Goal: Information Seeking & Learning: Learn about a topic

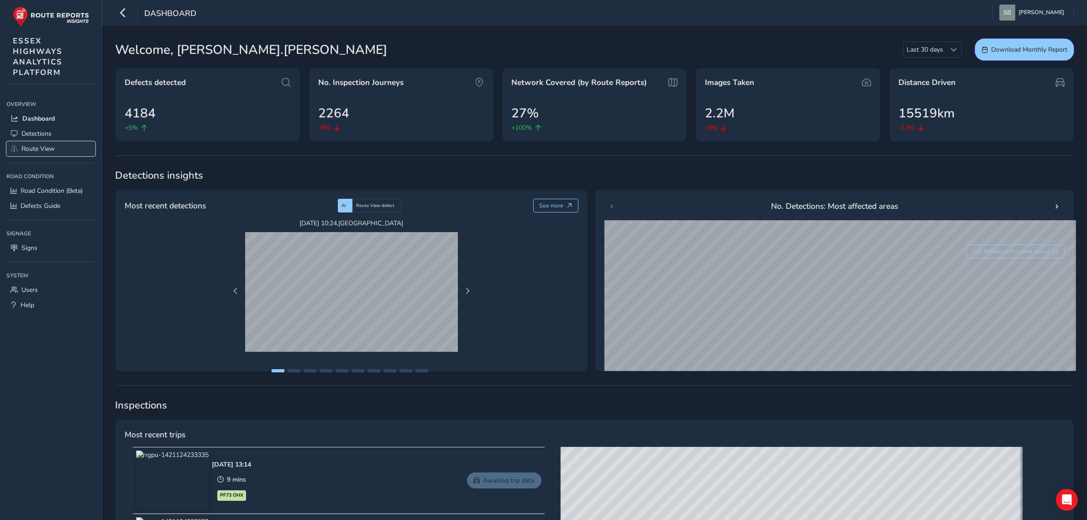
click at [44, 148] on span "Route View" at bounding box center [37, 148] width 33 height 9
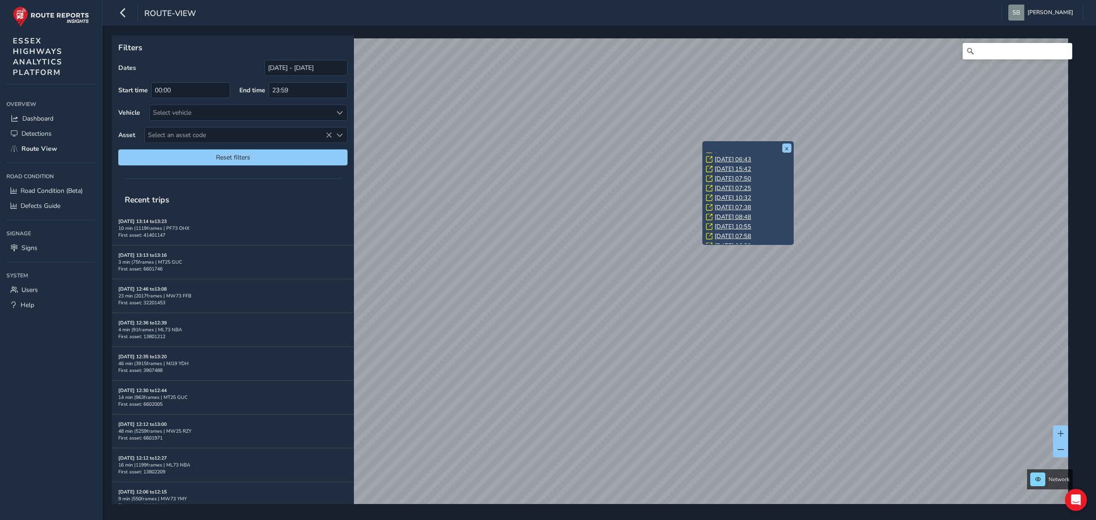
scroll to position [71, 0]
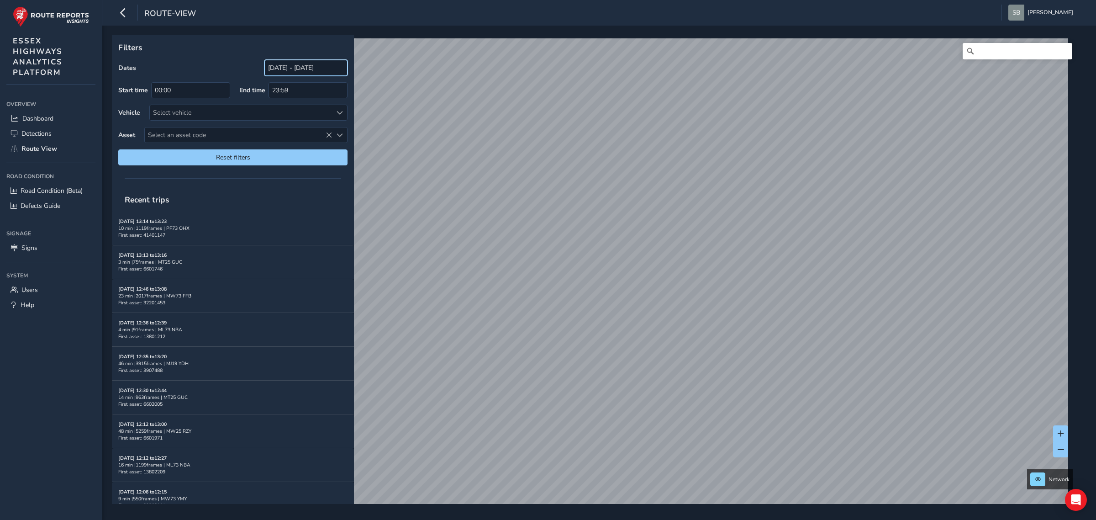
click at [278, 69] on input "[DATE] - [DATE]" at bounding box center [305, 68] width 83 height 16
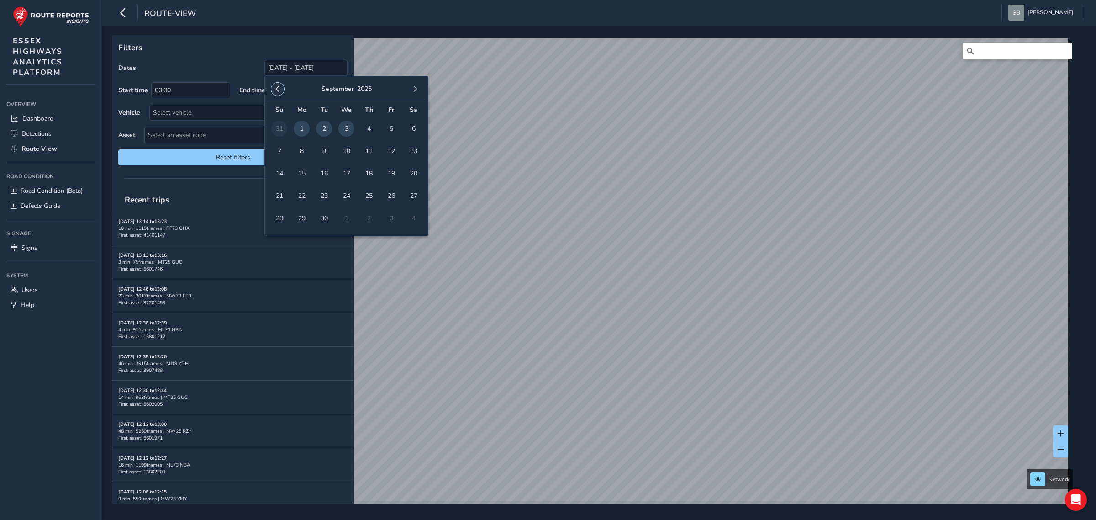
click at [278, 90] on span "button" at bounding box center [277, 89] width 6 height 6
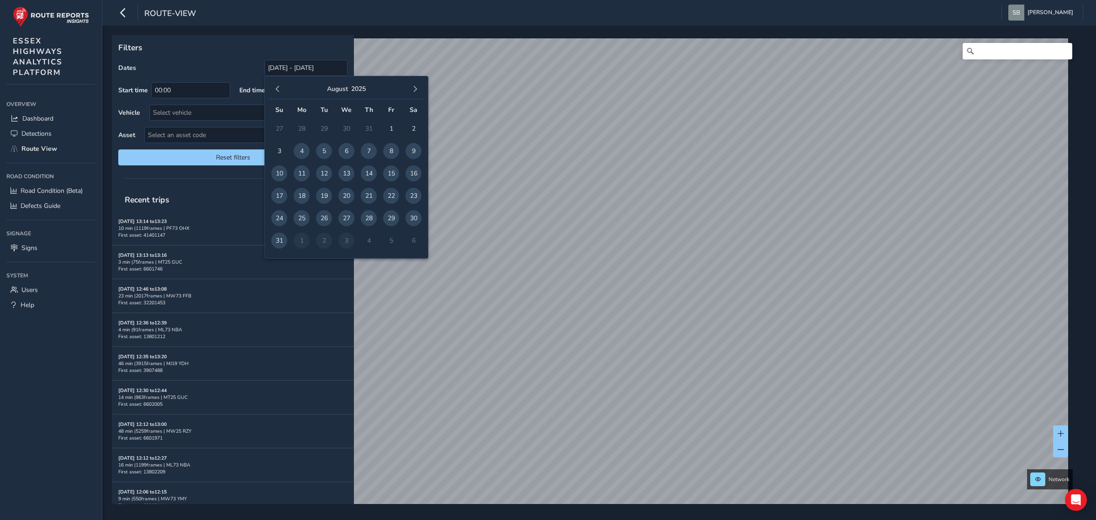
click at [278, 89] on span "button" at bounding box center [277, 89] width 6 height 6
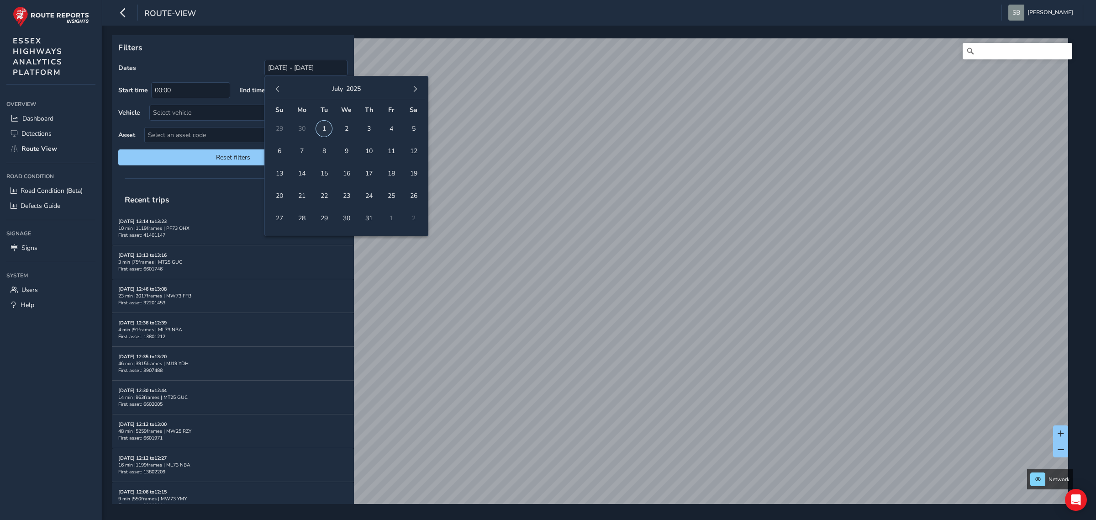
click at [323, 126] on span "1" at bounding box center [324, 129] width 16 height 16
click at [325, 170] on span "15" at bounding box center [324, 173] width 16 height 16
type input "[DATE] - [DATE]"
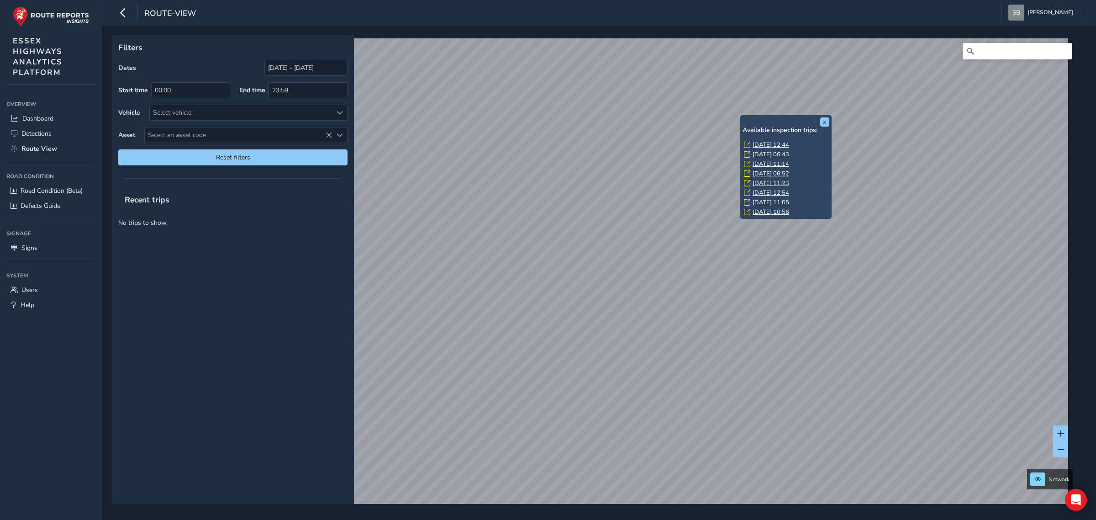
click at [426, 145] on link "[DATE] 12:44" at bounding box center [770, 145] width 37 height 8
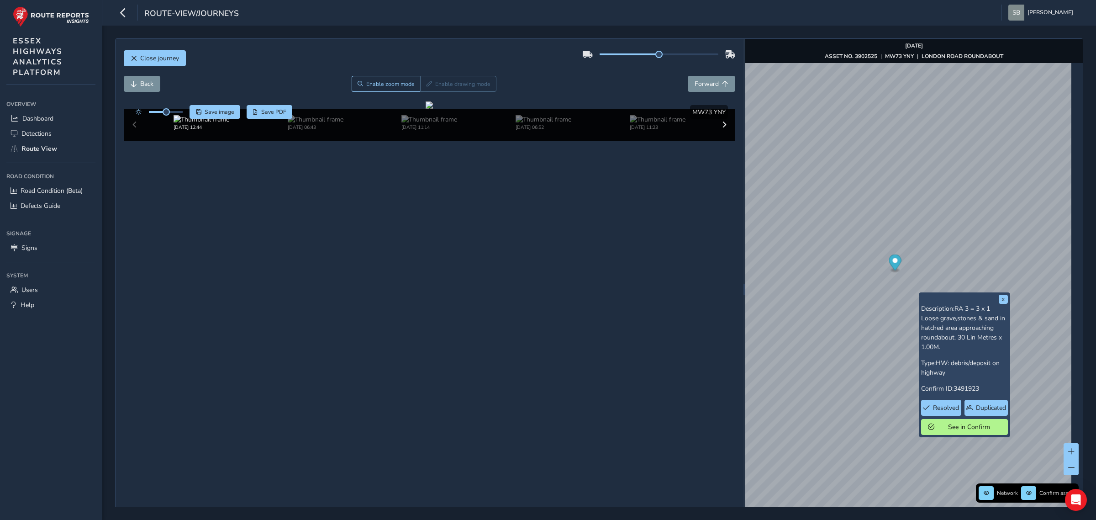
click at [426, 294] on div "x Description: RA 3 = 3 x 1 Loose grave,stones & sand in hatched area approachi…" at bounding box center [964, 364] width 91 height 145
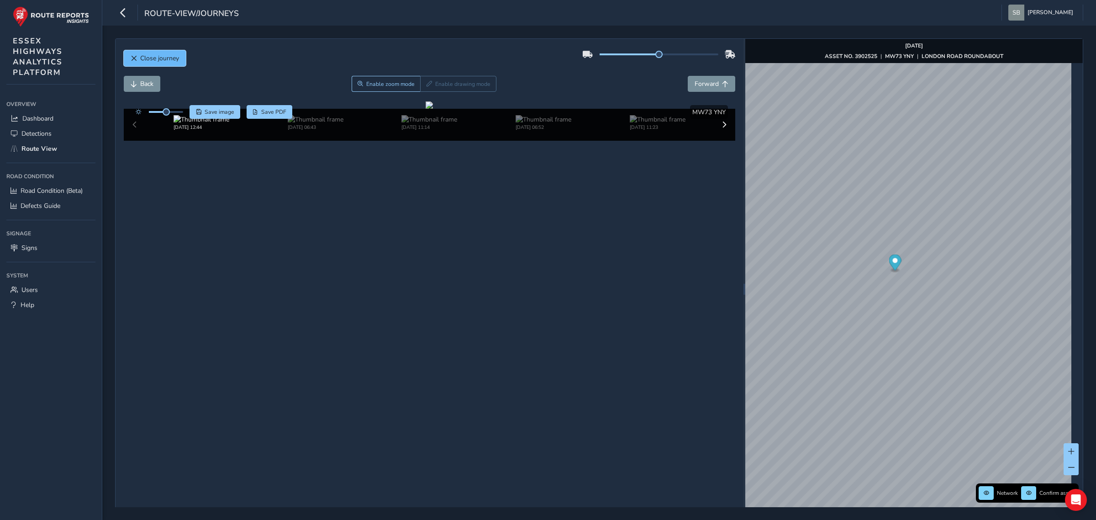
click at [147, 58] on span "Close journey" at bounding box center [159, 58] width 39 height 9
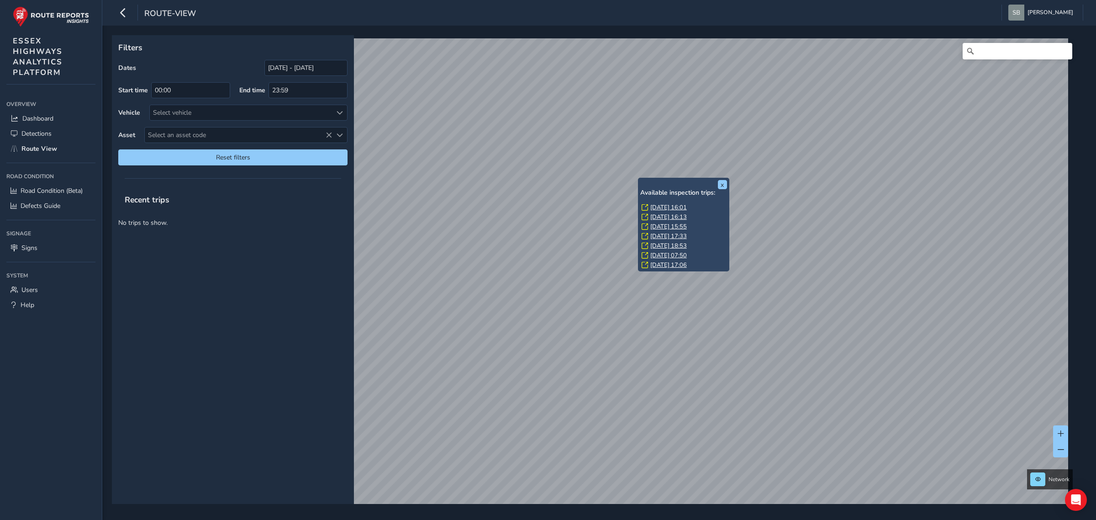
click at [426, 208] on link "[DATE] 16:01" at bounding box center [668, 207] width 37 height 8
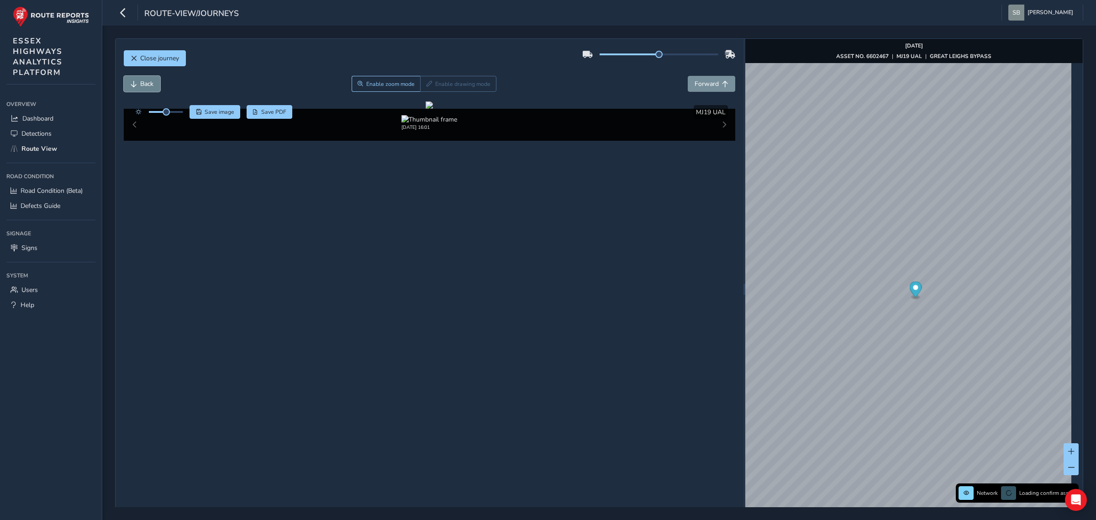
click at [144, 81] on span "Back" at bounding box center [146, 83] width 13 height 9
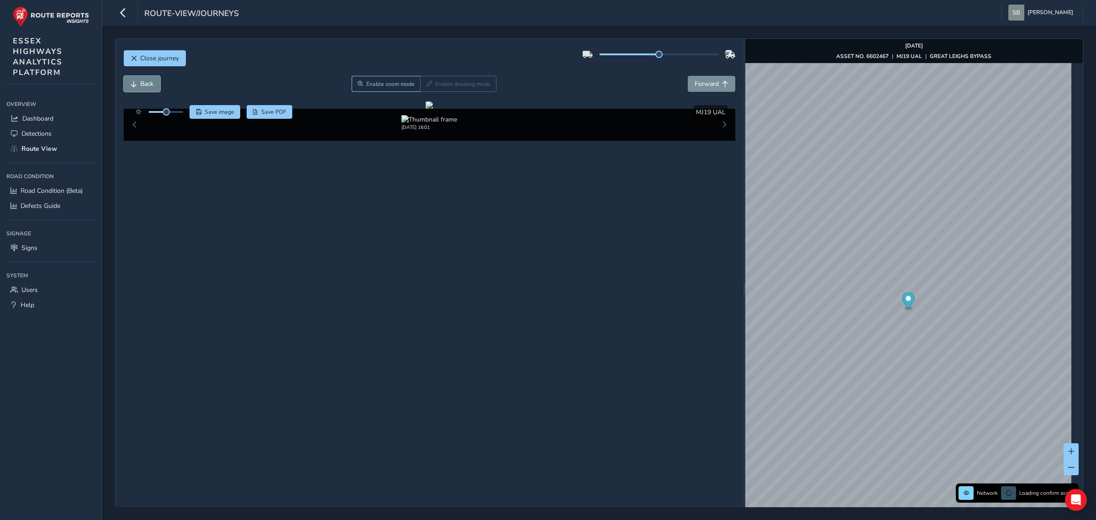
click at [144, 81] on span "Back" at bounding box center [146, 83] width 13 height 9
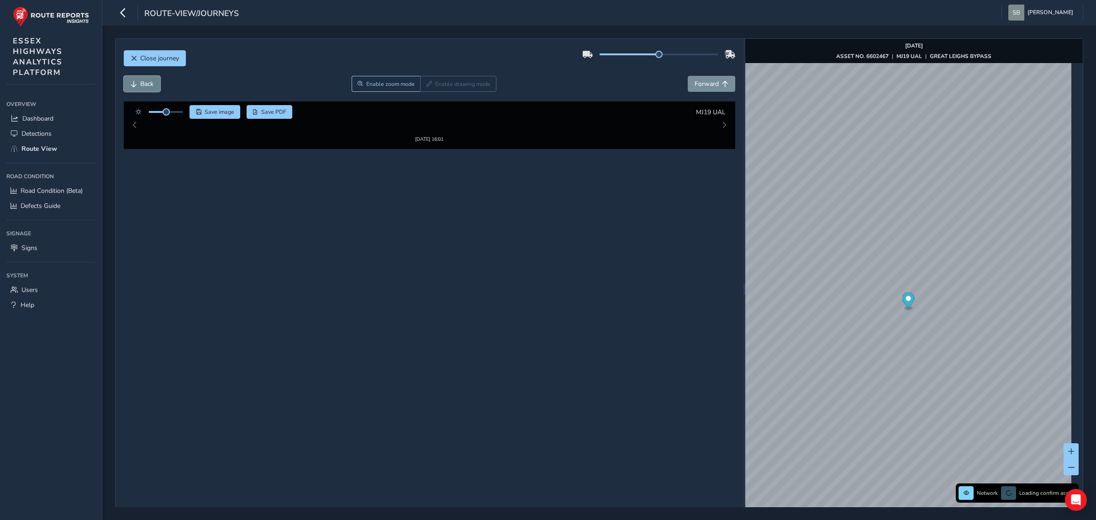
click at [144, 81] on span "Back" at bounding box center [146, 83] width 13 height 9
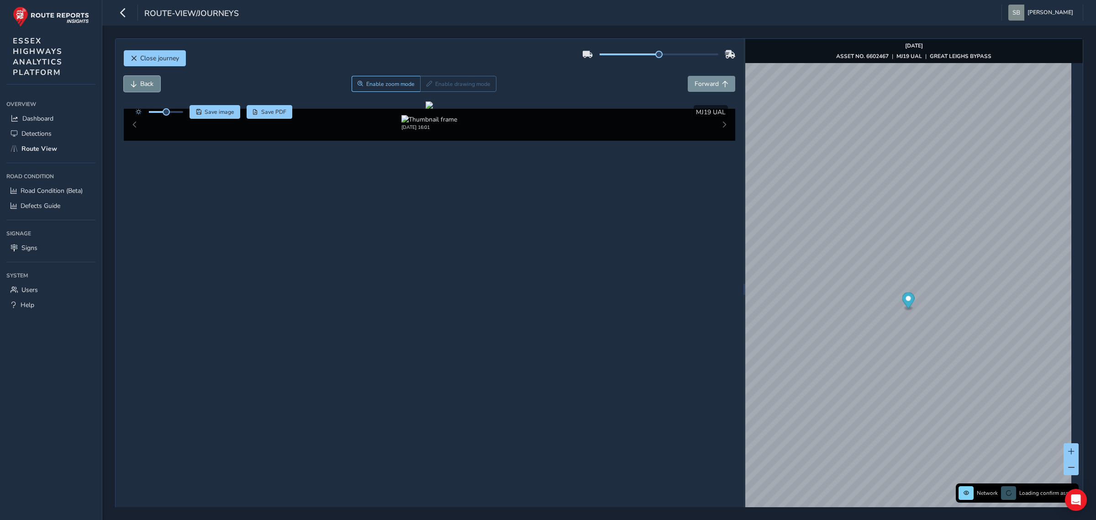
click at [145, 82] on span "Back" at bounding box center [146, 83] width 13 height 9
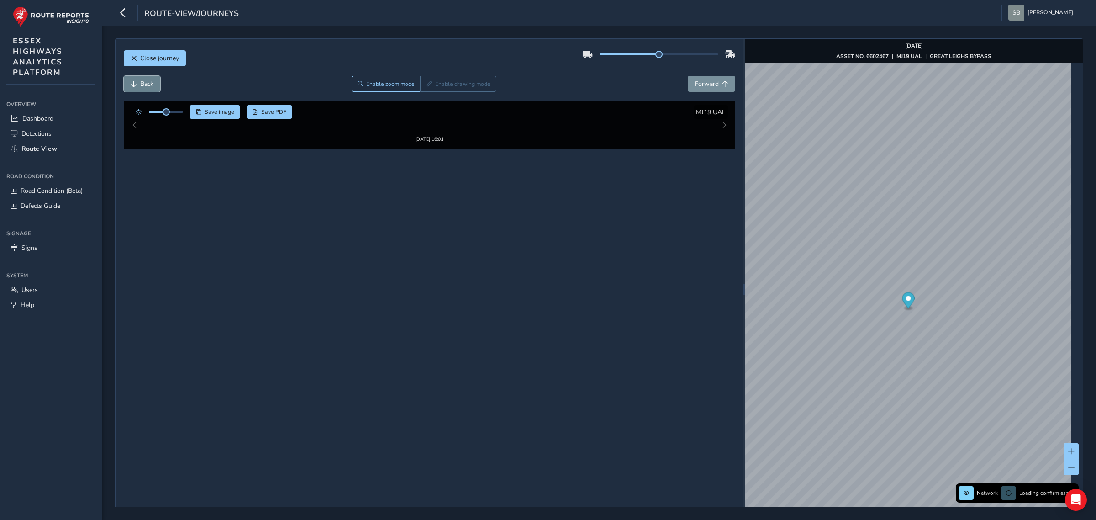
click at [145, 82] on span "Back" at bounding box center [146, 83] width 13 height 9
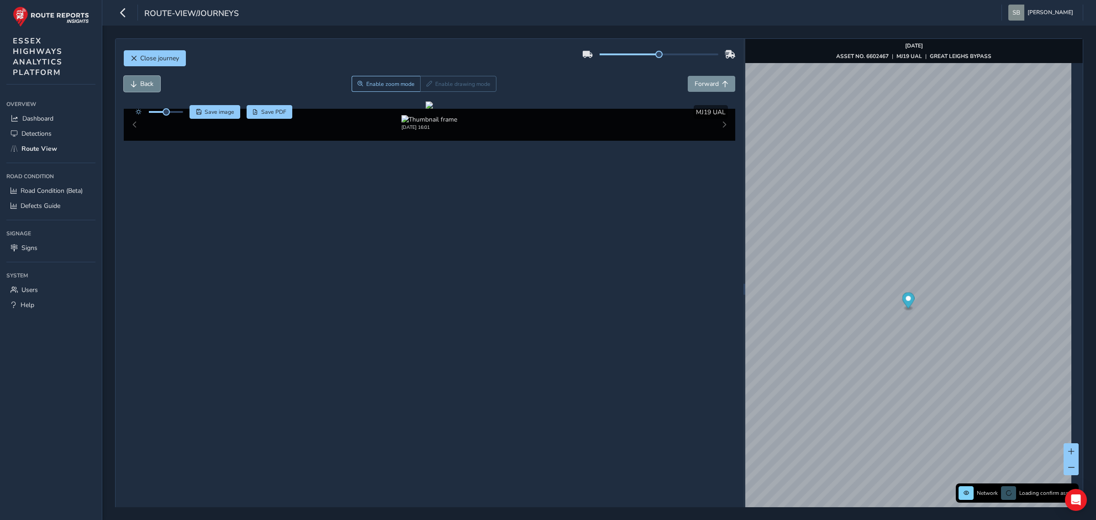
click at [145, 83] on span "Back" at bounding box center [146, 83] width 13 height 9
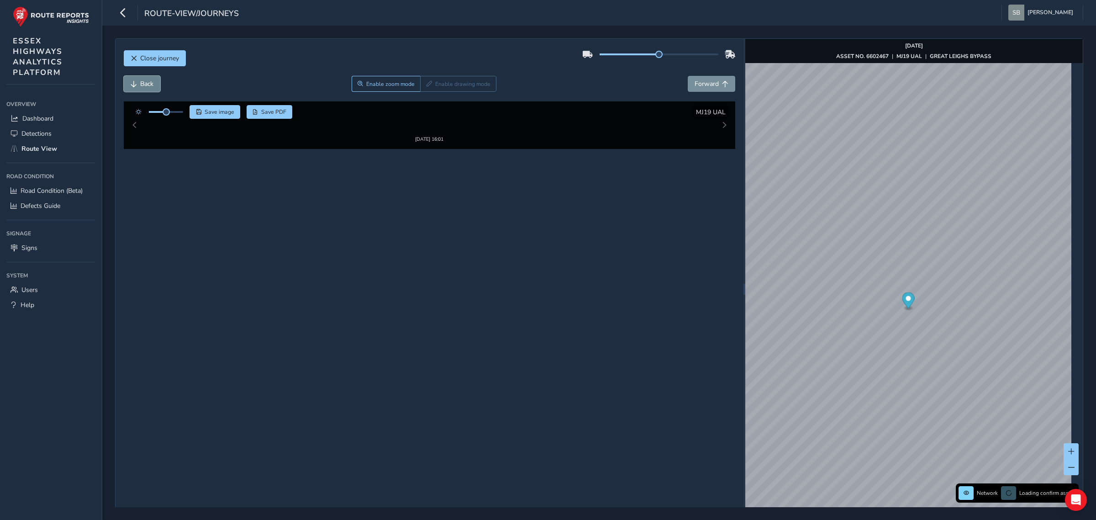
click at [145, 83] on span "Back" at bounding box center [146, 83] width 13 height 9
click at [145, 84] on span "Back" at bounding box center [146, 83] width 13 height 9
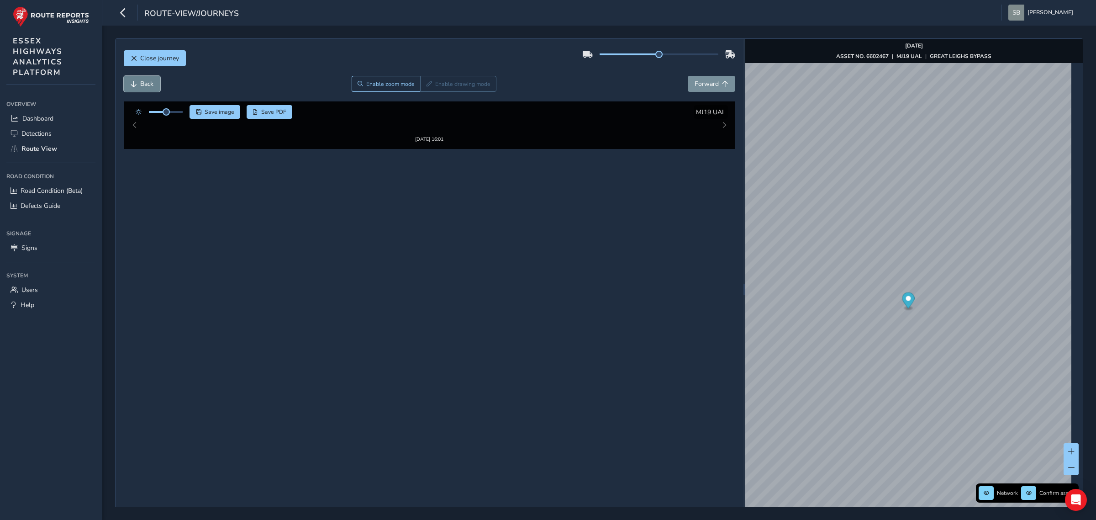
click at [145, 84] on span "Back" at bounding box center [146, 83] width 13 height 9
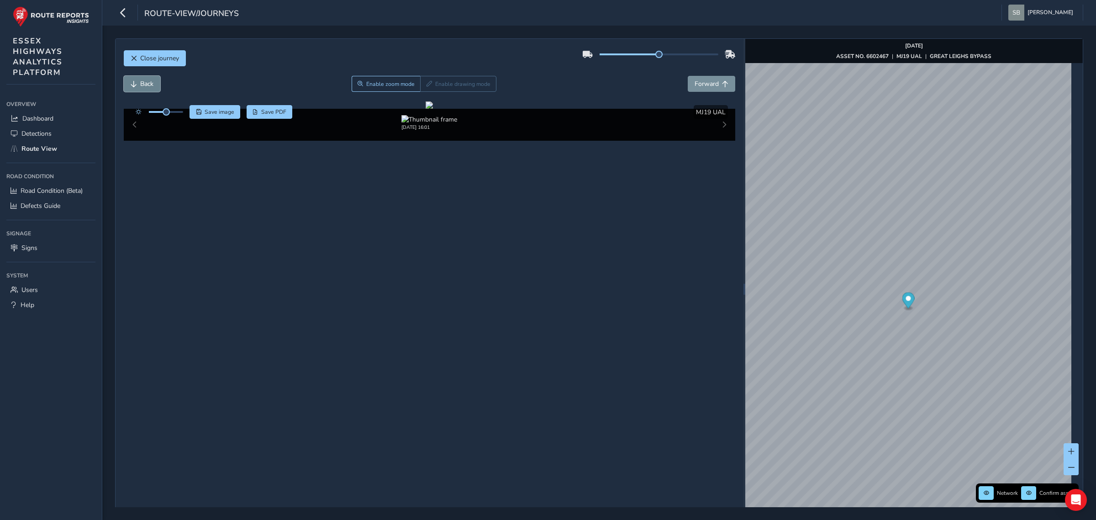
click at [145, 84] on span "Back" at bounding box center [146, 83] width 13 height 9
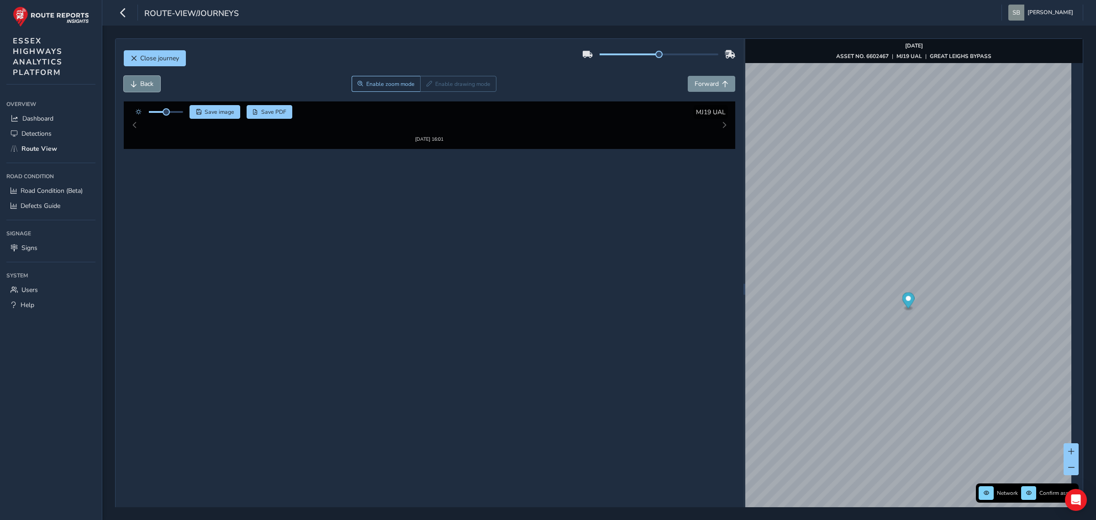
click at [145, 84] on span "Back" at bounding box center [146, 83] width 13 height 9
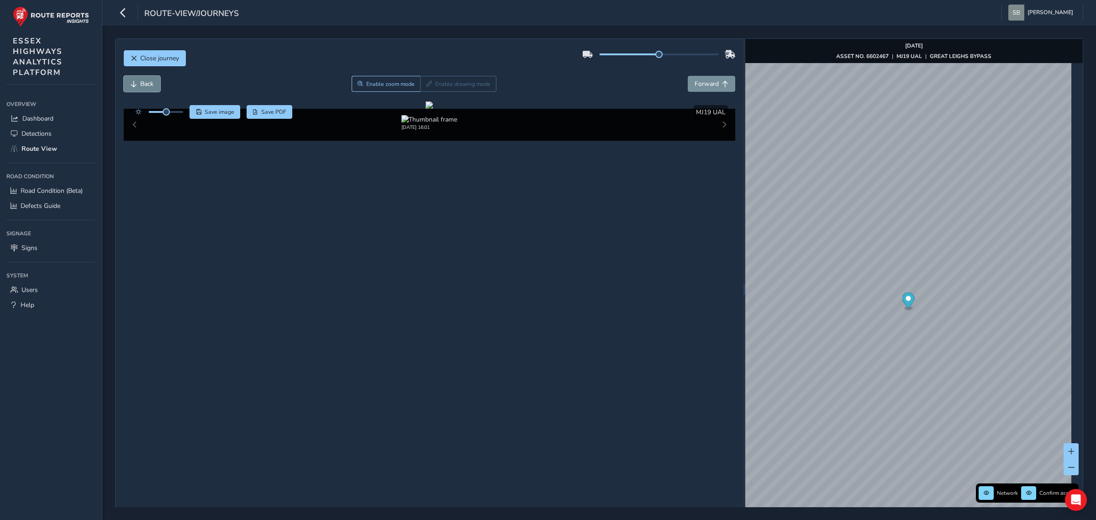
click at [145, 84] on span "Back" at bounding box center [146, 83] width 13 height 9
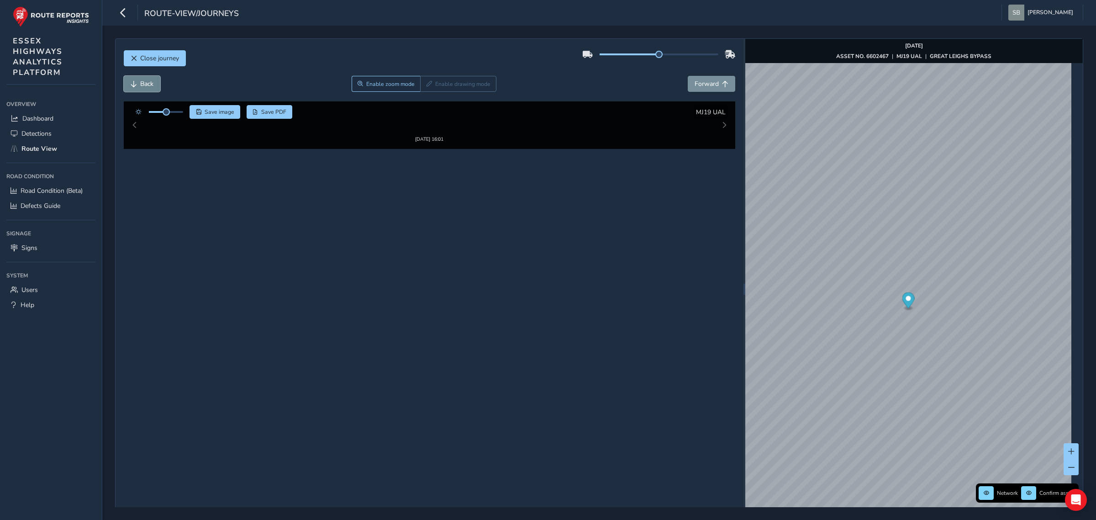
click at [145, 84] on span "Back" at bounding box center [146, 83] width 13 height 9
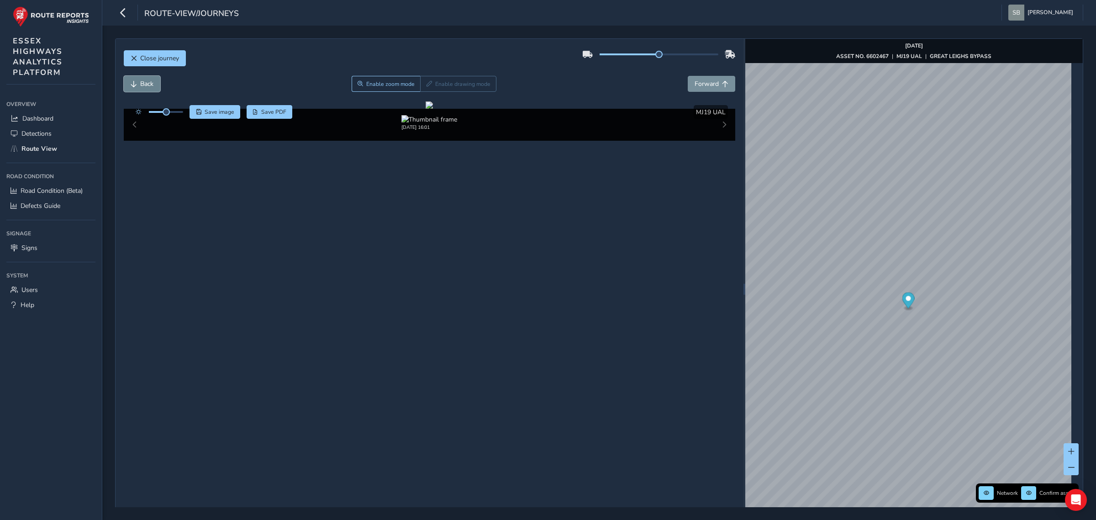
click at [145, 84] on span "Back" at bounding box center [146, 83] width 13 height 9
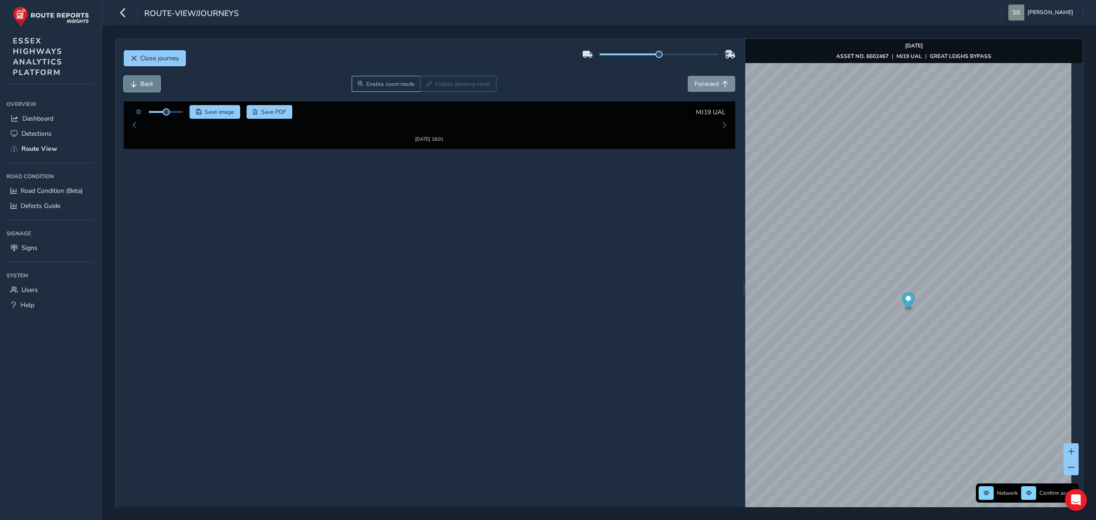
click at [145, 84] on span "Back" at bounding box center [146, 83] width 13 height 9
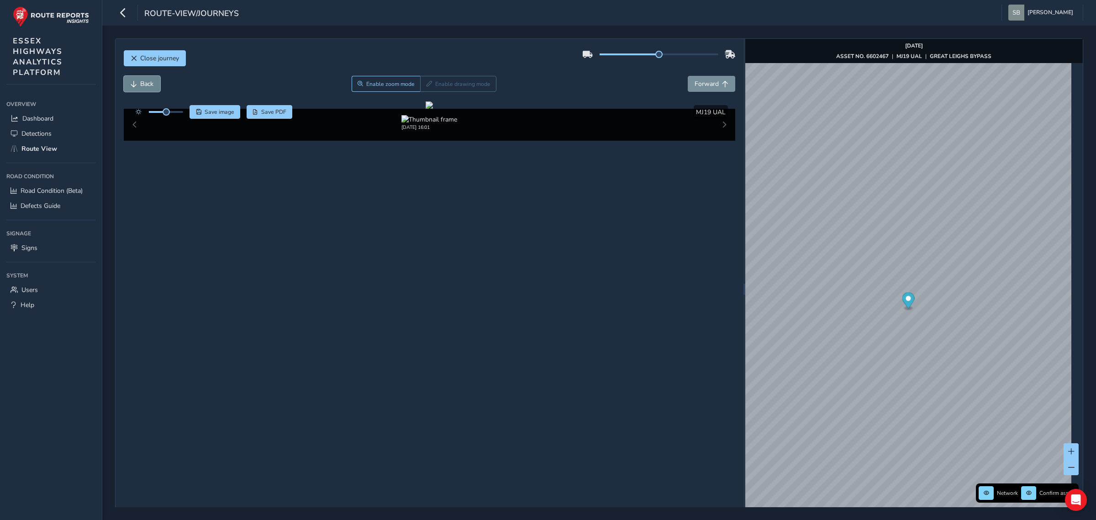
click at [145, 84] on span "Back" at bounding box center [146, 83] width 13 height 9
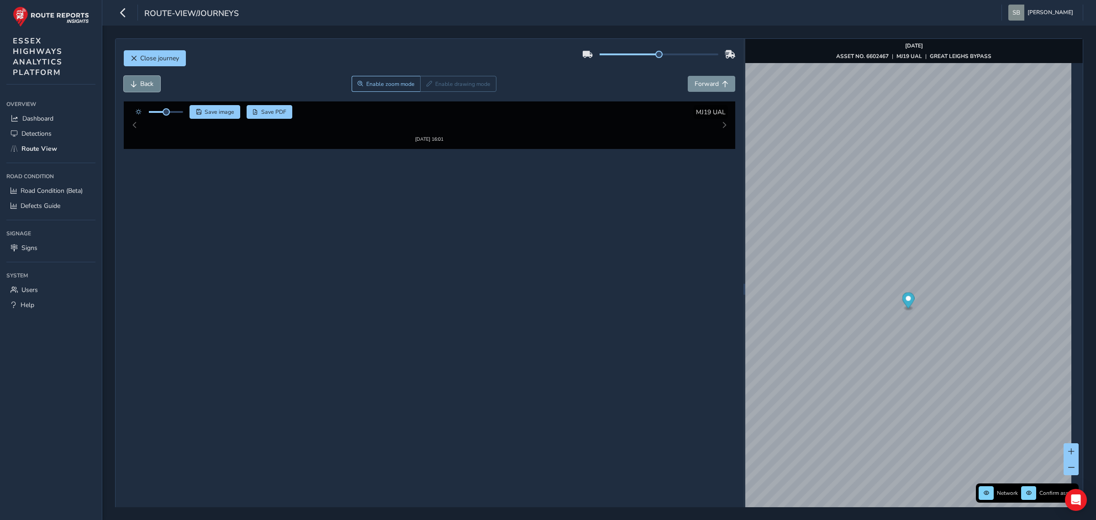
click at [144, 84] on span "Back" at bounding box center [146, 83] width 13 height 9
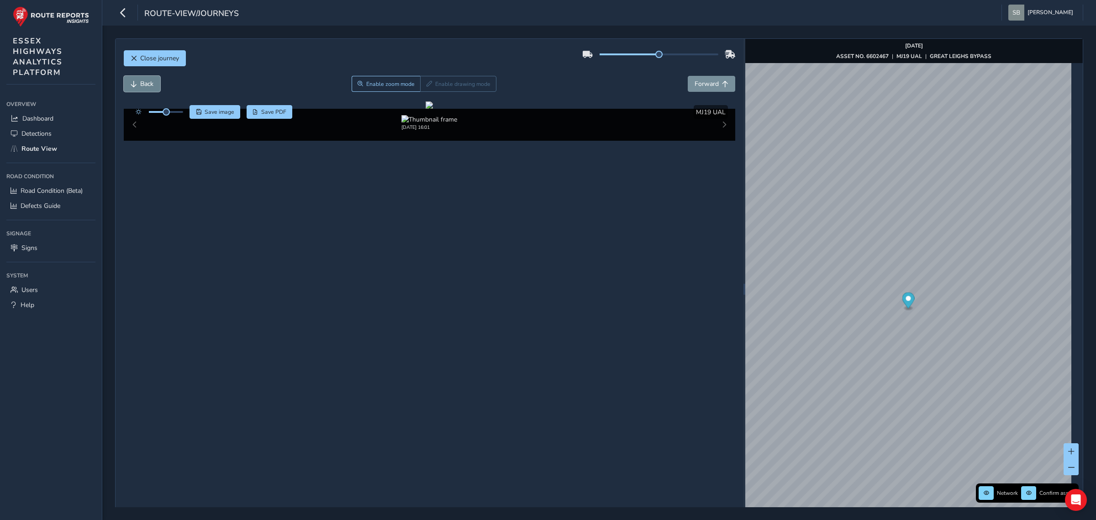
click at [144, 84] on span "Back" at bounding box center [146, 83] width 13 height 9
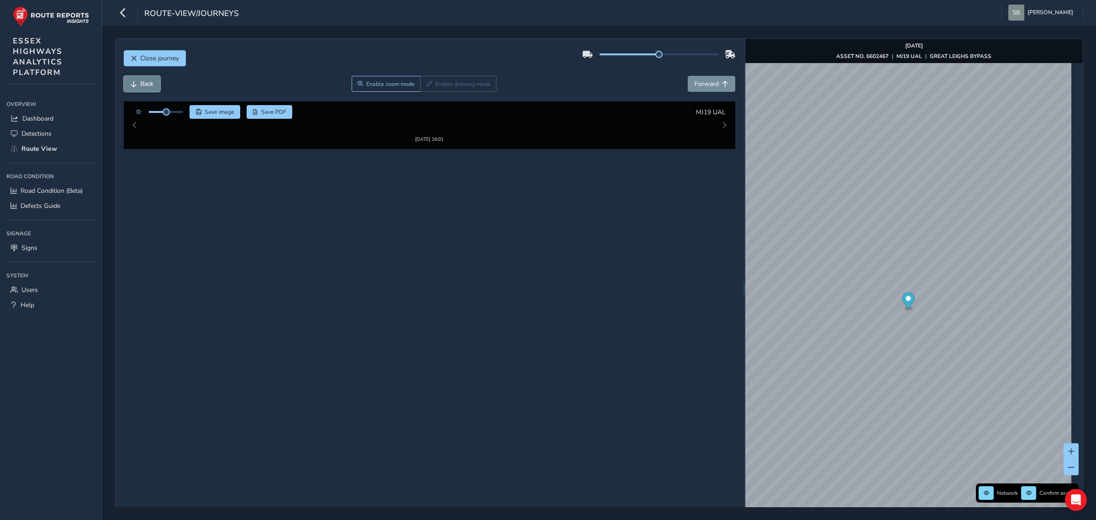
click at [144, 84] on span "Back" at bounding box center [146, 83] width 13 height 9
click at [144, 85] on span "Back" at bounding box center [146, 83] width 13 height 9
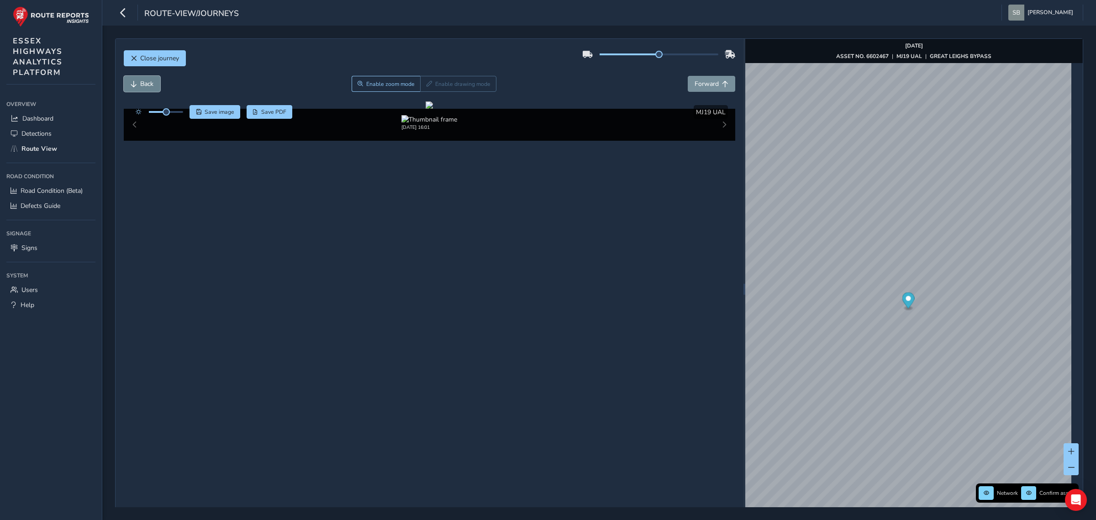
click at [144, 85] on span "Back" at bounding box center [146, 83] width 13 height 9
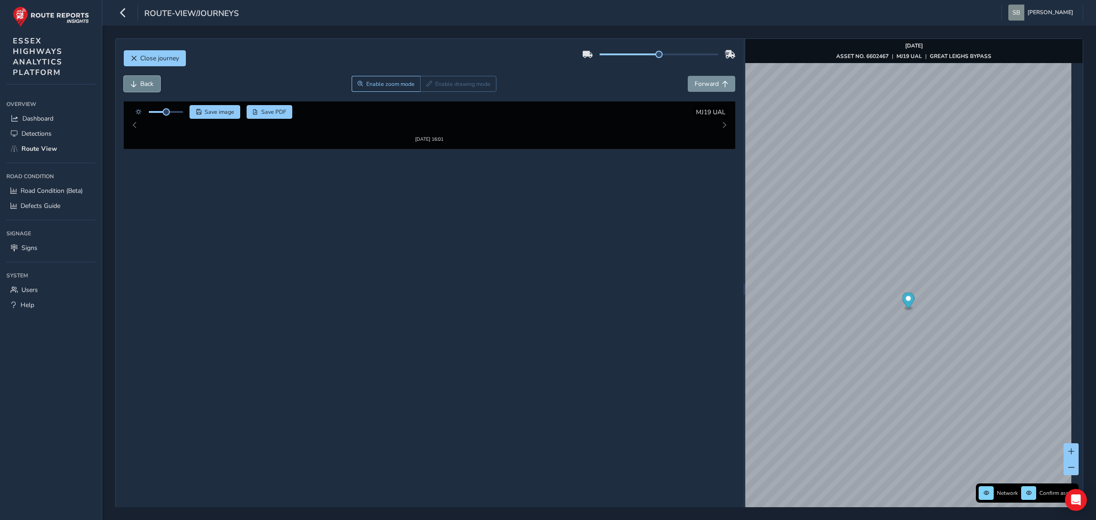
click at [144, 85] on span "Back" at bounding box center [146, 83] width 13 height 9
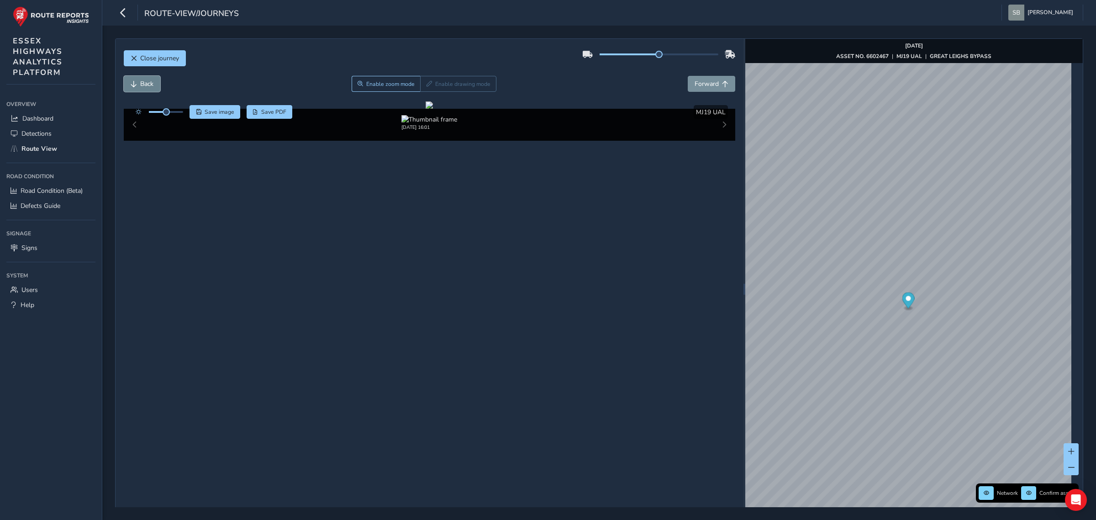
click at [144, 85] on span "Back" at bounding box center [146, 83] width 13 height 9
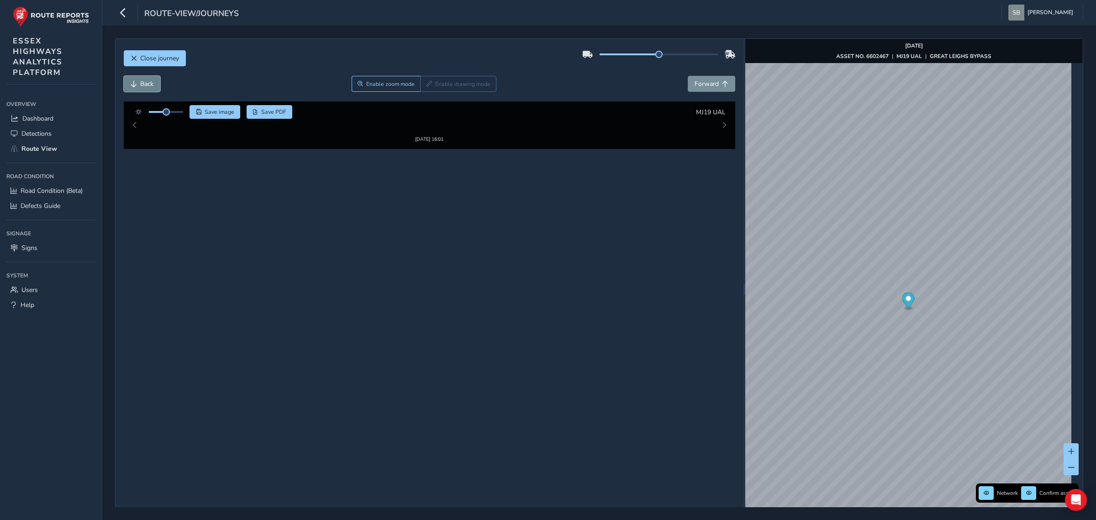
click at [145, 86] on span "Back" at bounding box center [146, 83] width 13 height 9
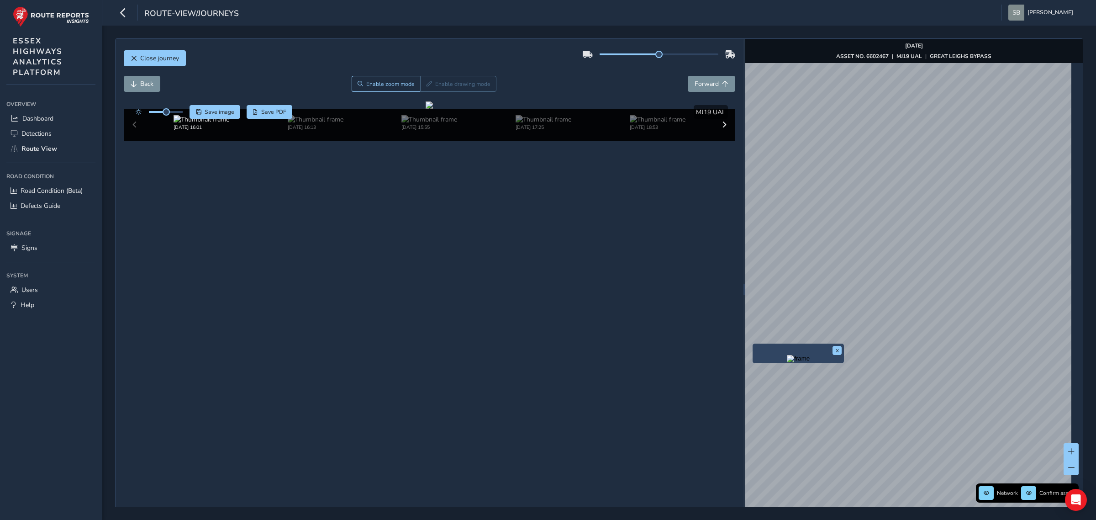
click at [426, 347] on div "x" at bounding box center [797, 353] width 91 height 20
click at [426, 362] on img "Preview frame" at bounding box center [798, 358] width 23 height 7
click at [426, 78] on button "Forward" at bounding box center [711, 84] width 47 height 16
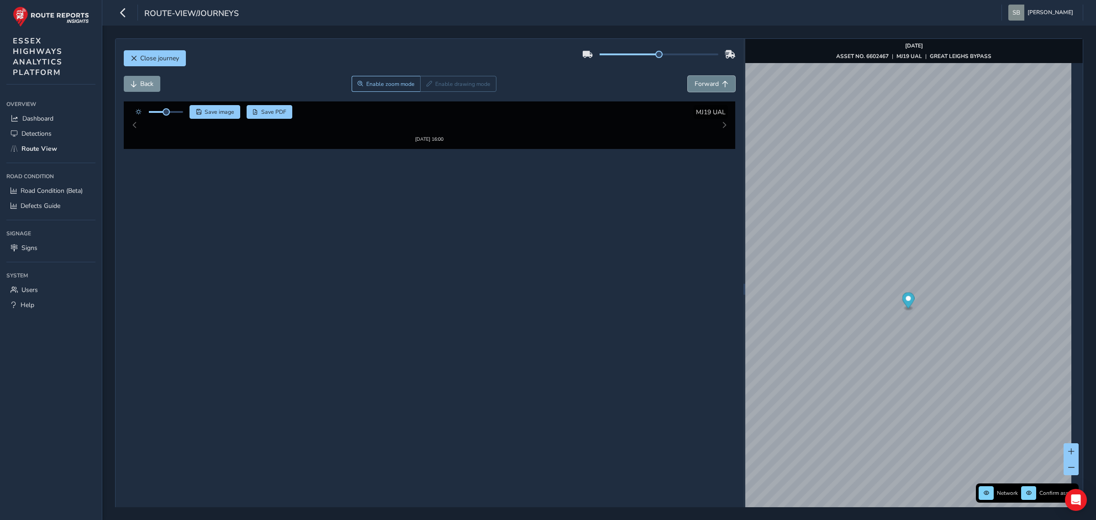
click at [426, 78] on button "Forward" at bounding box center [711, 84] width 47 height 16
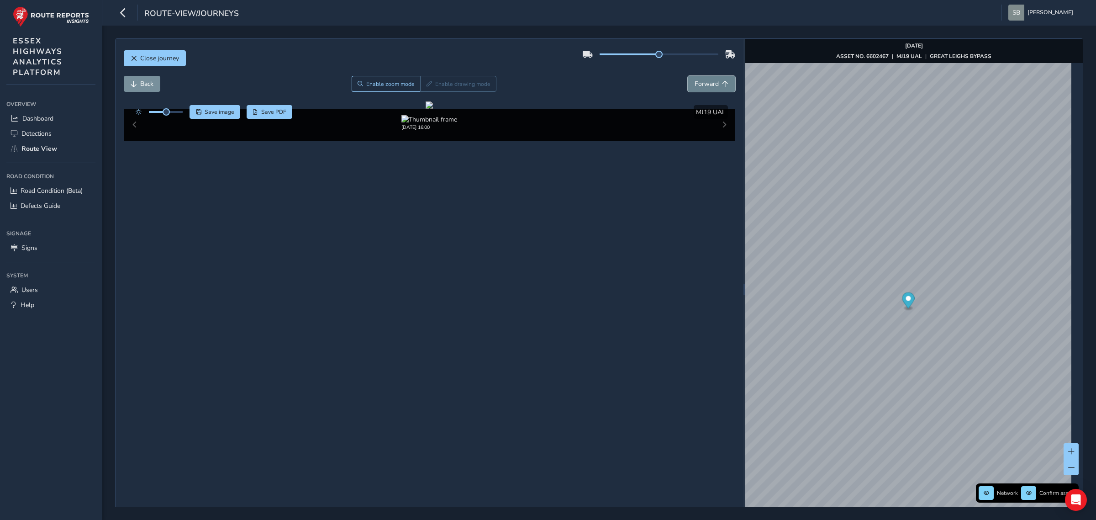
click at [426, 78] on button "Forward" at bounding box center [711, 84] width 47 height 16
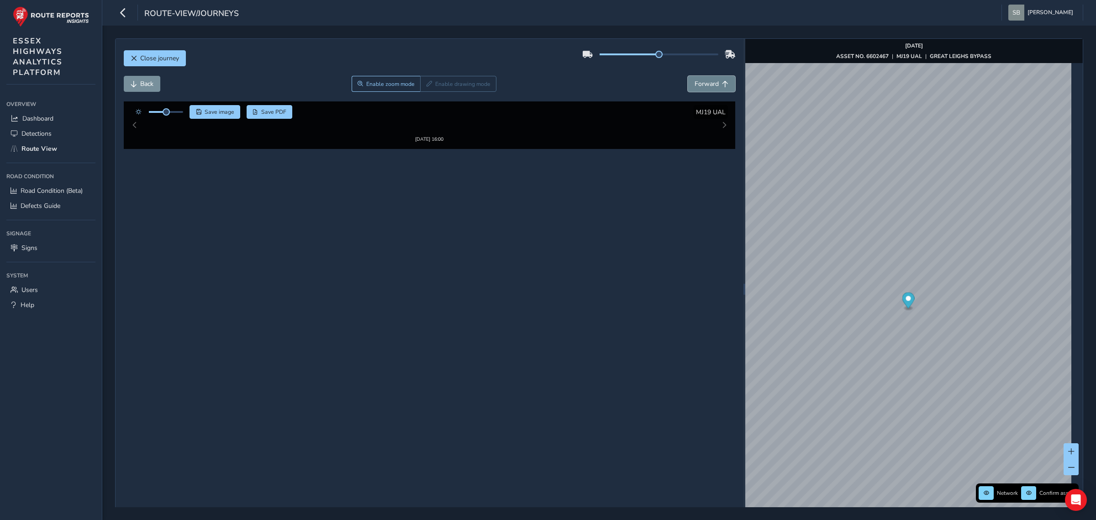
click at [426, 79] on button "Forward" at bounding box center [711, 84] width 47 height 16
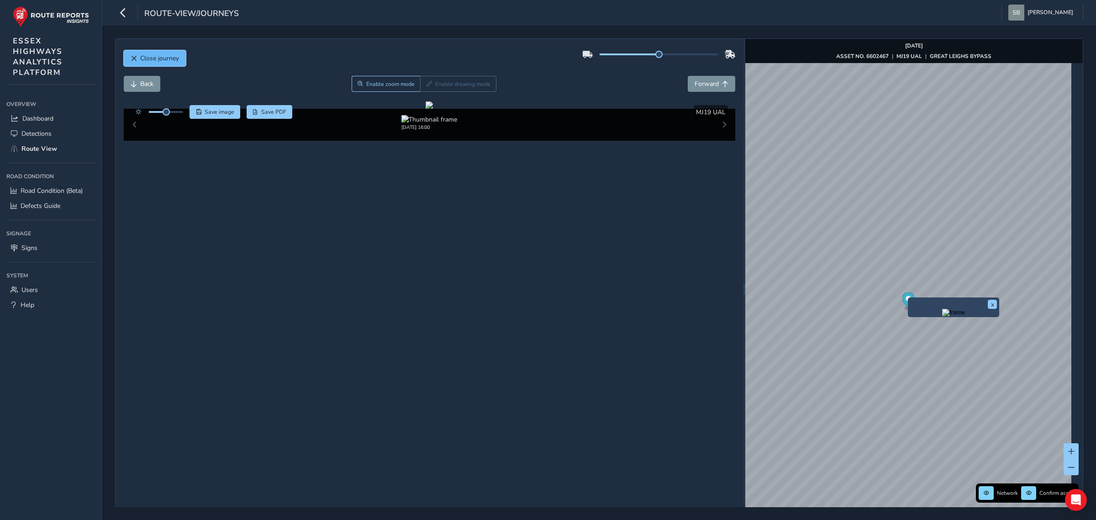
click at [152, 63] on span "Close journey" at bounding box center [159, 58] width 39 height 9
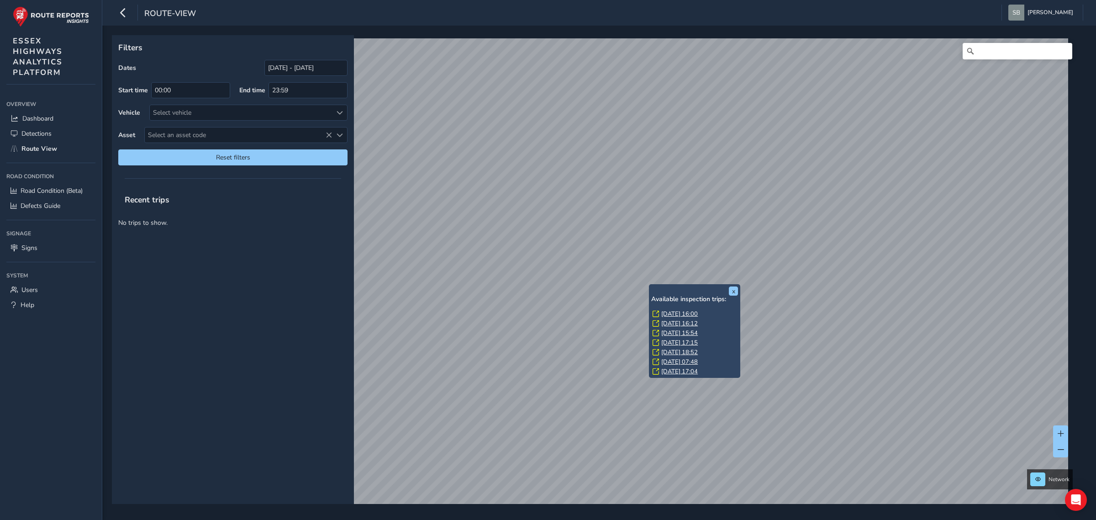
click at [426, 341] on link "[DATE] 17:15" at bounding box center [679, 342] width 37 height 8
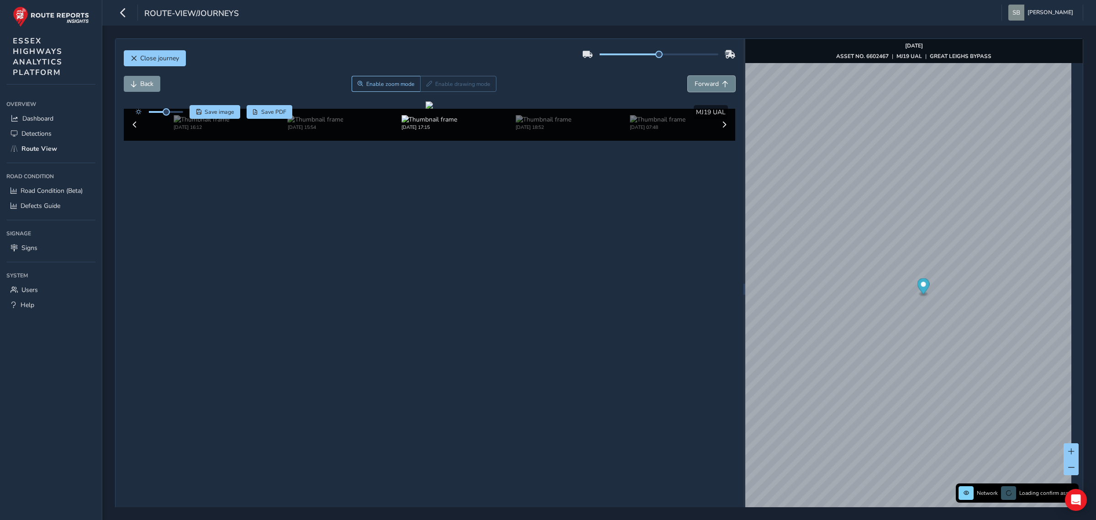
click at [426, 83] on span "Forward" at bounding box center [725, 84] width 6 height 6
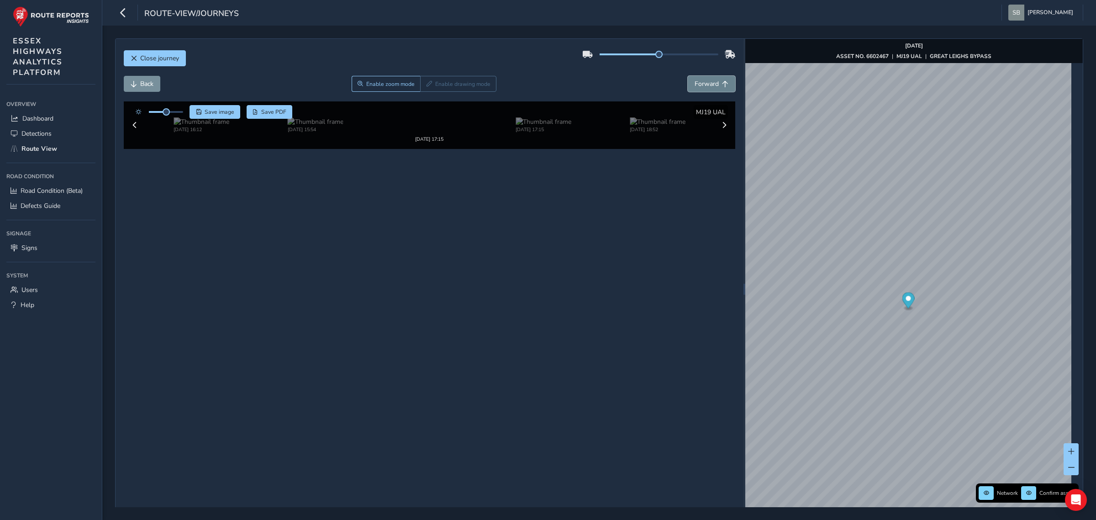
click at [426, 83] on span "Forward" at bounding box center [725, 84] width 6 height 6
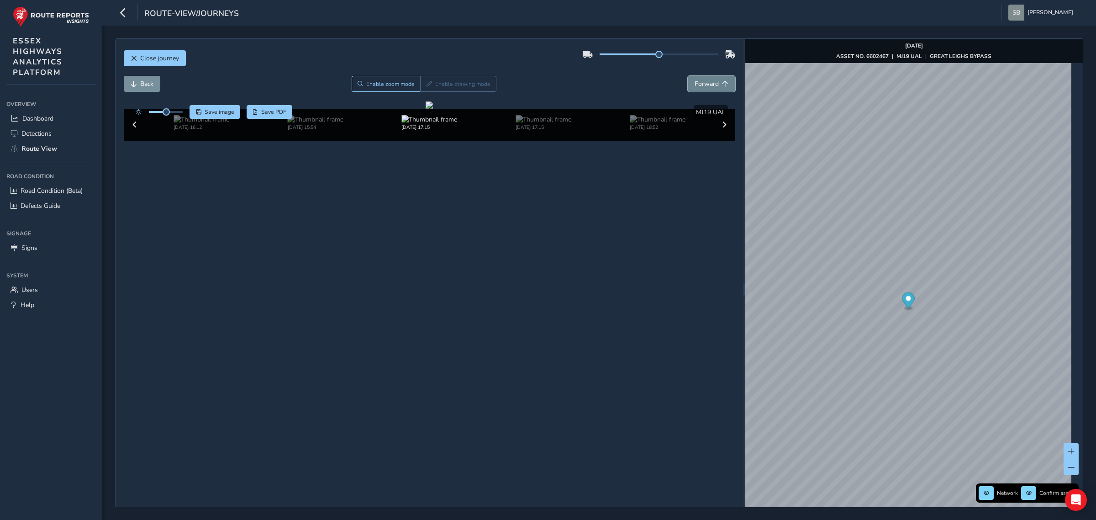
click at [426, 83] on span "Forward" at bounding box center [725, 84] width 6 height 6
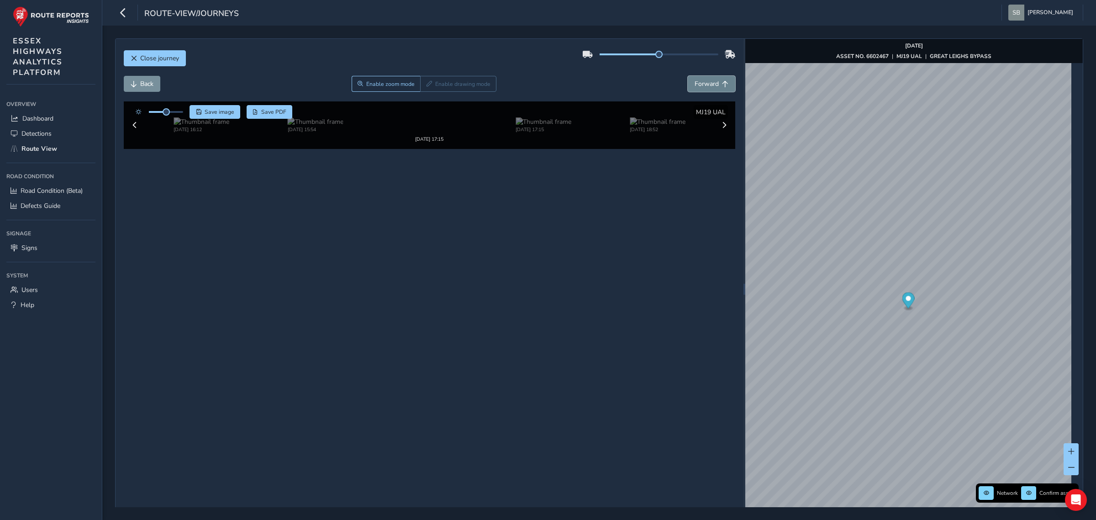
click at [426, 83] on span "Forward" at bounding box center [725, 84] width 6 height 6
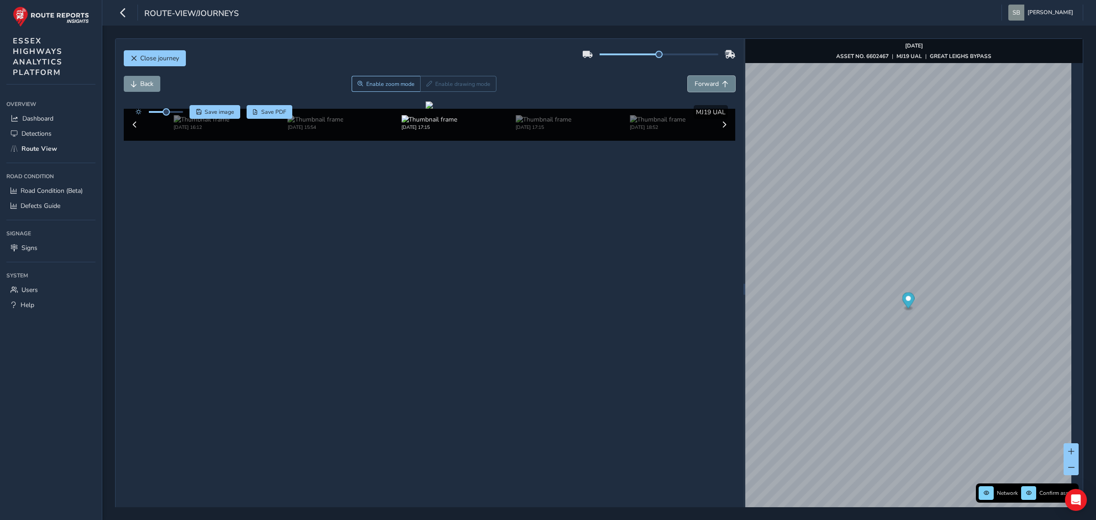
click at [426, 83] on span "Forward" at bounding box center [725, 84] width 6 height 6
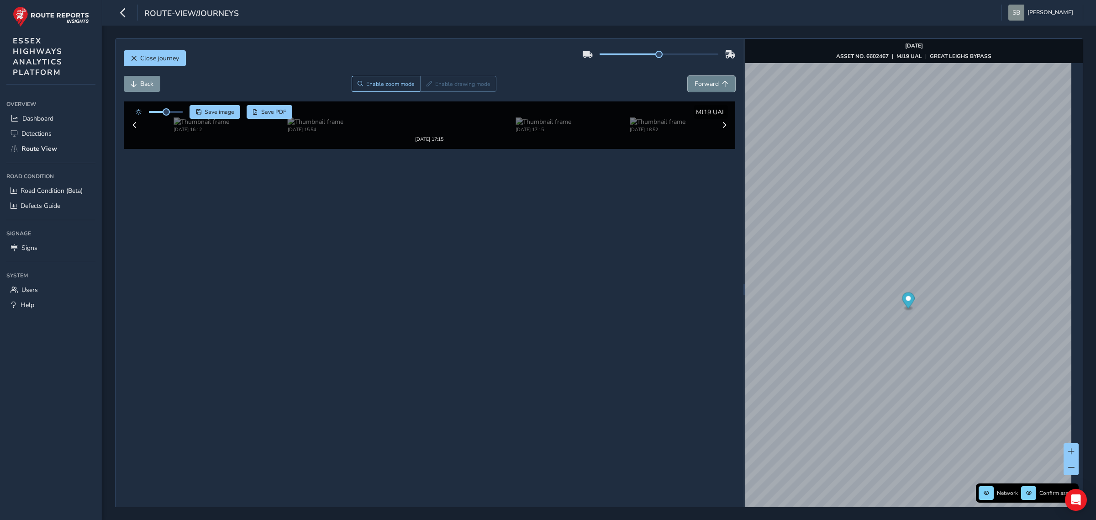
click at [426, 83] on span "Forward" at bounding box center [725, 84] width 6 height 6
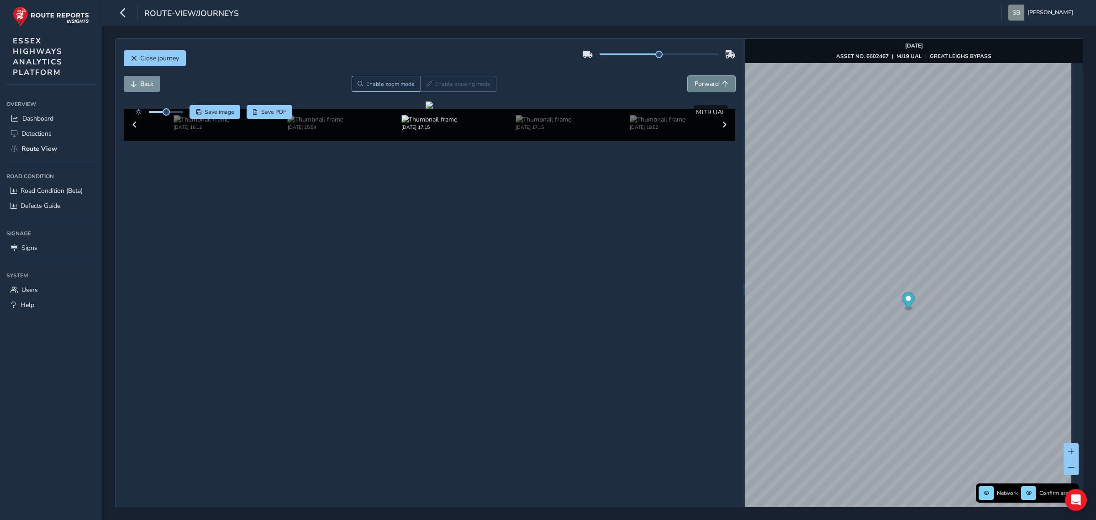
click at [426, 83] on button "Forward" at bounding box center [711, 84] width 47 height 16
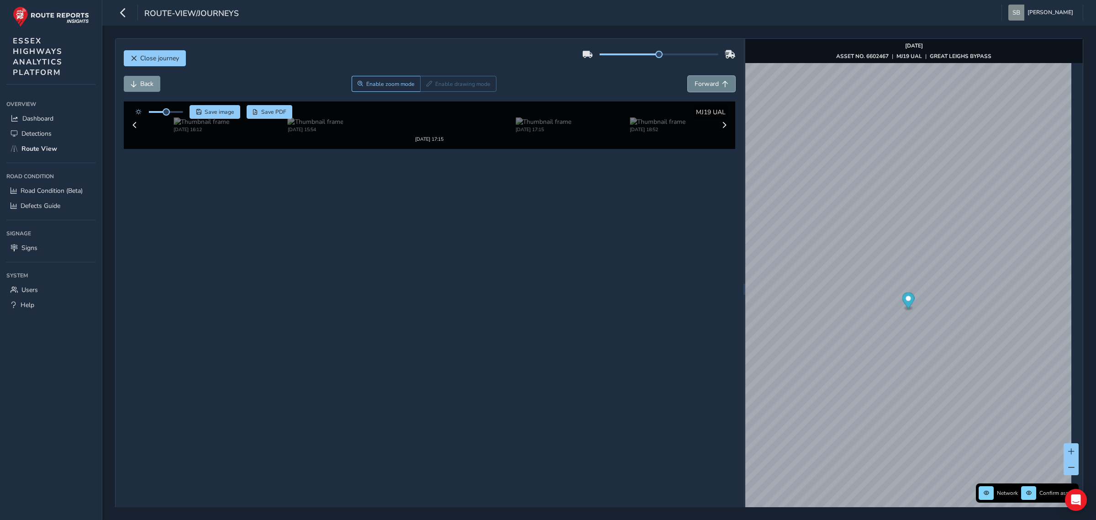
click at [426, 83] on button "Forward" at bounding box center [711, 84] width 47 height 16
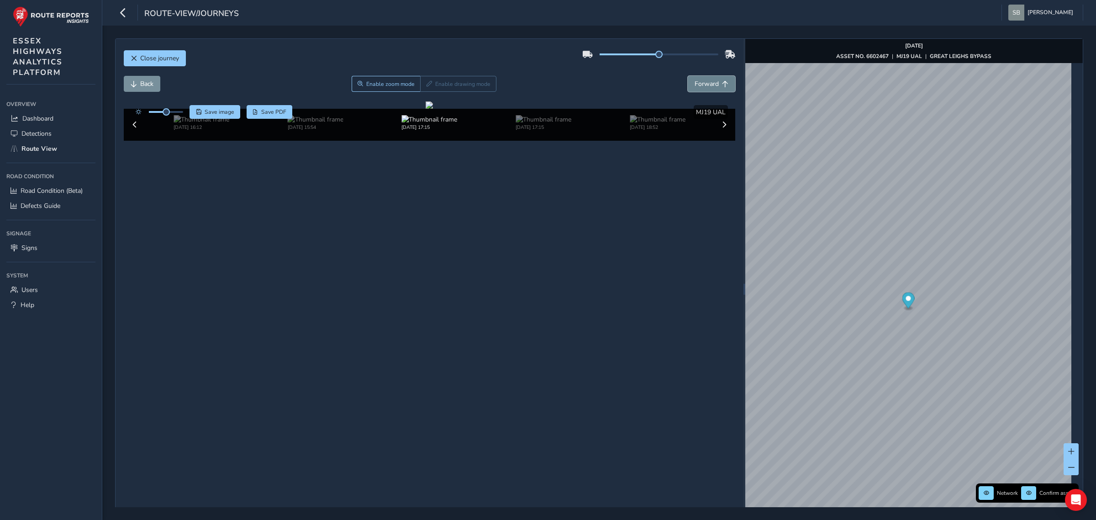
click at [426, 83] on button "Forward" at bounding box center [711, 84] width 47 height 16
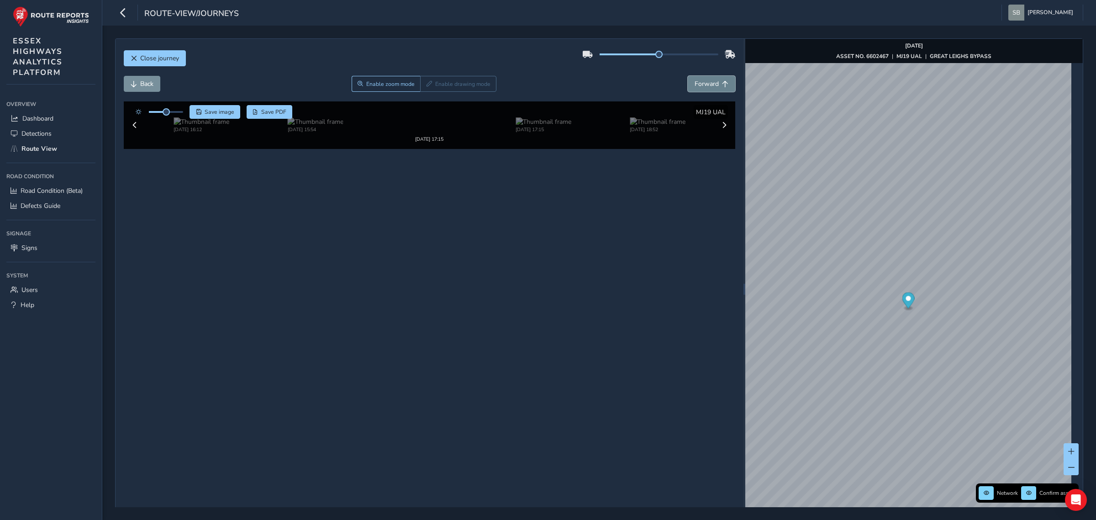
click at [426, 83] on button "Forward" at bounding box center [711, 84] width 47 height 16
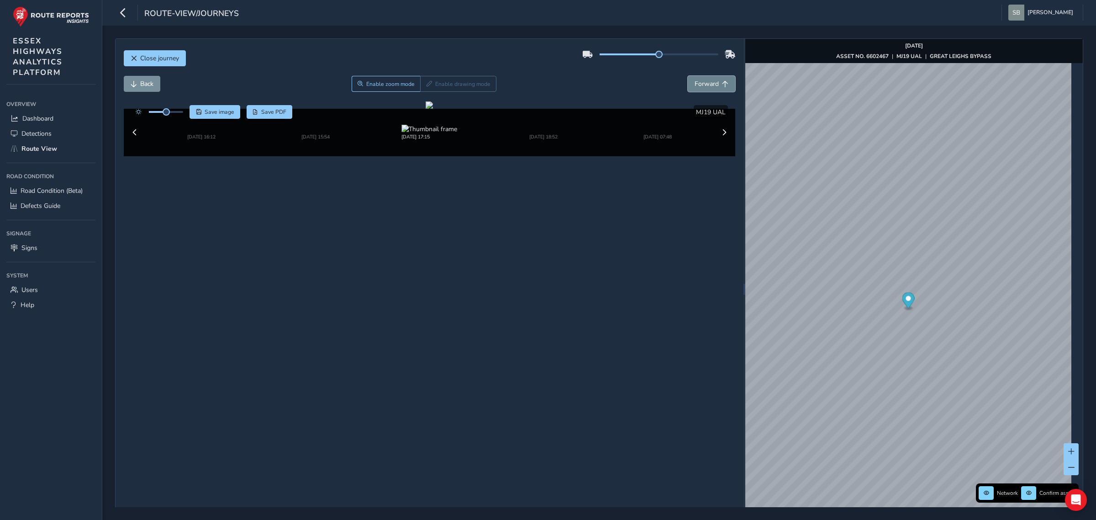
click at [426, 83] on button "Forward" at bounding box center [711, 84] width 47 height 16
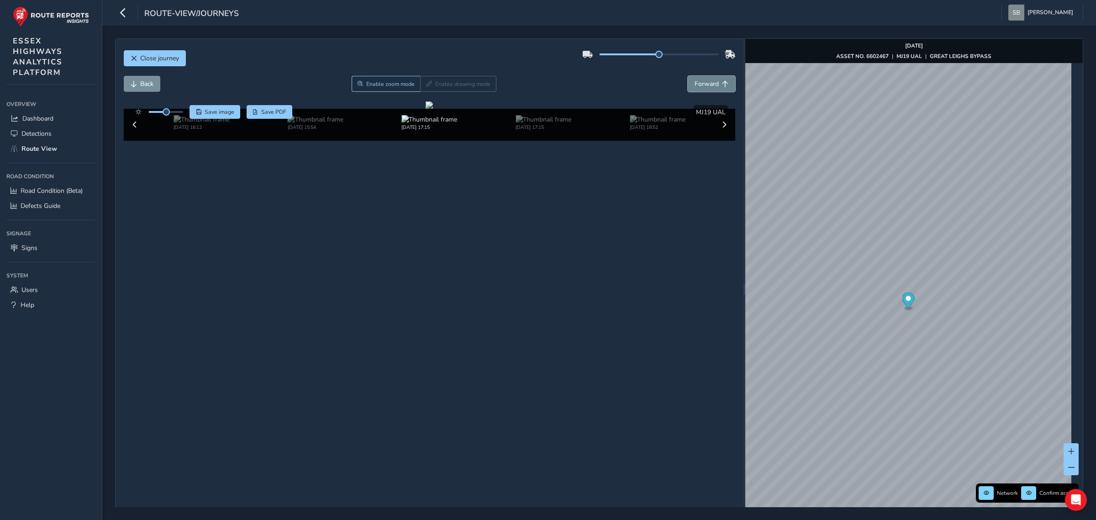
click at [426, 83] on button "Forward" at bounding box center [711, 84] width 47 height 16
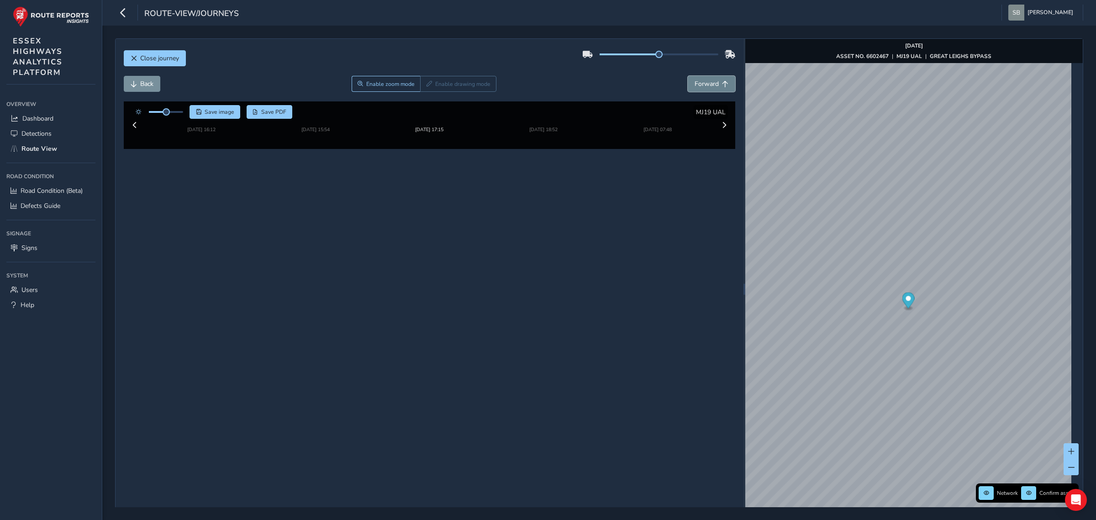
click at [426, 84] on button "Forward" at bounding box center [711, 84] width 47 height 16
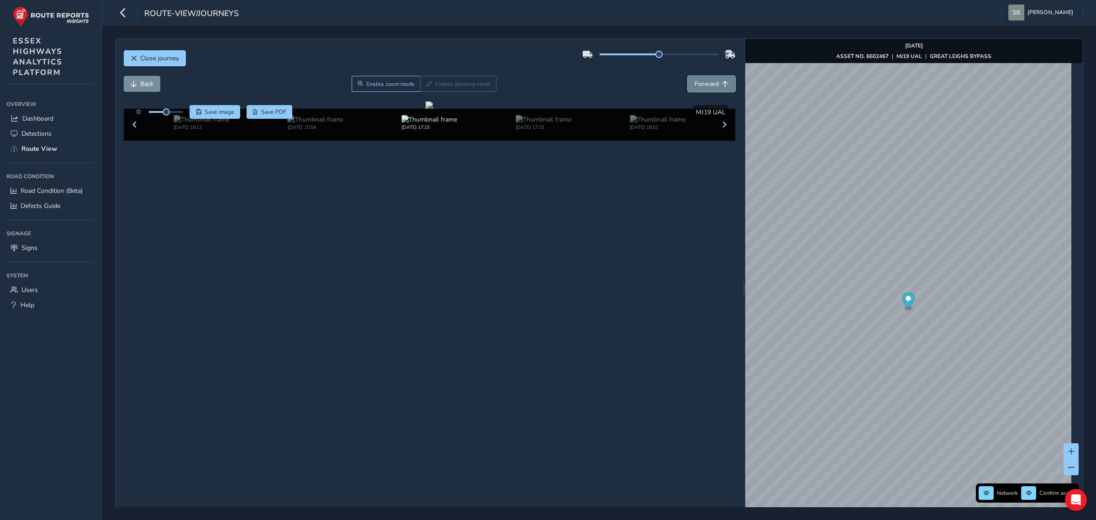
click at [426, 84] on button "Forward" at bounding box center [711, 84] width 47 height 16
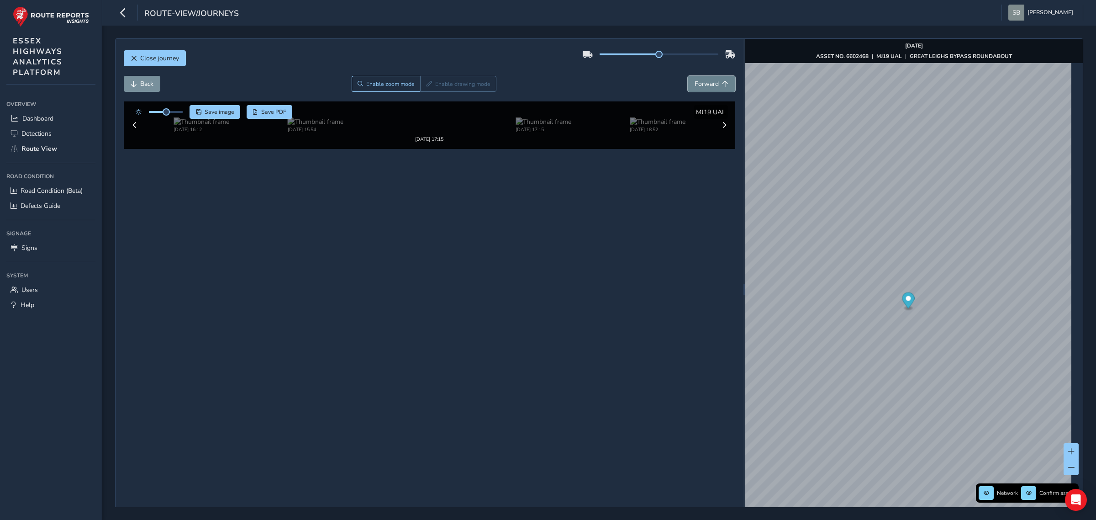
click at [426, 84] on button "Forward" at bounding box center [711, 84] width 47 height 16
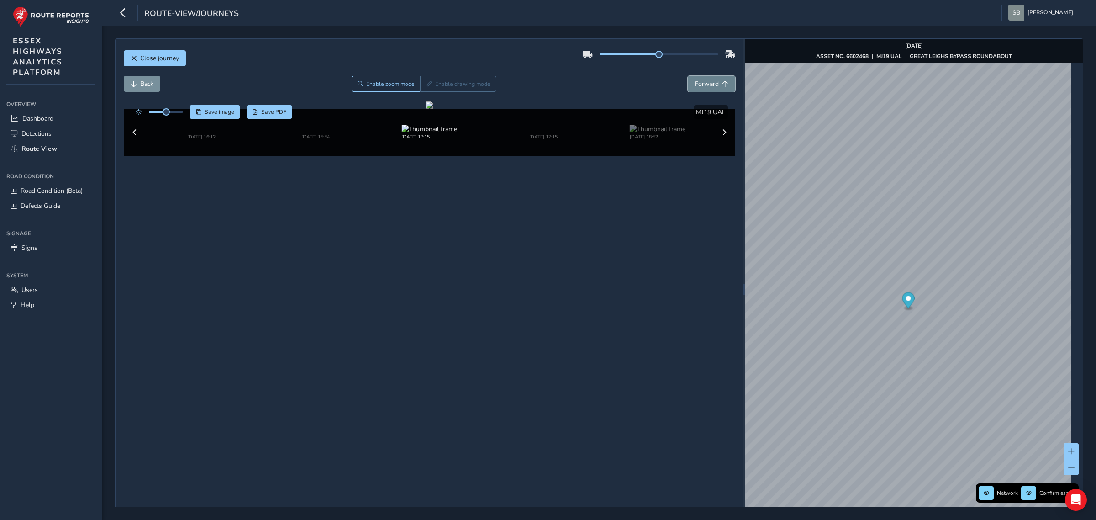
click at [426, 84] on button "Forward" at bounding box center [711, 84] width 47 height 16
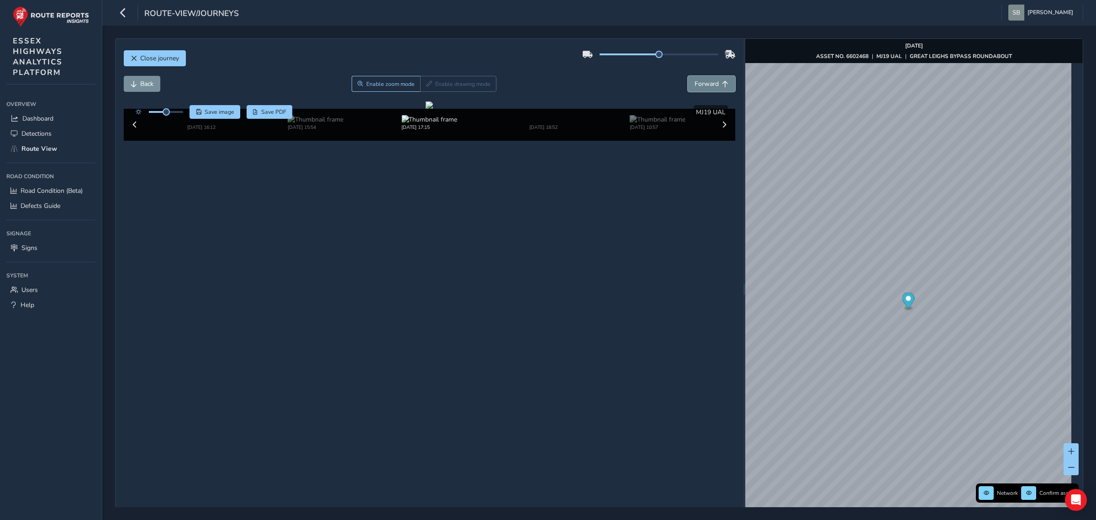
click at [426, 84] on button "Forward" at bounding box center [711, 84] width 47 height 16
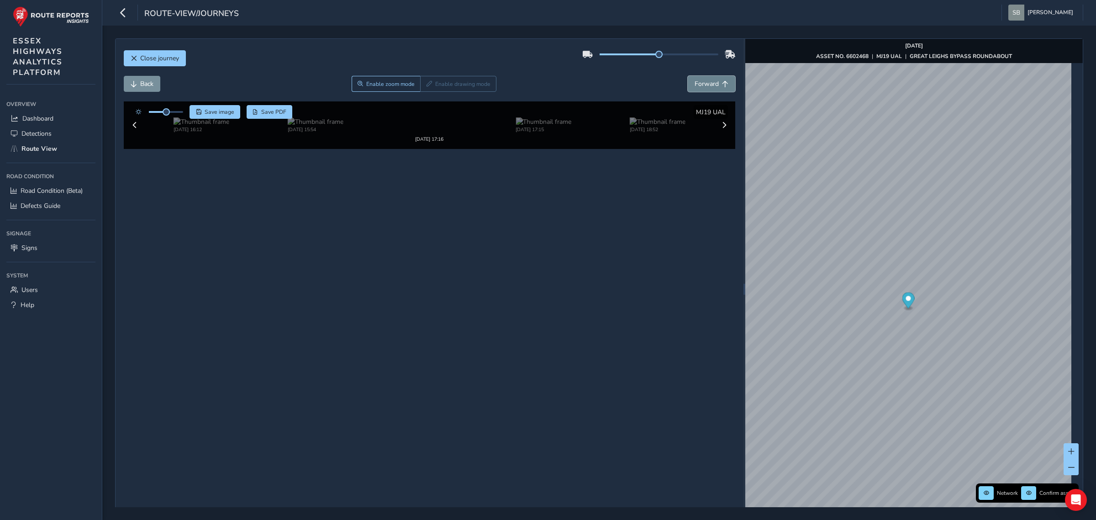
click at [426, 84] on button "Forward" at bounding box center [711, 84] width 47 height 16
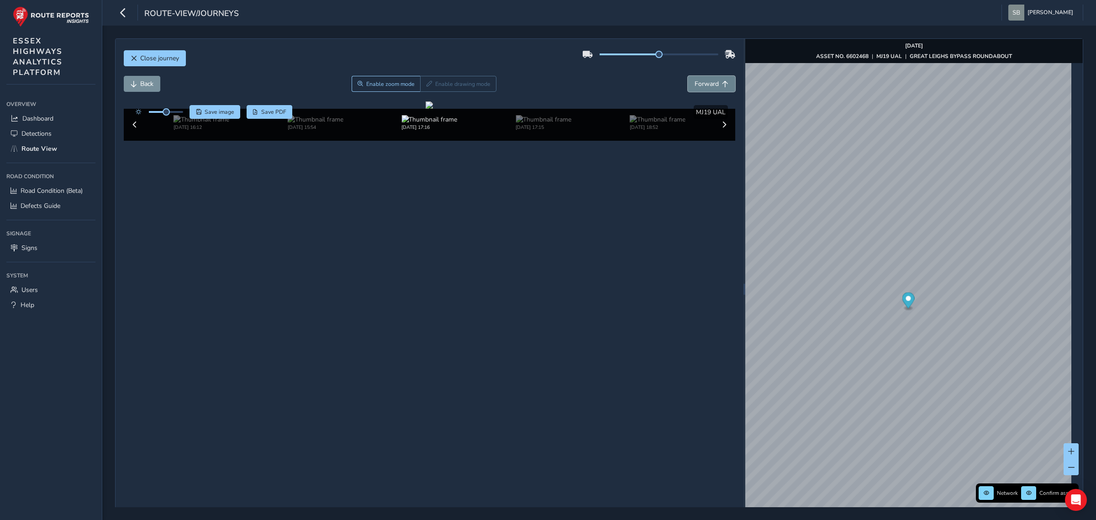
click at [426, 84] on button "Forward" at bounding box center [711, 84] width 47 height 16
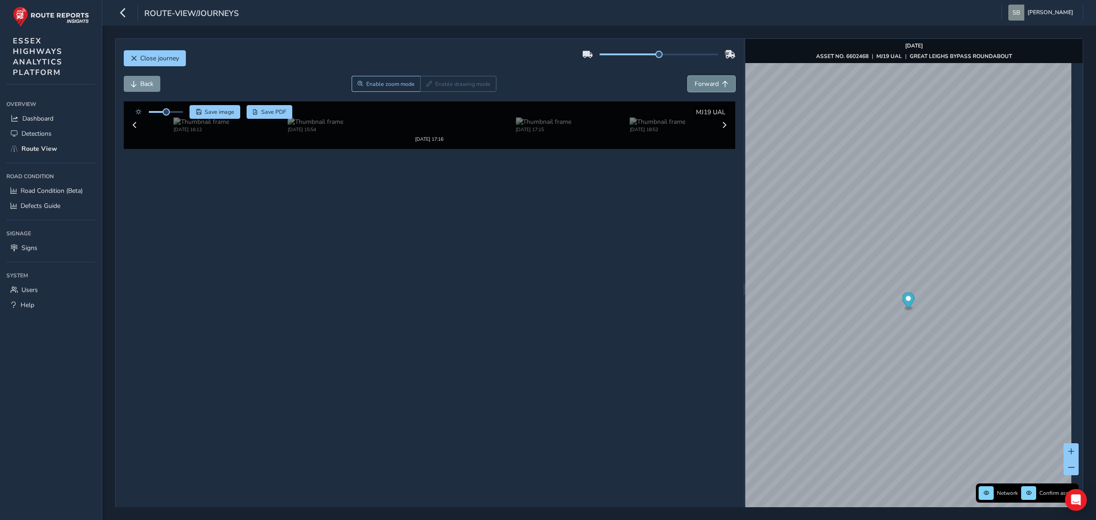
click at [426, 84] on button "Forward" at bounding box center [711, 84] width 47 height 16
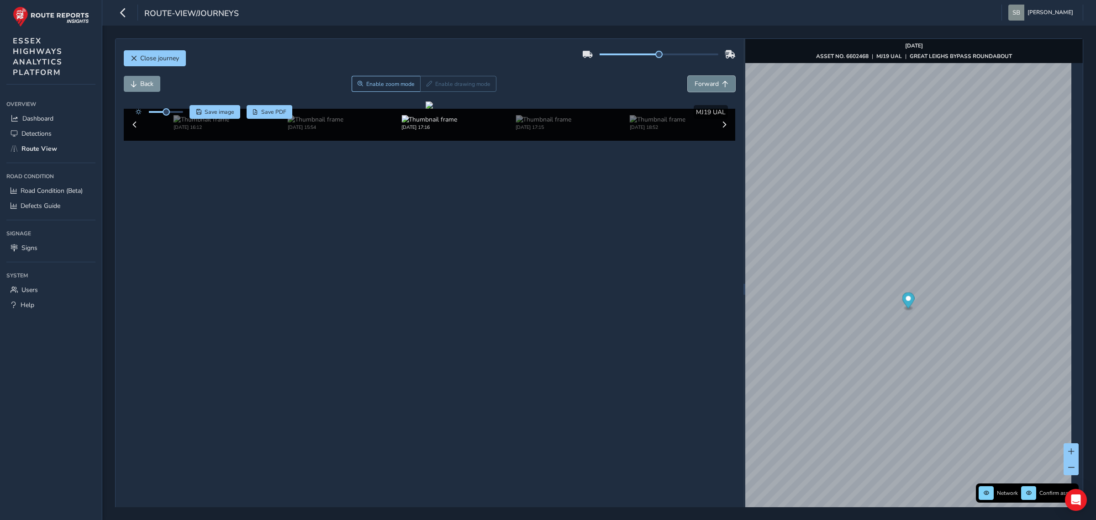
click at [426, 84] on button "Forward" at bounding box center [711, 84] width 47 height 16
click at [144, 89] on button "Back" at bounding box center [142, 84] width 37 height 16
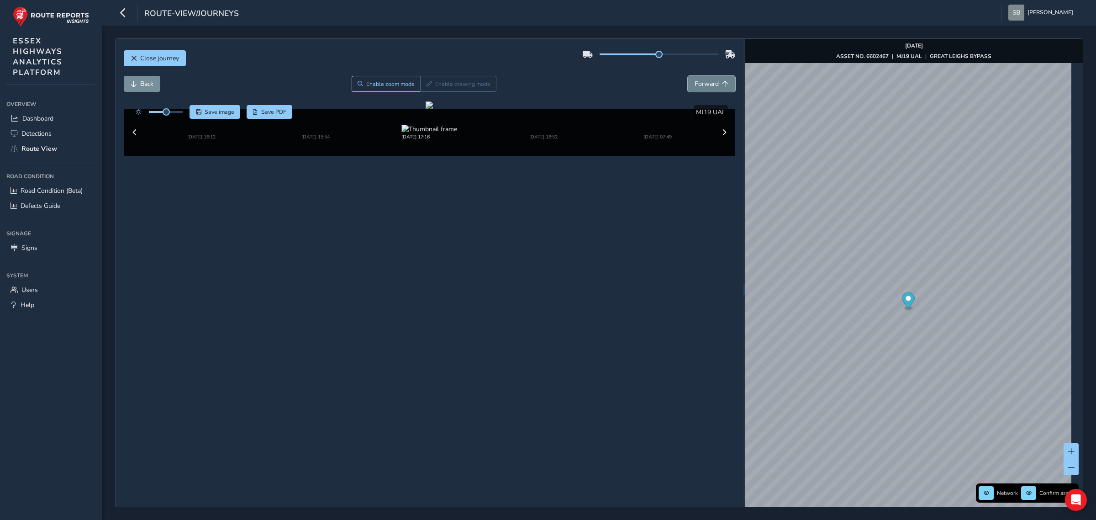
click at [426, 81] on span "Forward" at bounding box center [725, 84] width 6 height 6
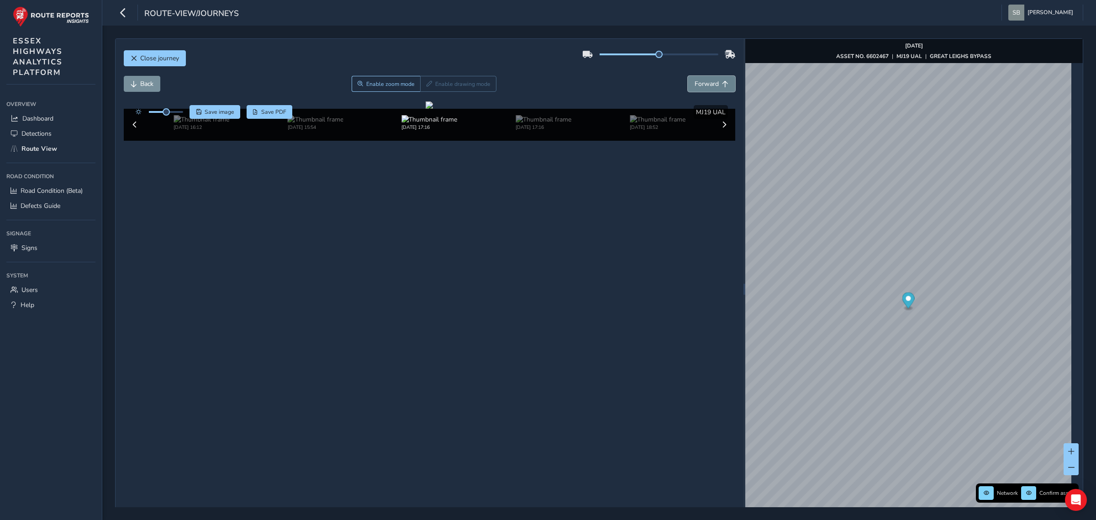
click at [426, 81] on span "Forward" at bounding box center [725, 84] width 6 height 6
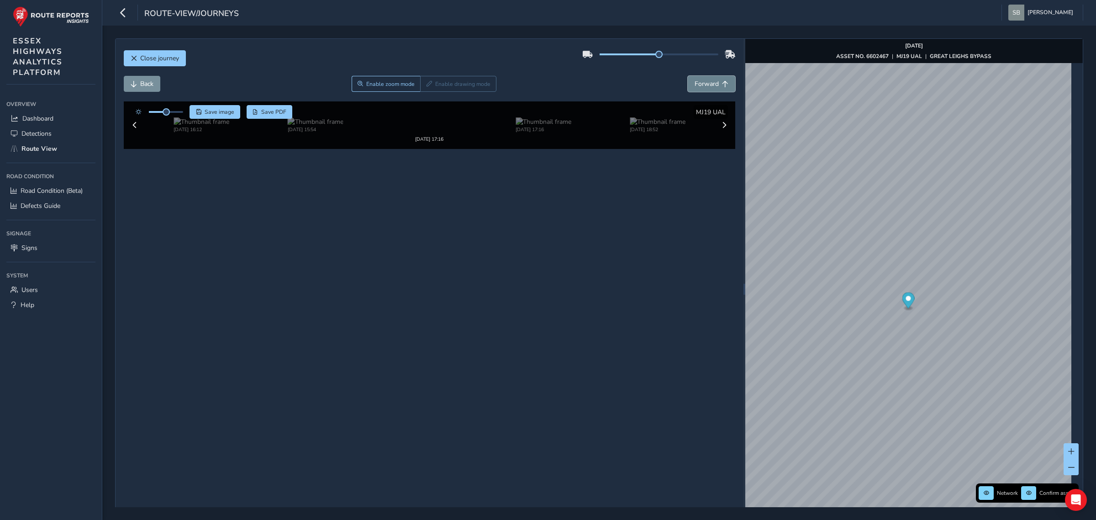
click at [426, 81] on span "Forward" at bounding box center [725, 84] width 6 height 6
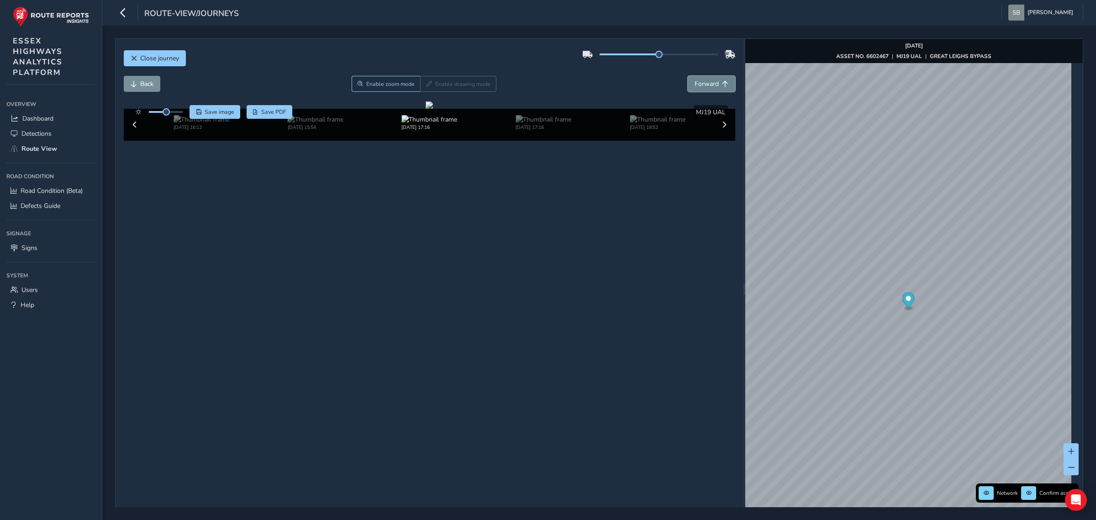
click at [426, 81] on span "Forward" at bounding box center [725, 84] width 6 height 6
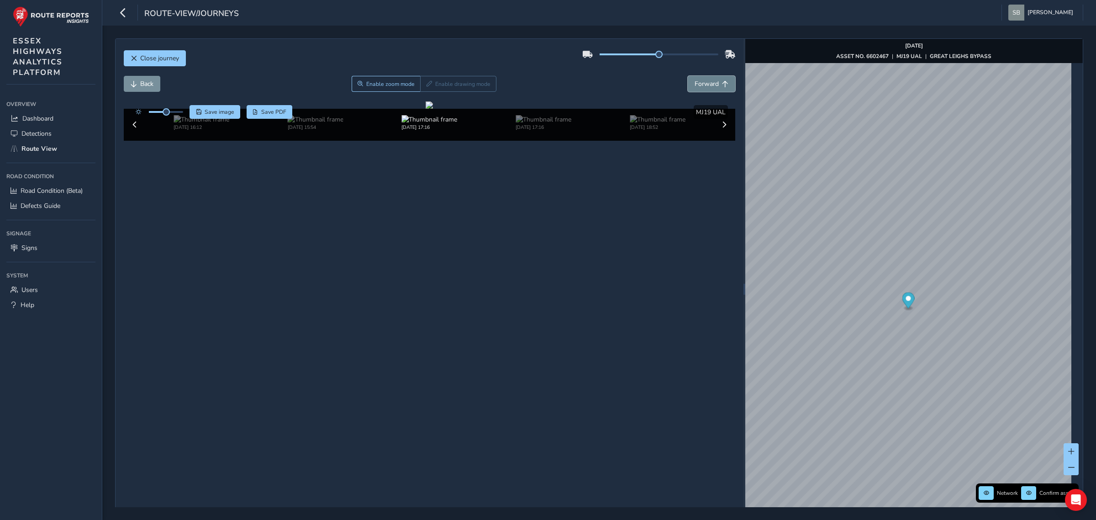
click at [426, 81] on span "Forward" at bounding box center [725, 84] width 6 height 6
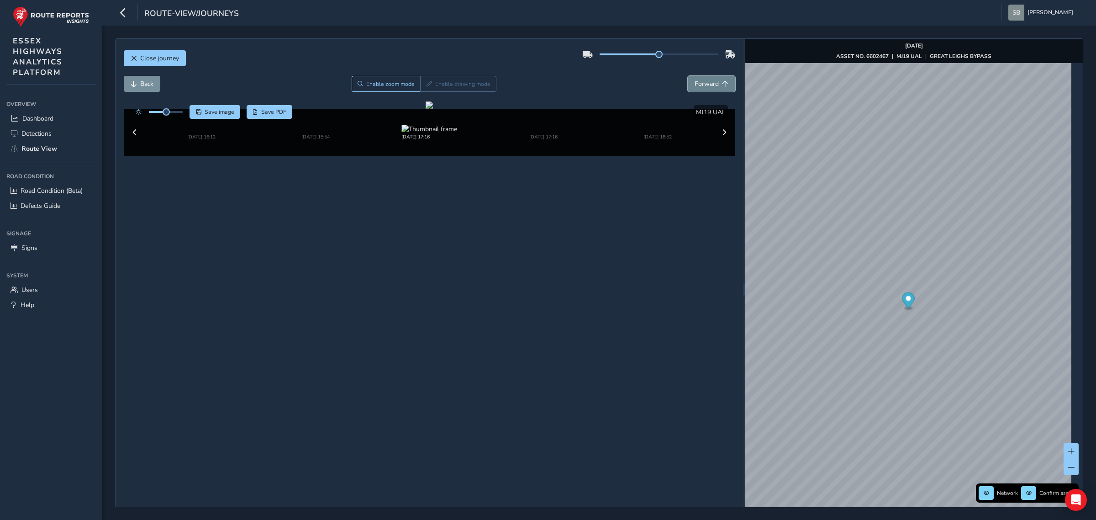
click at [426, 81] on span "Forward" at bounding box center [725, 84] width 6 height 6
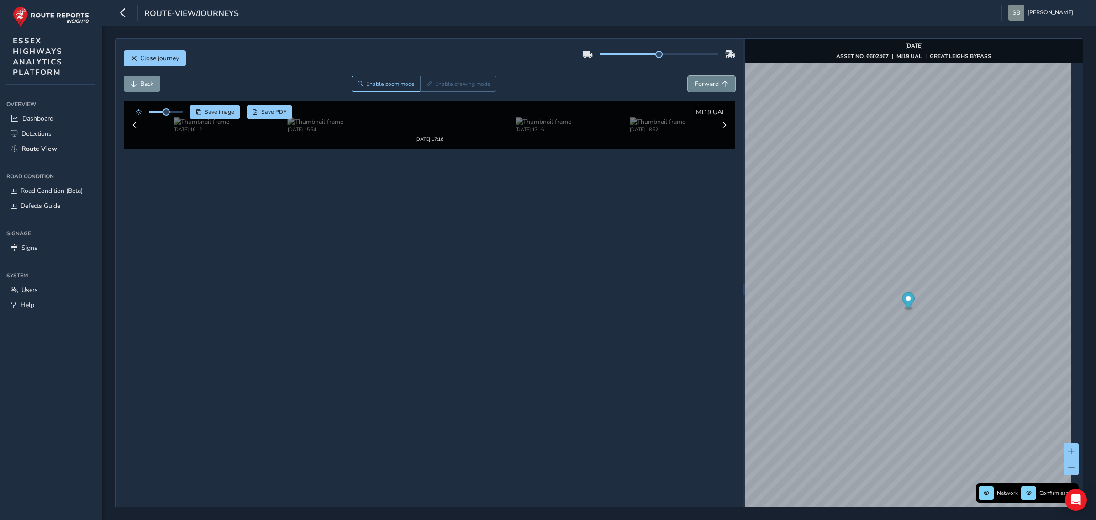
click at [426, 81] on span "Forward" at bounding box center [725, 84] width 6 height 6
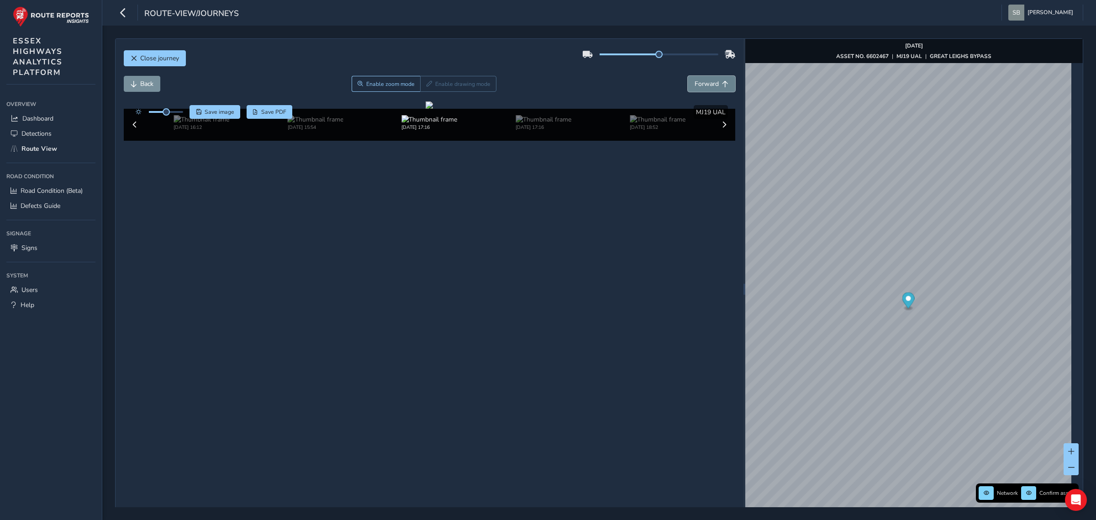
click at [426, 81] on span "Forward" at bounding box center [725, 84] width 6 height 6
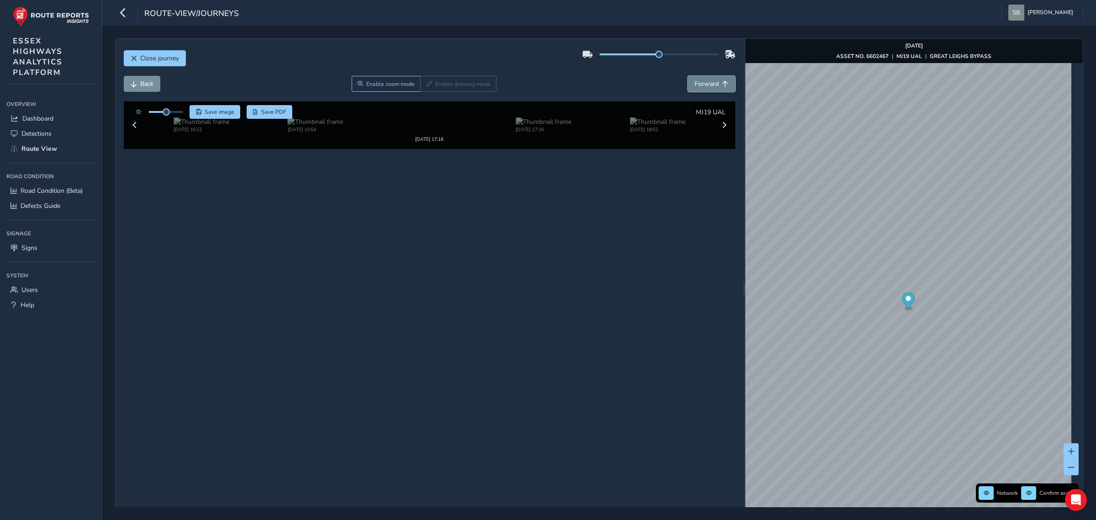
click at [426, 81] on span "Forward" at bounding box center [725, 84] width 6 height 6
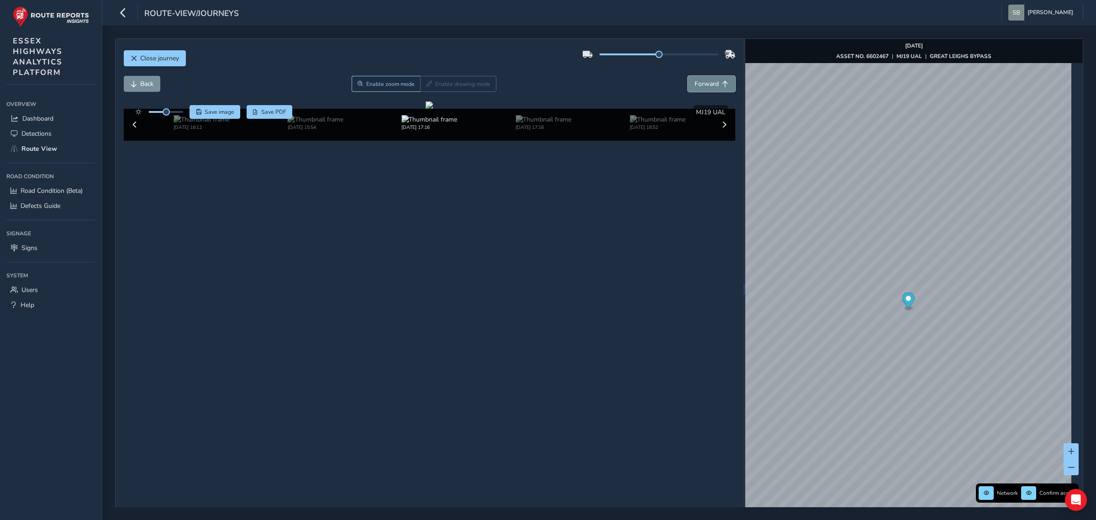
click at [426, 81] on span "Forward" at bounding box center [725, 84] width 6 height 6
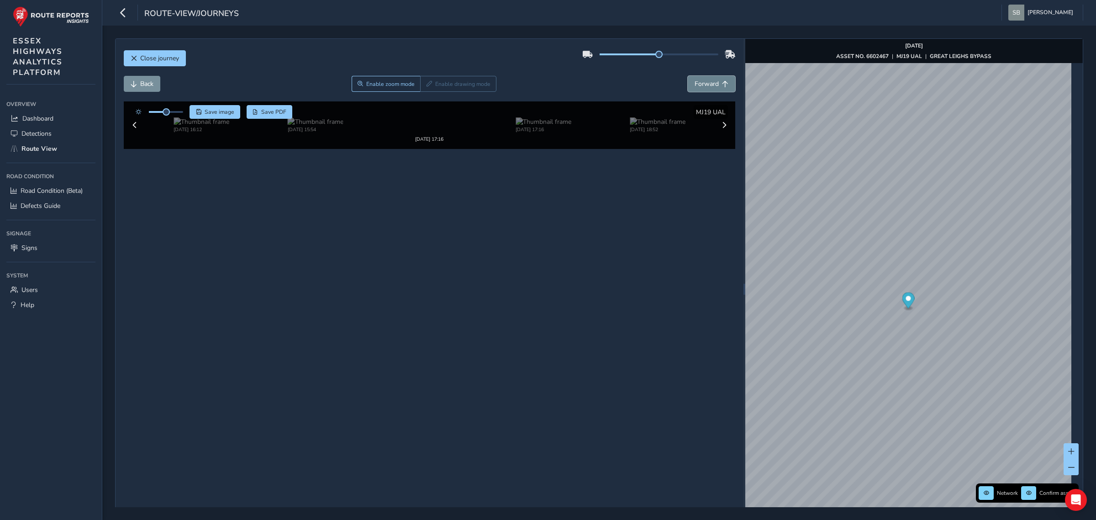
click at [426, 81] on span "Forward" at bounding box center [725, 84] width 6 height 6
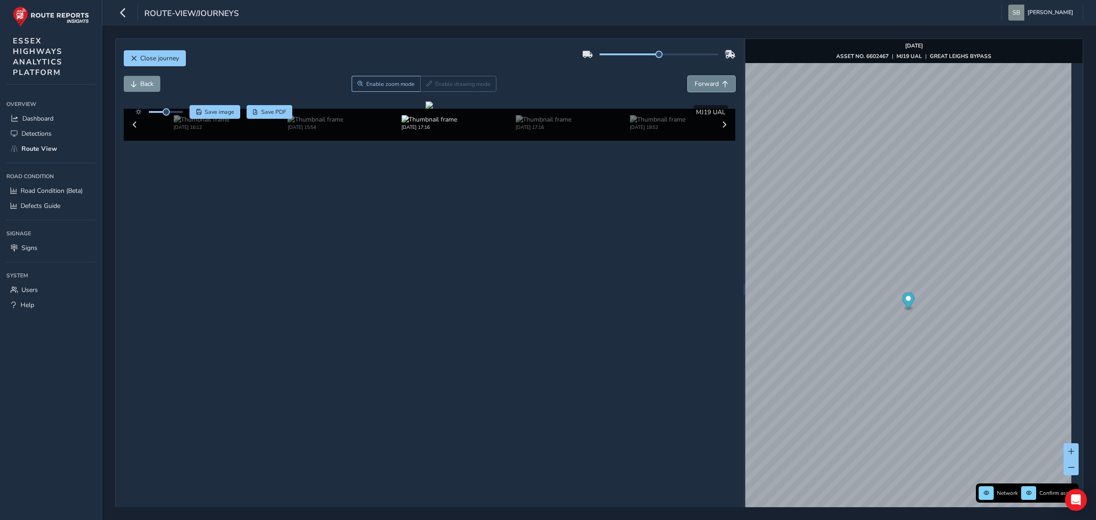
click at [426, 81] on span "Forward" at bounding box center [725, 84] width 6 height 6
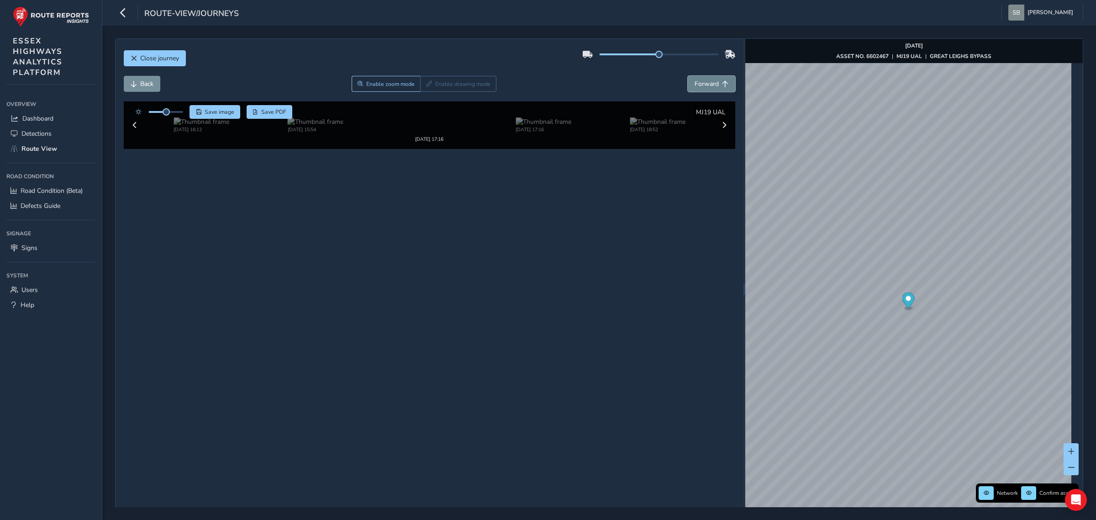
click at [426, 81] on span "Forward" at bounding box center [725, 84] width 6 height 6
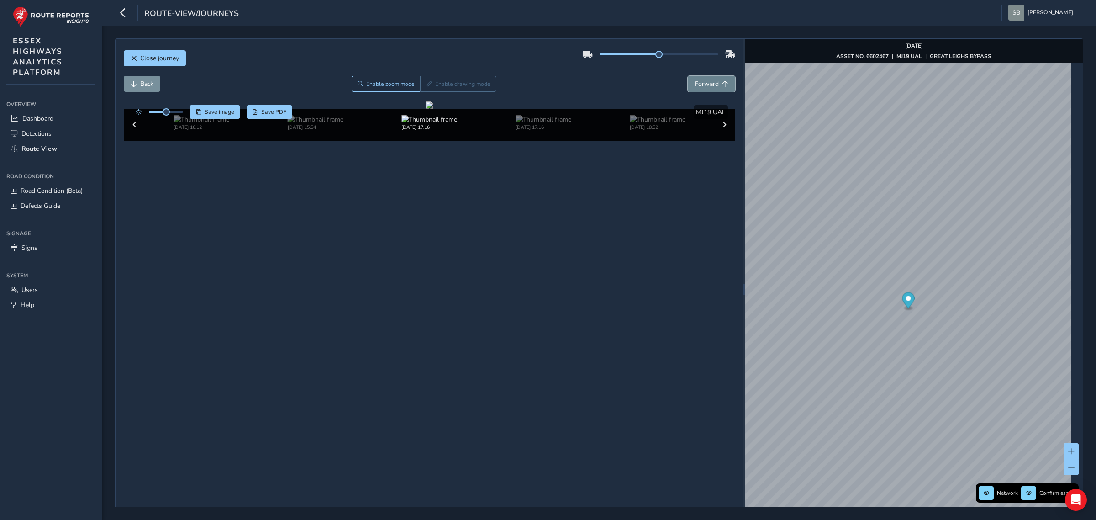
click at [426, 81] on span "Forward" at bounding box center [725, 84] width 6 height 6
click at [426, 82] on span "Forward" at bounding box center [725, 84] width 6 height 6
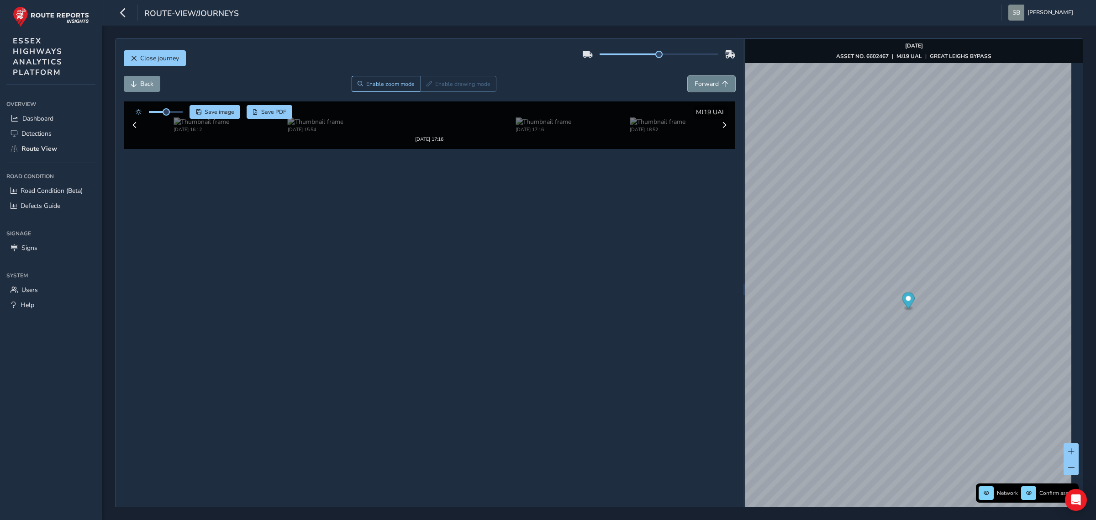
click at [426, 82] on span "Forward" at bounding box center [725, 84] width 6 height 6
click at [426, 83] on span "Forward" at bounding box center [725, 84] width 6 height 6
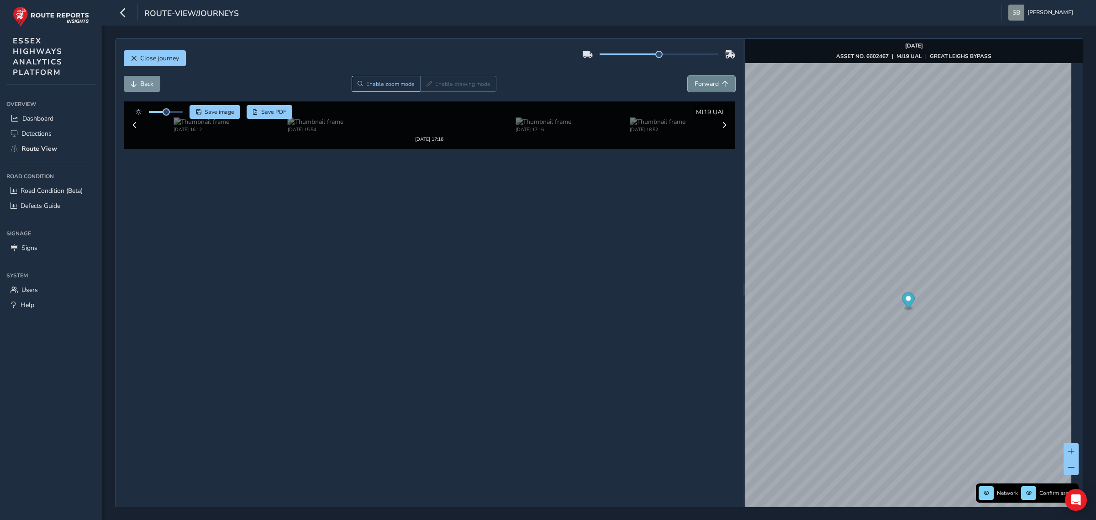
click at [426, 83] on span "Forward" at bounding box center [725, 84] width 6 height 6
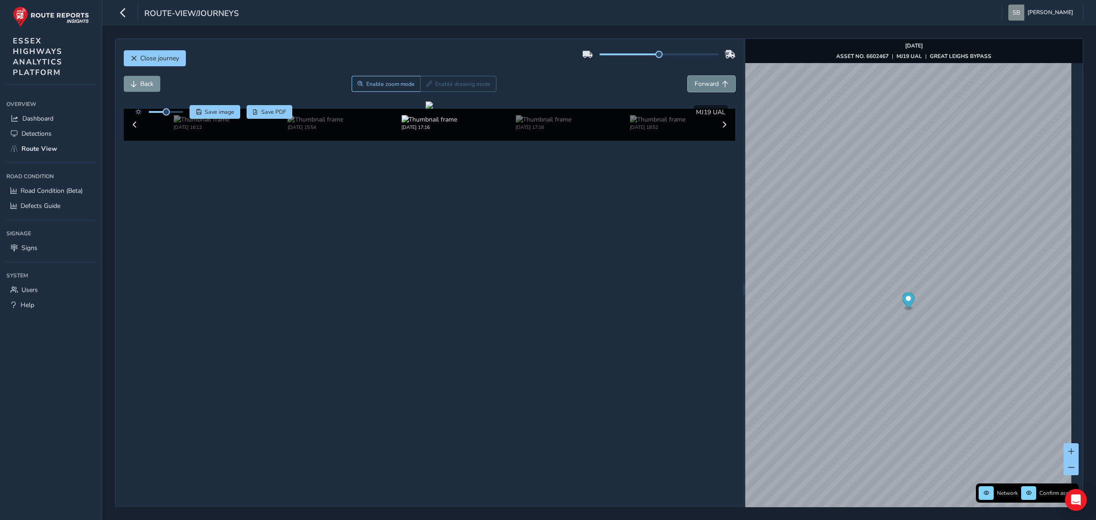
click at [426, 83] on span "Forward" at bounding box center [725, 84] width 6 height 6
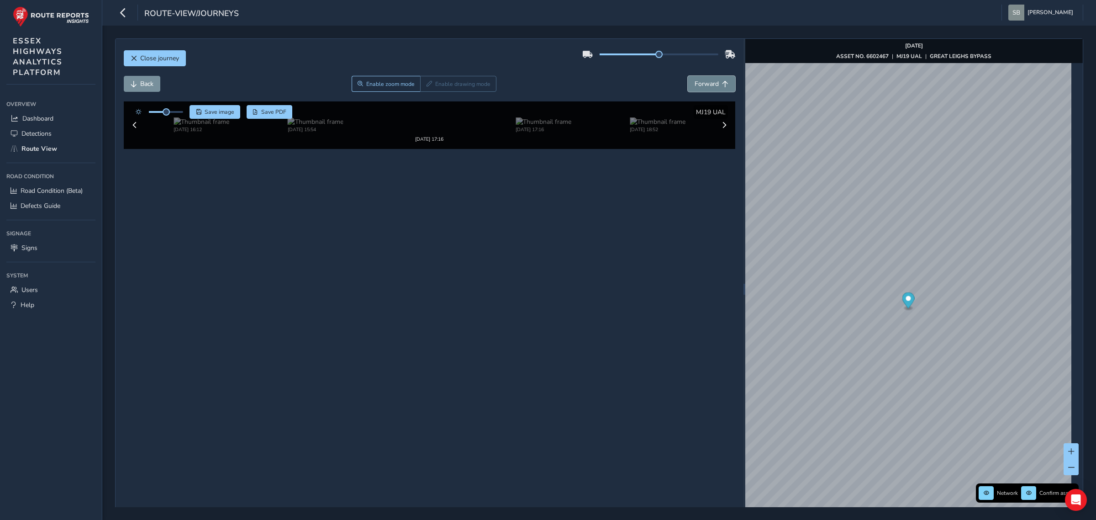
click at [426, 83] on span "Forward" at bounding box center [725, 84] width 6 height 6
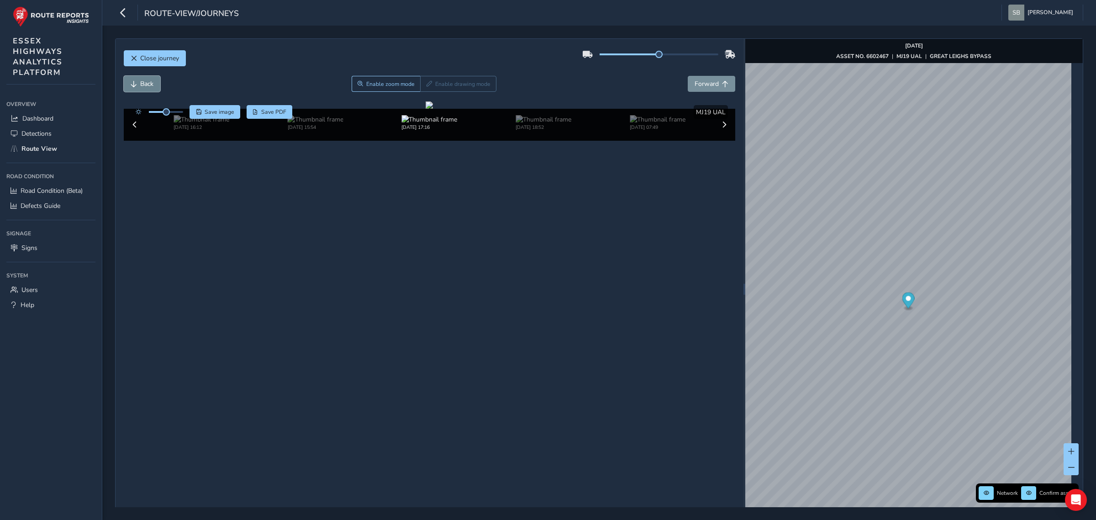
click at [140, 85] on span "Back" at bounding box center [146, 83] width 13 height 9
click at [426, 90] on button "Forward" at bounding box center [711, 84] width 47 height 16
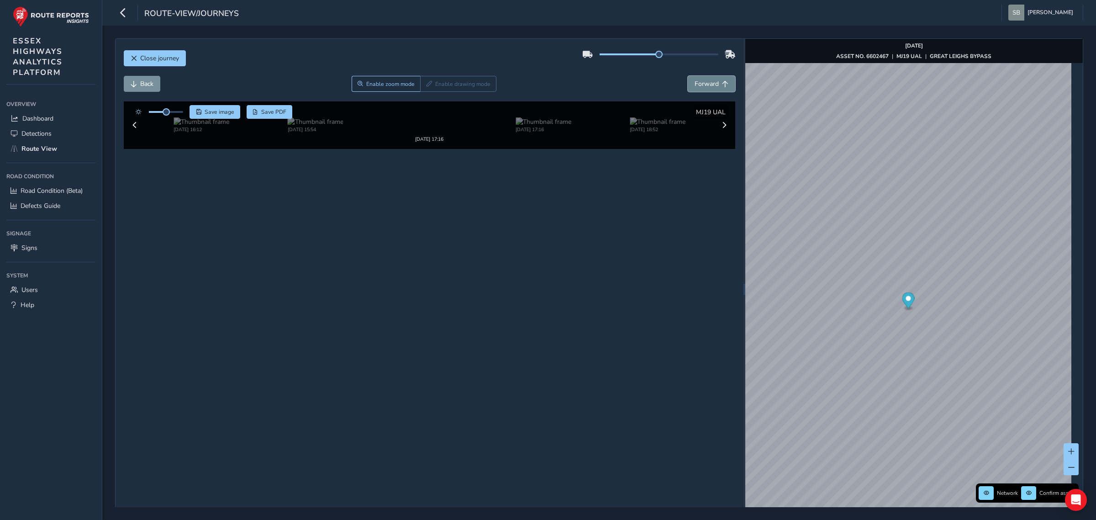
click at [426, 90] on button "Forward" at bounding box center [711, 84] width 47 height 16
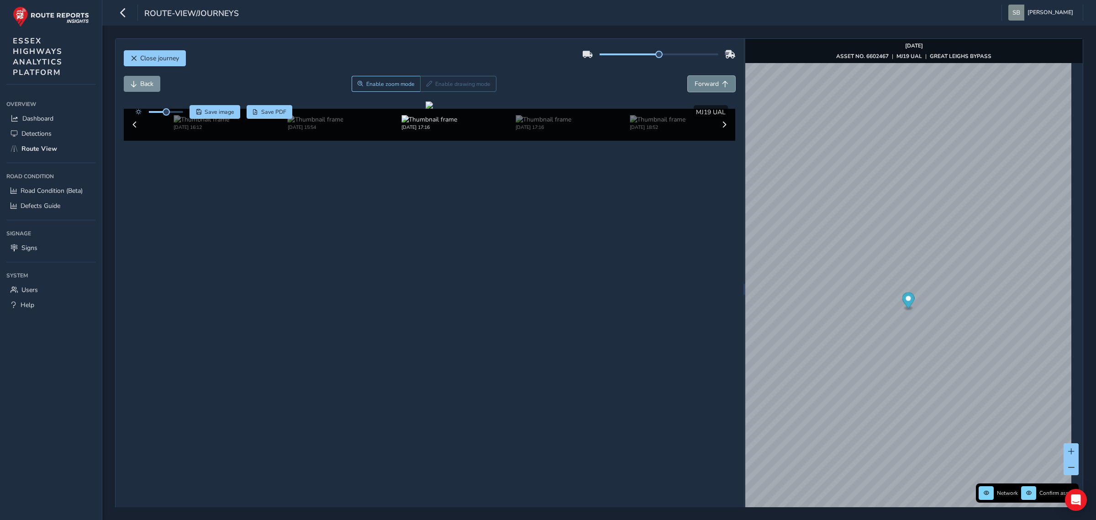
click at [426, 90] on button "Forward" at bounding box center [711, 84] width 47 height 16
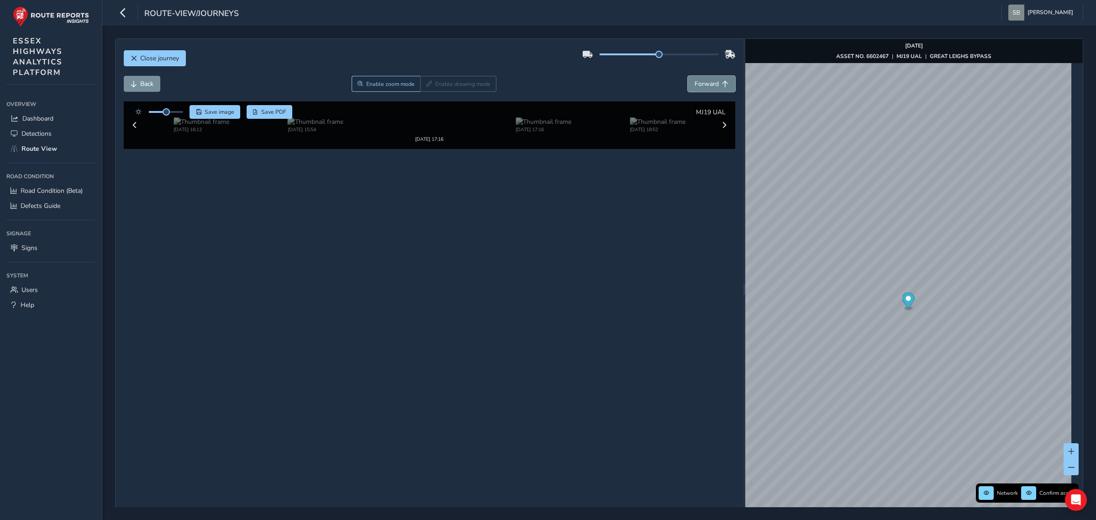
click at [426, 90] on button "Forward" at bounding box center [711, 84] width 47 height 16
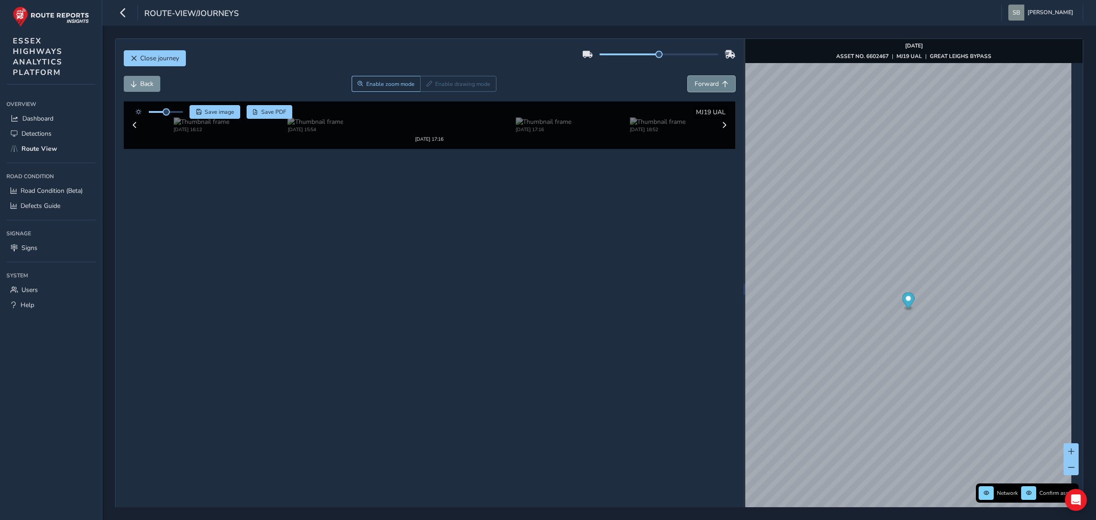
click at [426, 90] on button "Forward" at bounding box center [711, 84] width 47 height 16
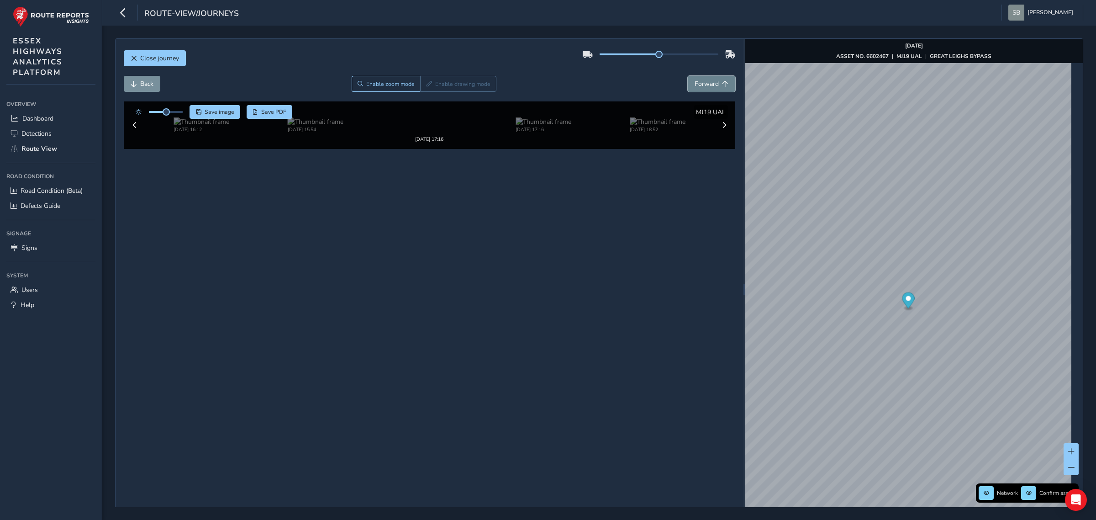
click at [426, 90] on button "Forward" at bounding box center [711, 84] width 47 height 16
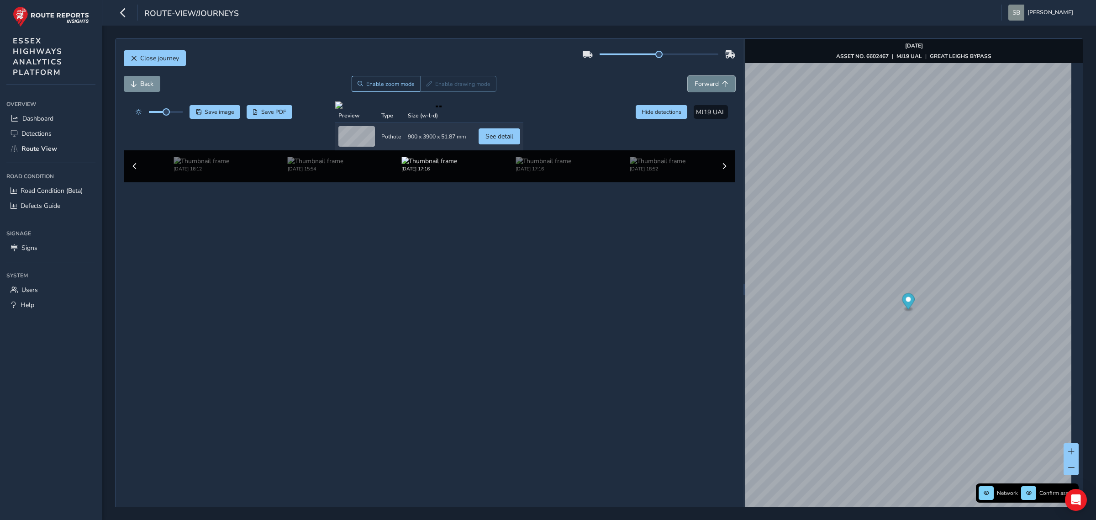
click at [426, 90] on button "Forward" at bounding box center [711, 84] width 47 height 16
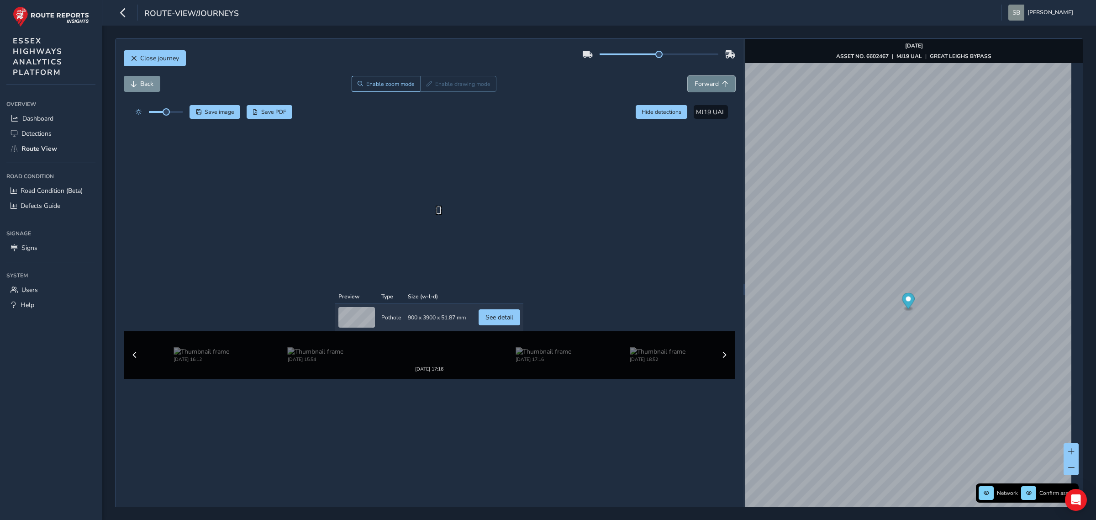
click at [426, 90] on button "Forward" at bounding box center [711, 84] width 47 height 16
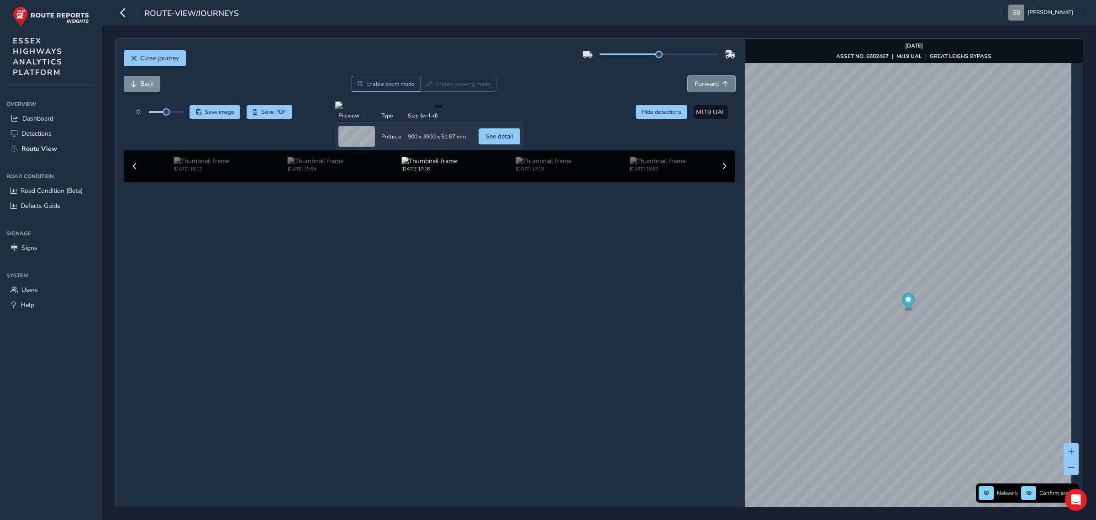
click at [426, 90] on button "Forward" at bounding box center [711, 84] width 47 height 16
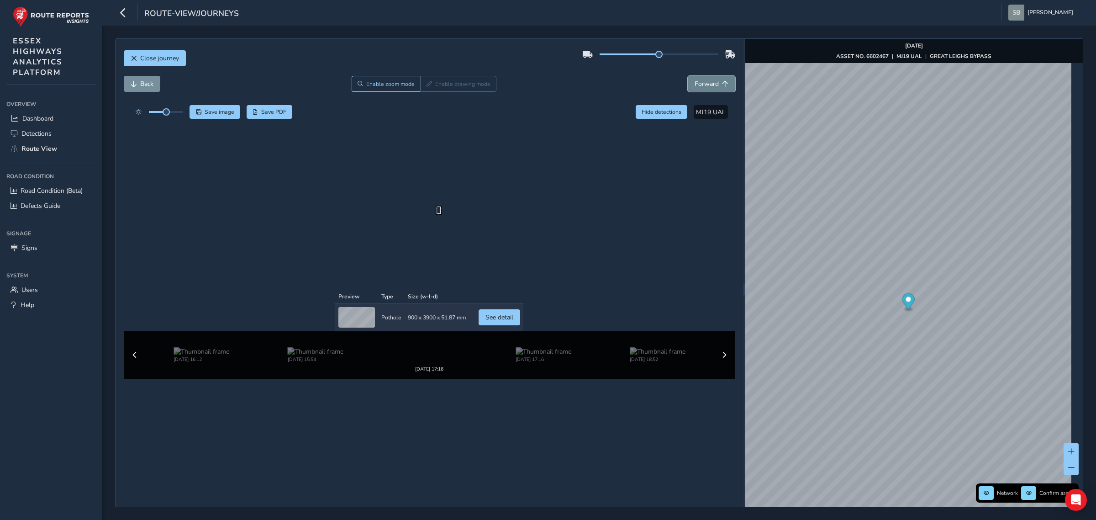
click at [426, 90] on button "Forward" at bounding box center [711, 84] width 47 height 16
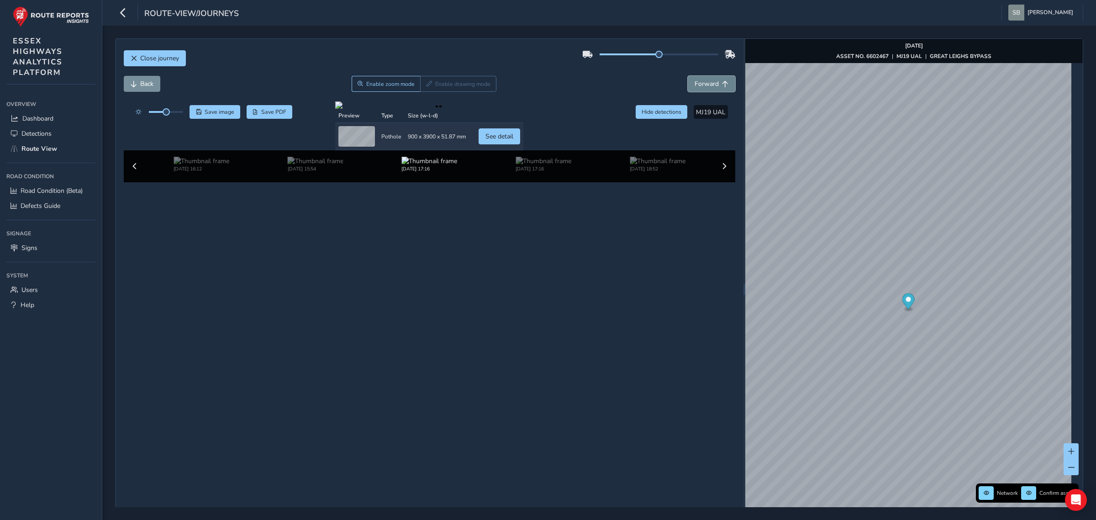
click at [426, 90] on button "Forward" at bounding box center [711, 84] width 47 height 16
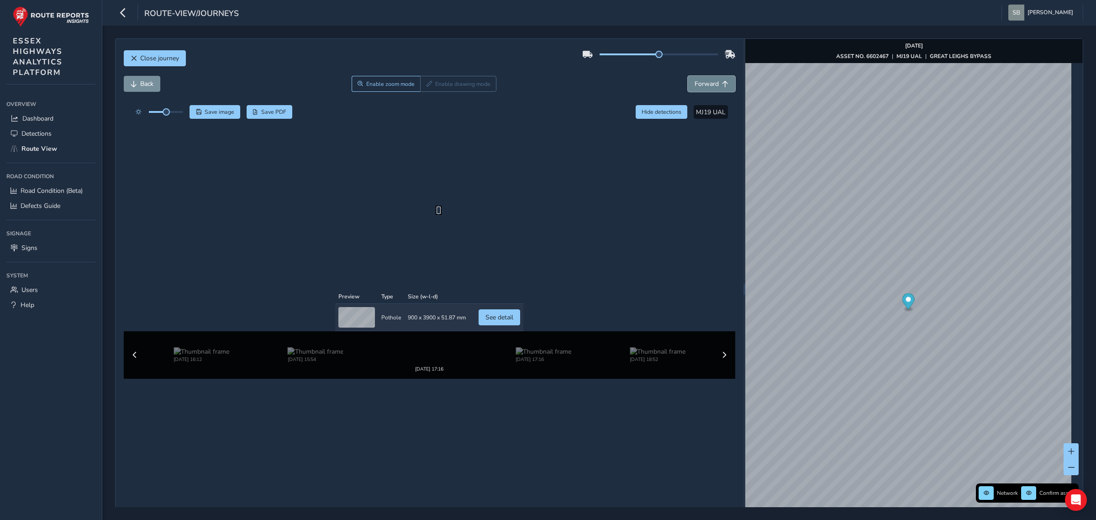
click at [426, 90] on button "Forward" at bounding box center [711, 84] width 47 height 16
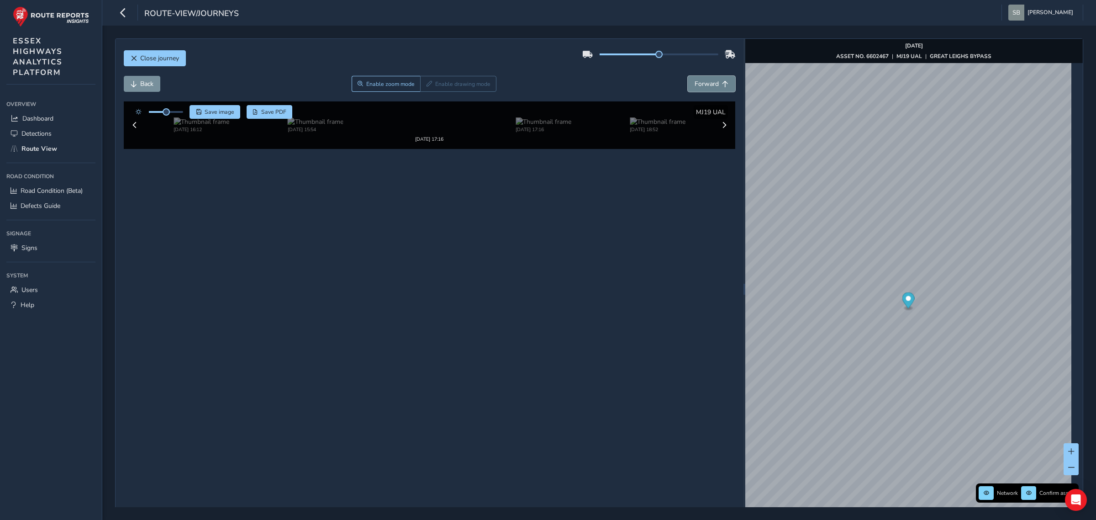
click at [426, 90] on button "Forward" at bounding box center [711, 84] width 47 height 16
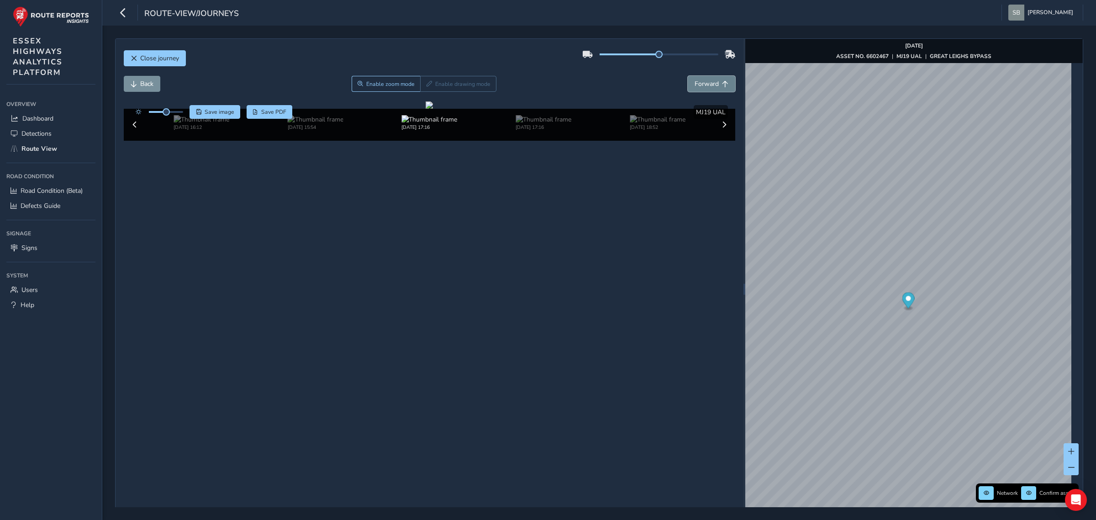
click at [426, 90] on button "Forward" at bounding box center [711, 84] width 47 height 16
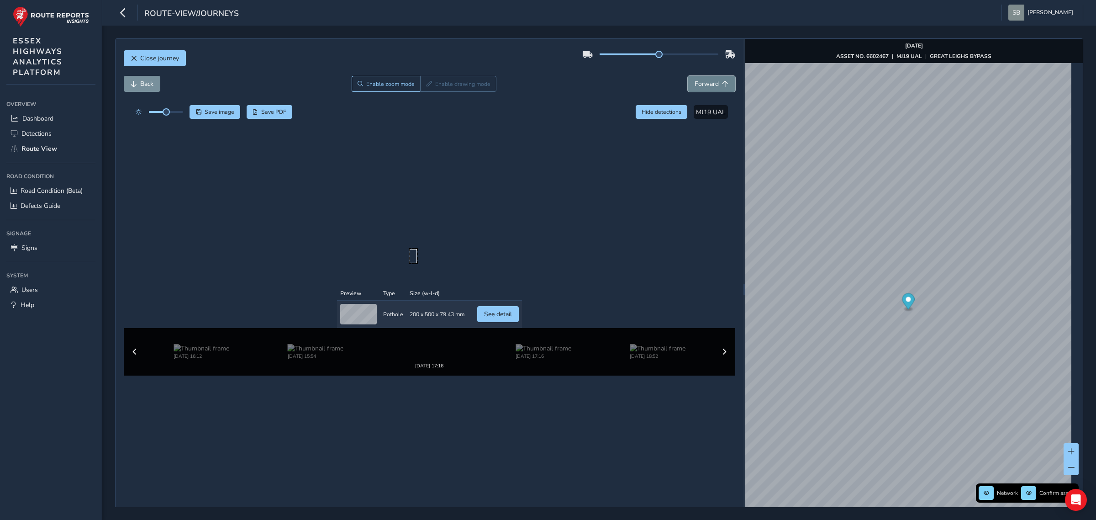
click at [426, 90] on button "Forward" at bounding box center [711, 84] width 47 height 16
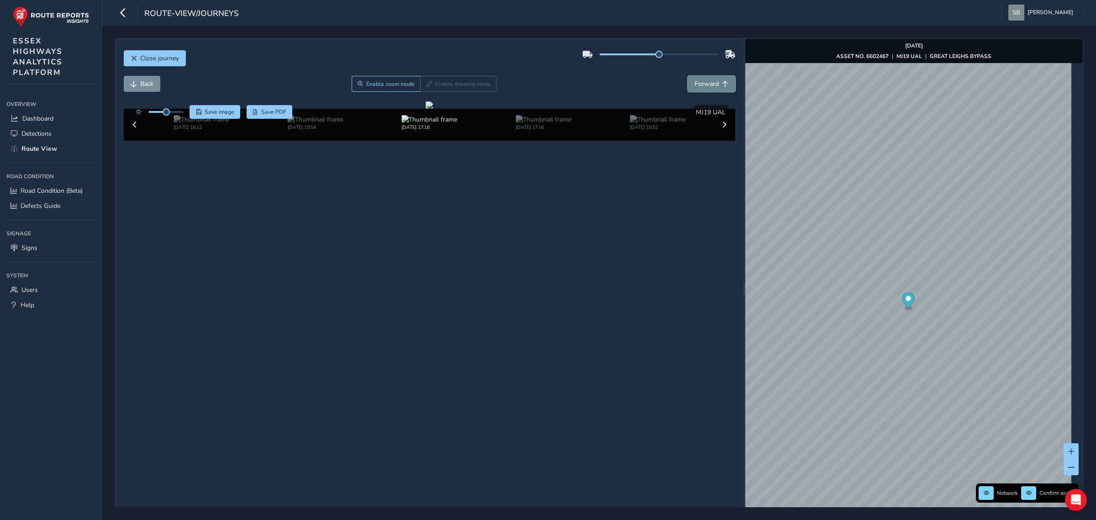
click at [426, 90] on button "Forward" at bounding box center [711, 84] width 47 height 16
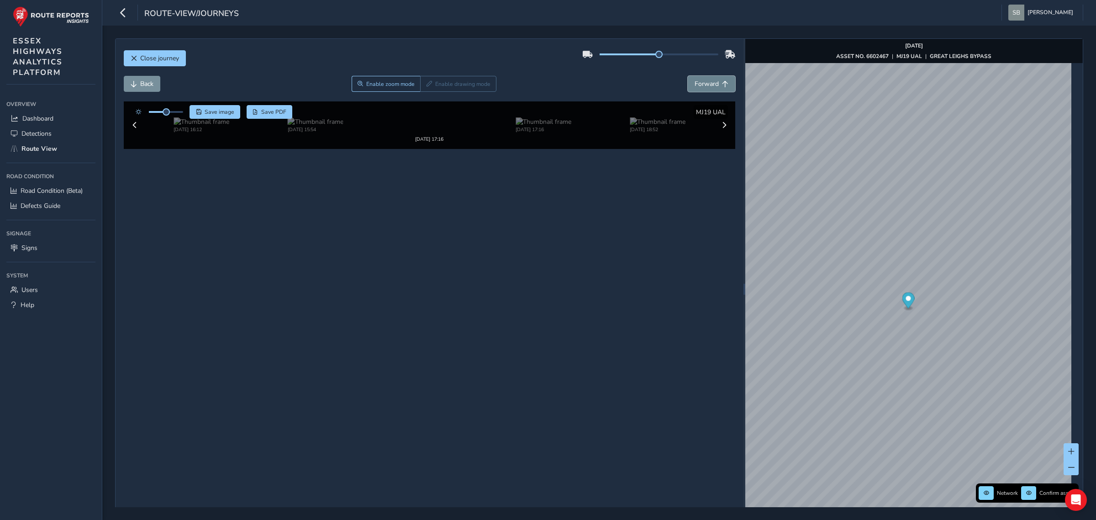
click at [426, 90] on button "Forward" at bounding box center [711, 84] width 47 height 16
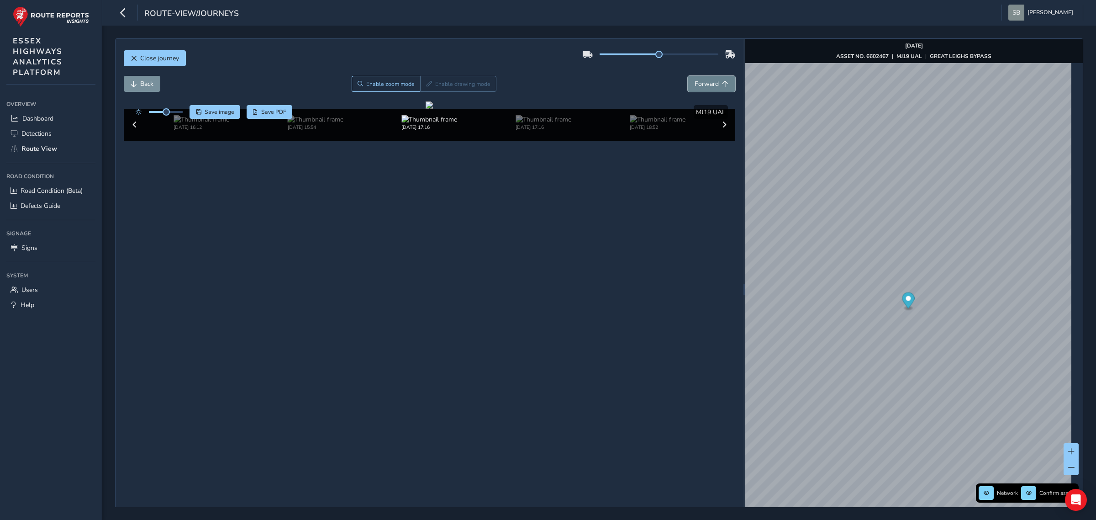
click at [426, 90] on button "Forward" at bounding box center [711, 84] width 47 height 16
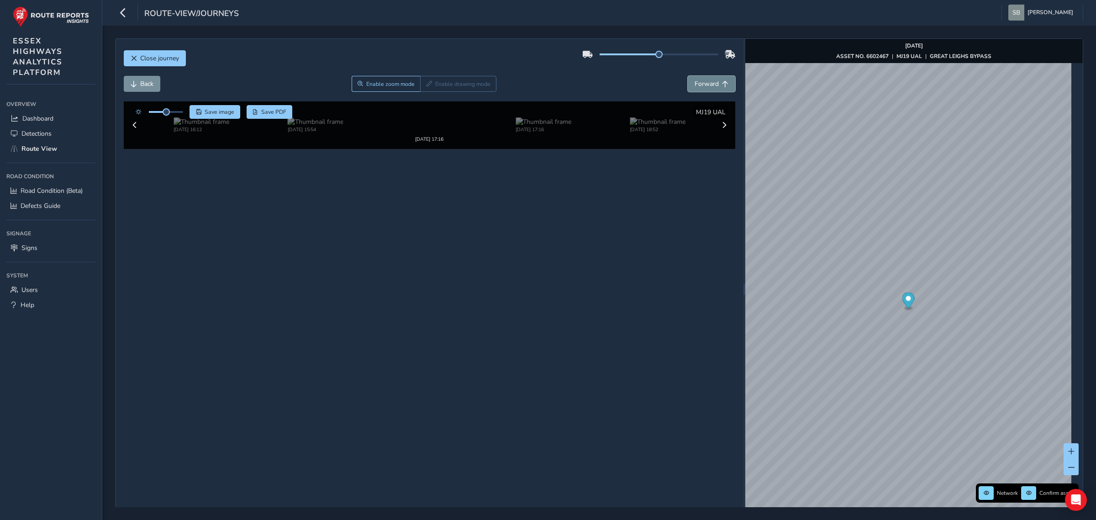
click at [426, 90] on button "Forward" at bounding box center [711, 84] width 47 height 16
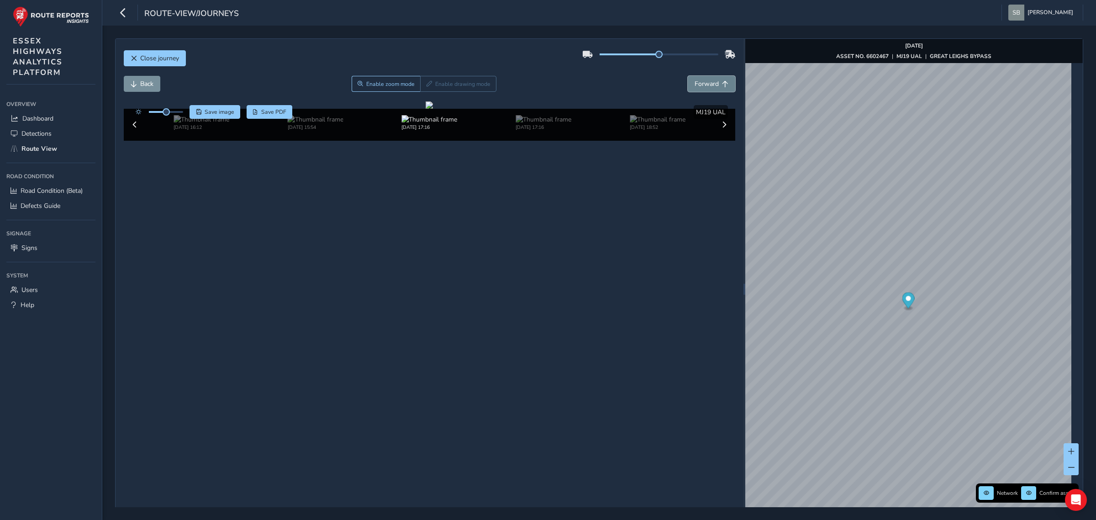
click at [426, 90] on button "Forward" at bounding box center [711, 84] width 47 height 16
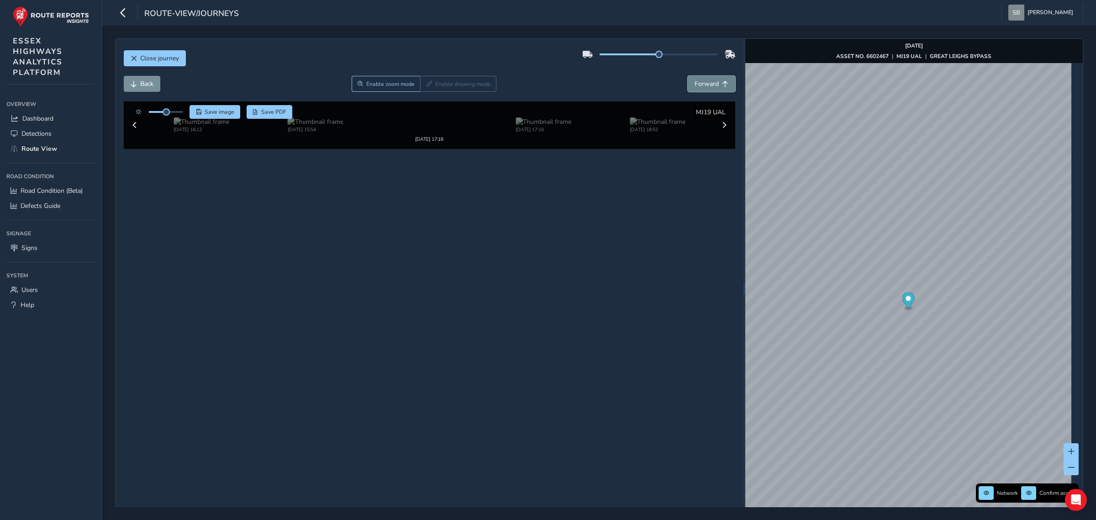
click at [426, 90] on button "Forward" at bounding box center [711, 84] width 47 height 16
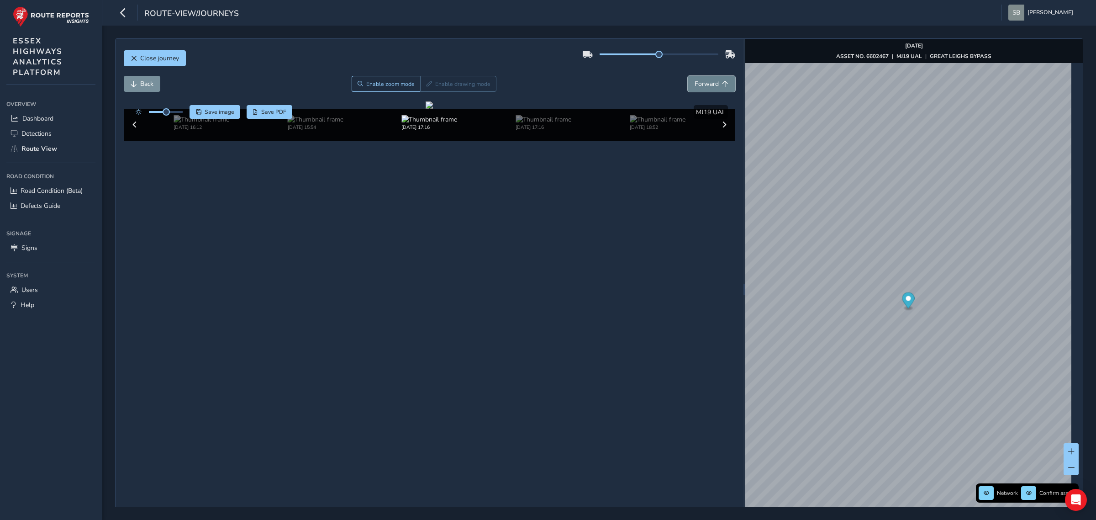
click at [426, 90] on button "Forward" at bounding box center [711, 84] width 47 height 16
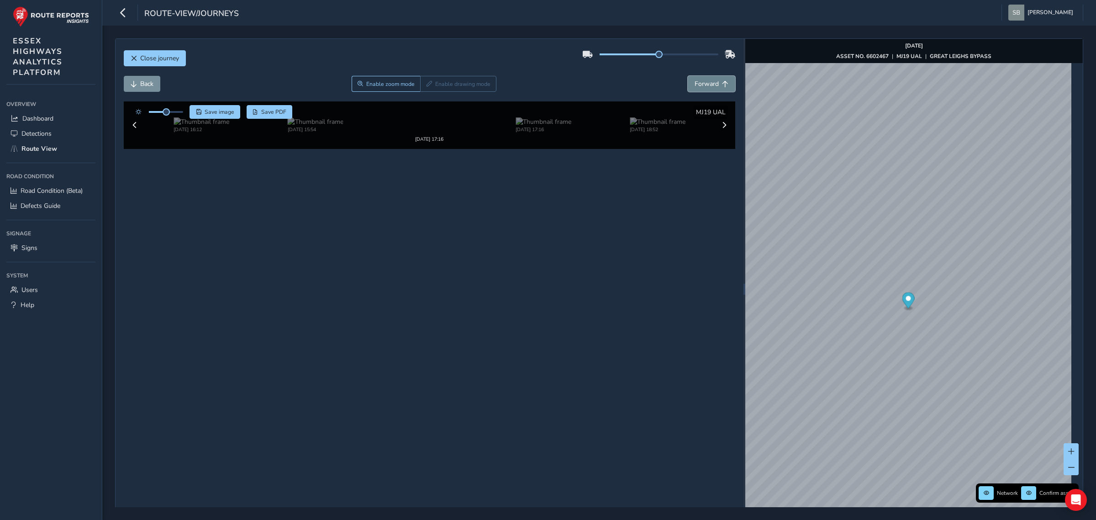
click at [426, 90] on button "Forward" at bounding box center [711, 84] width 47 height 16
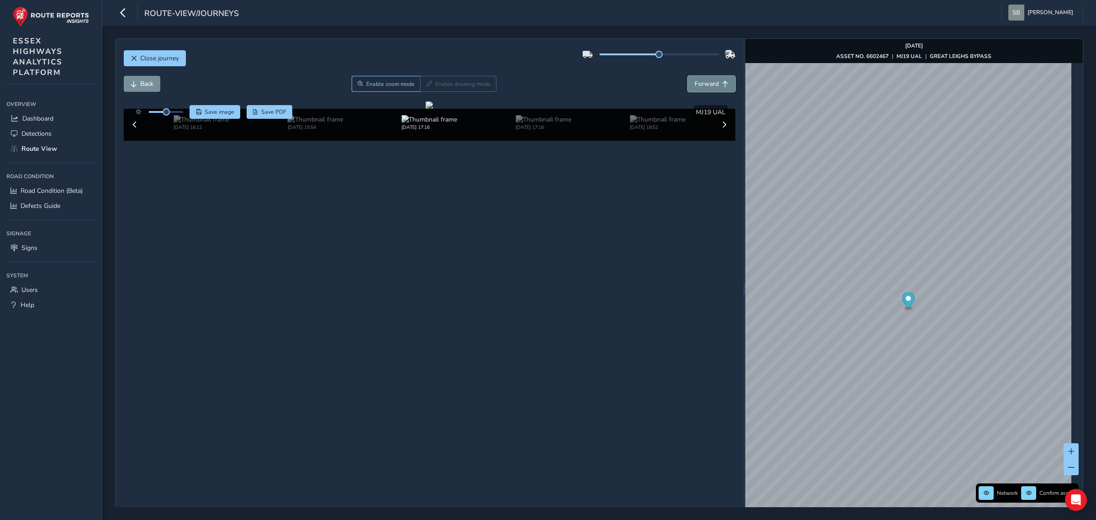
click at [426, 90] on button "Forward" at bounding box center [711, 84] width 47 height 16
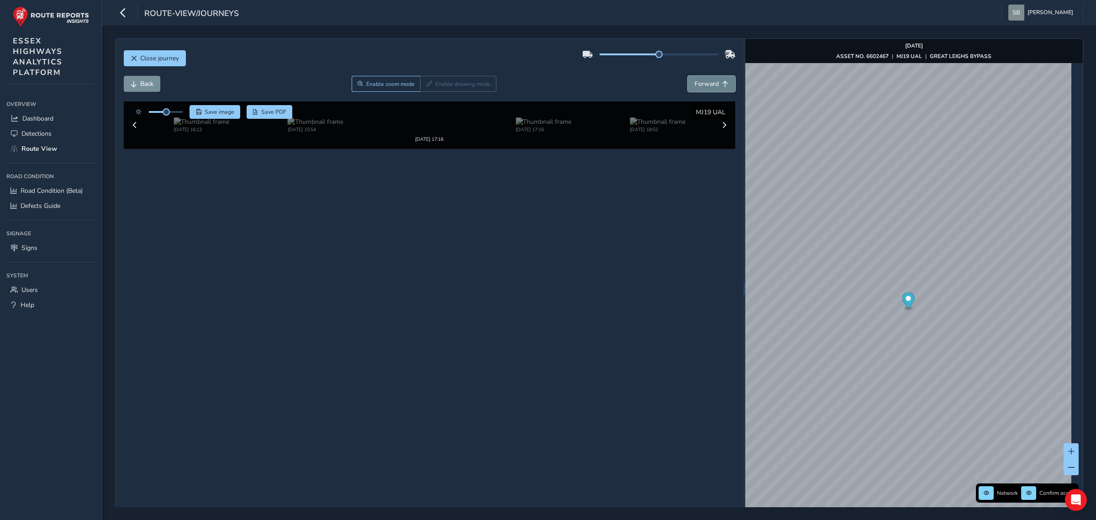
click at [426, 90] on button "Forward" at bounding box center [711, 84] width 47 height 16
click at [426, 92] on button "Forward" at bounding box center [711, 84] width 47 height 16
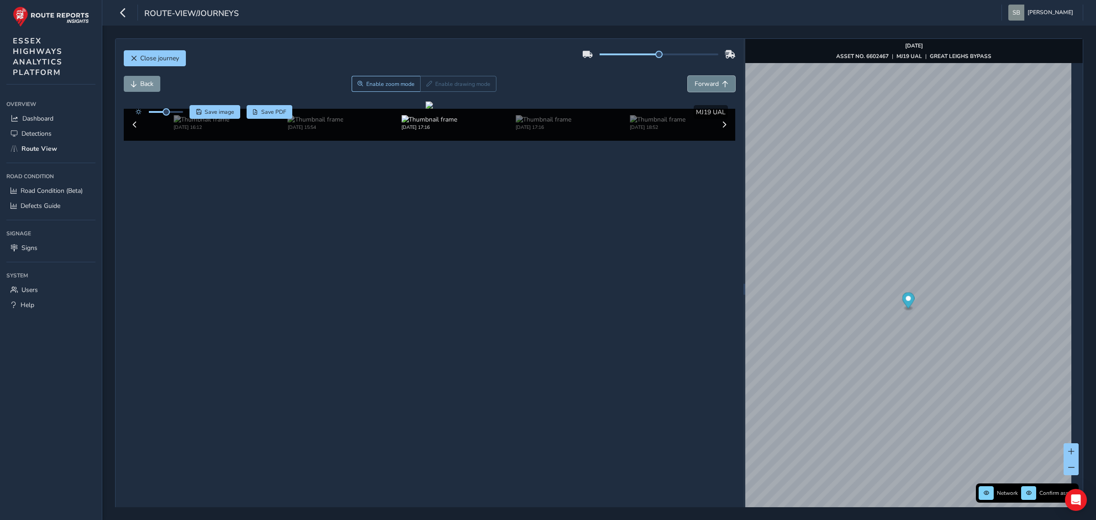
click at [426, 92] on button "Forward" at bounding box center [711, 84] width 47 height 16
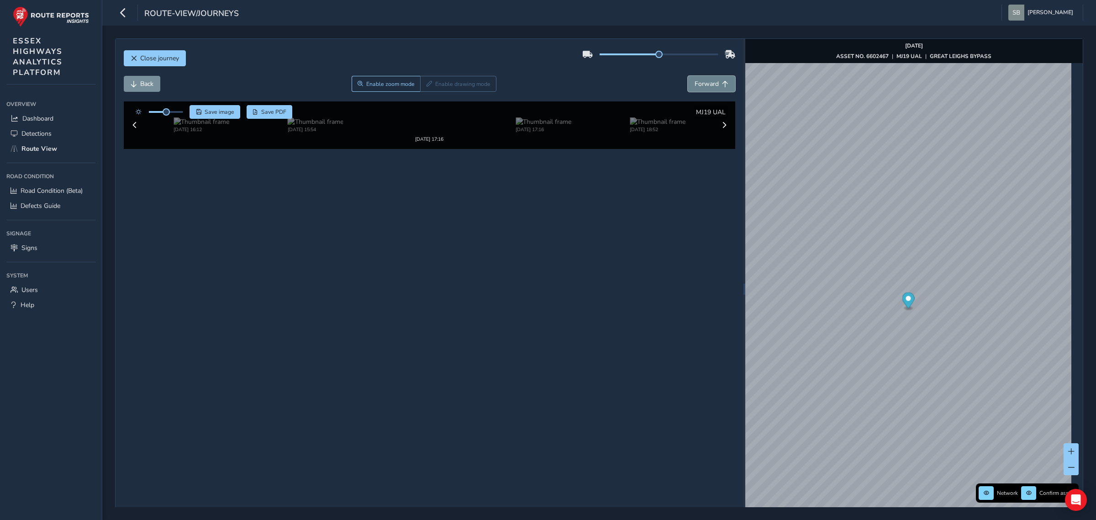
click at [426, 92] on button "Forward" at bounding box center [711, 84] width 47 height 16
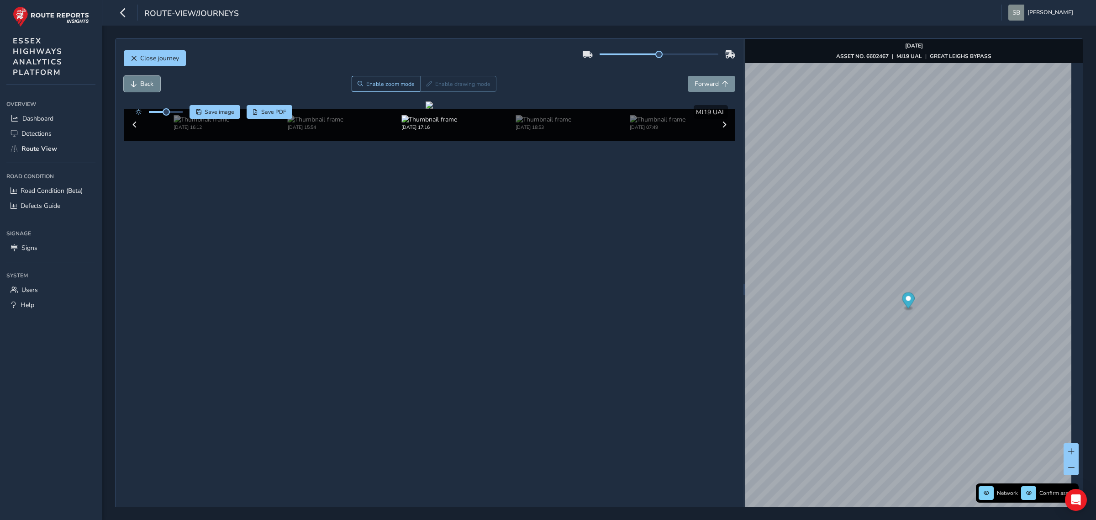
click at [136, 88] on button "Back" at bounding box center [142, 84] width 37 height 16
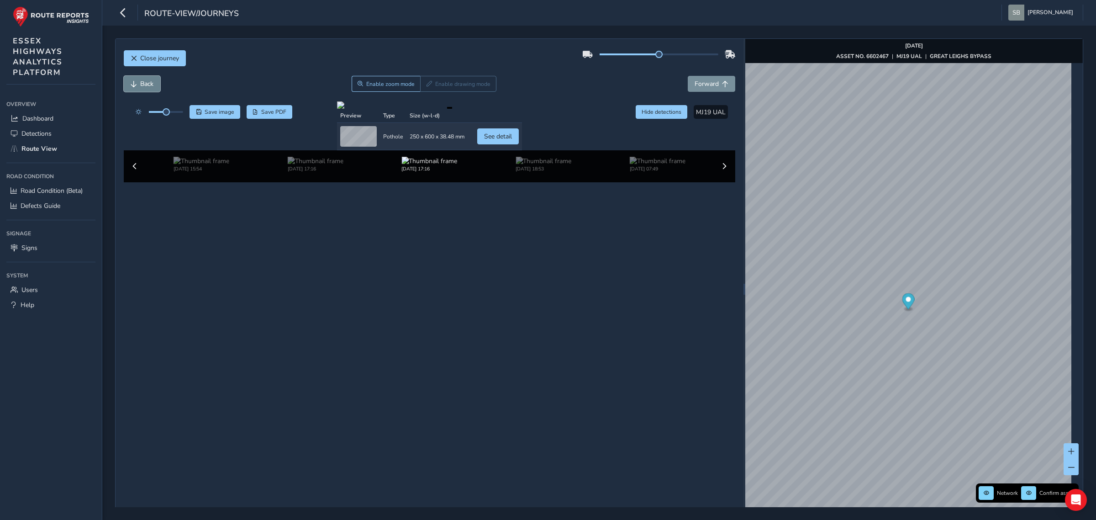
click at [136, 88] on button "Back" at bounding box center [142, 84] width 37 height 16
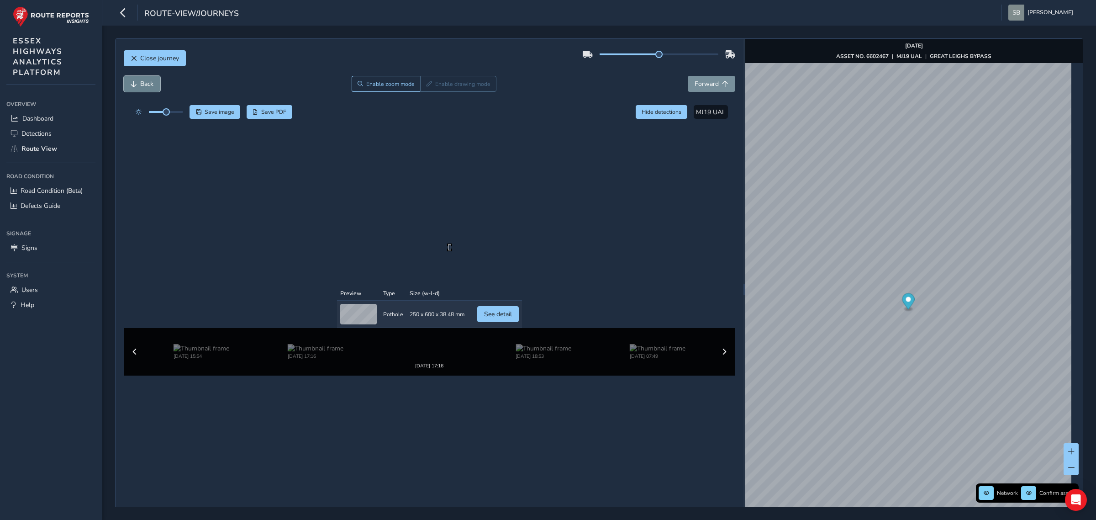
click at [136, 88] on button "Back" at bounding box center [142, 84] width 37 height 16
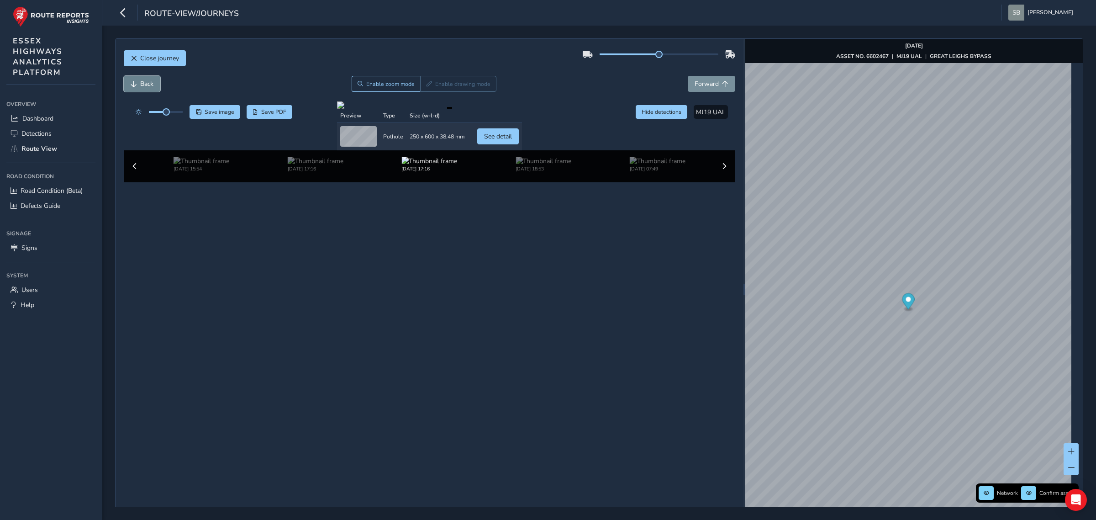
click at [136, 88] on button "Back" at bounding box center [142, 84] width 37 height 16
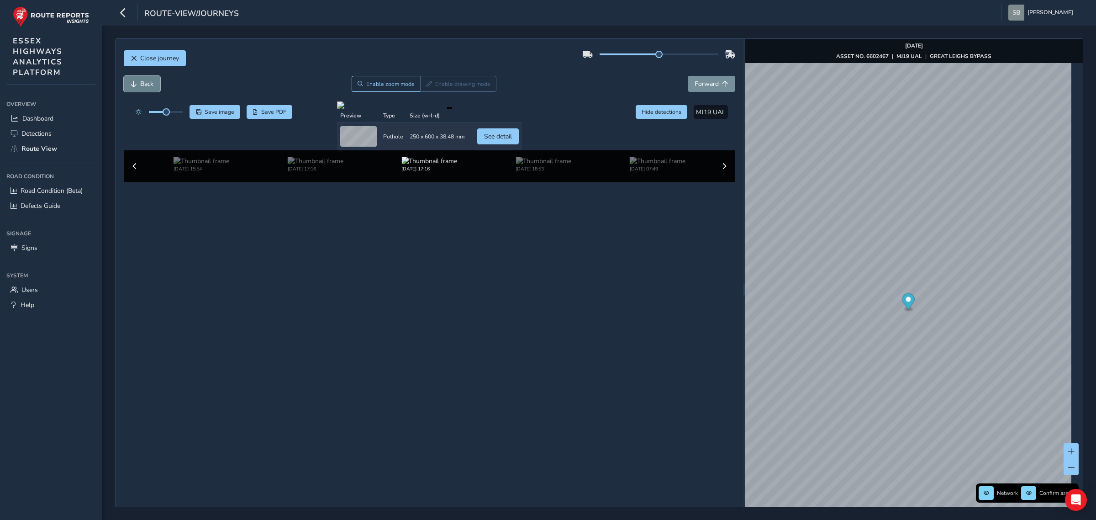
click at [136, 88] on button "Back" at bounding box center [142, 84] width 37 height 16
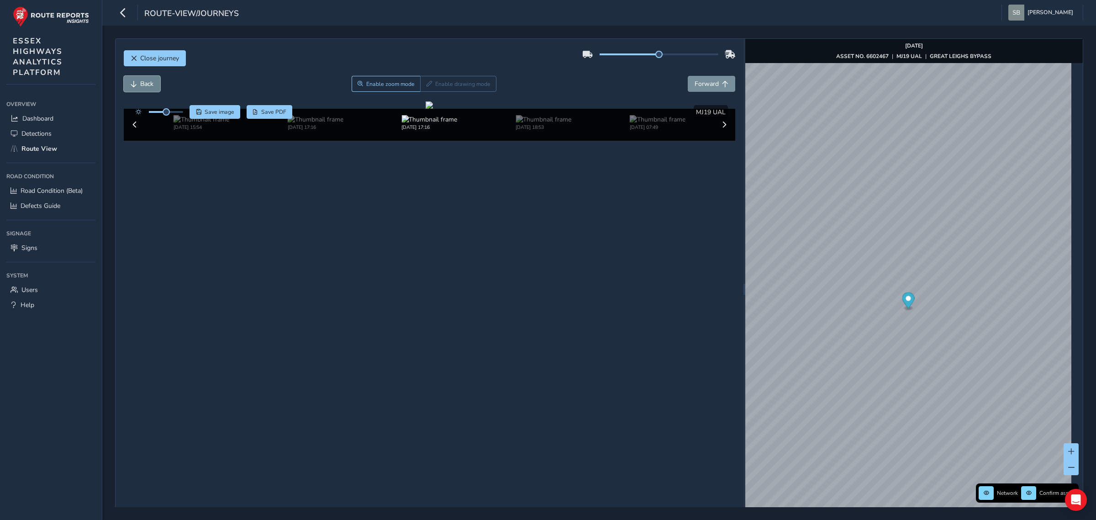
click at [136, 88] on button "Back" at bounding box center [142, 84] width 37 height 16
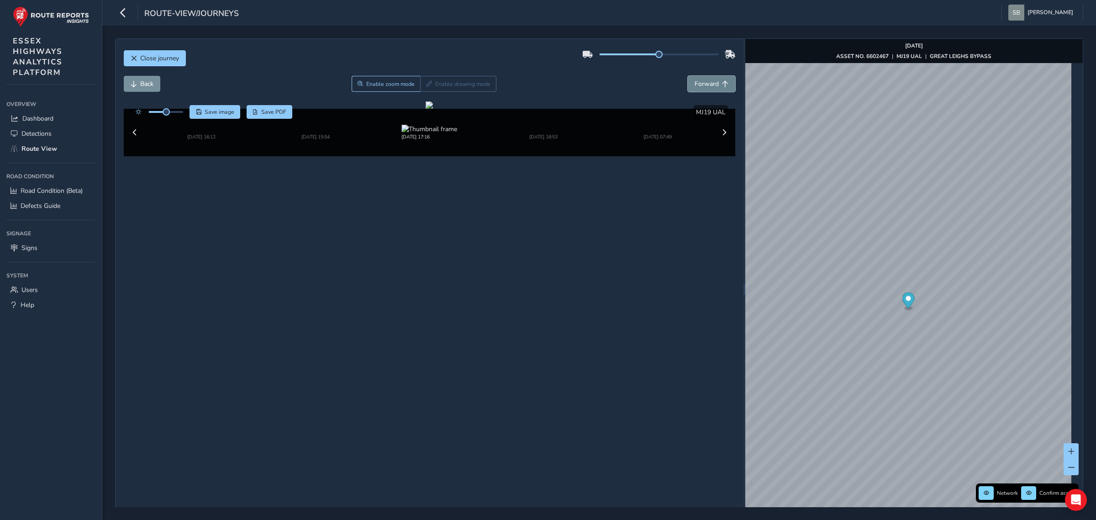
click at [426, 86] on span "Forward" at bounding box center [706, 83] width 24 height 9
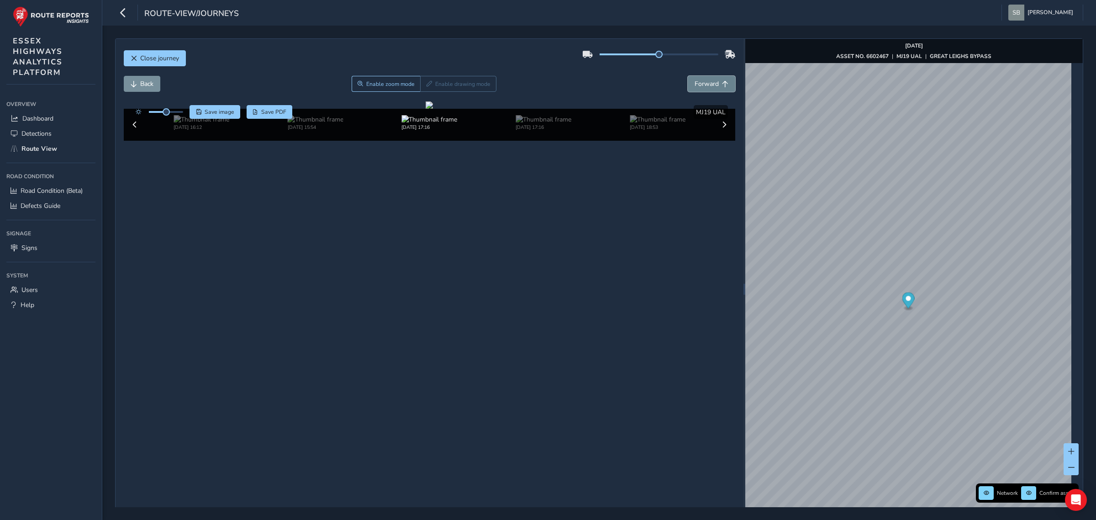
click at [426, 86] on span "Forward" at bounding box center [706, 83] width 24 height 9
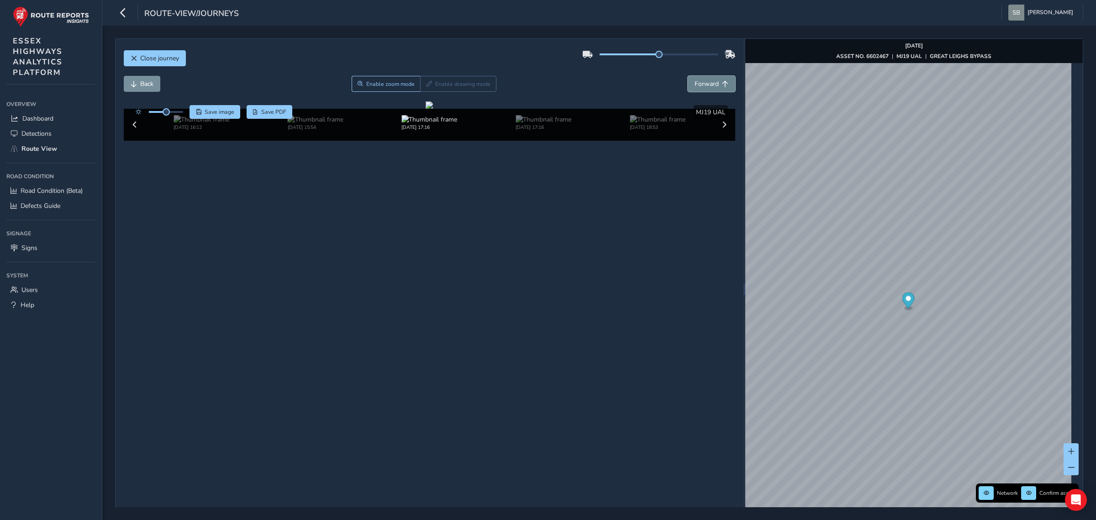
click at [426, 86] on span "Forward" at bounding box center [706, 83] width 24 height 9
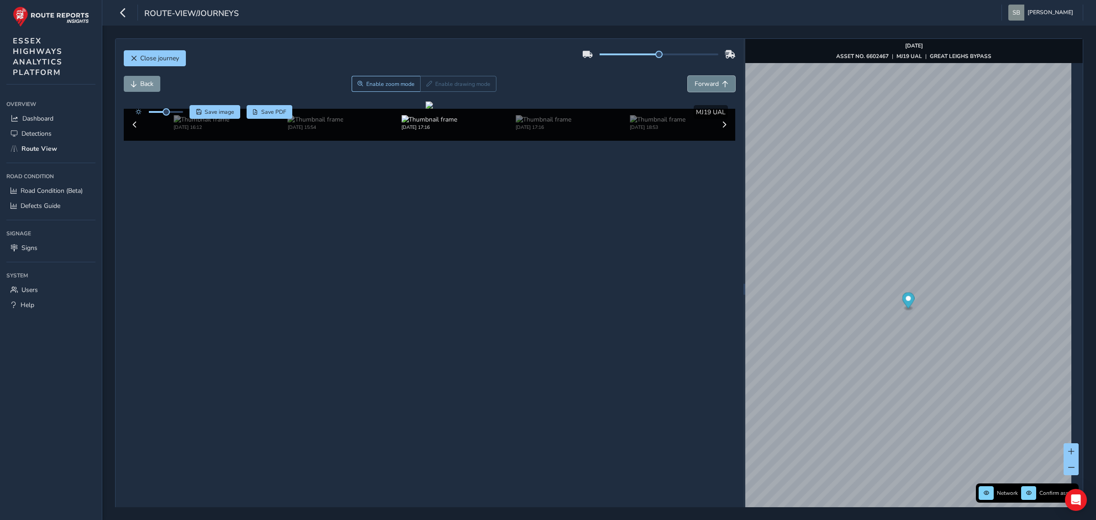
click at [426, 86] on span "Forward" at bounding box center [706, 83] width 24 height 9
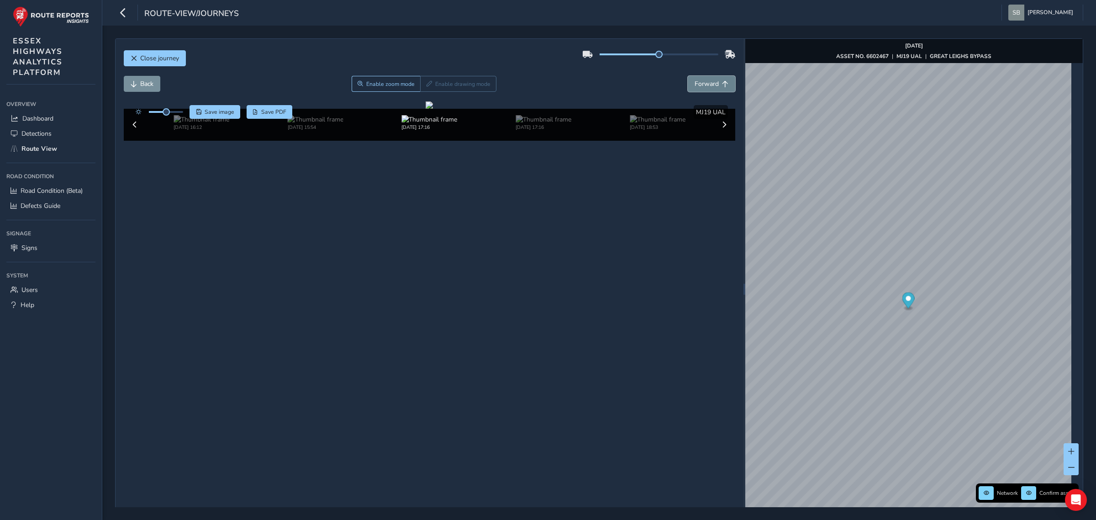
click at [426, 86] on span "Forward" at bounding box center [706, 83] width 24 height 9
click at [426, 87] on span "Forward" at bounding box center [706, 83] width 24 height 9
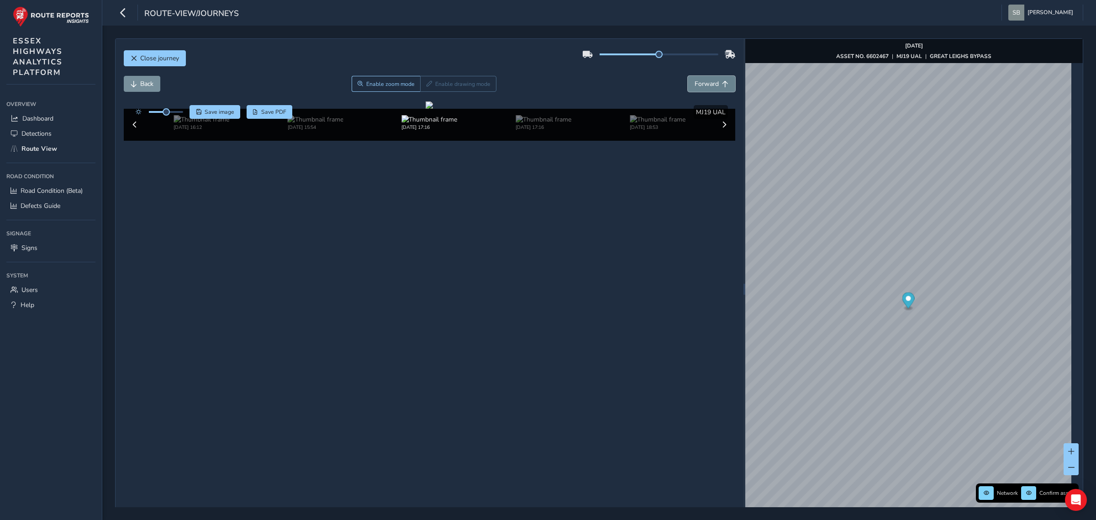
click at [426, 87] on span "Forward" at bounding box center [706, 83] width 24 height 9
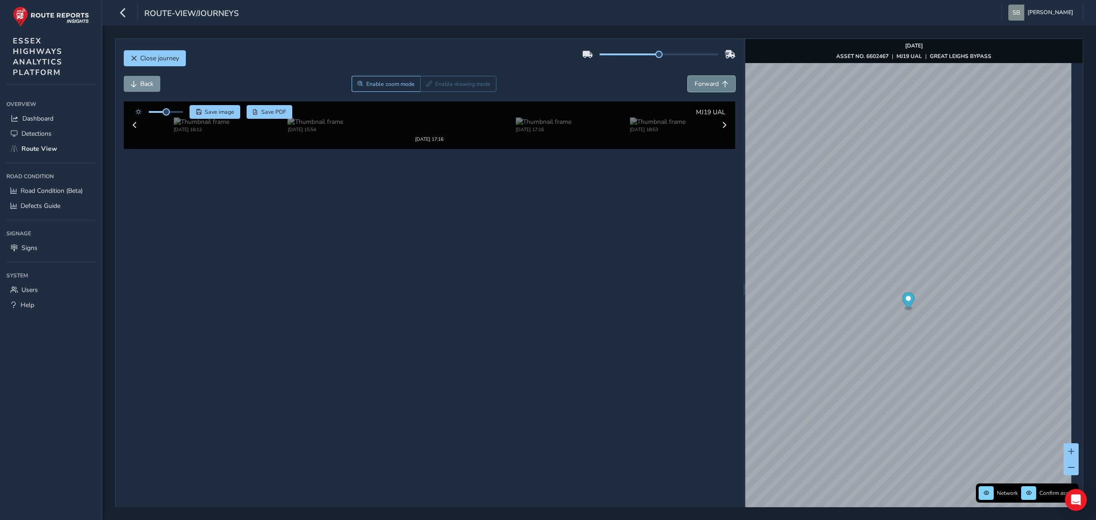
click at [426, 87] on span "Forward" at bounding box center [706, 83] width 24 height 9
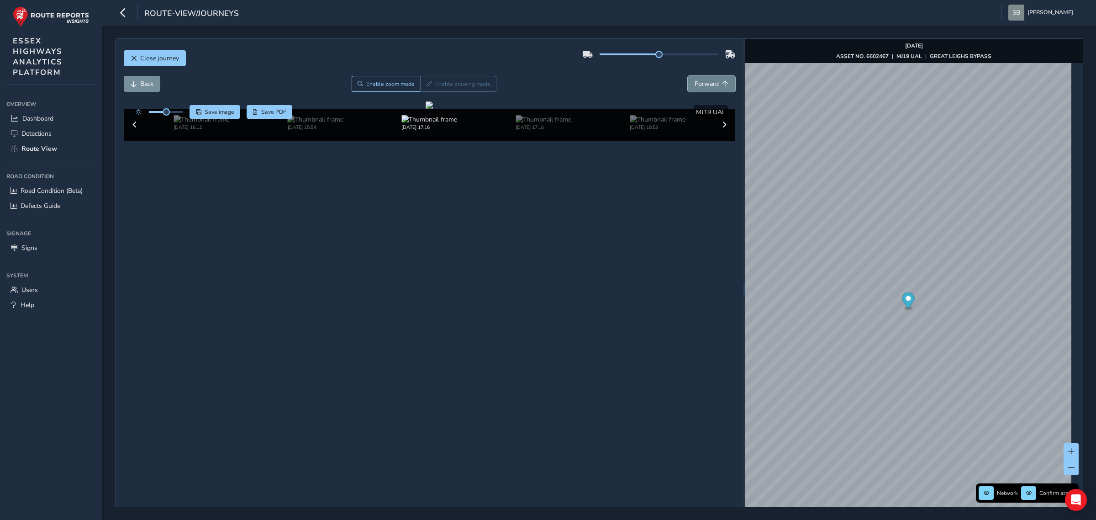
click at [426, 87] on span "Forward" at bounding box center [706, 83] width 24 height 9
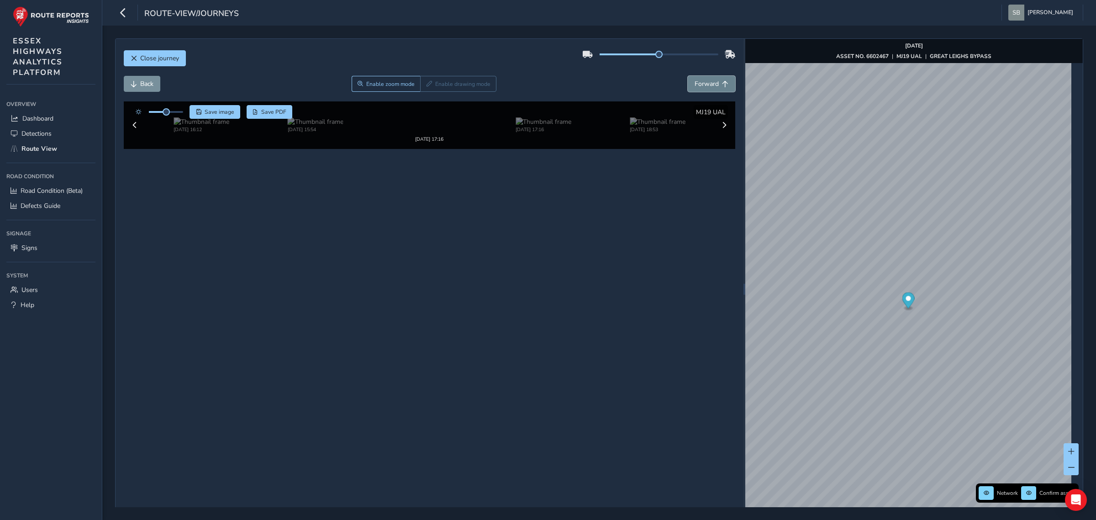
click at [426, 87] on span "Forward" at bounding box center [706, 83] width 24 height 9
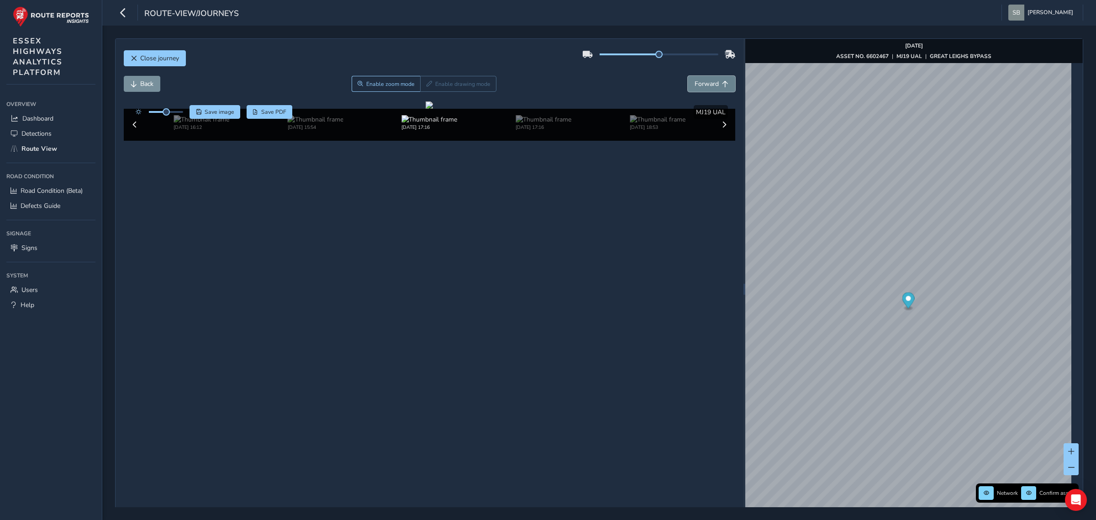
click at [426, 87] on span "Forward" at bounding box center [706, 83] width 24 height 9
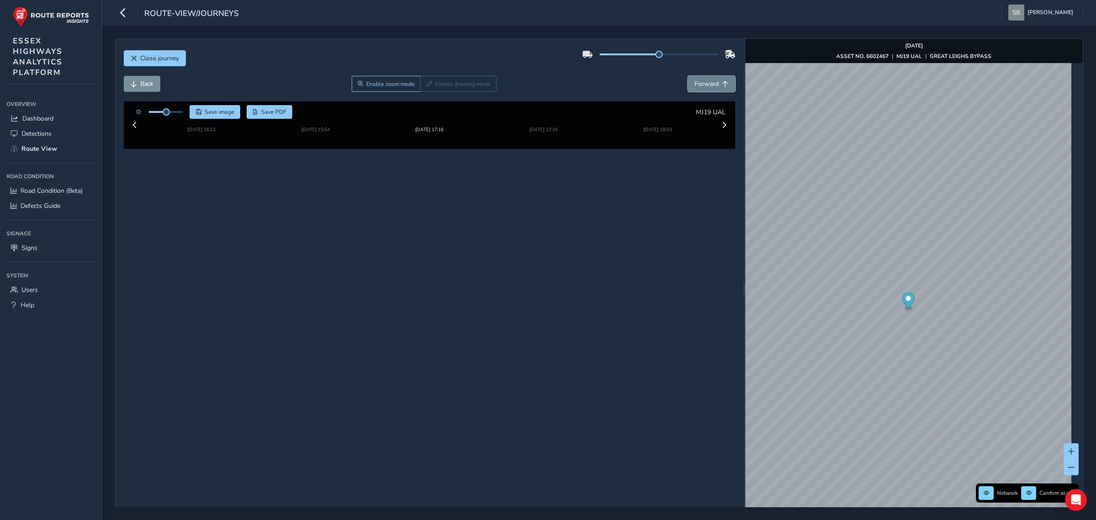
click at [426, 87] on span "Forward" at bounding box center [706, 83] width 24 height 9
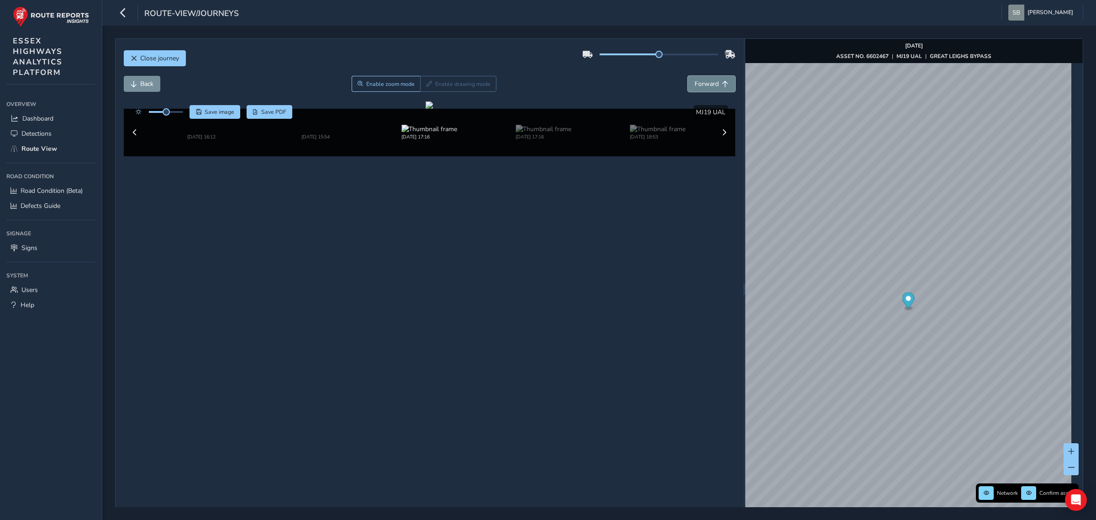
click at [426, 87] on span "Forward" at bounding box center [706, 83] width 24 height 9
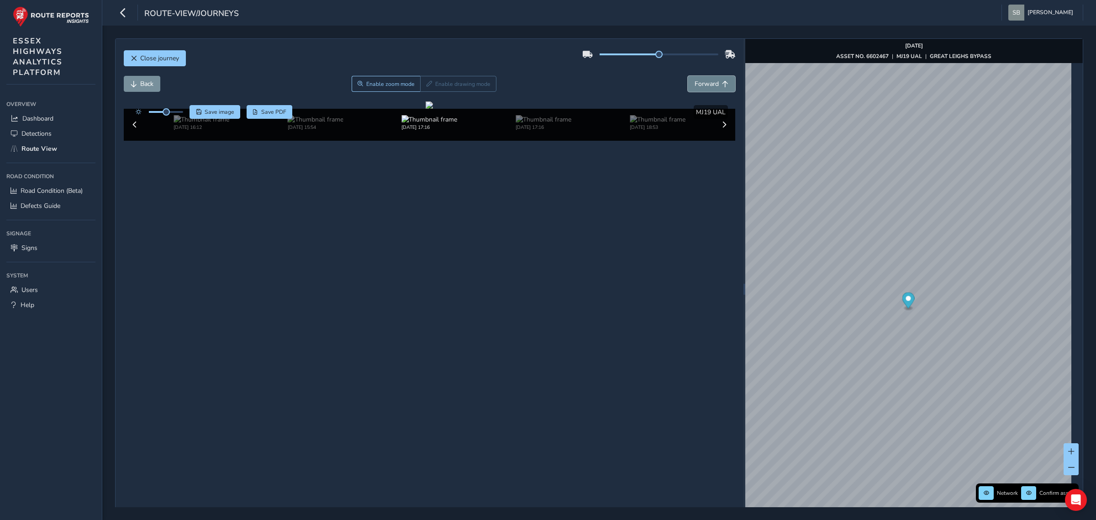
click at [426, 87] on span "Forward" at bounding box center [706, 83] width 24 height 9
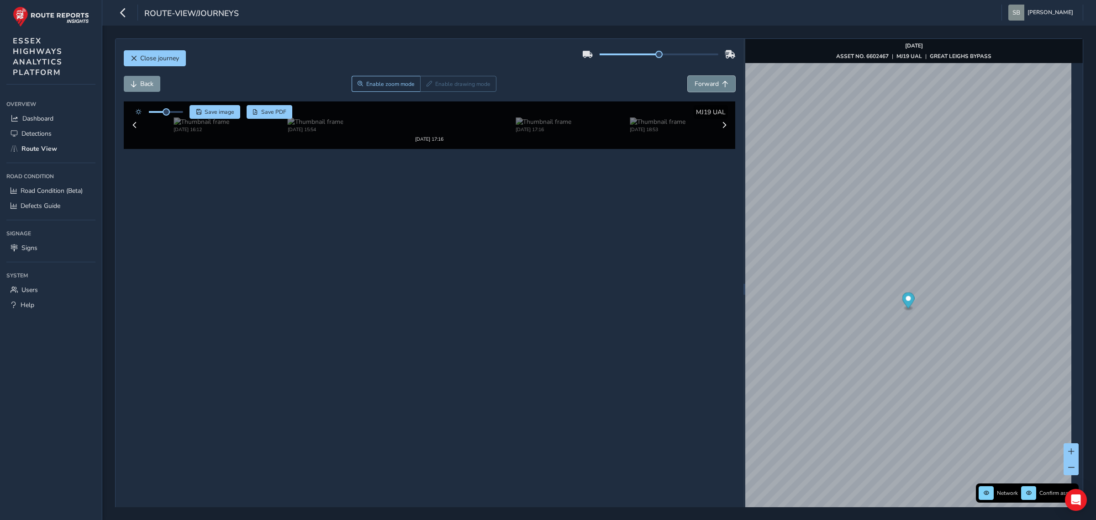
click at [426, 87] on span "Forward" at bounding box center [706, 83] width 24 height 9
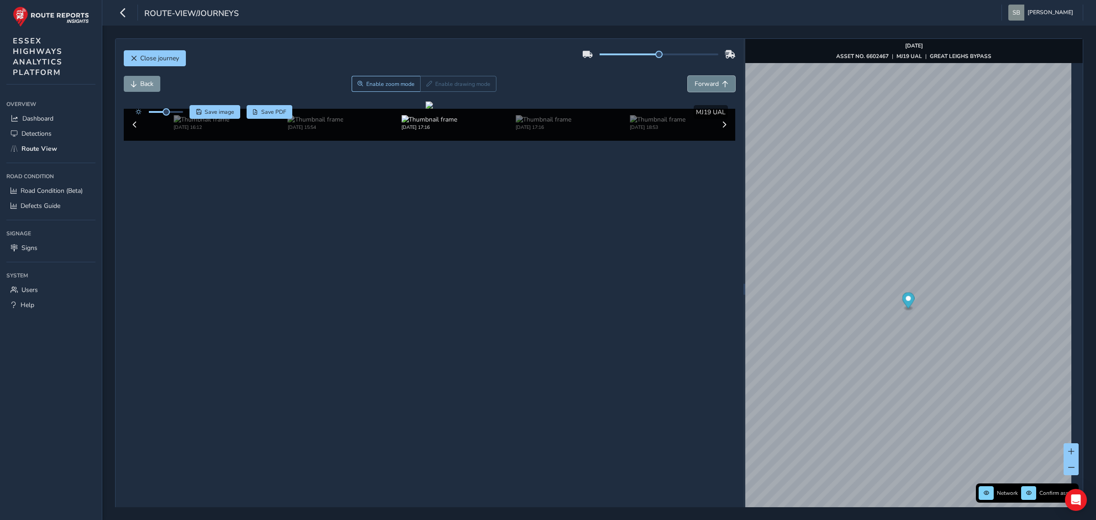
click at [426, 87] on span "Forward" at bounding box center [706, 83] width 24 height 9
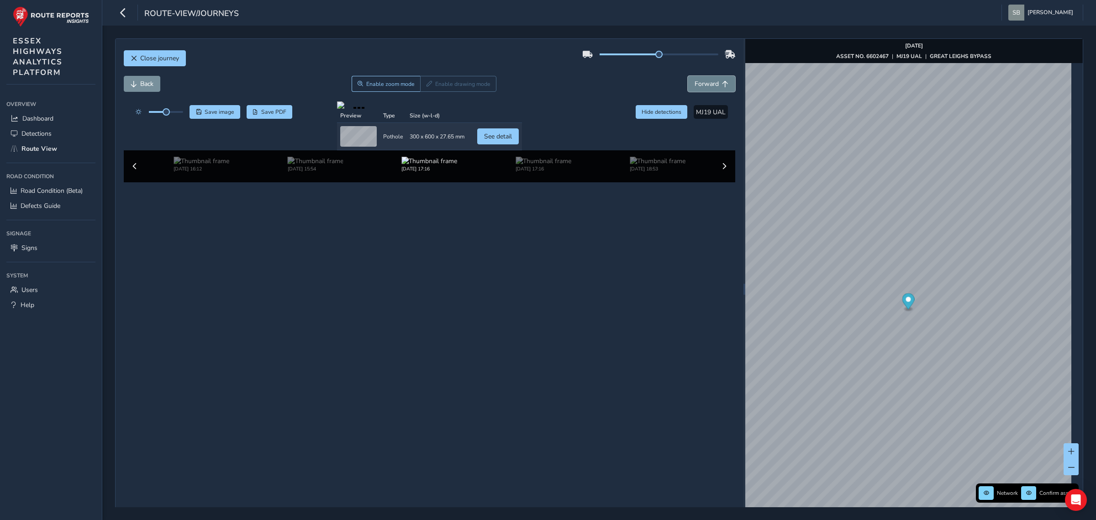
click at [426, 87] on span "Forward" at bounding box center [706, 83] width 24 height 9
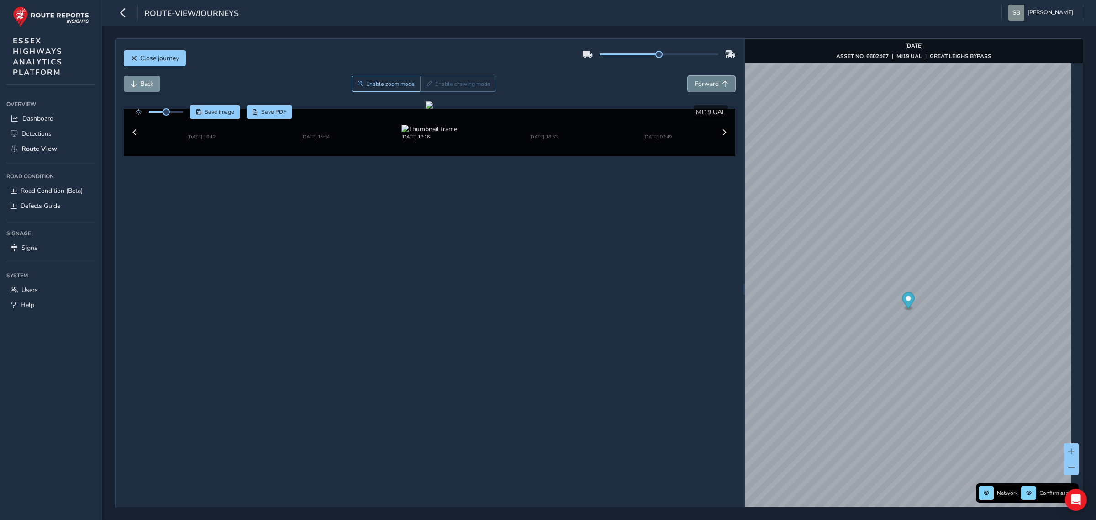
click at [426, 87] on span "Forward" at bounding box center [706, 83] width 24 height 9
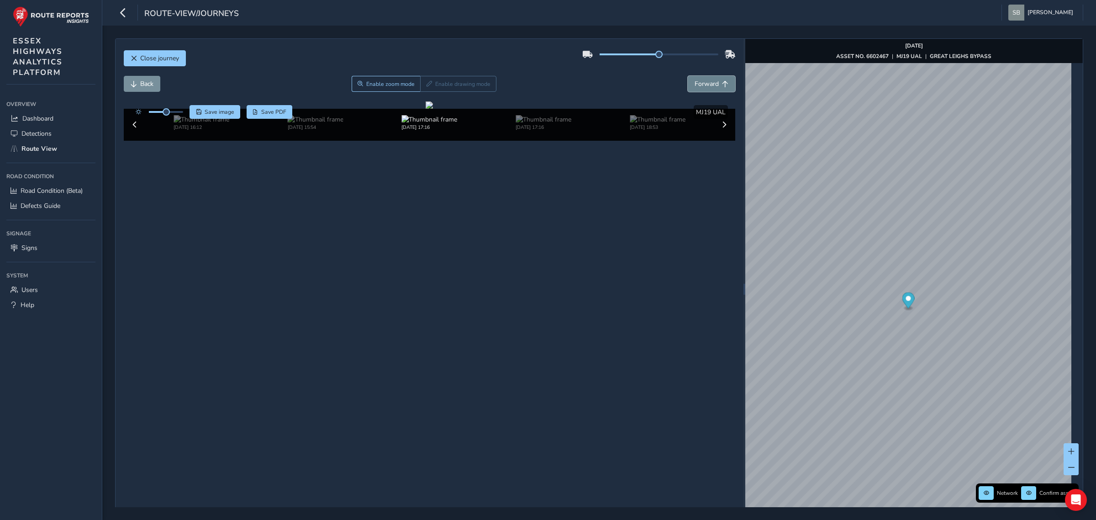
click at [426, 87] on span "Forward" at bounding box center [706, 83] width 24 height 9
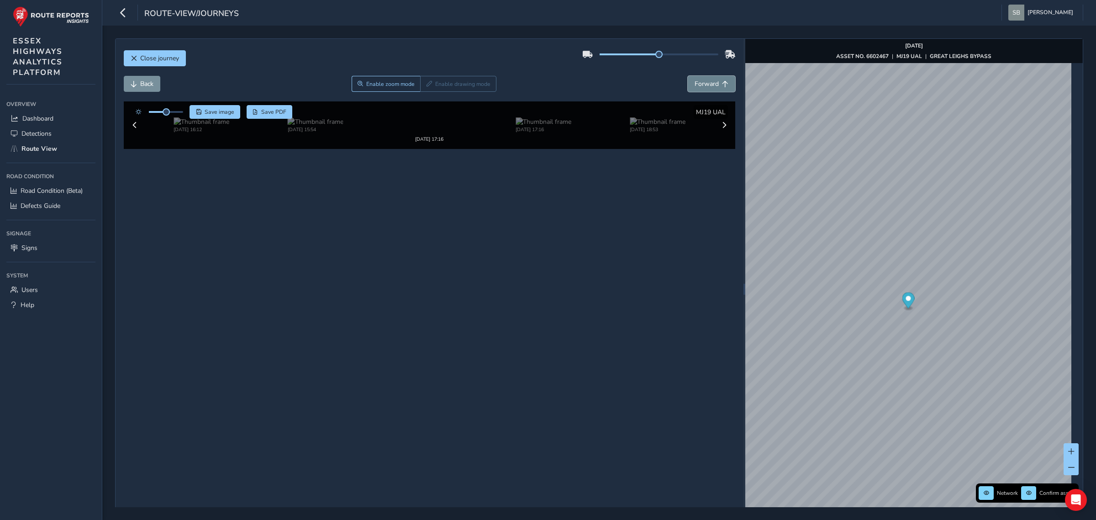
click at [426, 87] on span "Forward" at bounding box center [706, 83] width 24 height 9
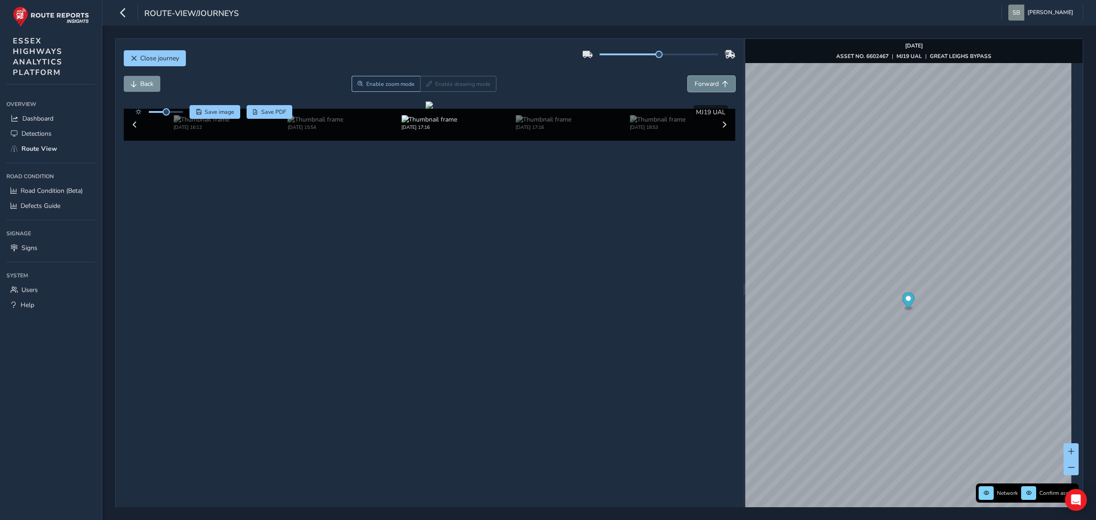
click at [426, 87] on span "Forward" at bounding box center [706, 83] width 24 height 9
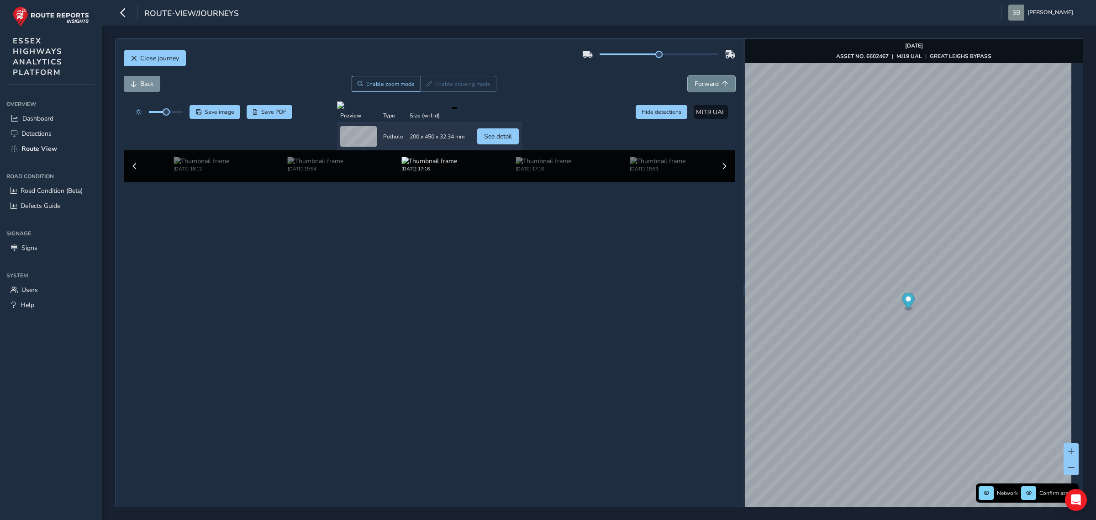
click at [426, 87] on span "Forward" at bounding box center [706, 83] width 24 height 9
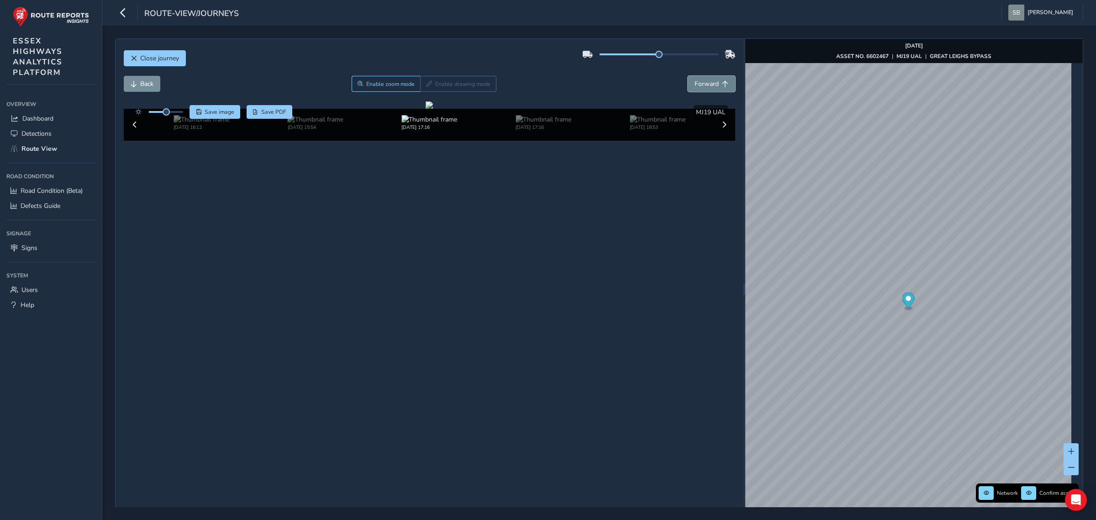
click at [426, 87] on span "Forward" at bounding box center [706, 83] width 24 height 9
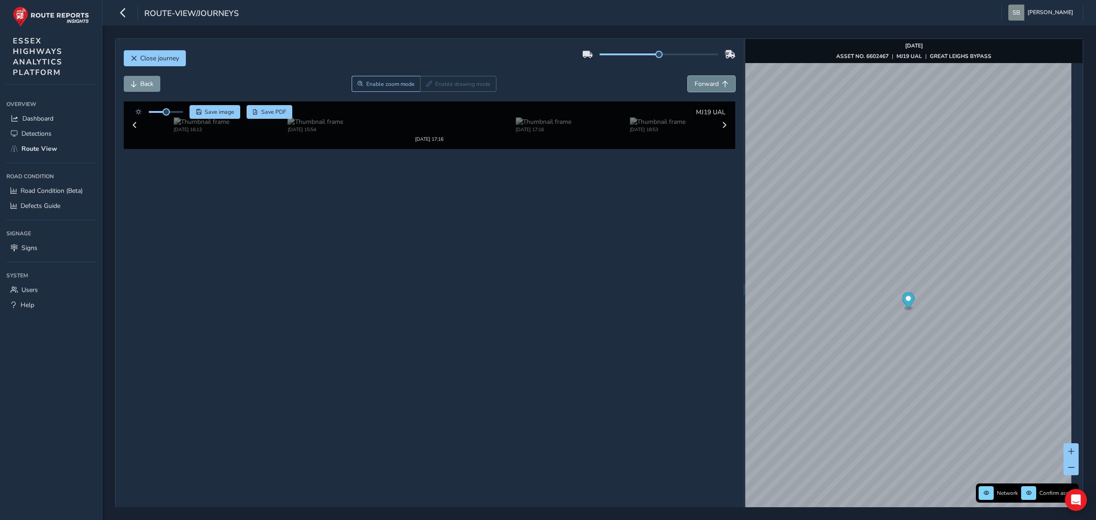
click at [426, 87] on span "Forward" at bounding box center [706, 83] width 24 height 9
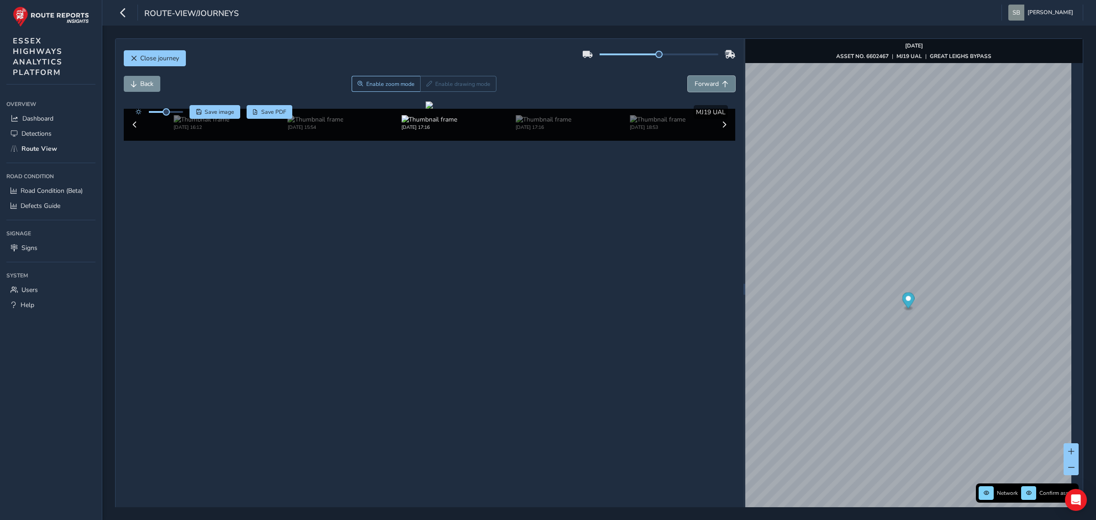
click at [426, 87] on span "Forward" at bounding box center [706, 83] width 24 height 9
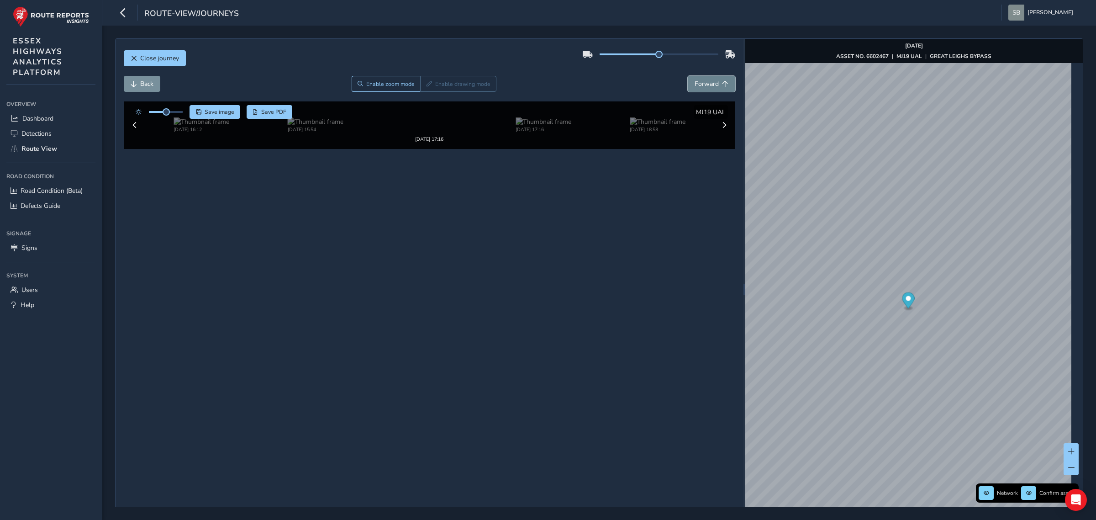
click at [426, 87] on span "Forward" at bounding box center [706, 83] width 24 height 9
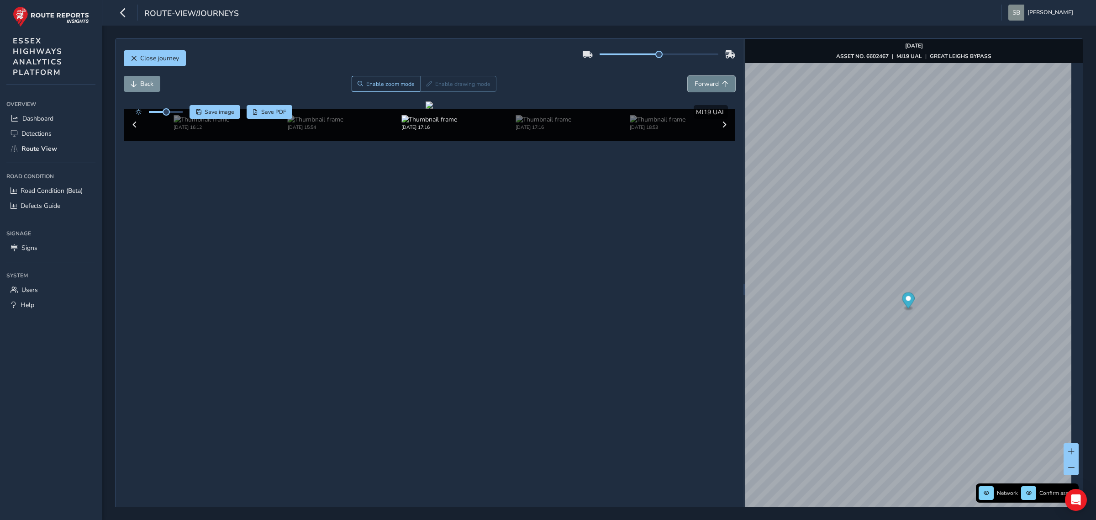
click at [426, 87] on span "Forward" at bounding box center [706, 83] width 24 height 9
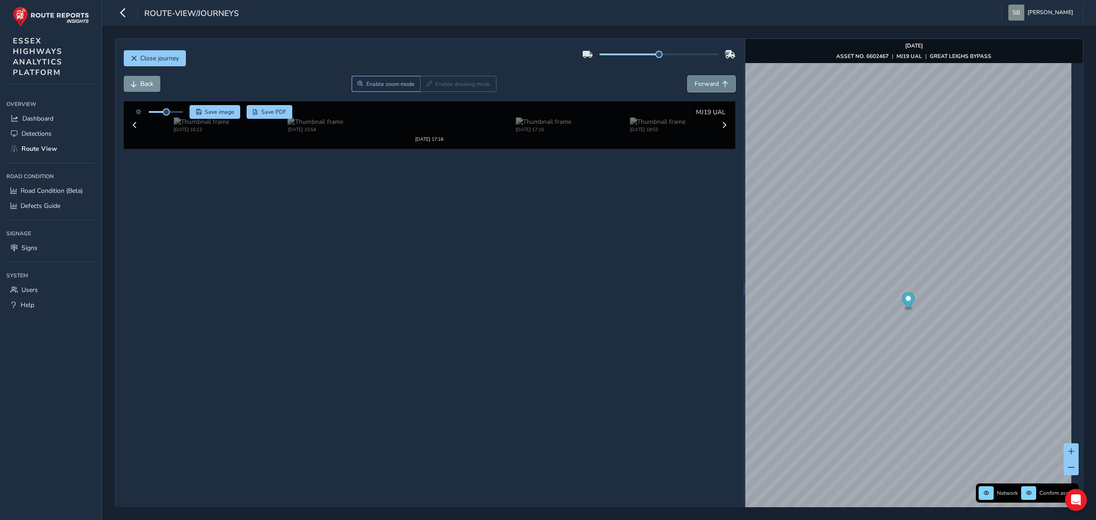
click at [426, 87] on span "Forward" at bounding box center [706, 83] width 24 height 9
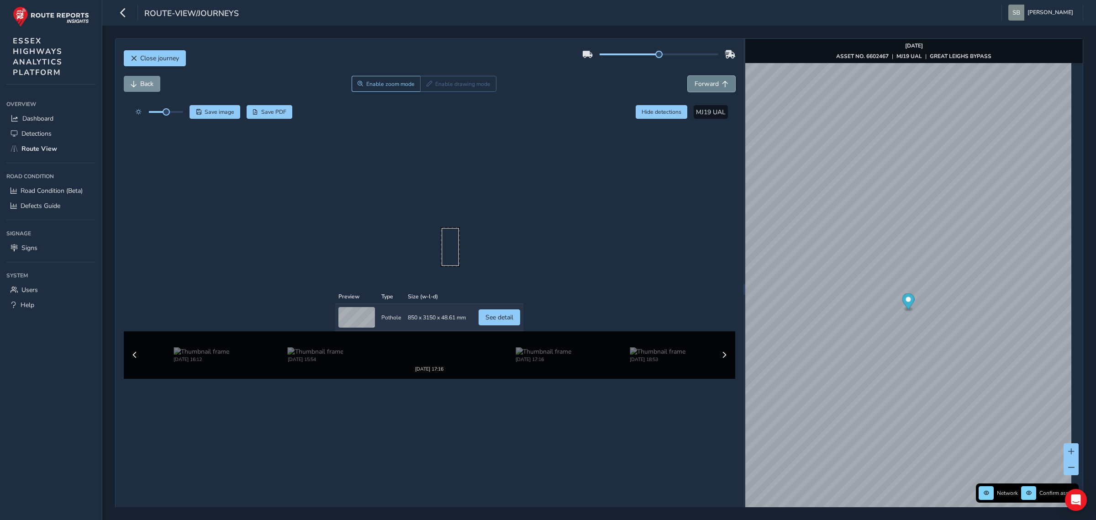
click at [426, 87] on span "Forward" at bounding box center [706, 83] width 24 height 9
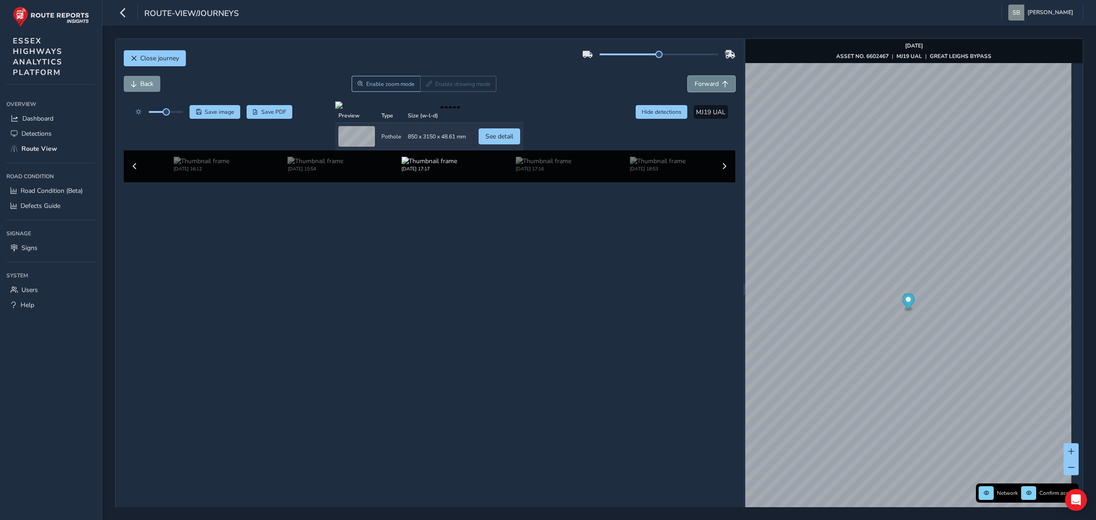
click at [426, 87] on span "Forward" at bounding box center [706, 83] width 24 height 9
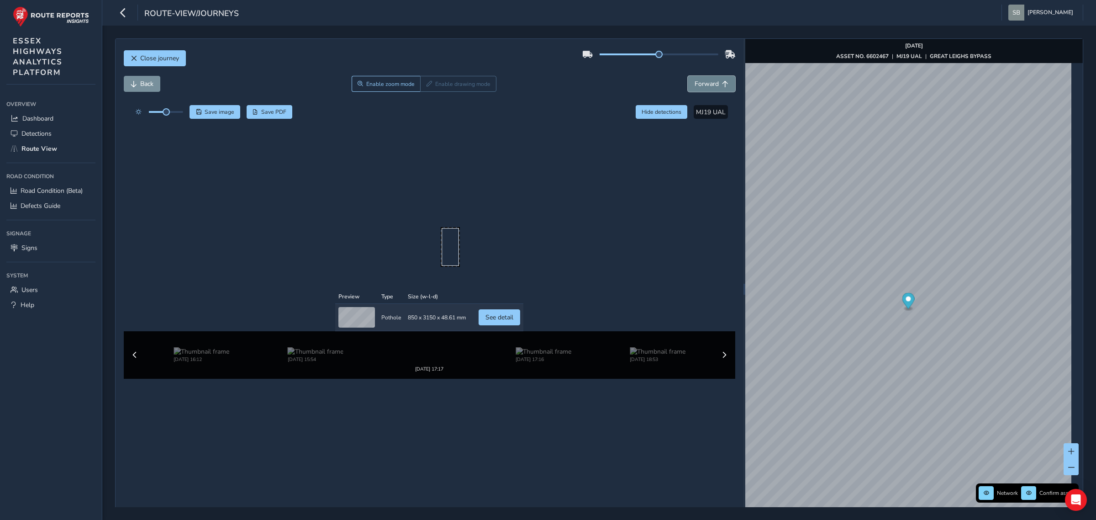
click at [426, 87] on span "Forward" at bounding box center [706, 83] width 24 height 9
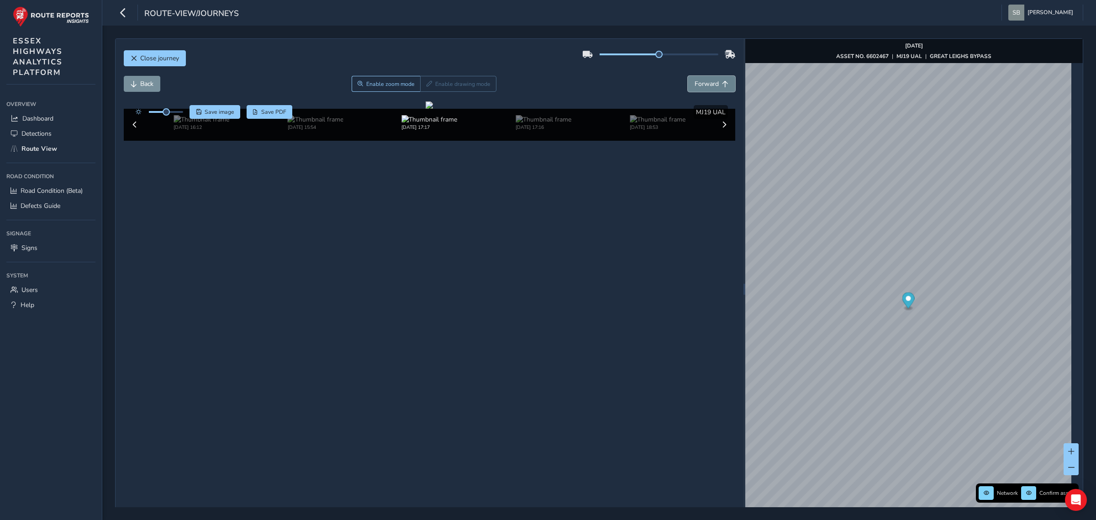
click at [426, 87] on span "Forward" at bounding box center [706, 83] width 24 height 9
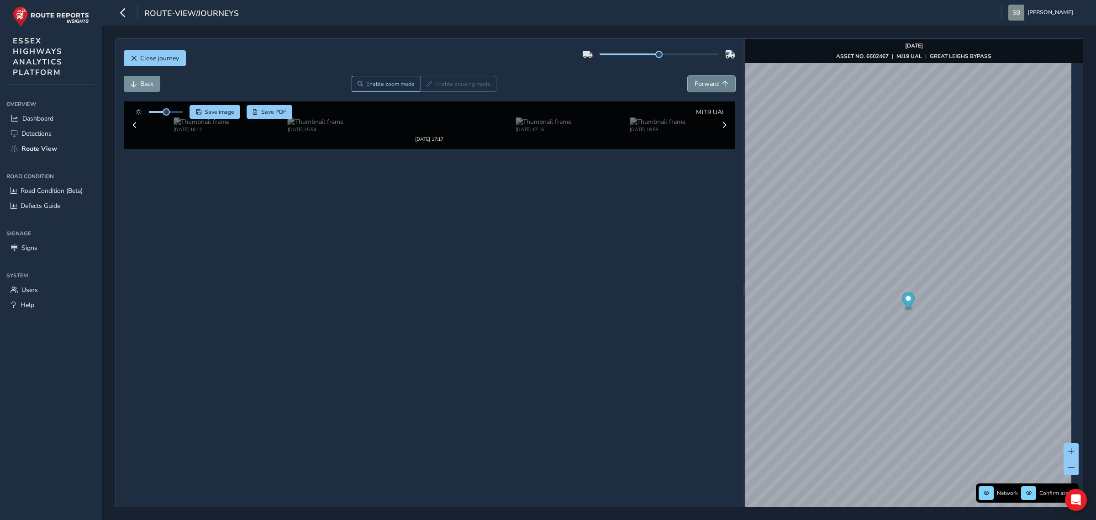
click at [426, 87] on span "Forward" at bounding box center [706, 83] width 24 height 9
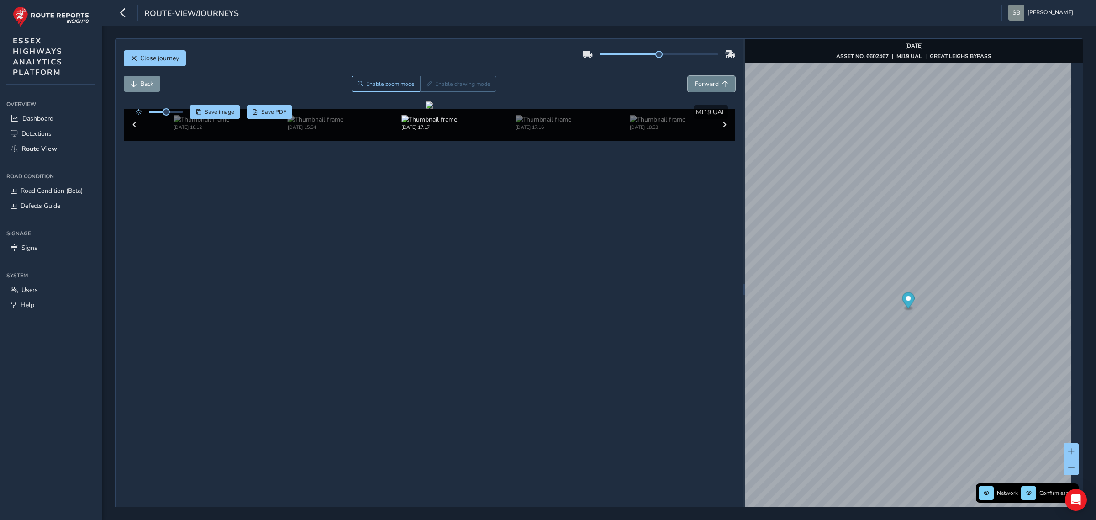
click at [426, 87] on span "Forward" at bounding box center [706, 83] width 24 height 9
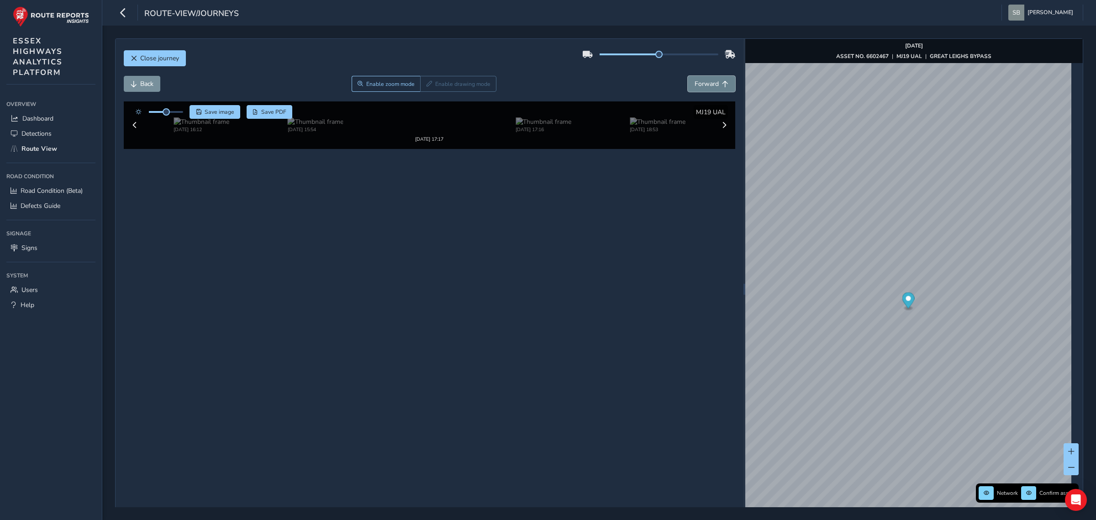
click at [426, 87] on span "Forward" at bounding box center [706, 83] width 24 height 9
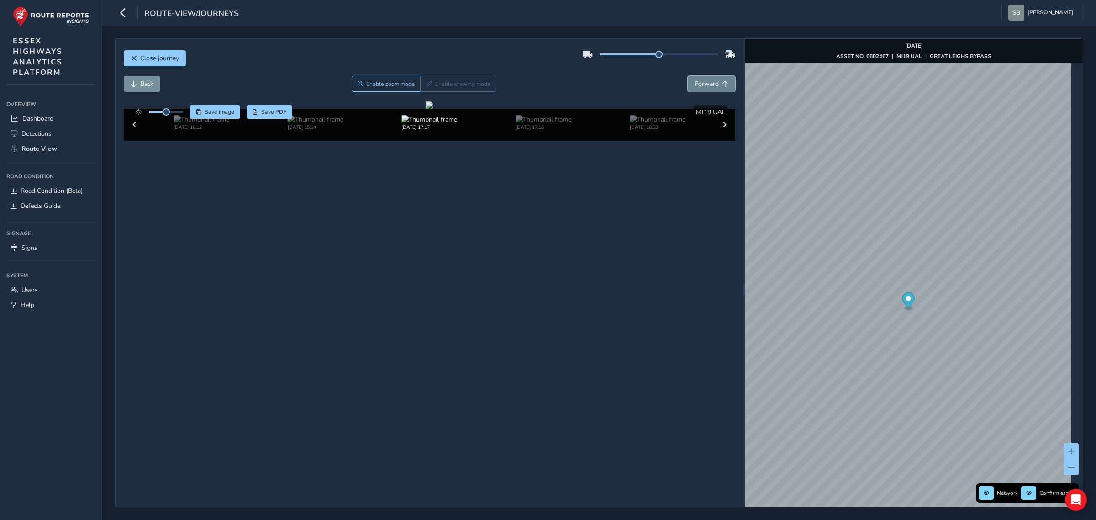
click at [426, 87] on span "Forward" at bounding box center [706, 83] width 24 height 9
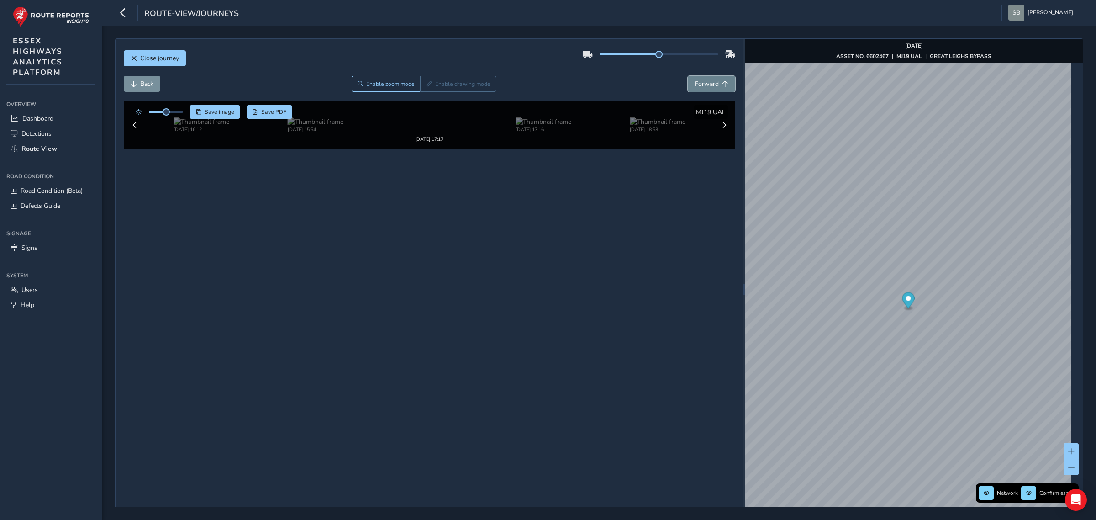
click at [426, 87] on span "Forward" at bounding box center [706, 83] width 24 height 9
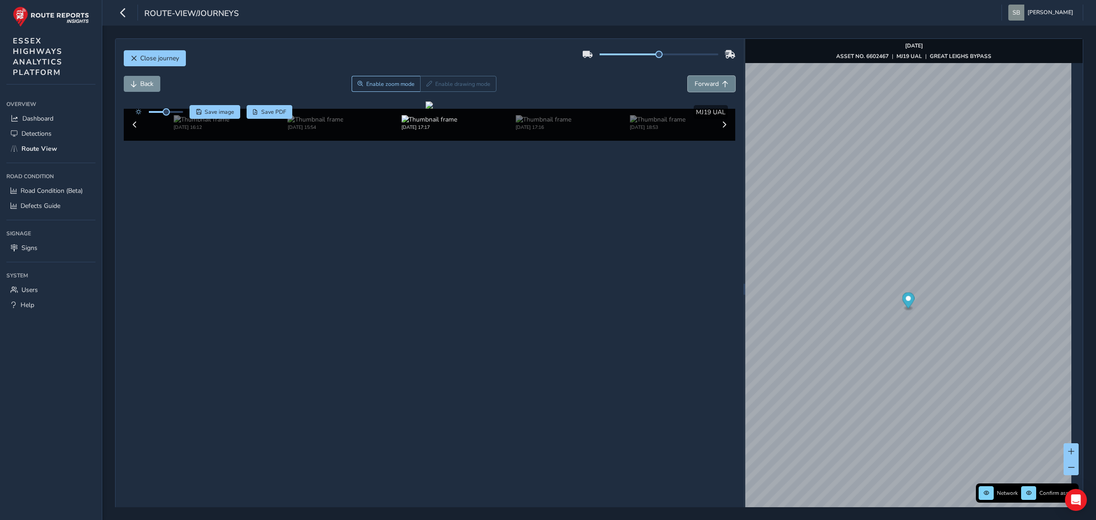
click at [426, 87] on span "Forward" at bounding box center [706, 83] width 24 height 9
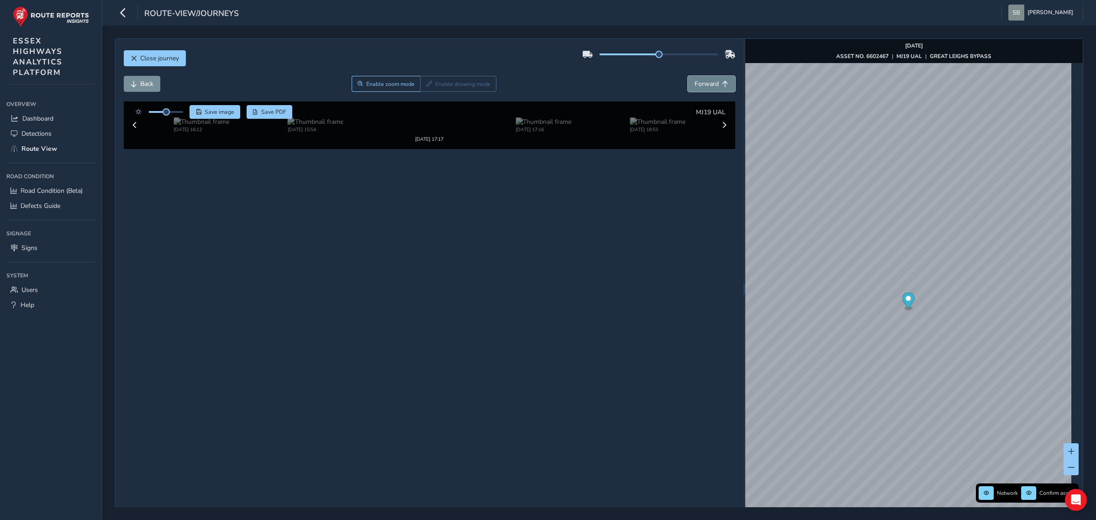
click at [426, 87] on span "Forward" at bounding box center [706, 83] width 24 height 9
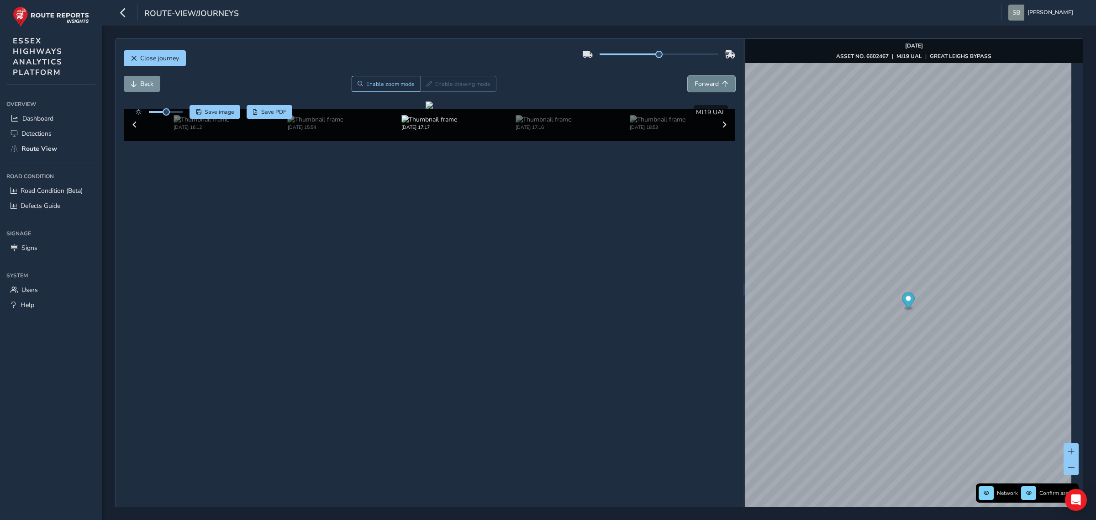
click at [426, 87] on span "Forward" at bounding box center [706, 83] width 24 height 9
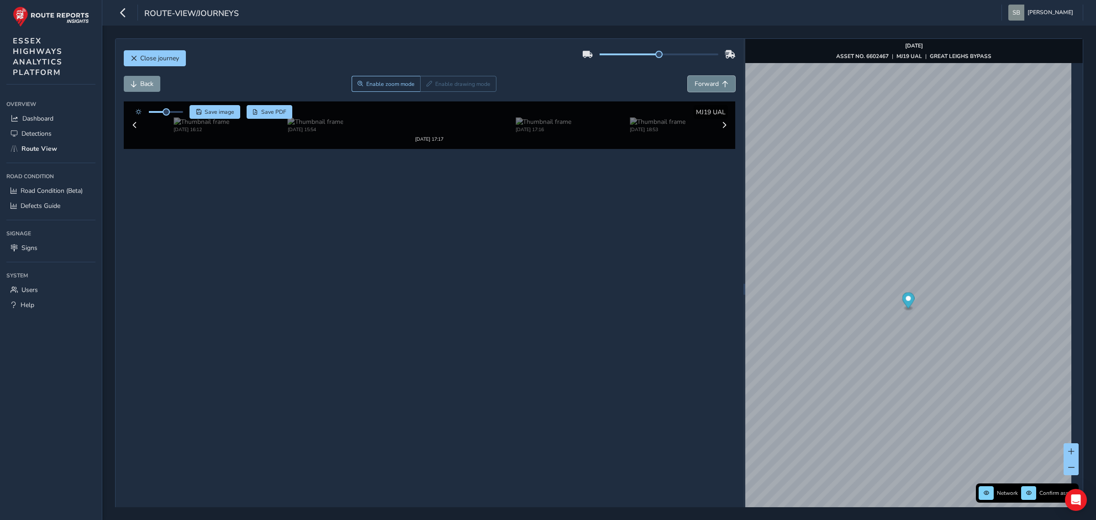
click at [426, 87] on span "Forward" at bounding box center [706, 83] width 24 height 9
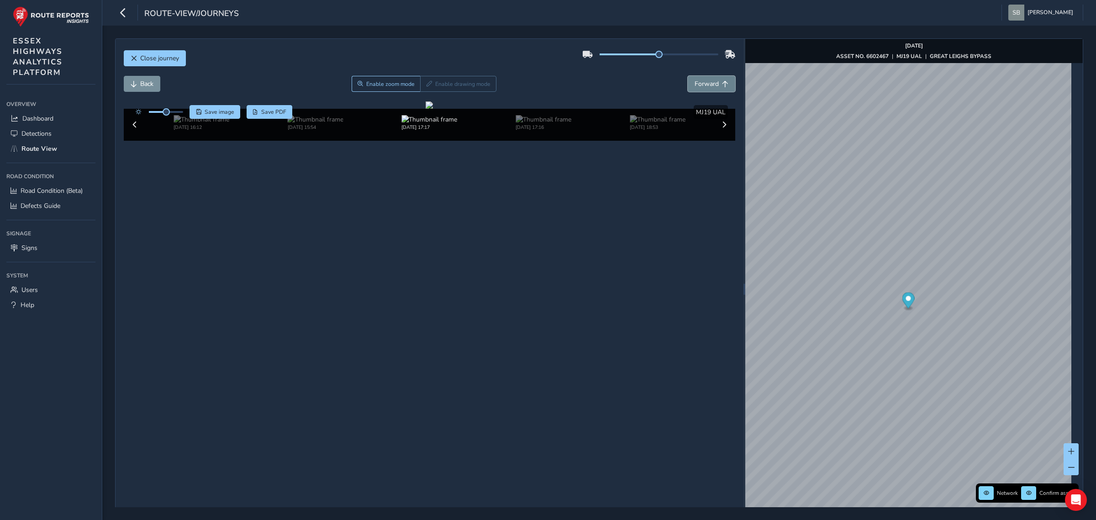
click at [426, 87] on span "Forward" at bounding box center [706, 83] width 24 height 9
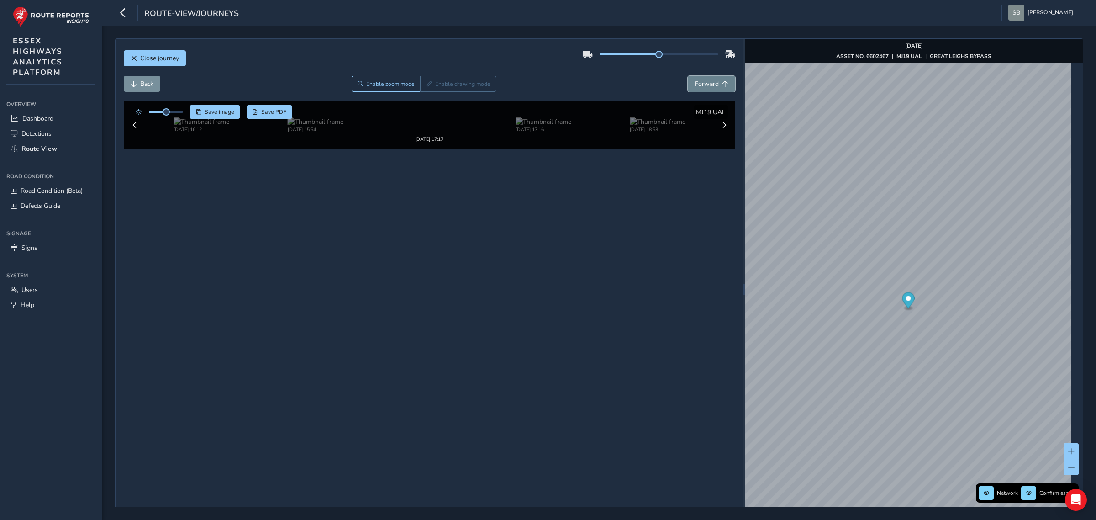
click at [426, 87] on span "Forward" at bounding box center [706, 83] width 24 height 9
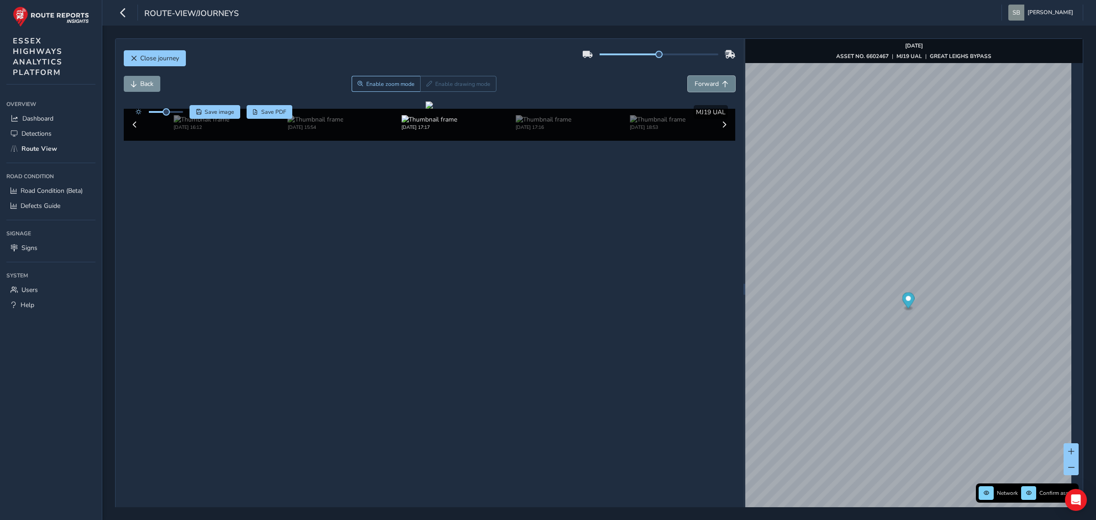
click at [426, 87] on span "Forward" at bounding box center [706, 83] width 24 height 9
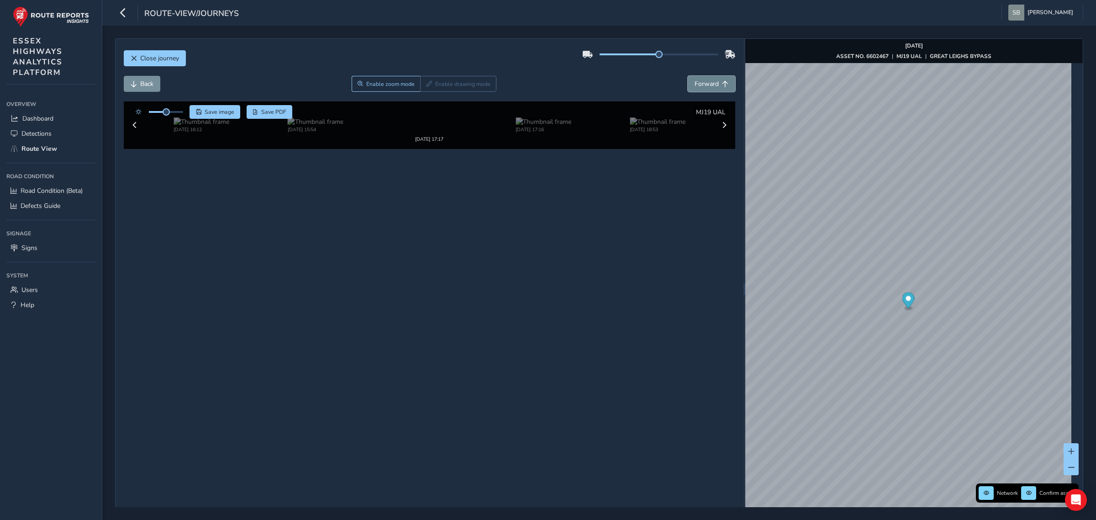
click at [426, 87] on span "Forward" at bounding box center [706, 83] width 24 height 9
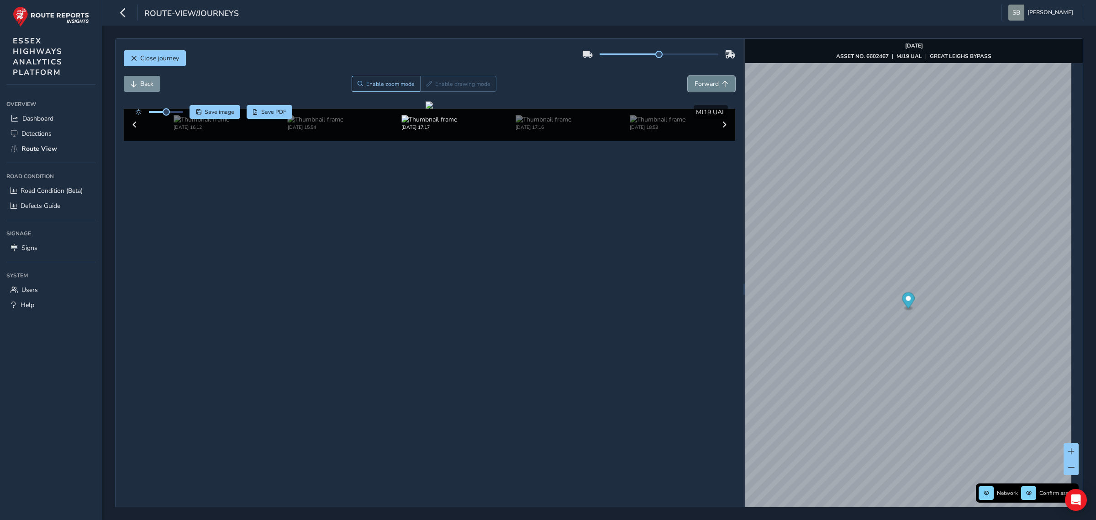
click at [426, 87] on span "Forward" at bounding box center [706, 83] width 24 height 9
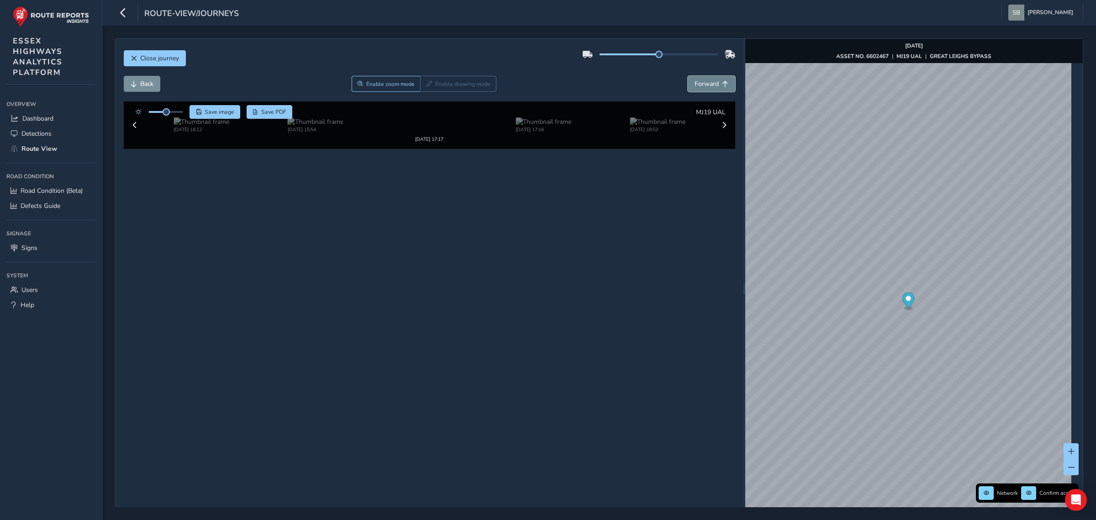
click at [426, 87] on span "Forward" at bounding box center [706, 83] width 24 height 9
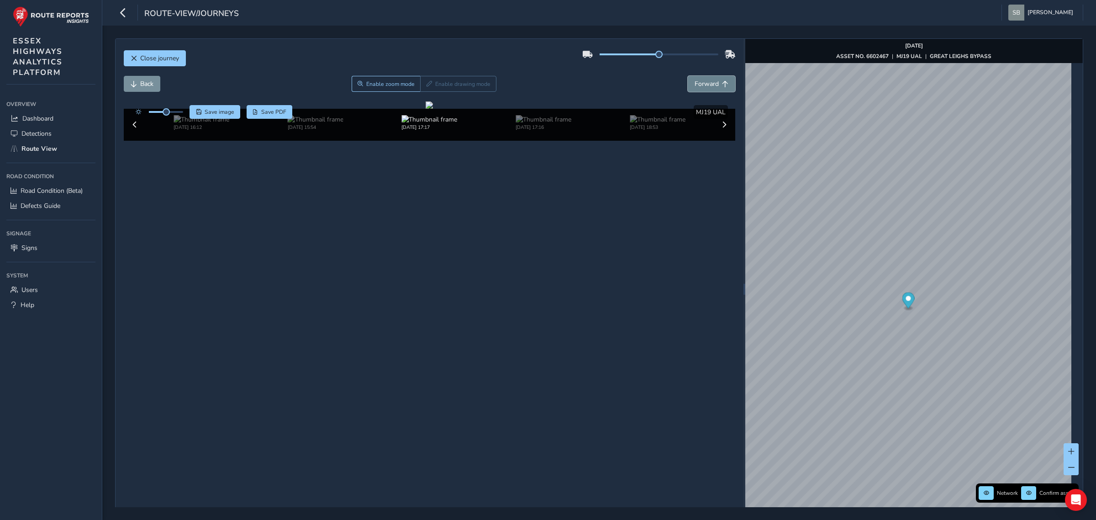
click at [426, 87] on span "Forward" at bounding box center [706, 83] width 24 height 9
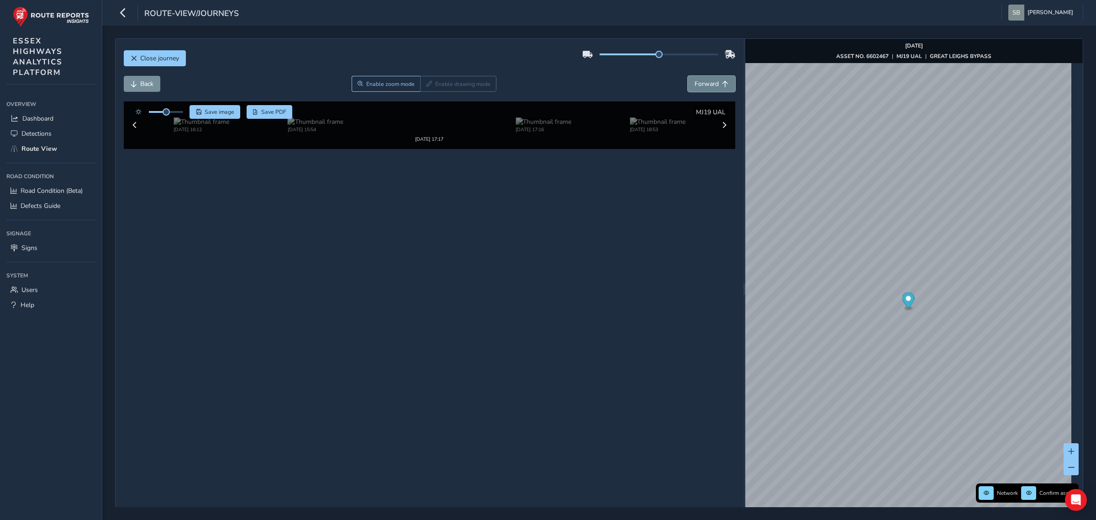
click at [426, 87] on span "Forward" at bounding box center [706, 83] width 24 height 9
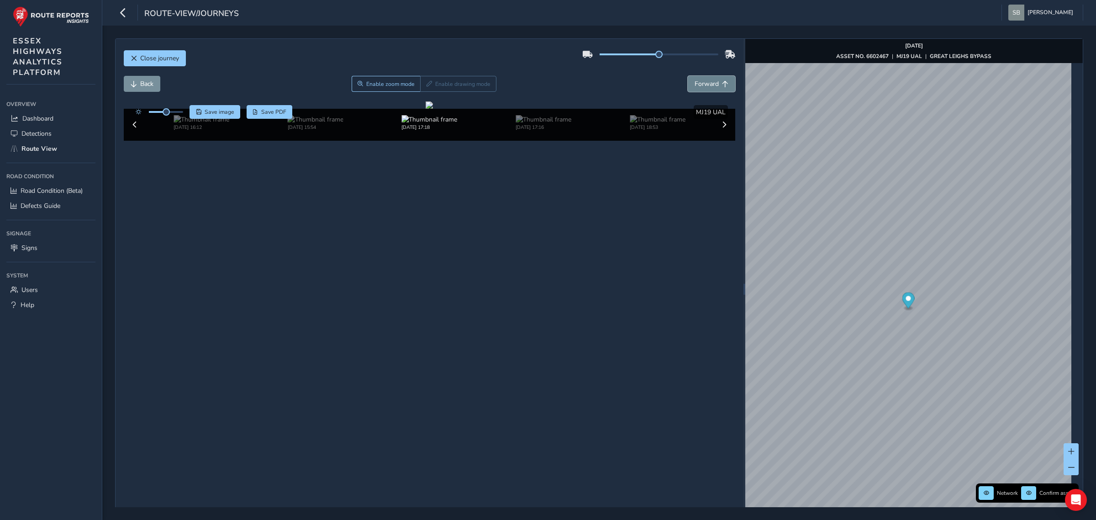
click at [426, 87] on span "Forward" at bounding box center [706, 83] width 24 height 9
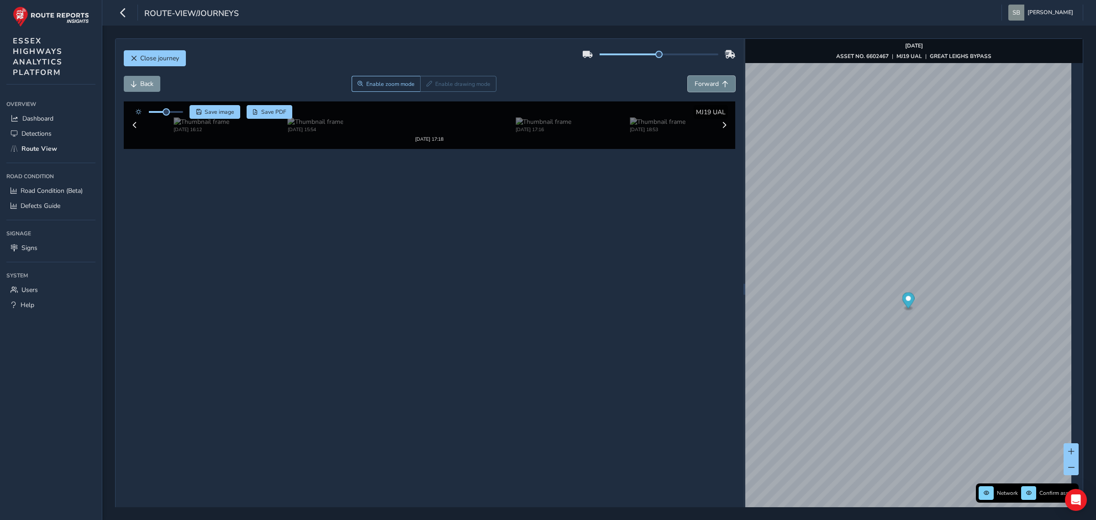
click at [426, 87] on span "Forward" at bounding box center [706, 83] width 24 height 9
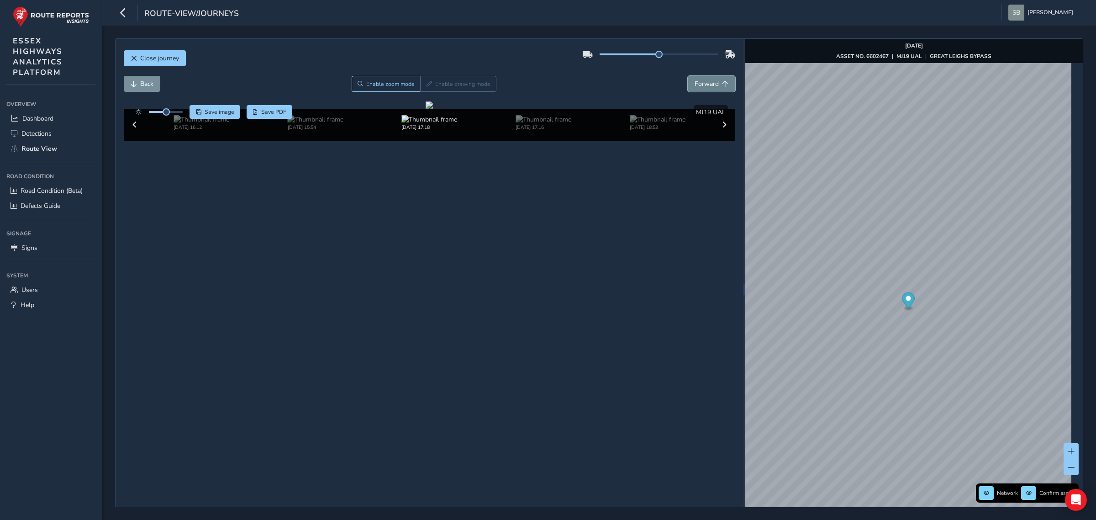
click at [426, 87] on span "Forward" at bounding box center [706, 83] width 24 height 9
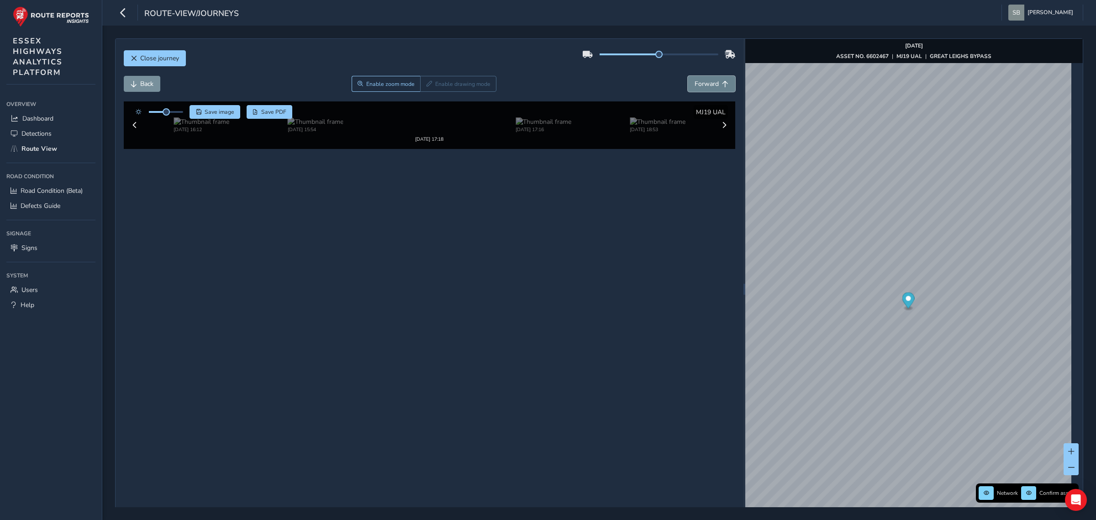
click at [426, 87] on span "Forward" at bounding box center [706, 83] width 24 height 9
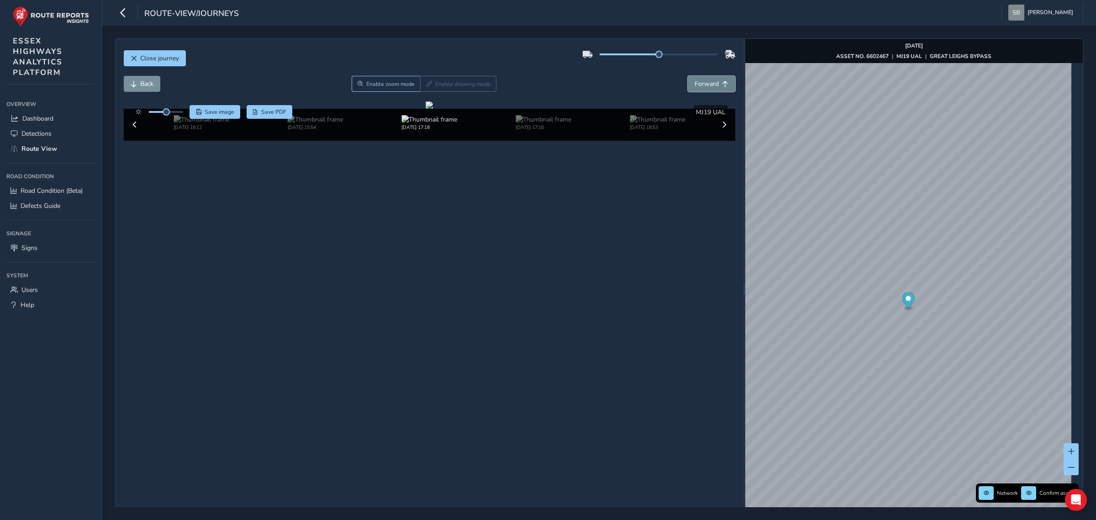
click at [426, 87] on span "Forward" at bounding box center [706, 83] width 24 height 9
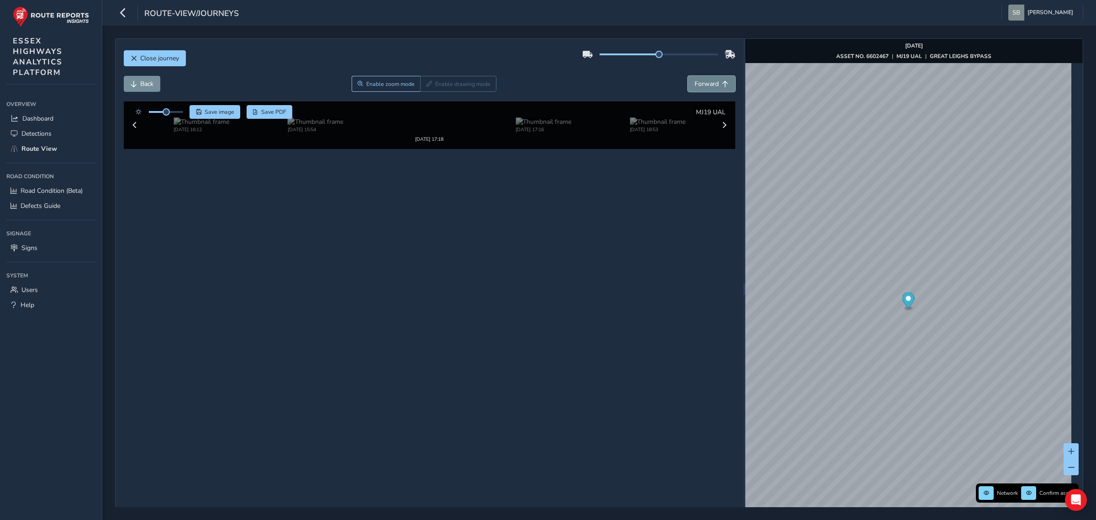
click at [426, 87] on span "Forward" at bounding box center [706, 83] width 24 height 9
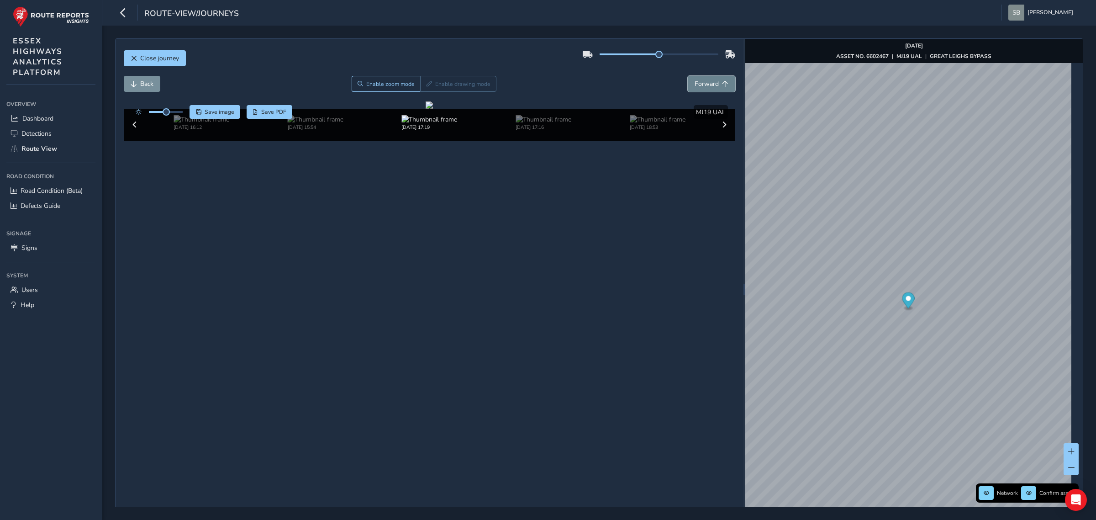
click at [426, 87] on span "Forward" at bounding box center [706, 83] width 24 height 9
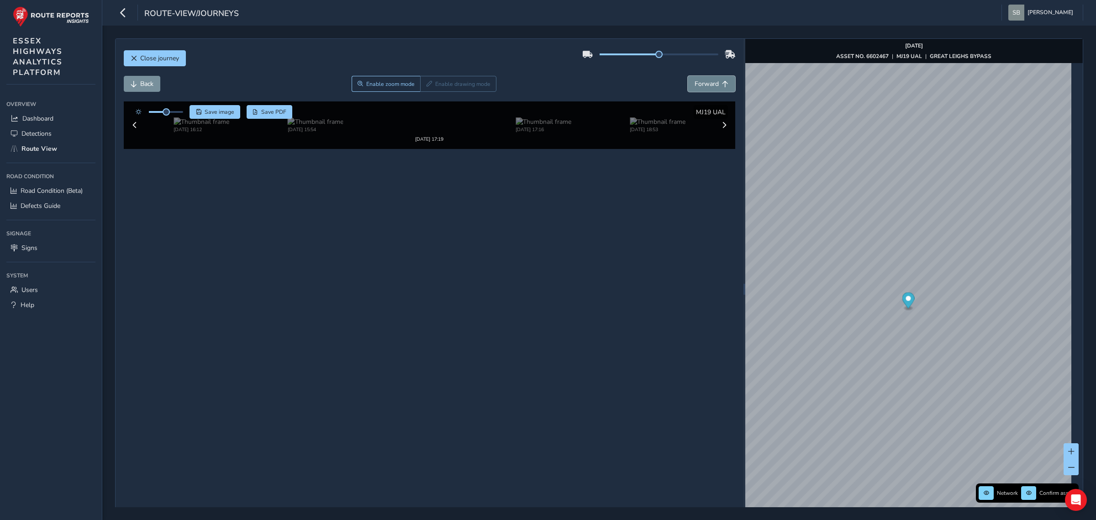
click at [426, 87] on span "Forward" at bounding box center [706, 83] width 24 height 9
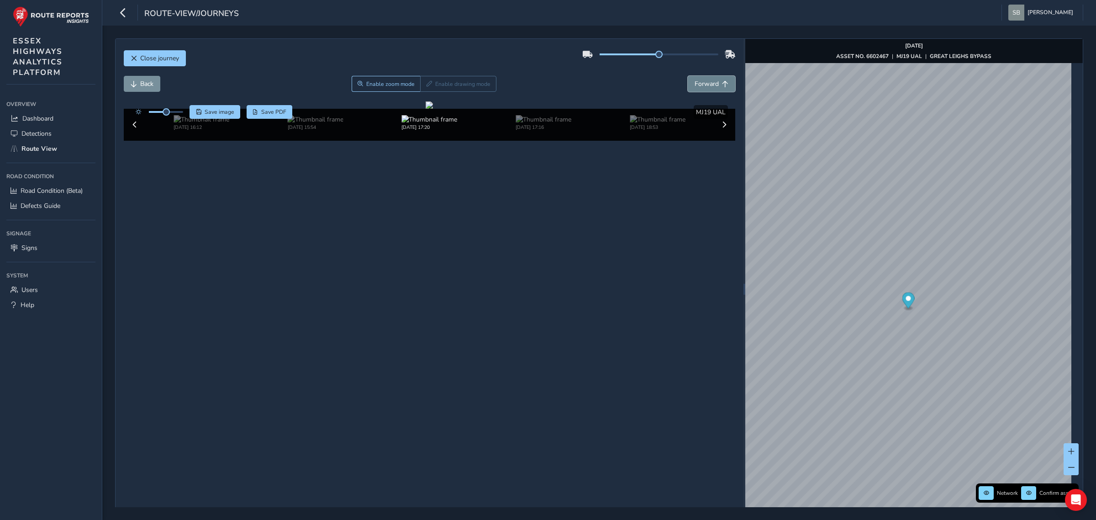
click at [426, 87] on span "Forward" at bounding box center [706, 83] width 24 height 9
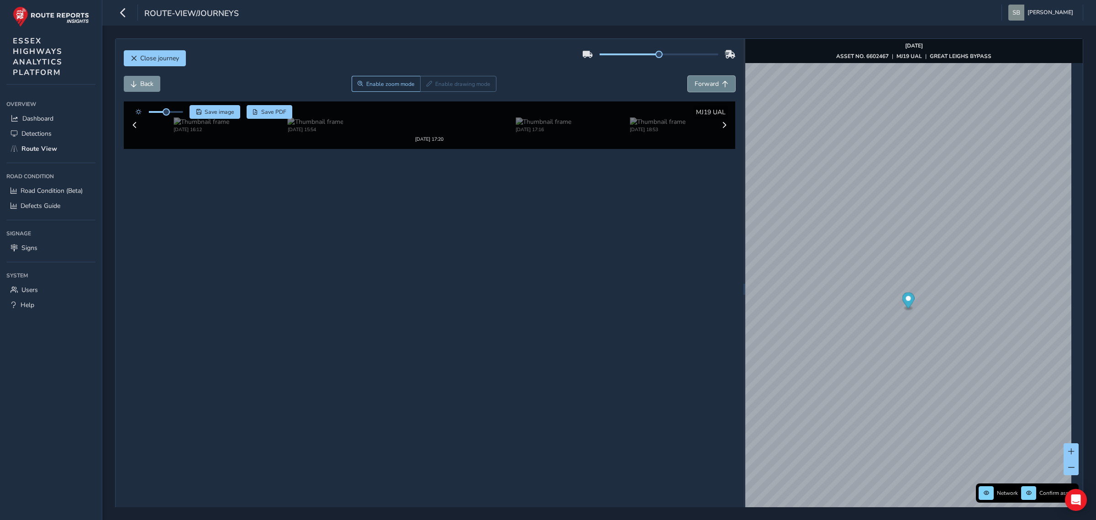
click at [426, 87] on span "Forward" at bounding box center [706, 83] width 24 height 9
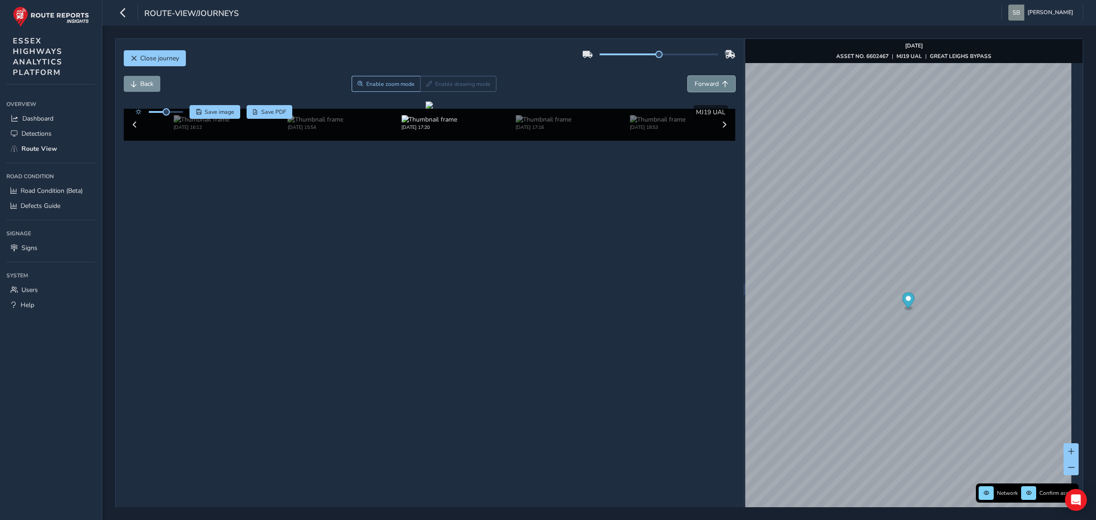
click at [426, 87] on span "Forward" at bounding box center [706, 83] width 24 height 9
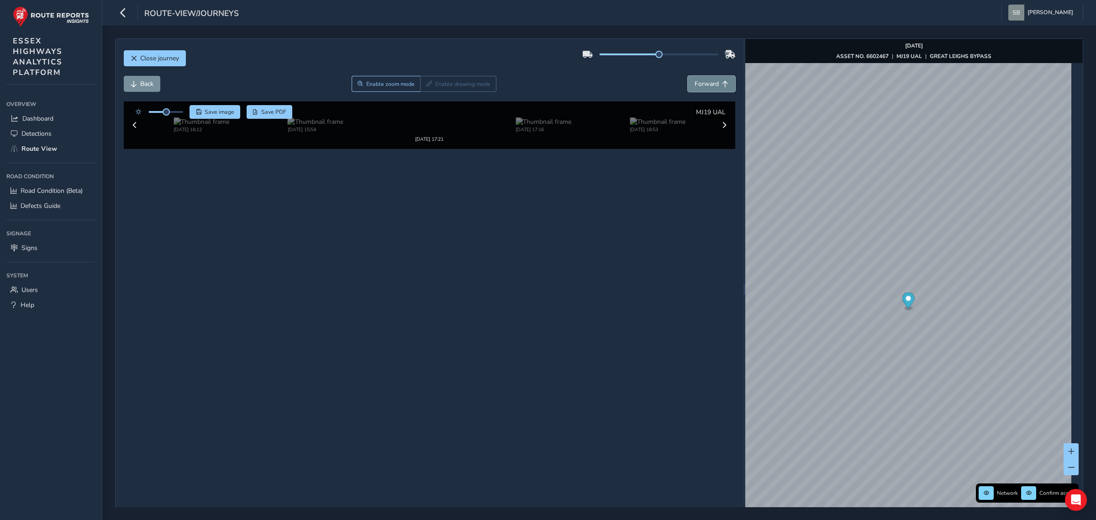
click at [426, 87] on span "Forward" at bounding box center [706, 83] width 24 height 9
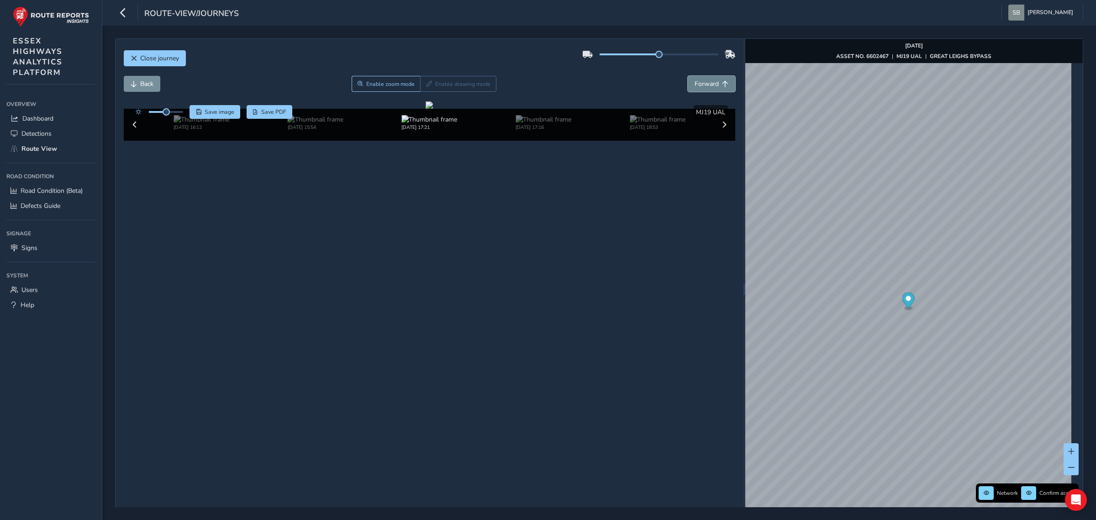
click at [426, 87] on span "Forward" at bounding box center [706, 83] width 24 height 9
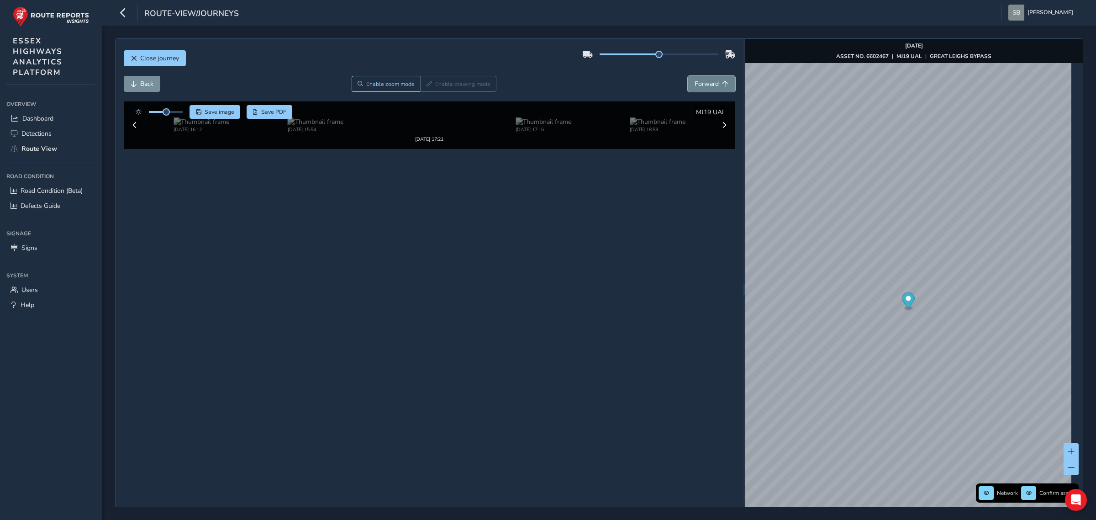
click at [426, 87] on span "Forward" at bounding box center [706, 83] width 24 height 9
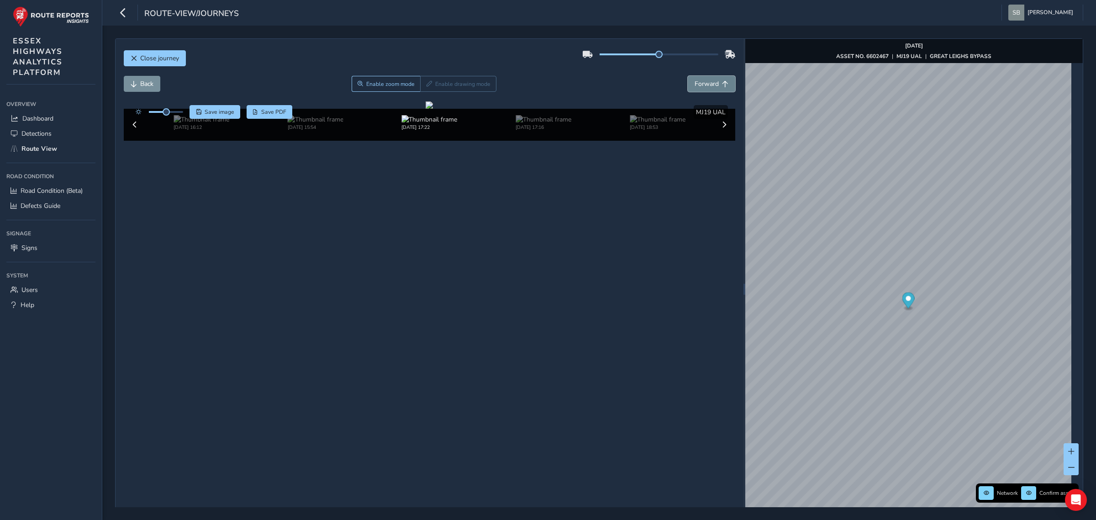
click at [426, 87] on span "Forward" at bounding box center [706, 83] width 24 height 9
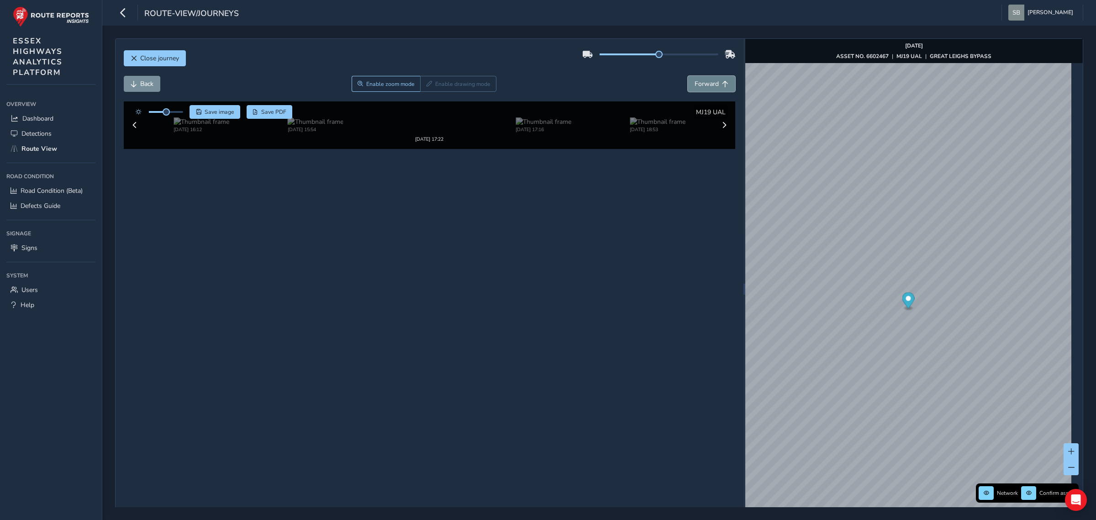
click at [426, 87] on span "Forward" at bounding box center [706, 83] width 24 height 9
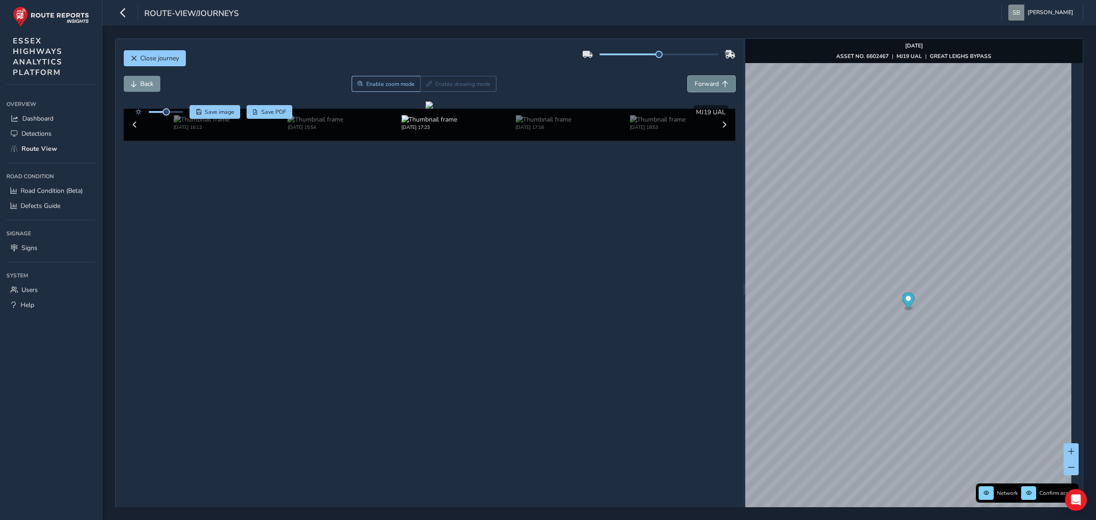
click at [426, 87] on span "Forward" at bounding box center [706, 83] width 24 height 9
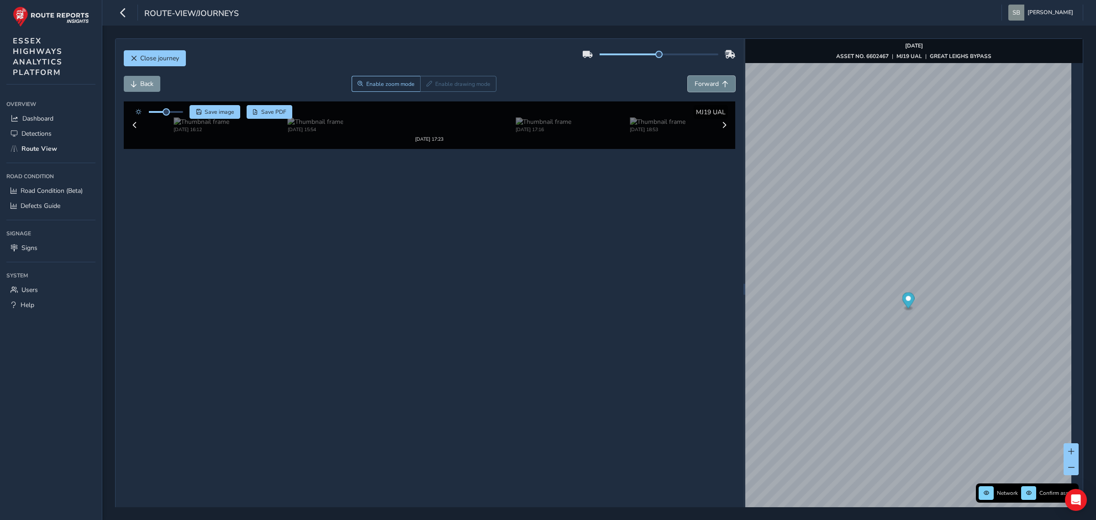
click at [426, 87] on span "Forward" at bounding box center [706, 83] width 24 height 9
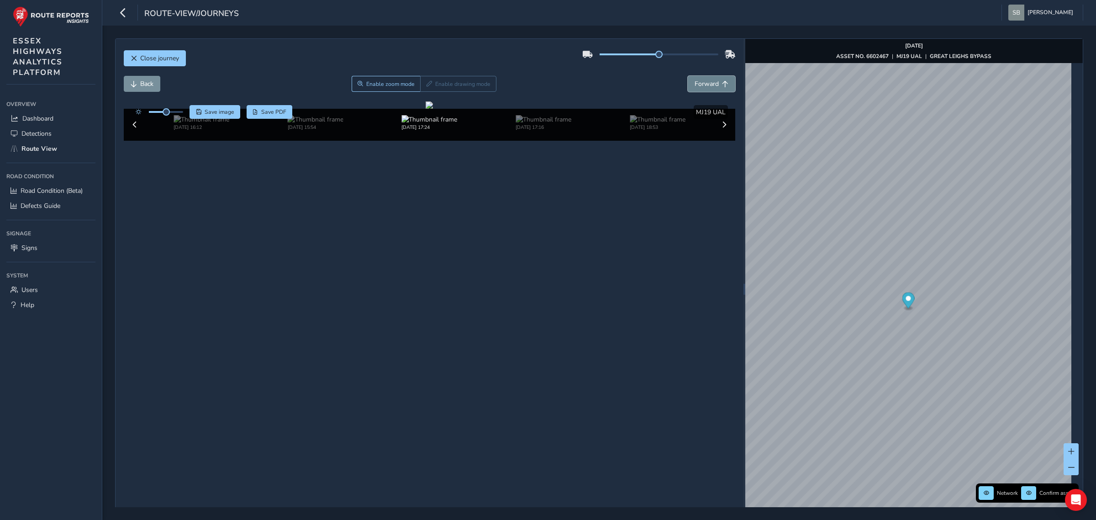
click at [426, 87] on span "Forward" at bounding box center [706, 83] width 24 height 9
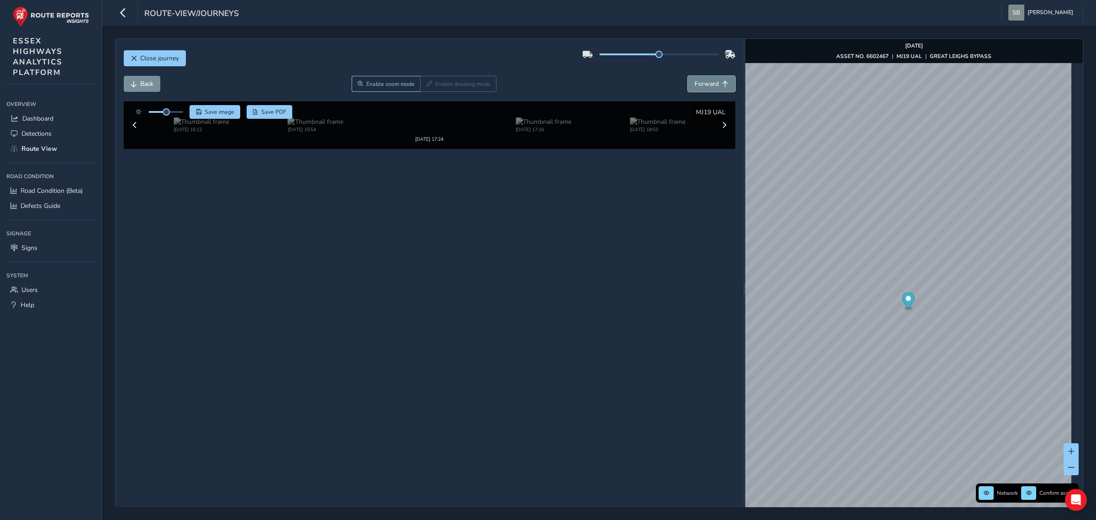
click at [426, 87] on span "Forward" at bounding box center [706, 83] width 24 height 9
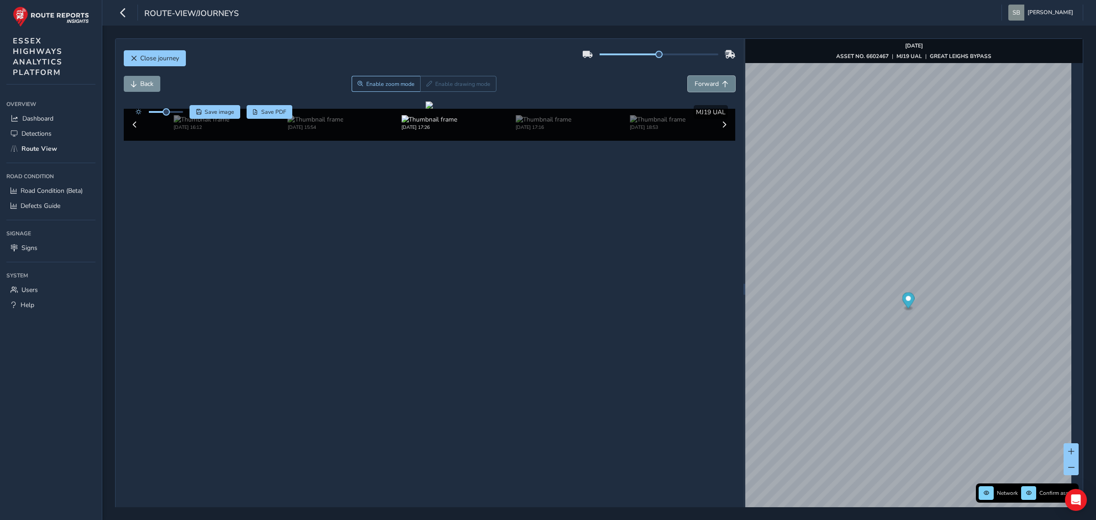
click at [426, 87] on span "Forward" at bounding box center [706, 83] width 24 height 9
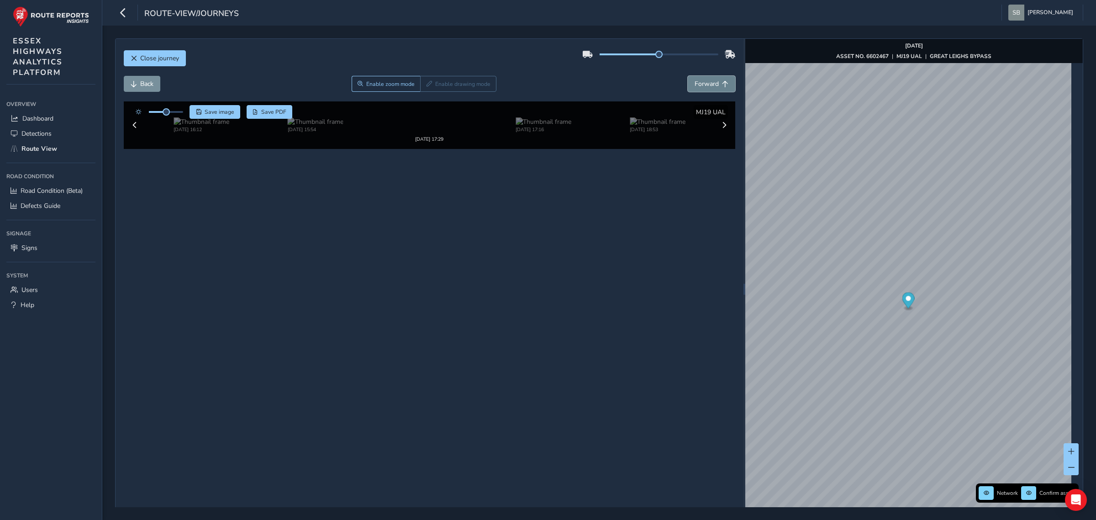
click at [426, 87] on span "Forward" at bounding box center [706, 83] width 24 height 9
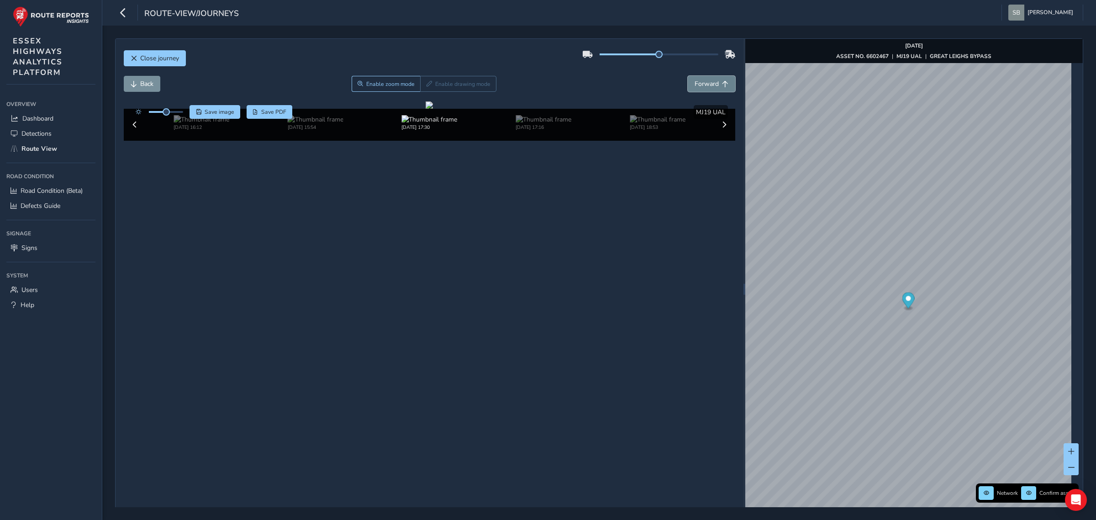
click at [426, 87] on span "Forward" at bounding box center [706, 83] width 24 height 9
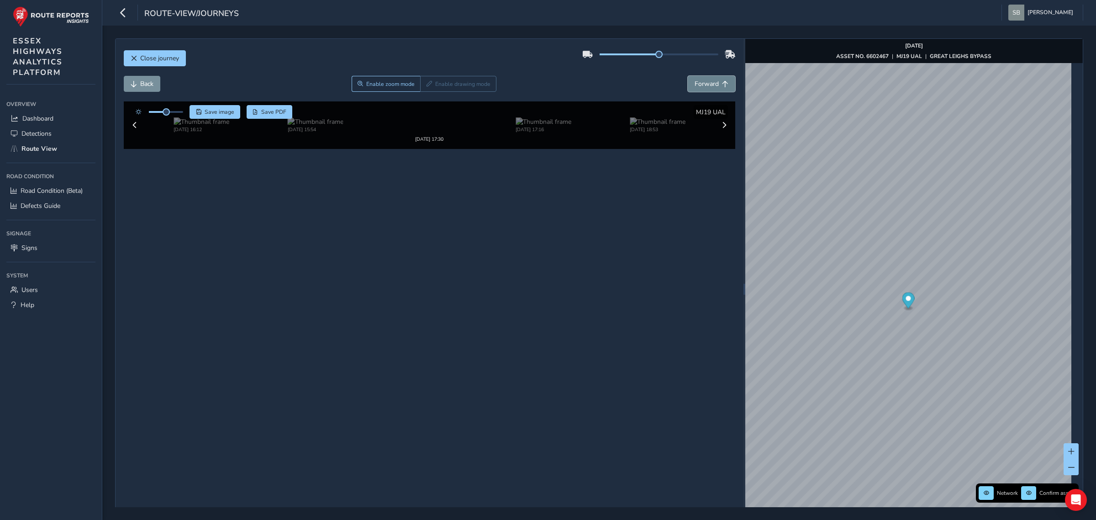
click at [426, 87] on span "Forward" at bounding box center [706, 83] width 24 height 9
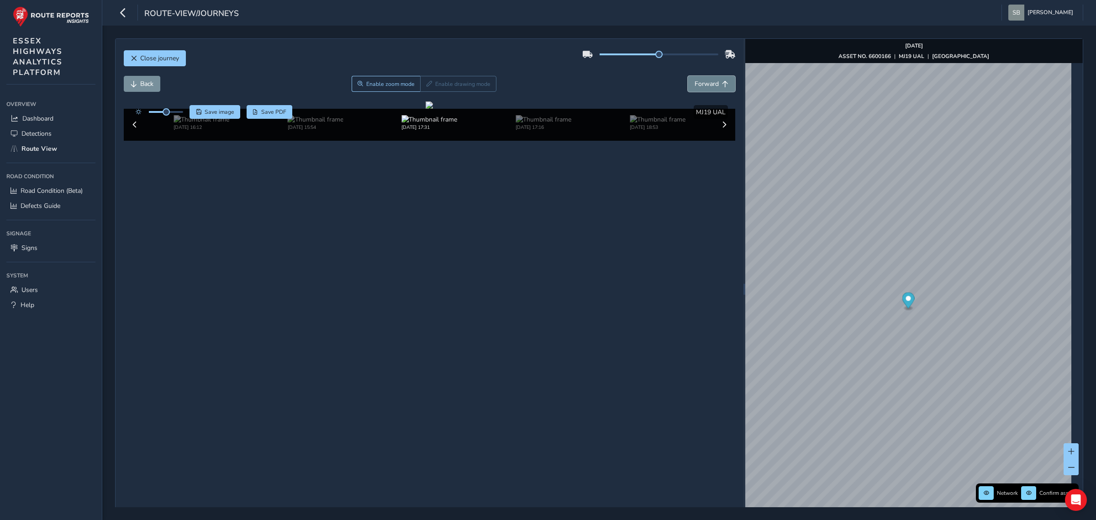
click at [426, 87] on span "Forward" at bounding box center [706, 83] width 24 height 9
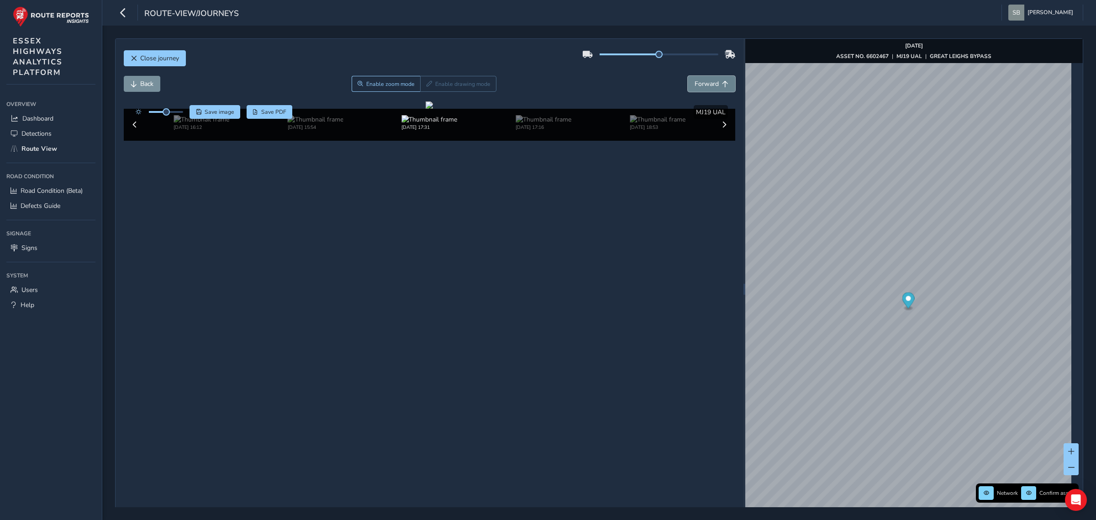
click at [426, 87] on span "Forward" at bounding box center [706, 83] width 24 height 9
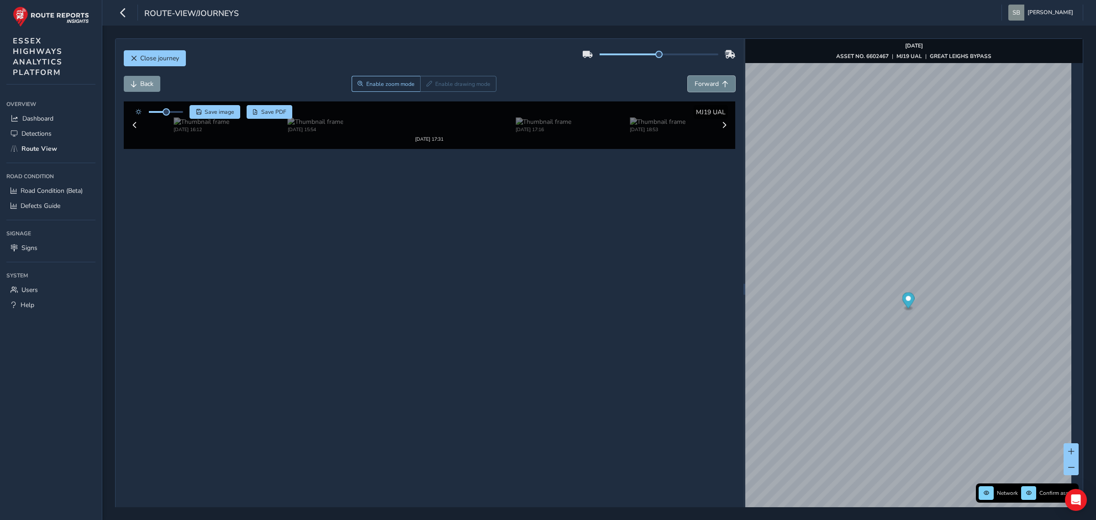
click at [426, 87] on span "Forward" at bounding box center [706, 83] width 24 height 9
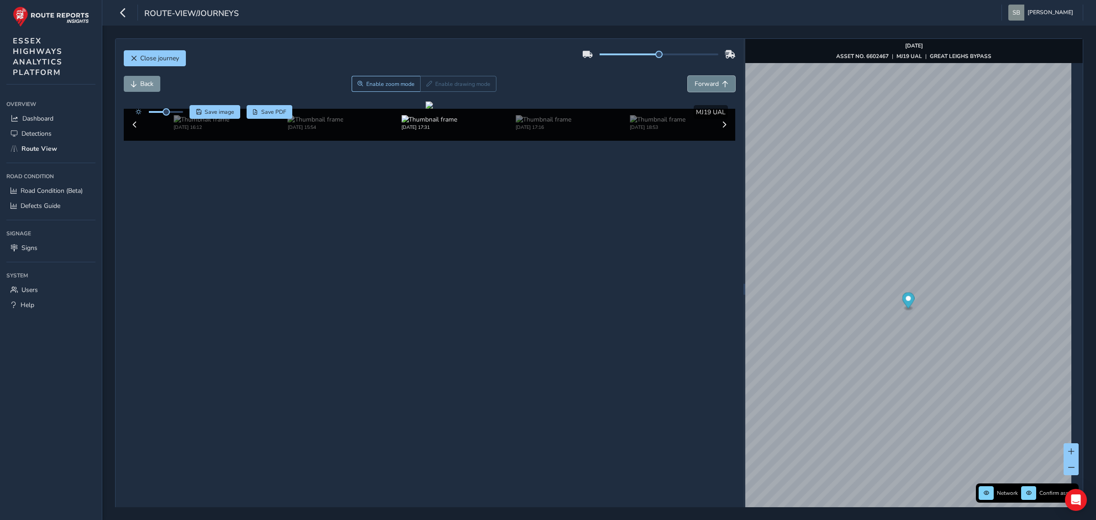
click at [426, 87] on span "Forward" at bounding box center [706, 83] width 24 height 9
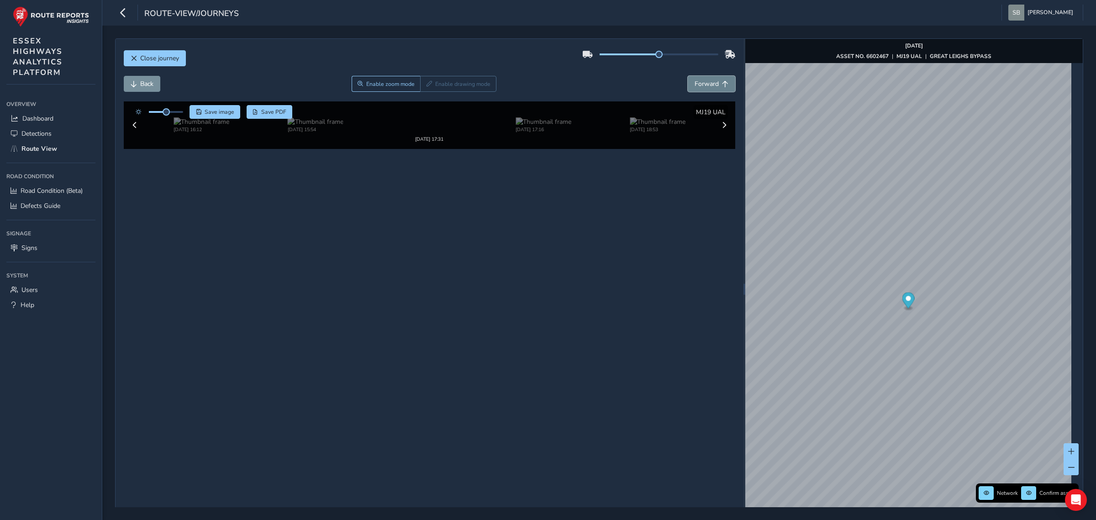
click at [426, 87] on span "Forward" at bounding box center [706, 83] width 24 height 9
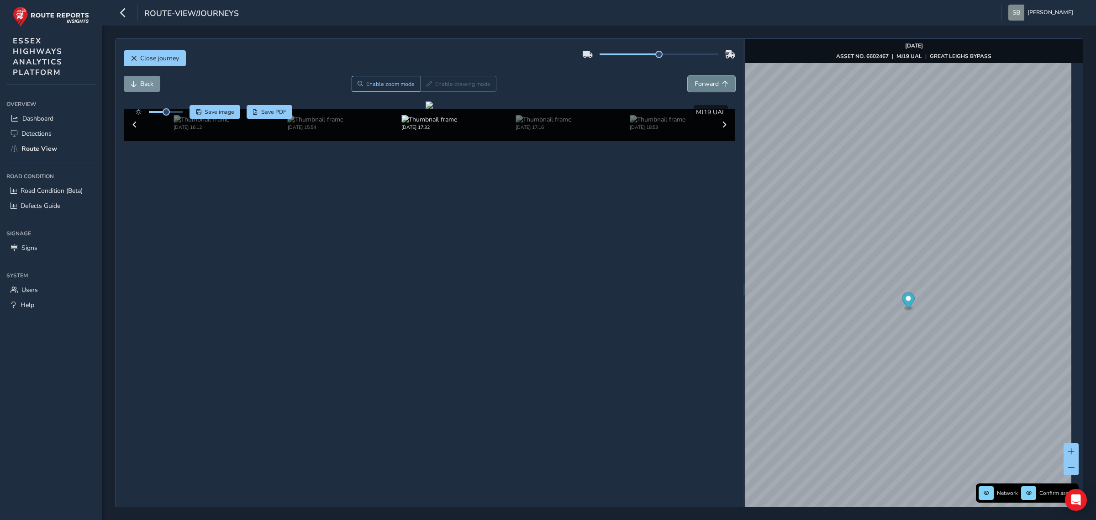
click at [426, 87] on span "Forward" at bounding box center [706, 83] width 24 height 9
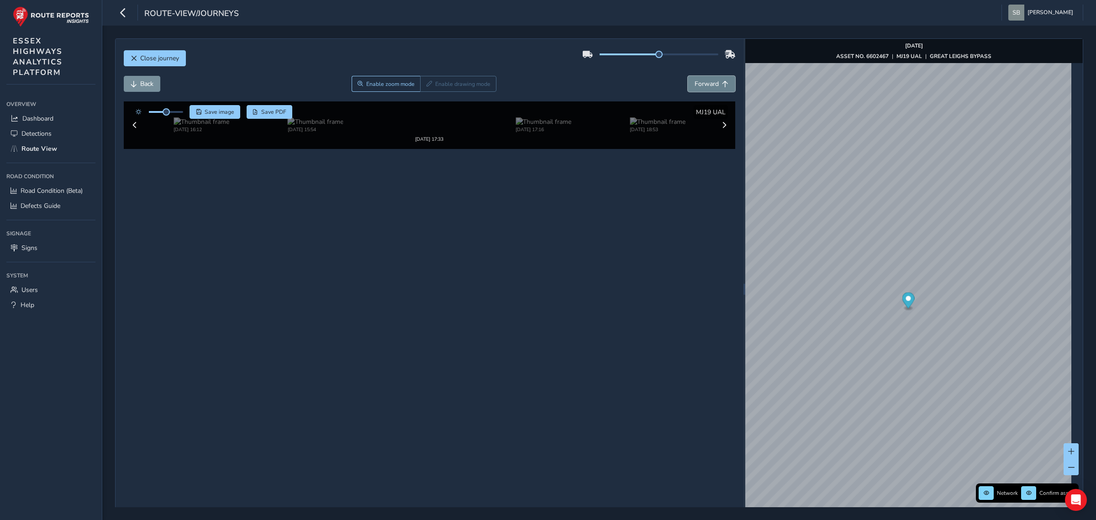
click at [426, 87] on span "Forward" at bounding box center [706, 83] width 24 height 9
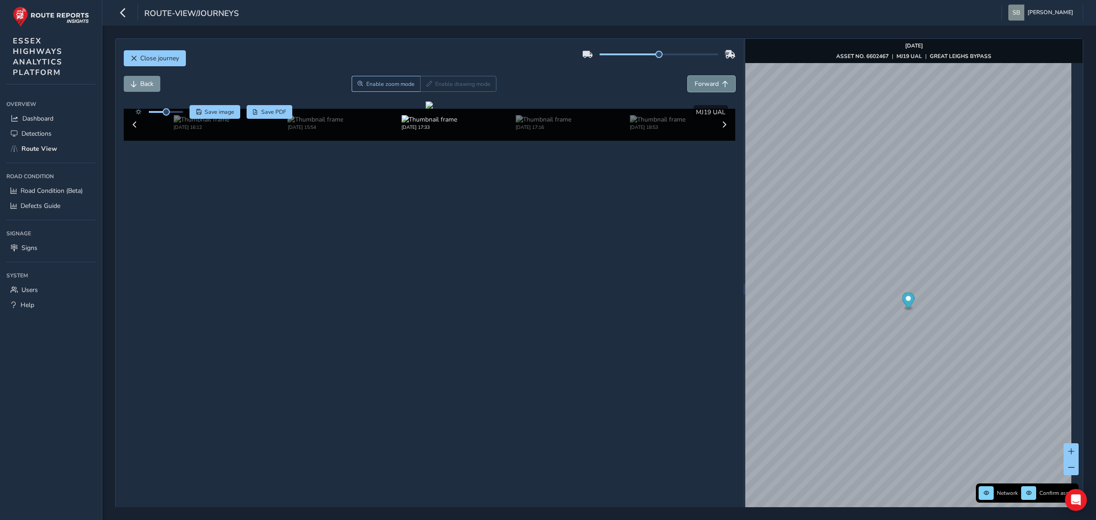
click at [426, 87] on span "Forward" at bounding box center [706, 83] width 24 height 9
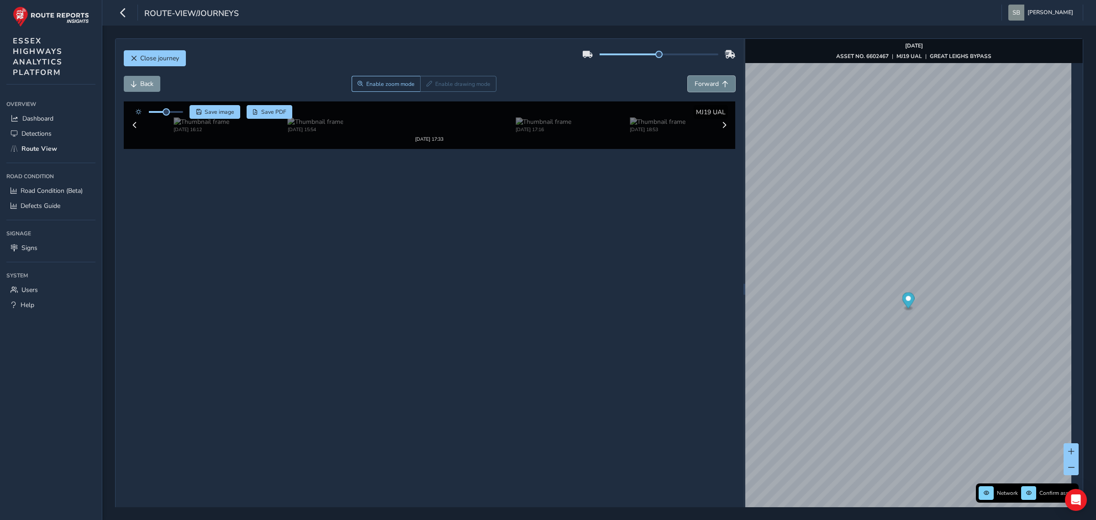
click at [426, 87] on span "Forward" at bounding box center [706, 83] width 24 height 9
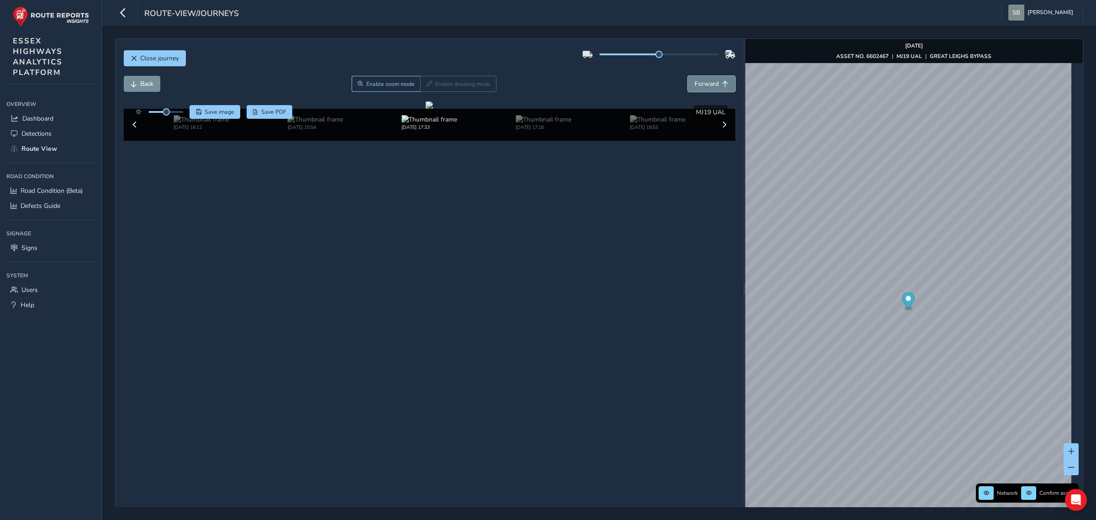
click at [426, 87] on span "Forward" at bounding box center [706, 83] width 24 height 9
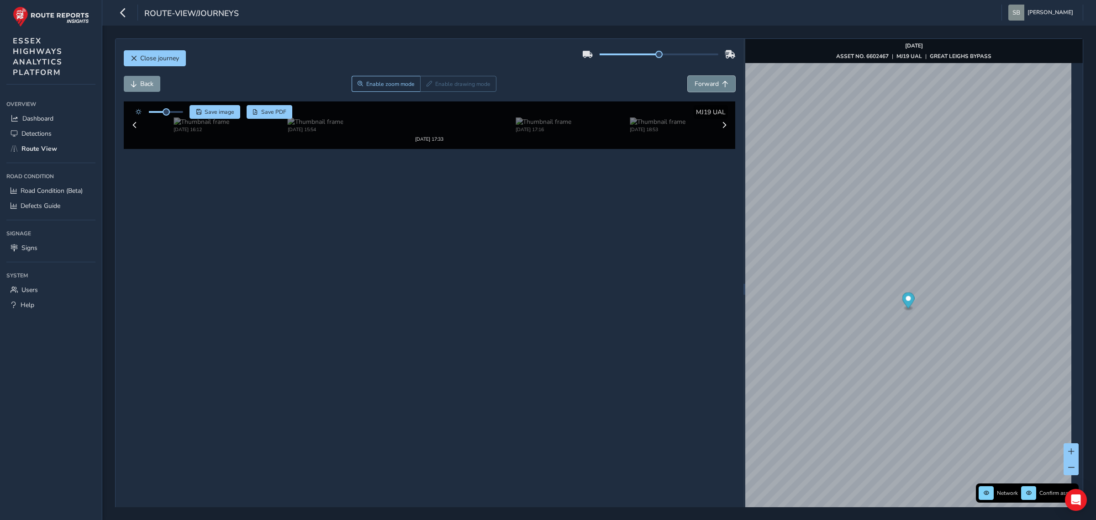
click at [426, 87] on span "Forward" at bounding box center [706, 83] width 24 height 9
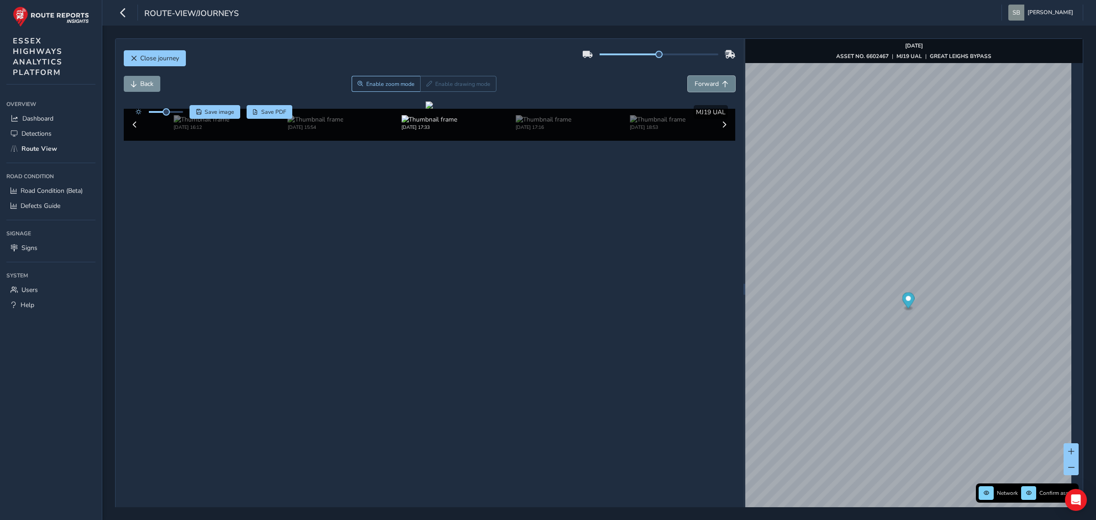
click at [426, 87] on span "Forward" at bounding box center [706, 83] width 24 height 9
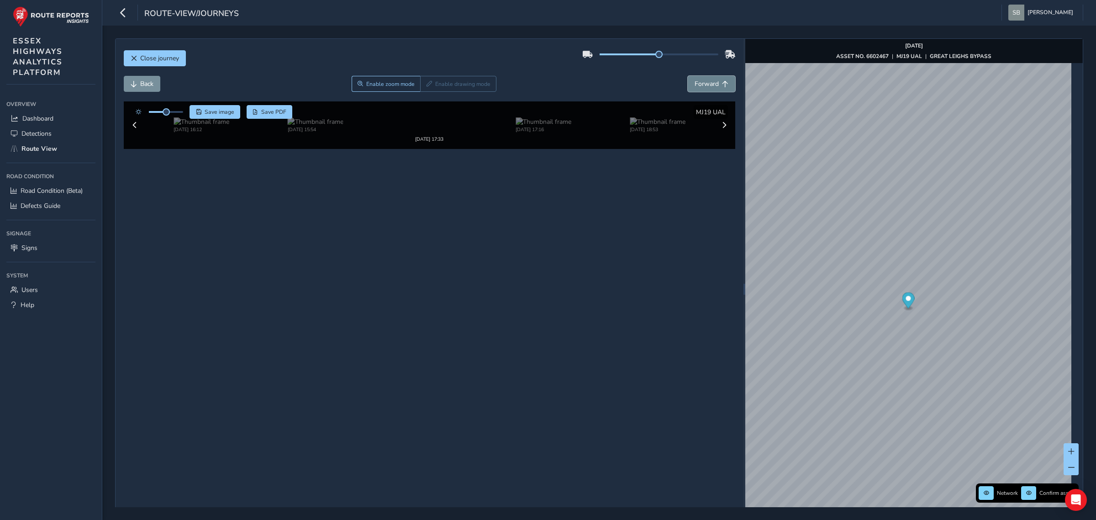
click at [426, 87] on span "Forward" at bounding box center [706, 83] width 24 height 9
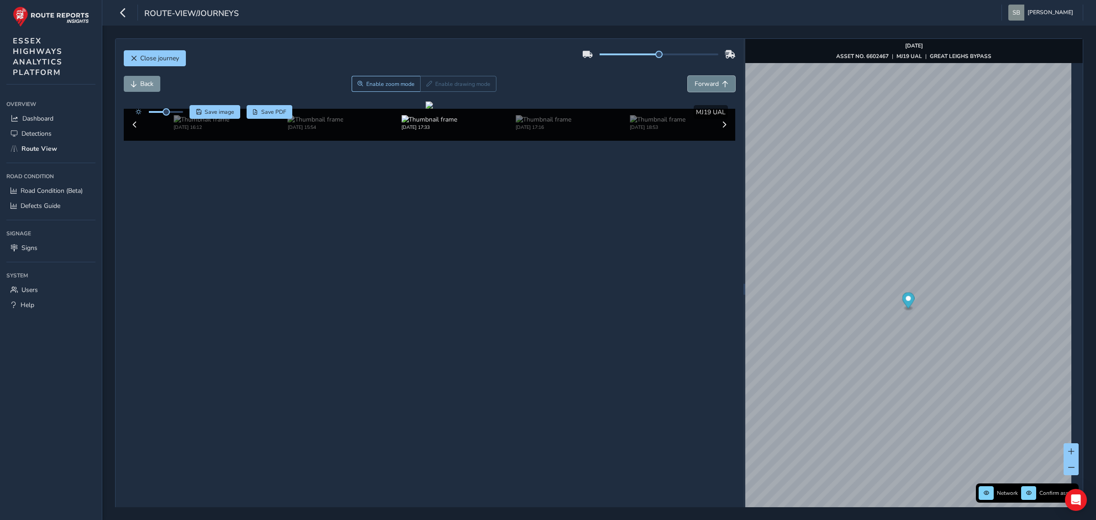
click at [426, 87] on span "Forward" at bounding box center [706, 83] width 24 height 9
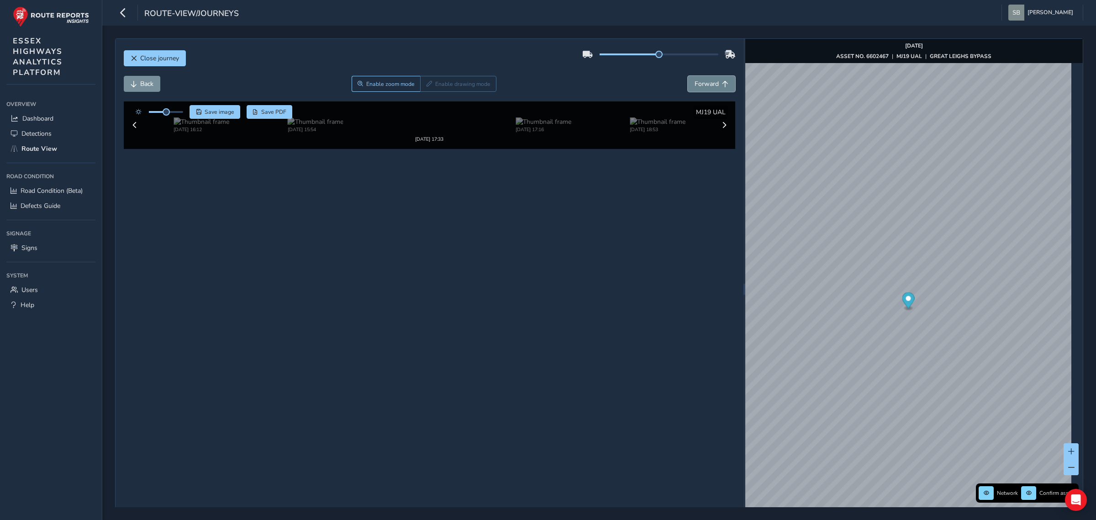
click at [426, 87] on span "Forward" at bounding box center [706, 83] width 24 height 9
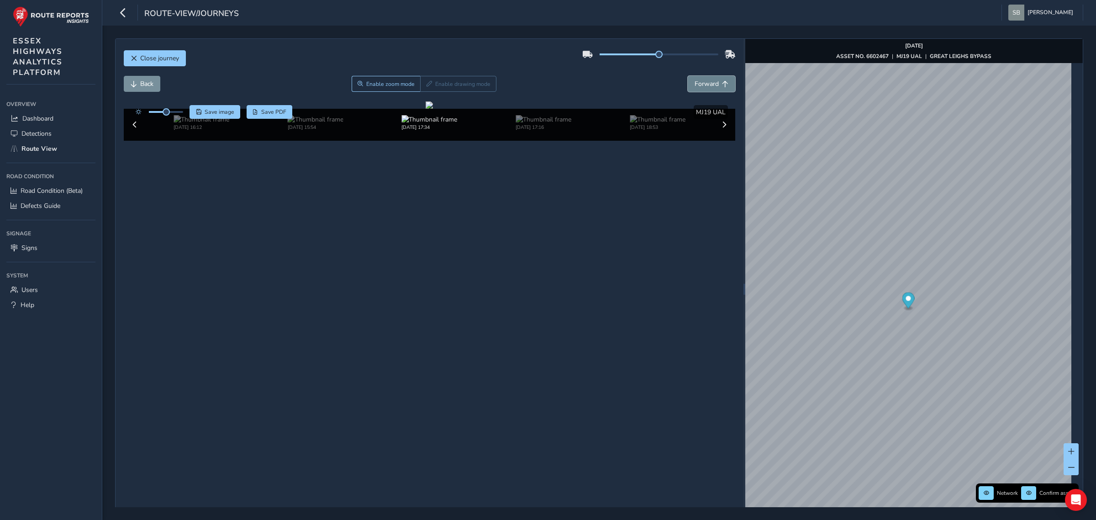
click at [426, 87] on span "Forward" at bounding box center [706, 83] width 24 height 9
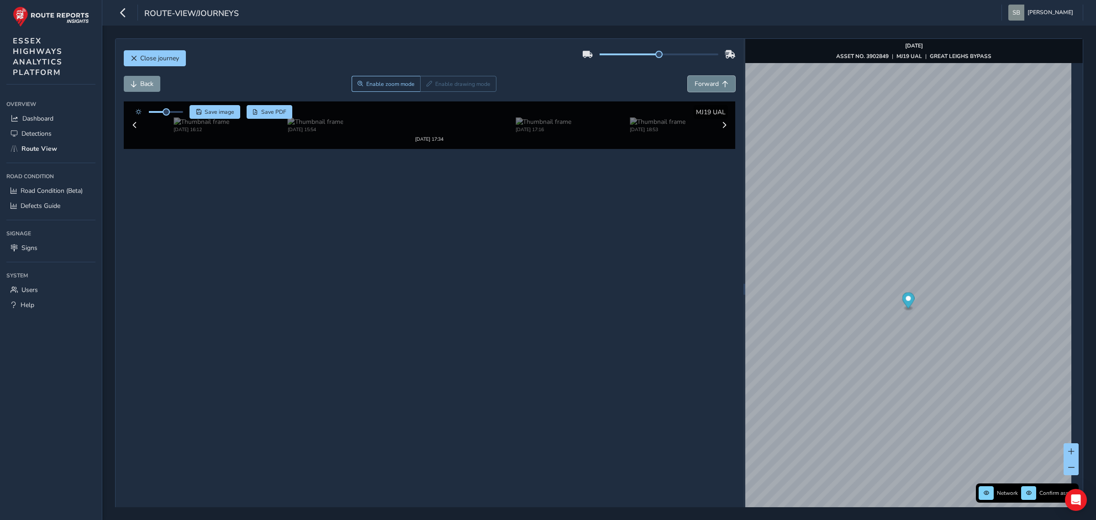
click at [426, 87] on span "Forward" at bounding box center [706, 83] width 24 height 9
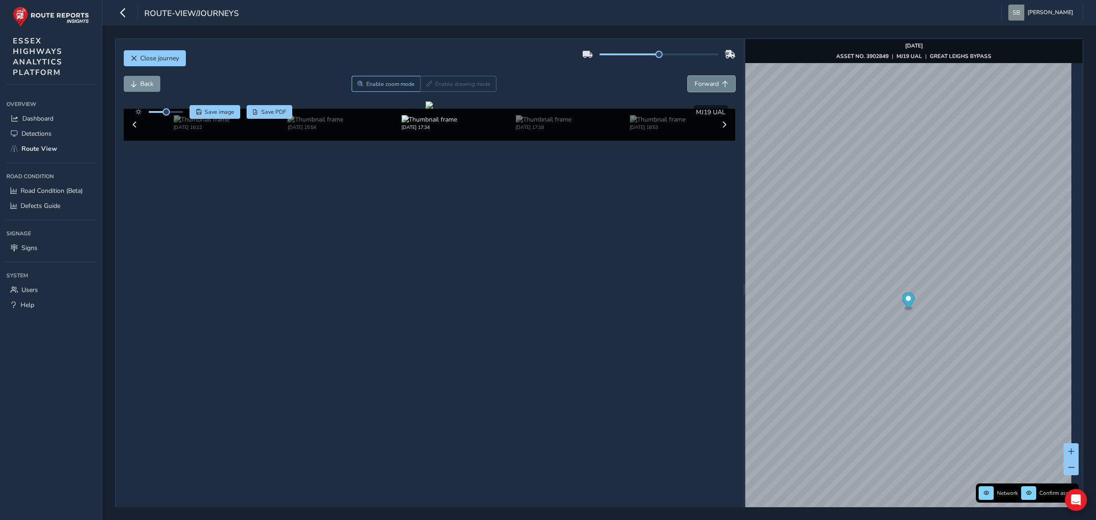
click at [426, 87] on span "Forward" at bounding box center [706, 83] width 24 height 9
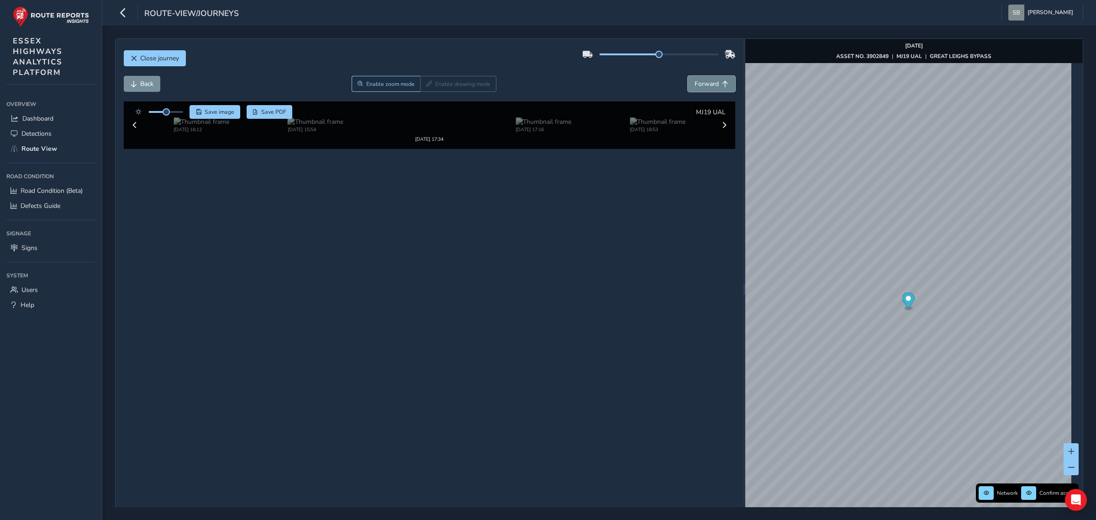
click at [426, 87] on span "Forward" at bounding box center [706, 83] width 24 height 9
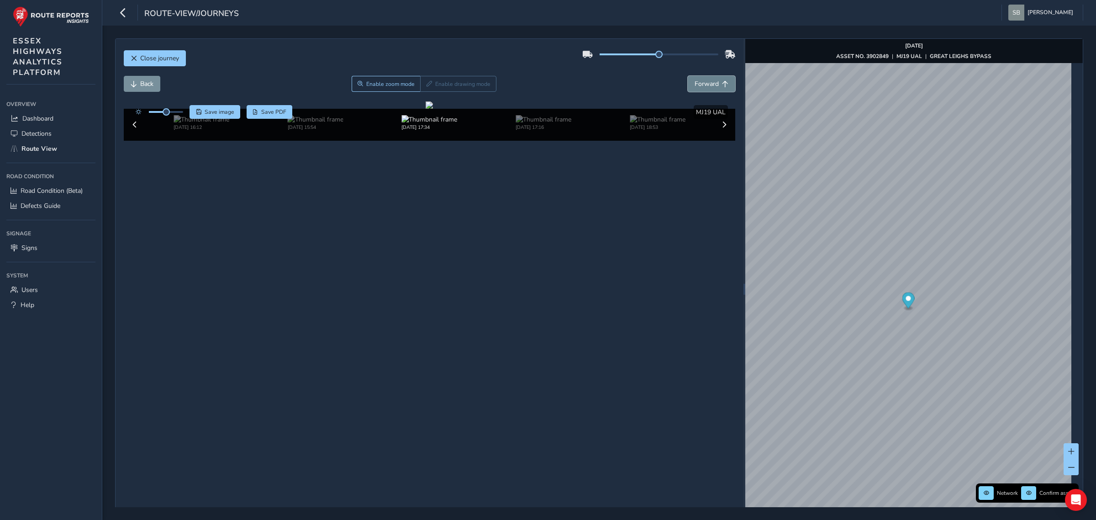
click at [426, 87] on span "Forward" at bounding box center [706, 83] width 24 height 9
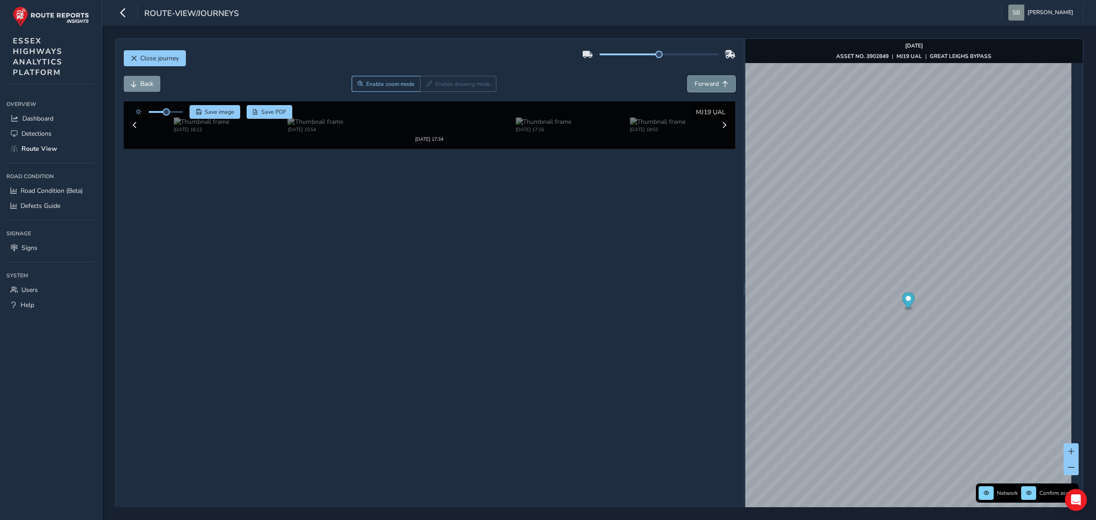
click at [426, 87] on span "Forward" at bounding box center [706, 83] width 24 height 9
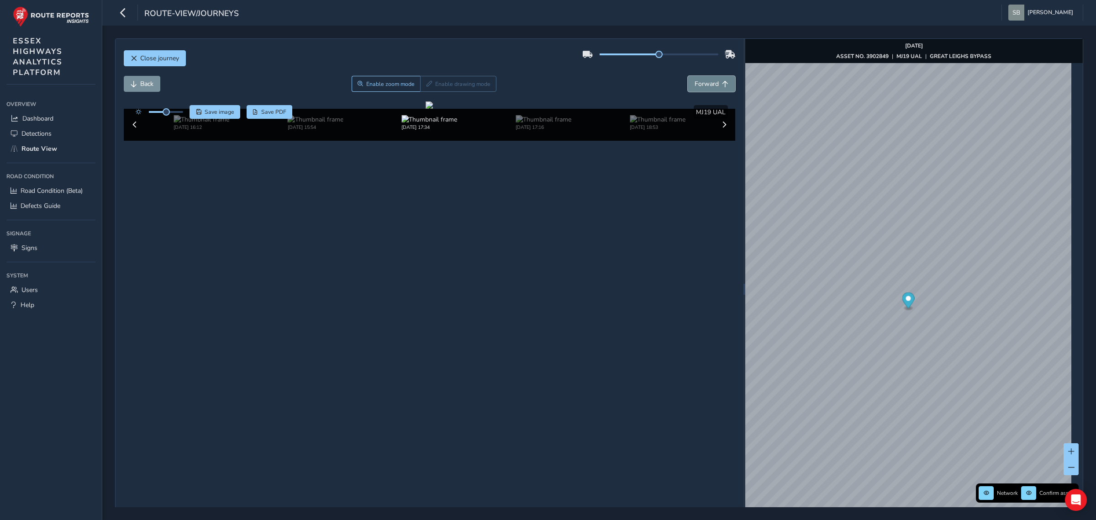
click at [426, 87] on span "Forward" at bounding box center [706, 83] width 24 height 9
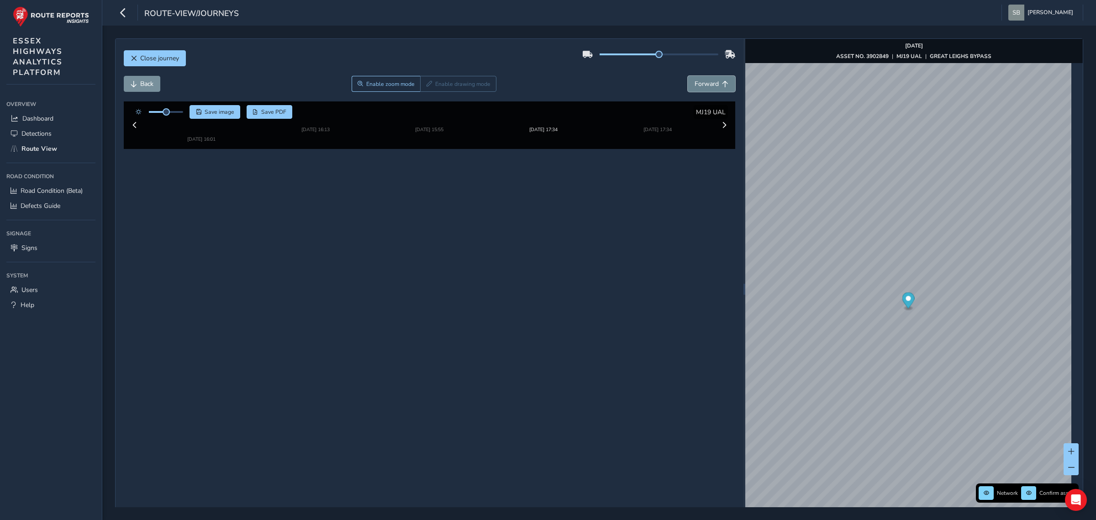
click at [426, 87] on span "Forward" at bounding box center [706, 83] width 24 height 9
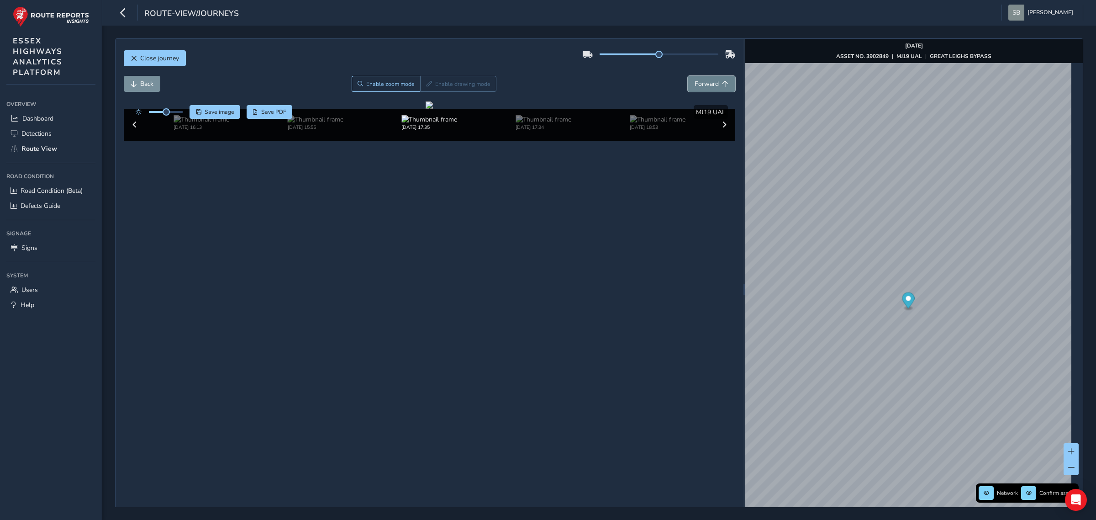
click at [426, 87] on span "Forward" at bounding box center [706, 83] width 24 height 9
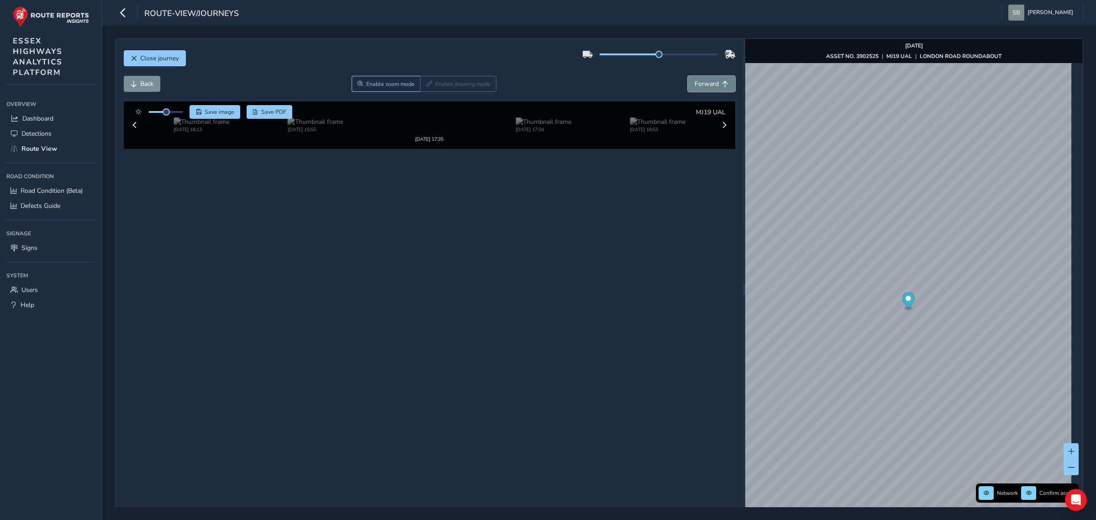
click at [426, 87] on span "Forward" at bounding box center [706, 83] width 24 height 9
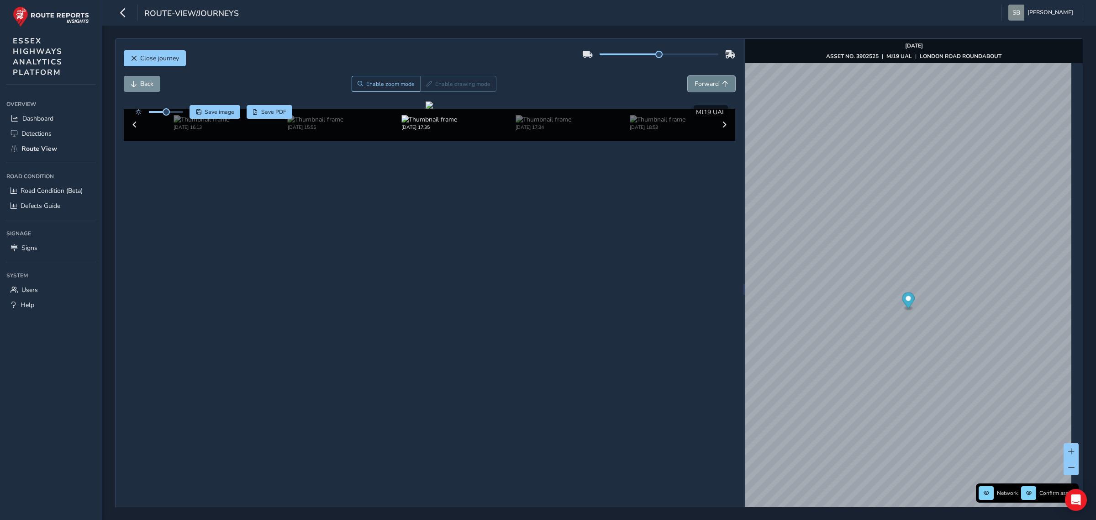
click at [426, 87] on span "Forward" at bounding box center [706, 83] width 24 height 9
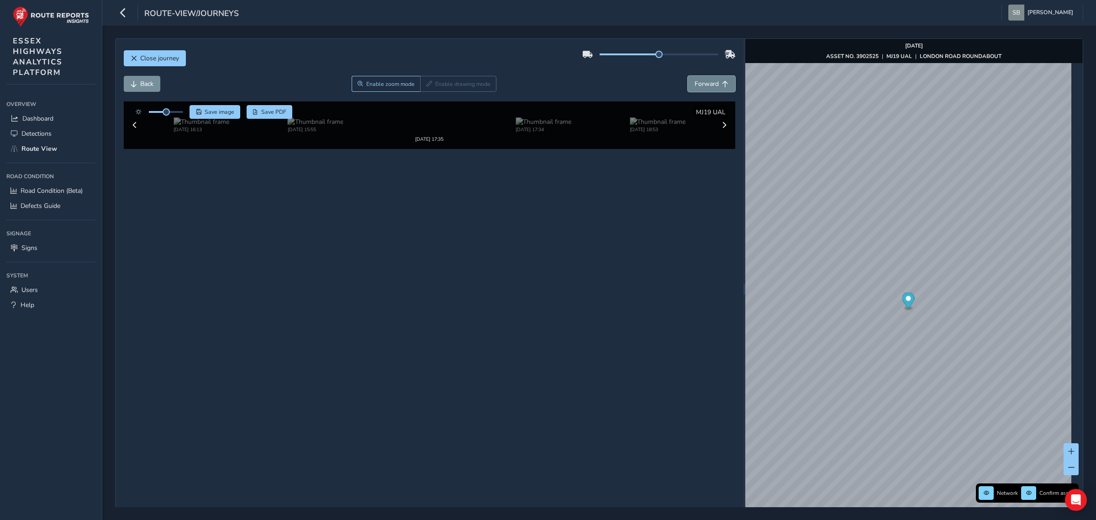
click at [426, 87] on span "Forward" at bounding box center [706, 83] width 24 height 9
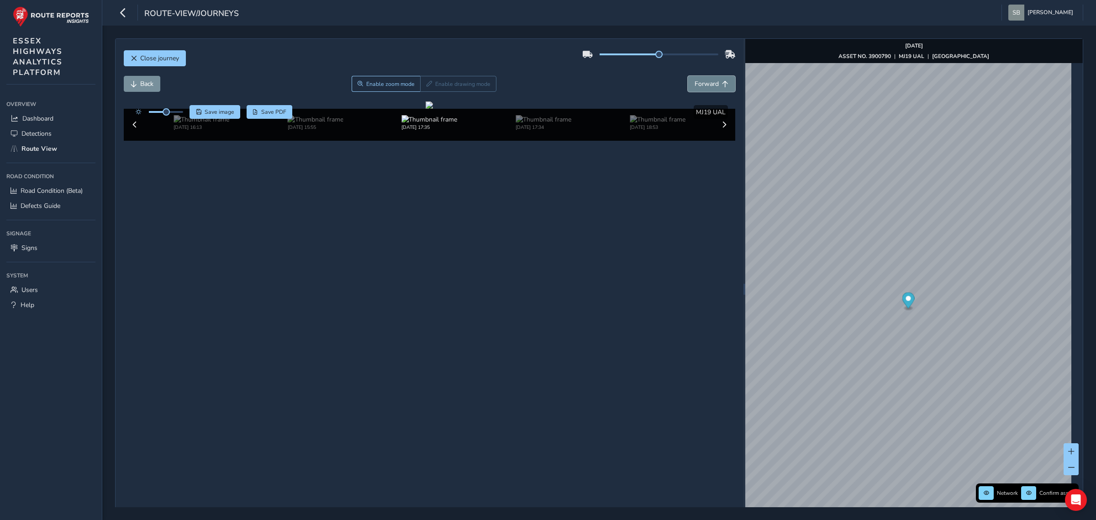
click at [426, 87] on span "Forward" at bounding box center [706, 83] width 24 height 9
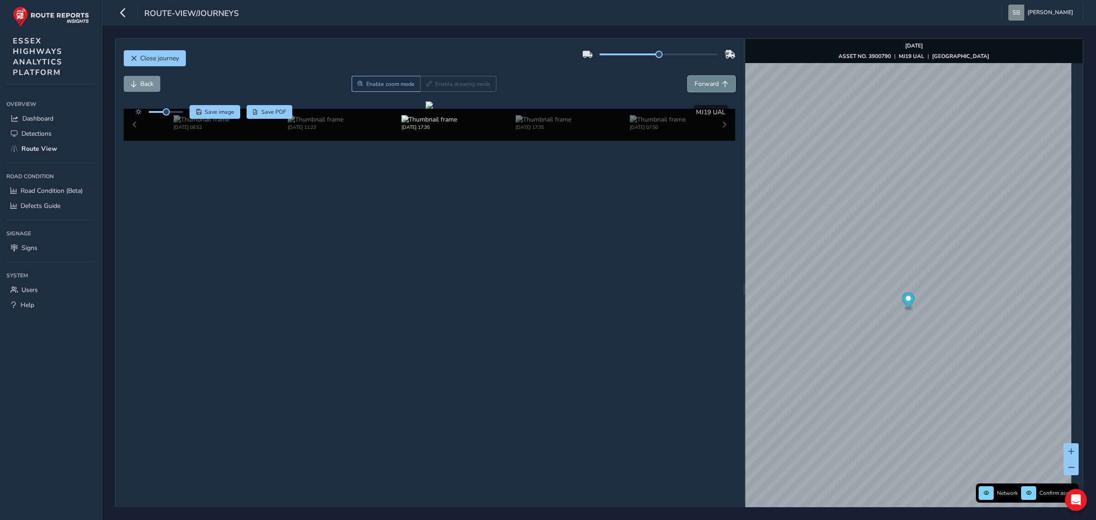
click at [426, 87] on span "Forward" at bounding box center [706, 83] width 24 height 9
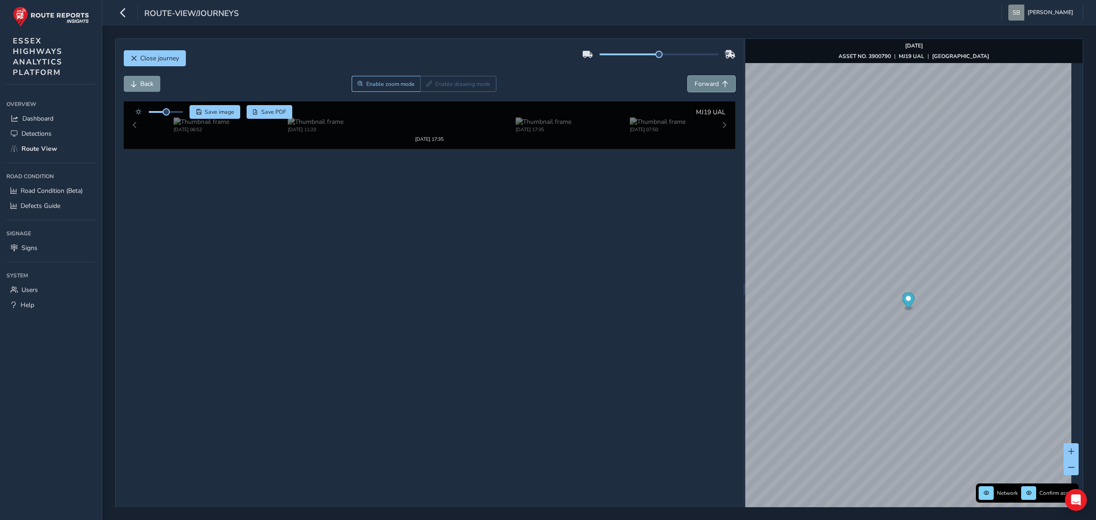
click at [426, 87] on span "Forward" at bounding box center [706, 83] width 24 height 9
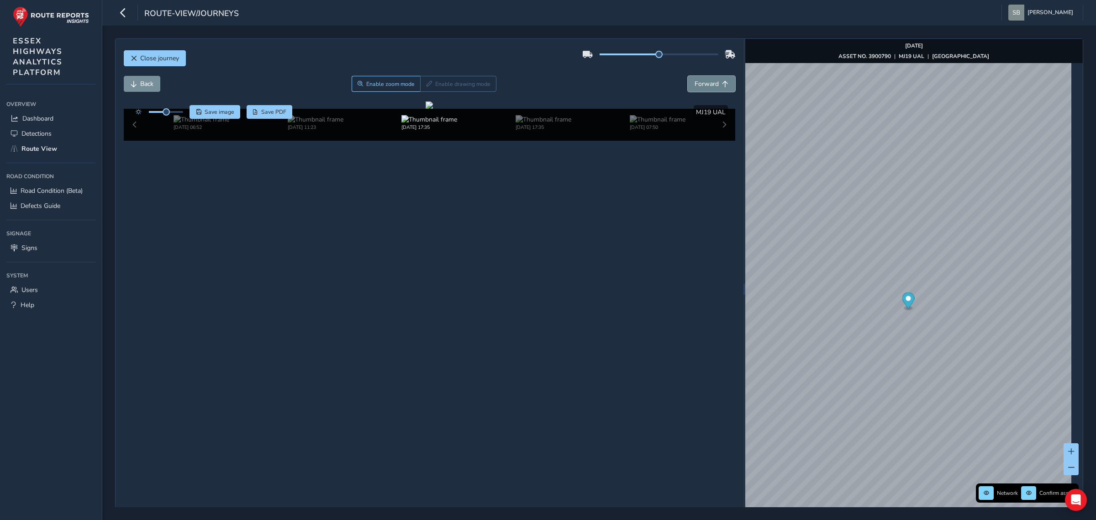
click at [426, 87] on span "Forward" at bounding box center [706, 83] width 24 height 9
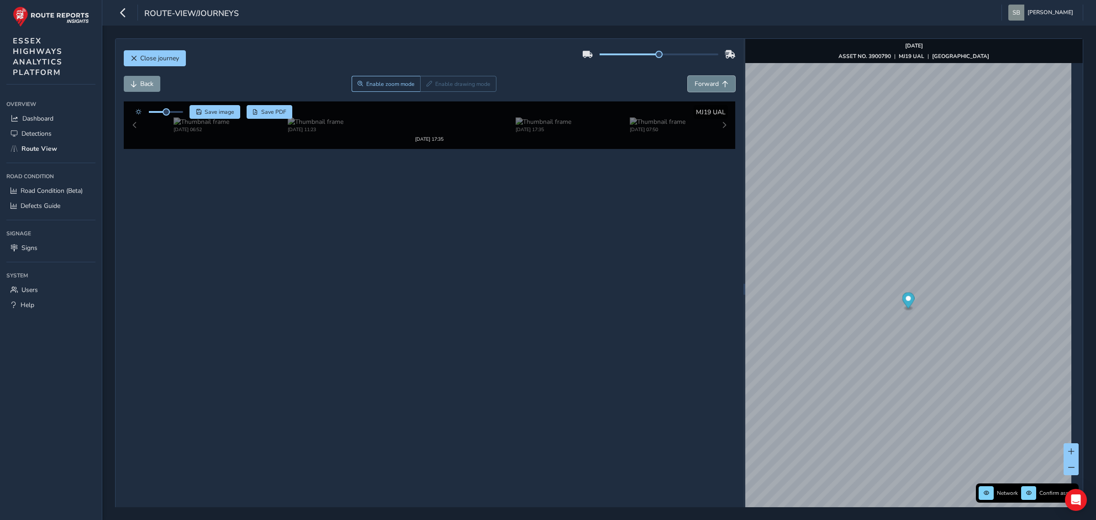
click at [426, 87] on span "Forward" at bounding box center [706, 83] width 24 height 9
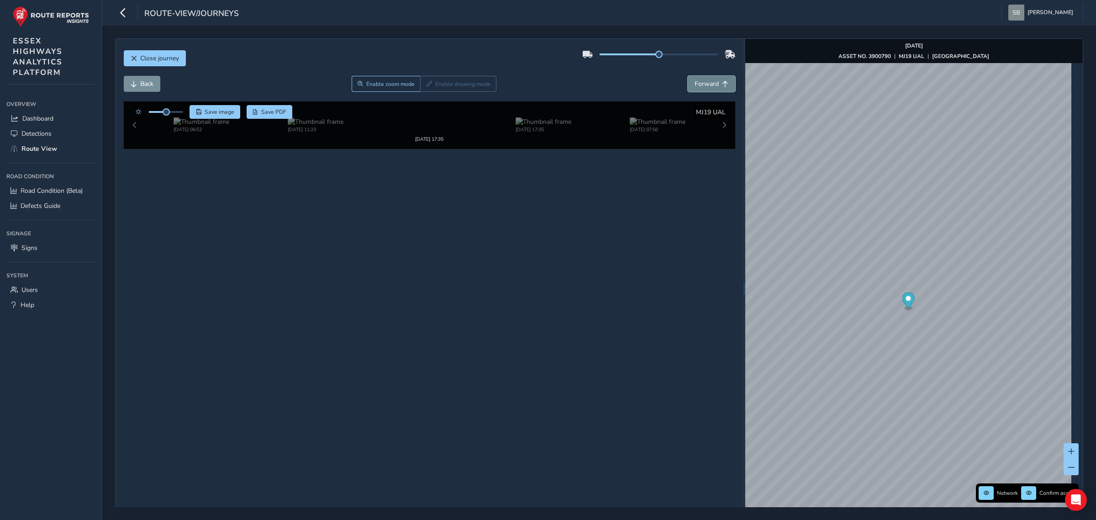
click at [426, 88] on span "Forward" at bounding box center [706, 83] width 24 height 9
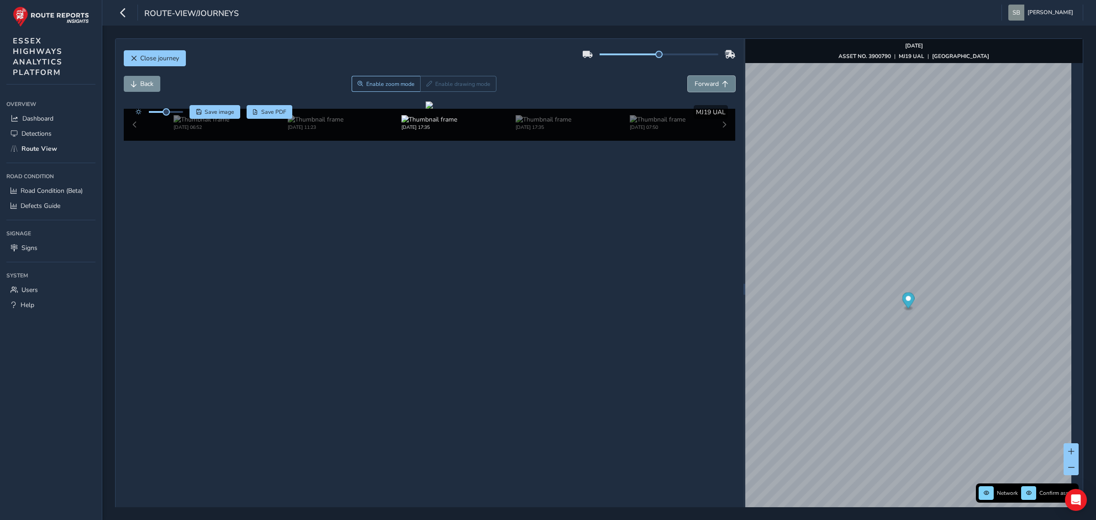
click at [426, 88] on span "Forward" at bounding box center [706, 83] width 24 height 9
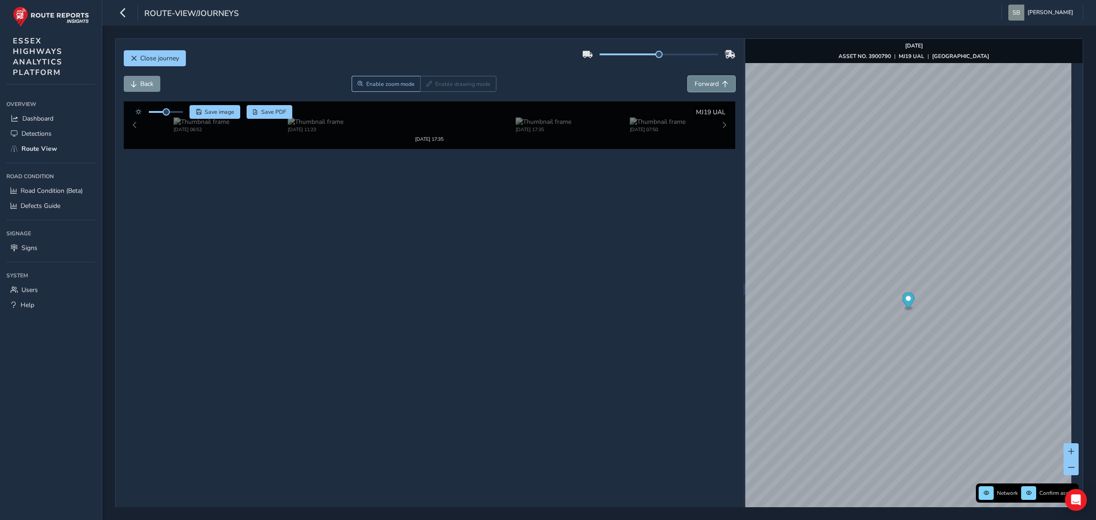
click at [426, 88] on span "Forward" at bounding box center [706, 83] width 24 height 9
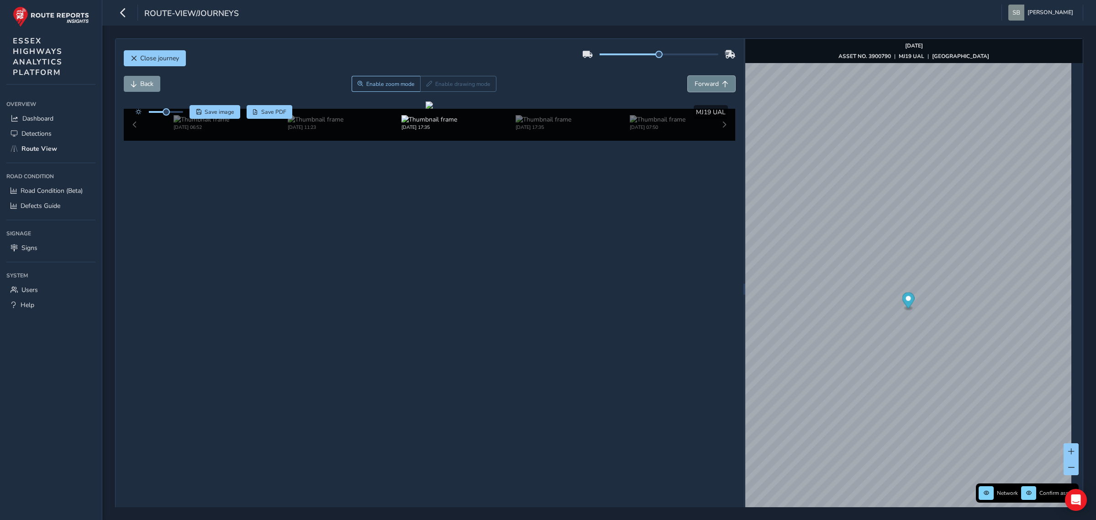
click at [426, 88] on span "Forward" at bounding box center [706, 83] width 24 height 9
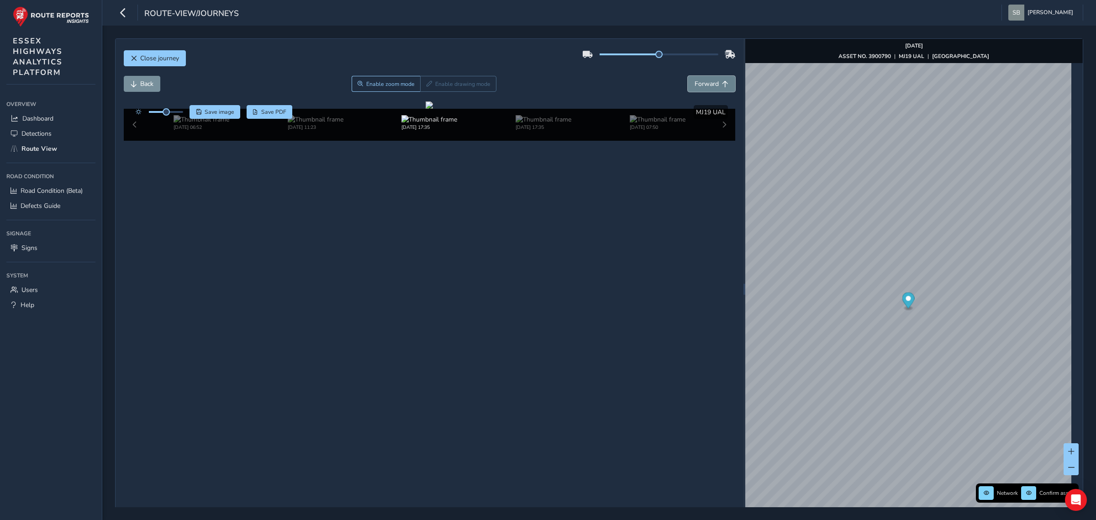
click at [426, 88] on span "Forward" at bounding box center [706, 83] width 24 height 9
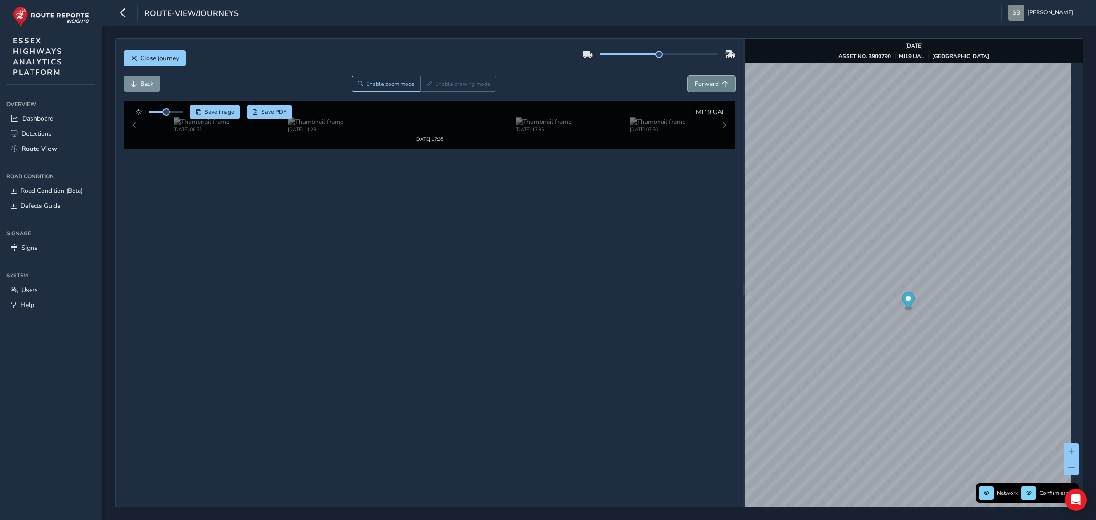
click at [426, 88] on span "Forward" at bounding box center [706, 83] width 24 height 9
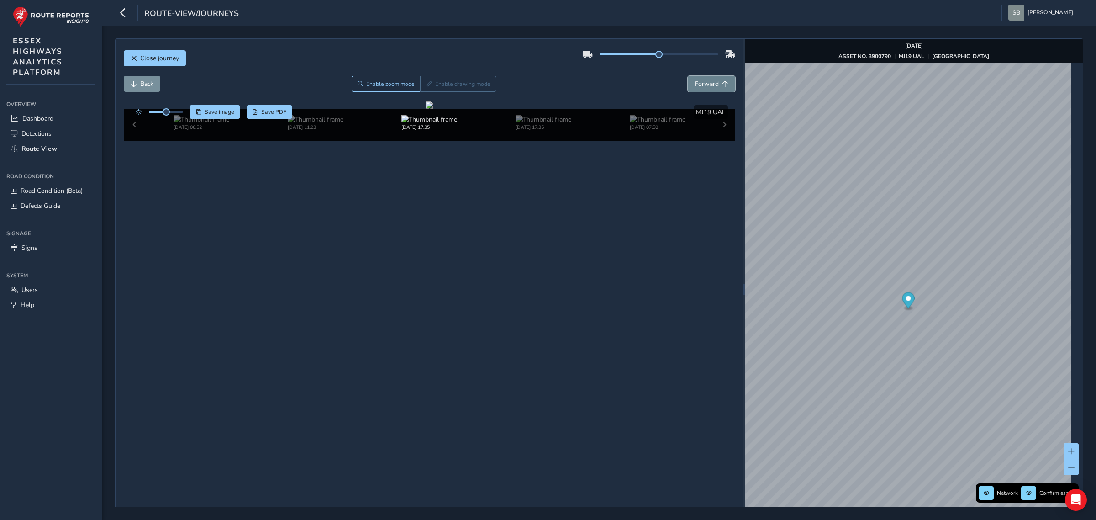
click at [426, 88] on span "Forward" at bounding box center [706, 83] width 24 height 9
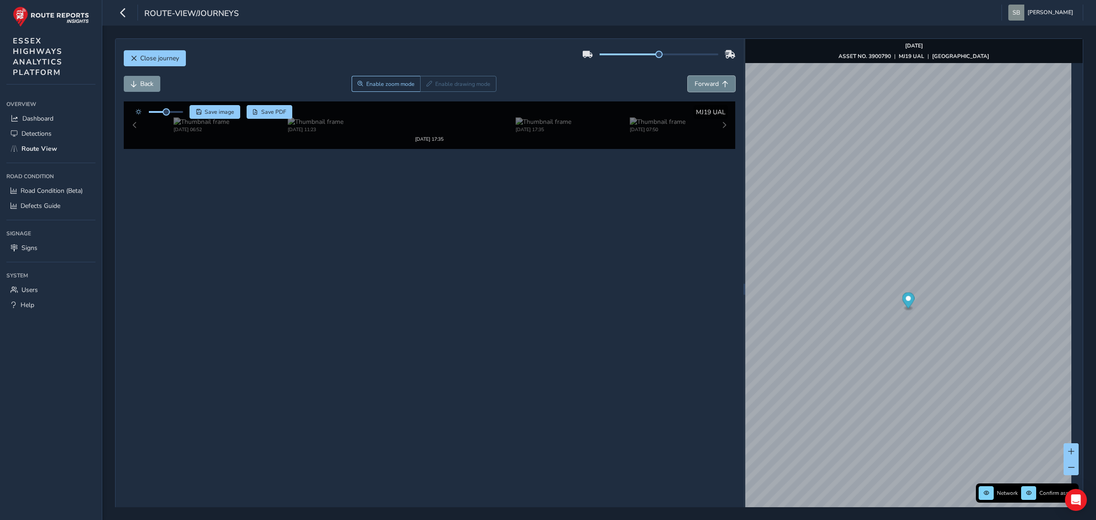
click at [426, 88] on span "Forward" at bounding box center [706, 83] width 24 height 9
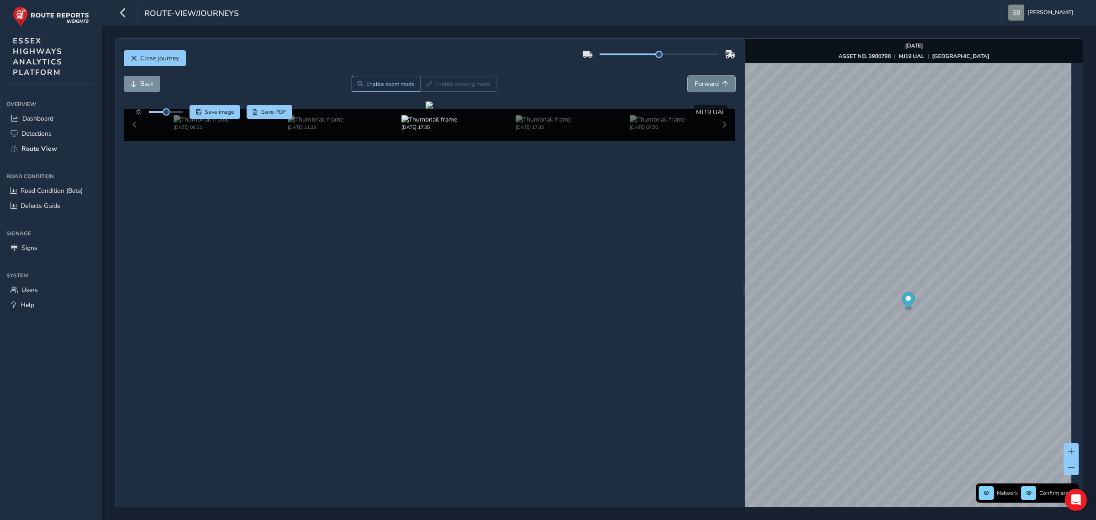
click at [426, 88] on span "Forward" at bounding box center [706, 83] width 24 height 9
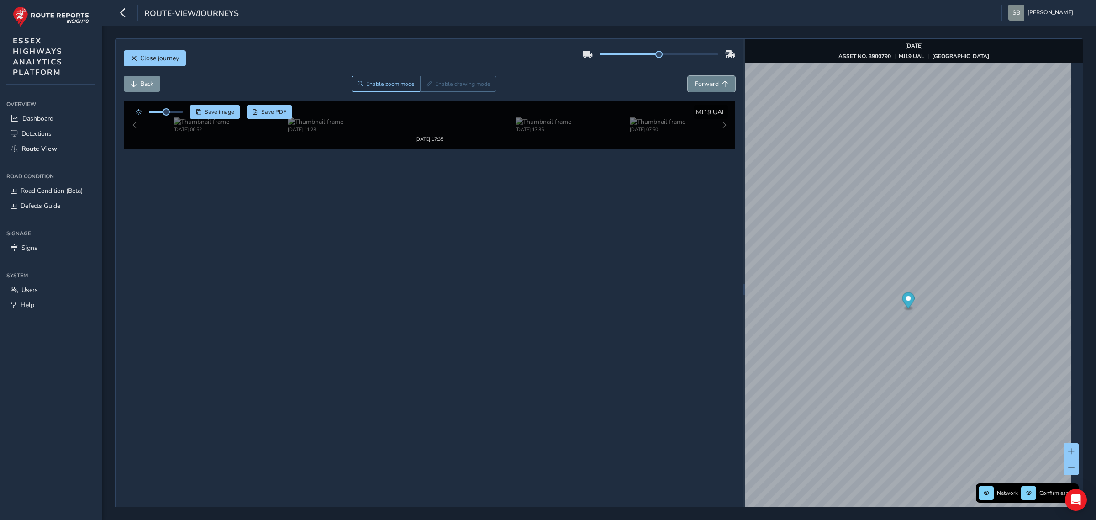
click at [426, 88] on span "Forward" at bounding box center [706, 83] width 24 height 9
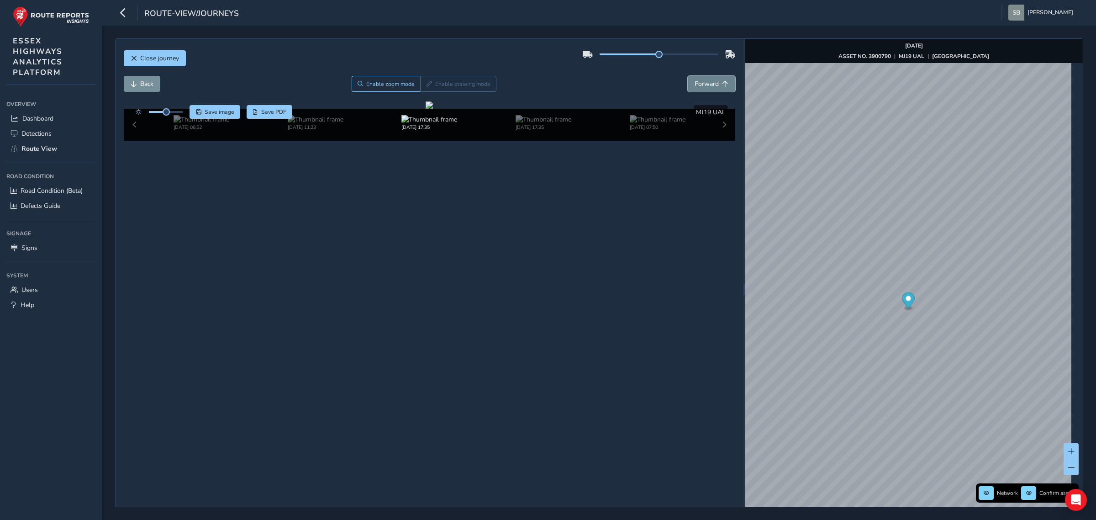
click at [426, 88] on span "Forward" at bounding box center [706, 83] width 24 height 9
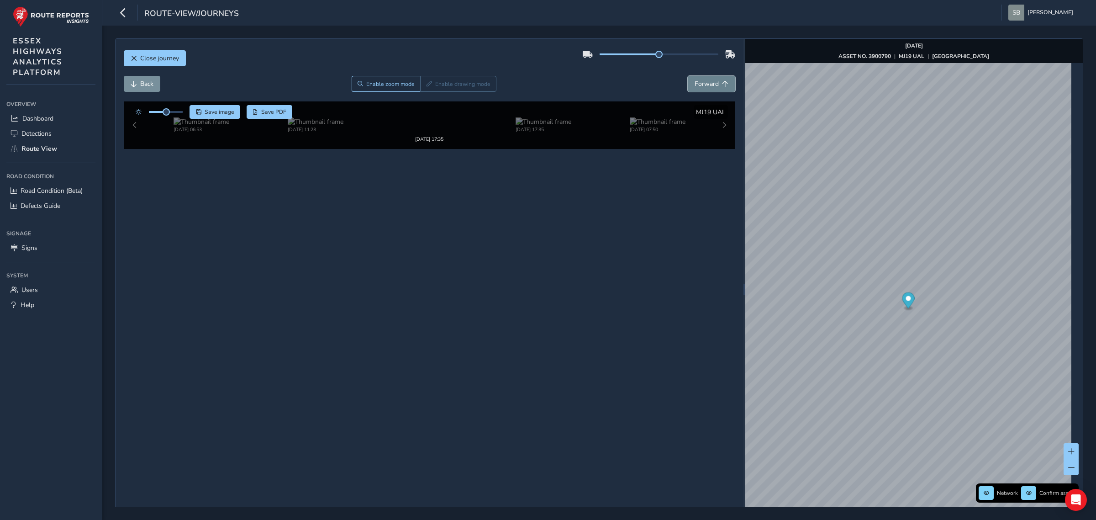
click at [426, 88] on span "Forward" at bounding box center [706, 83] width 24 height 9
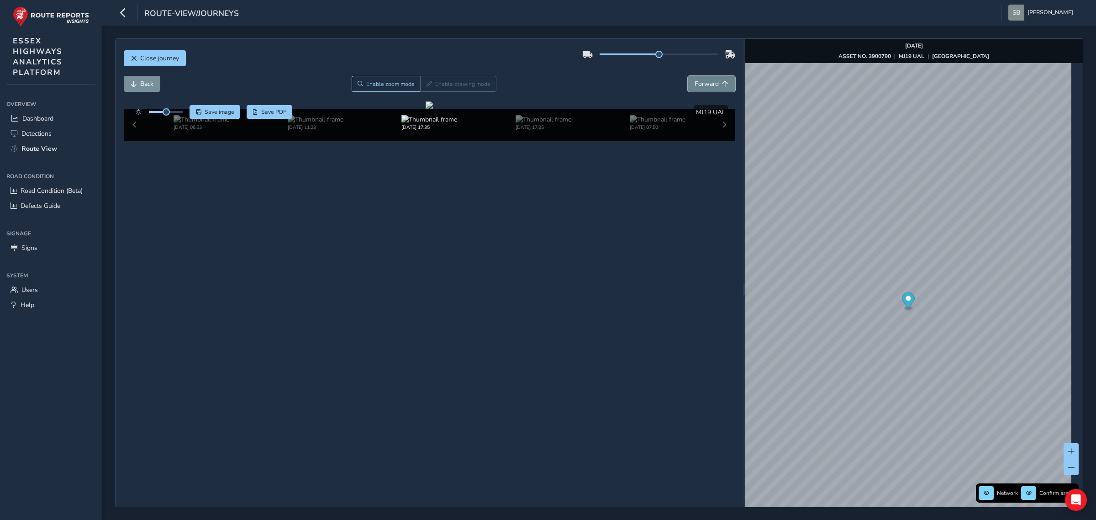
click at [426, 88] on span "Forward" at bounding box center [706, 83] width 24 height 9
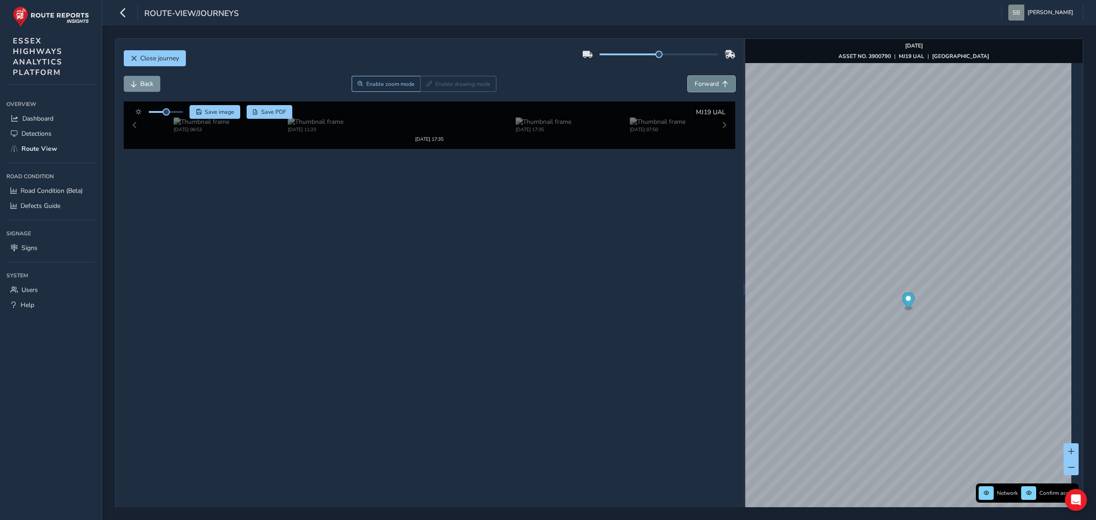
click at [426, 88] on span "Forward" at bounding box center [706, 83] width 24 height 9
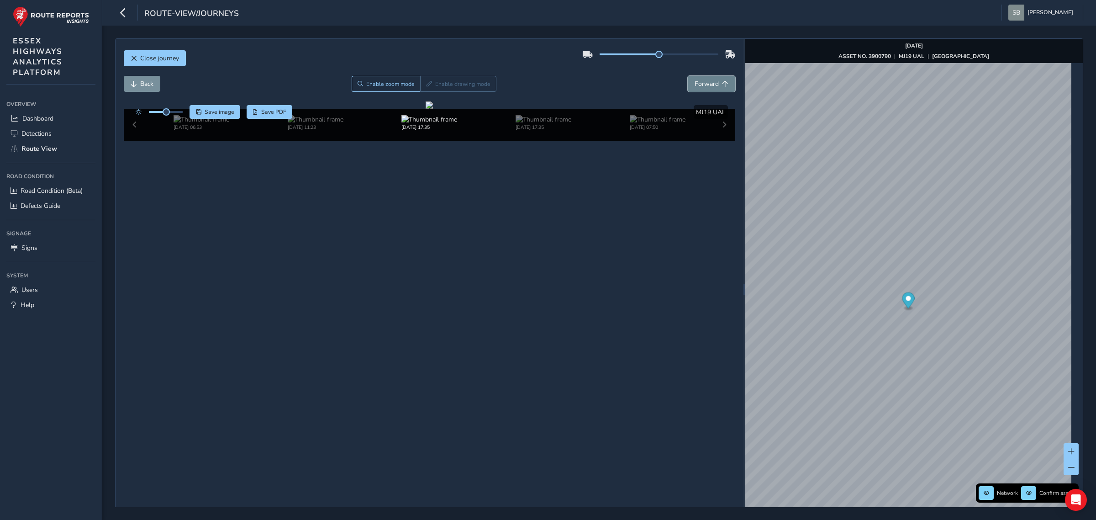
click at [426, 88] on span "Forward" at bounding box center [706, 83] width 24 height 9
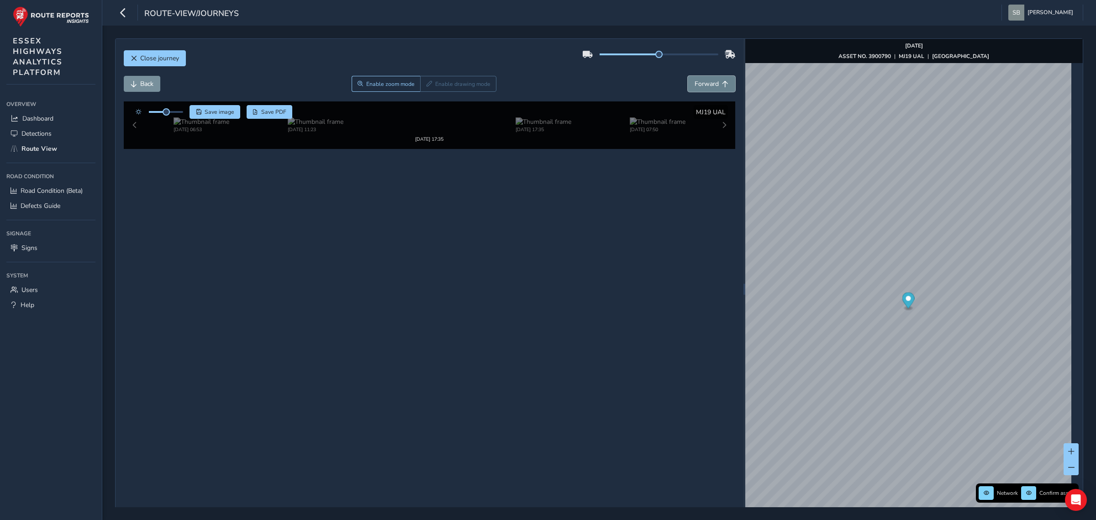
click at [426, 88] on span "Forward" at bounding box center [706, 83] width 24 height 9
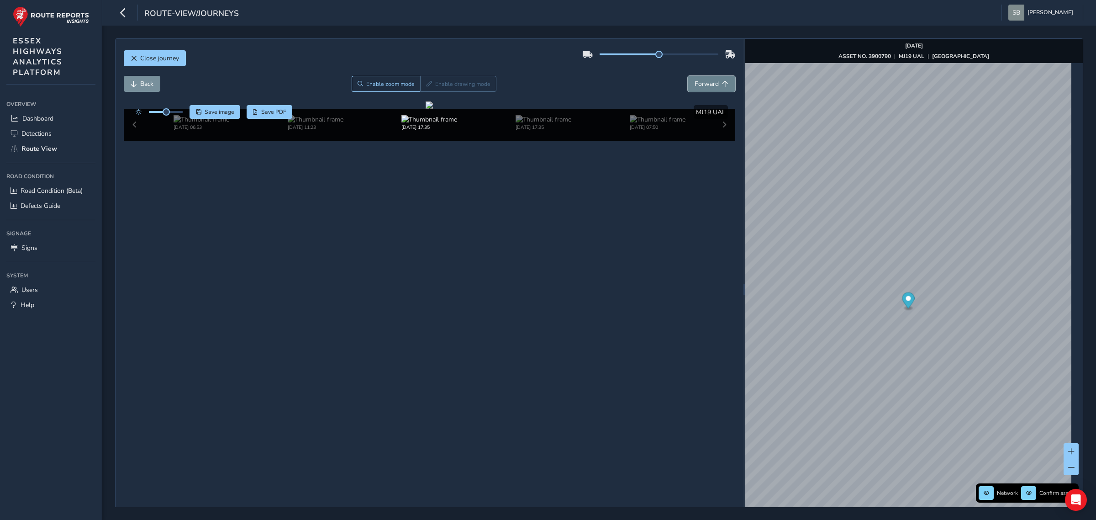
click at [426, 88] on span "Forward" at bounding box center [706, 83] width 24 height 9
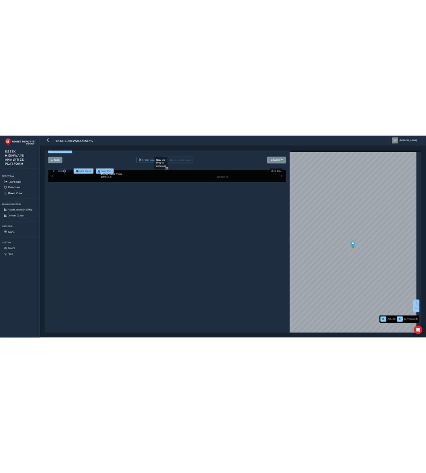
scroll to position [32, 0]
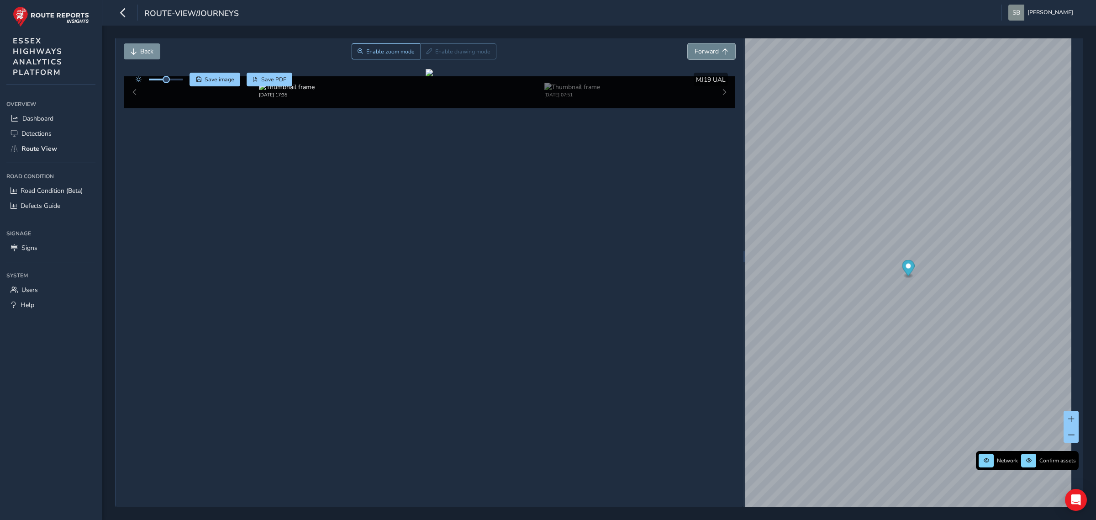
click at [426, 55] on span "Forward" at bounding box center [706, 51] width 24 height 9
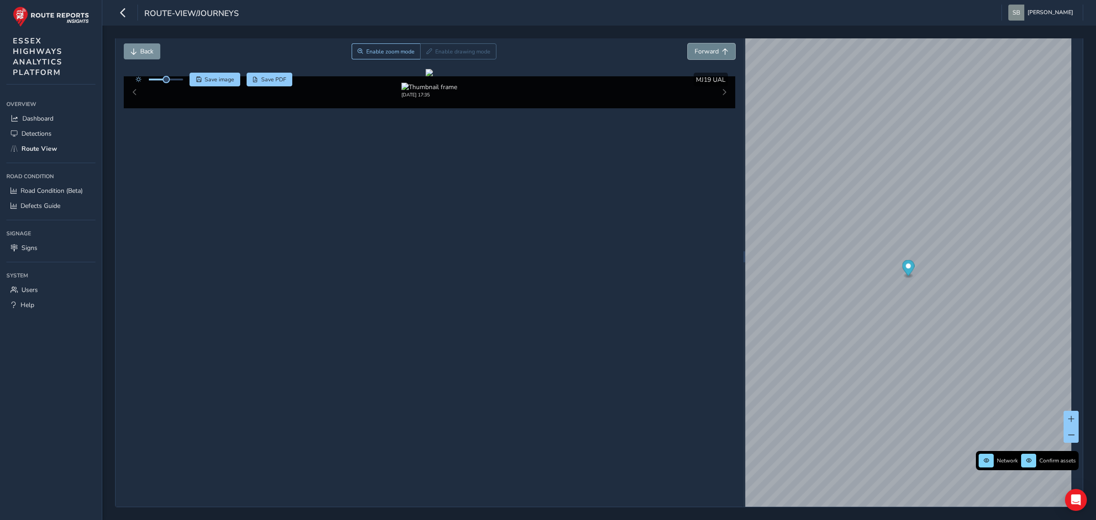
click at [426, 55] on span "Forward" at bounding box center [706, 51] width 24 height 9
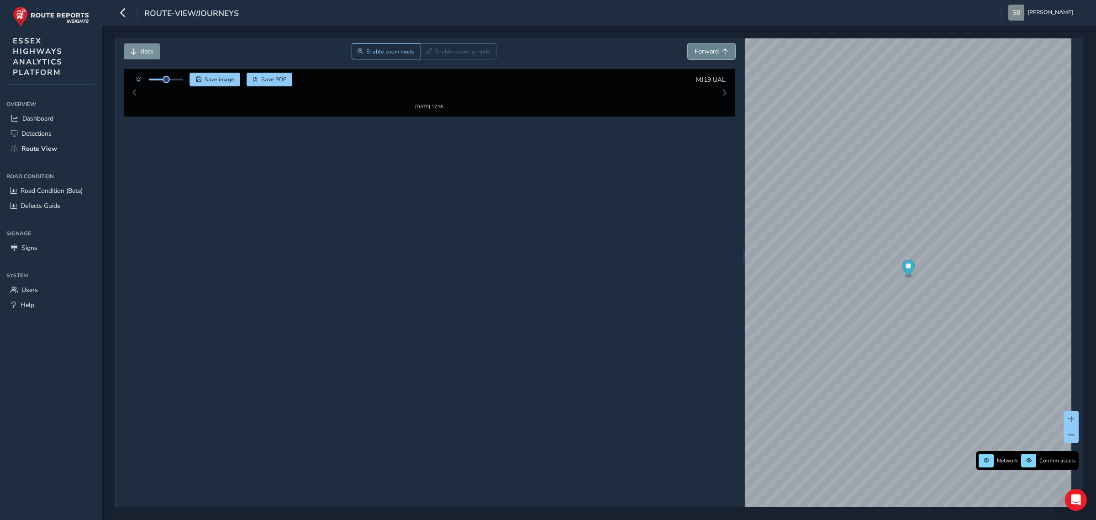
click at [426, 55] on span "Forward" at bounding box center [706, 51] width 24 height 9
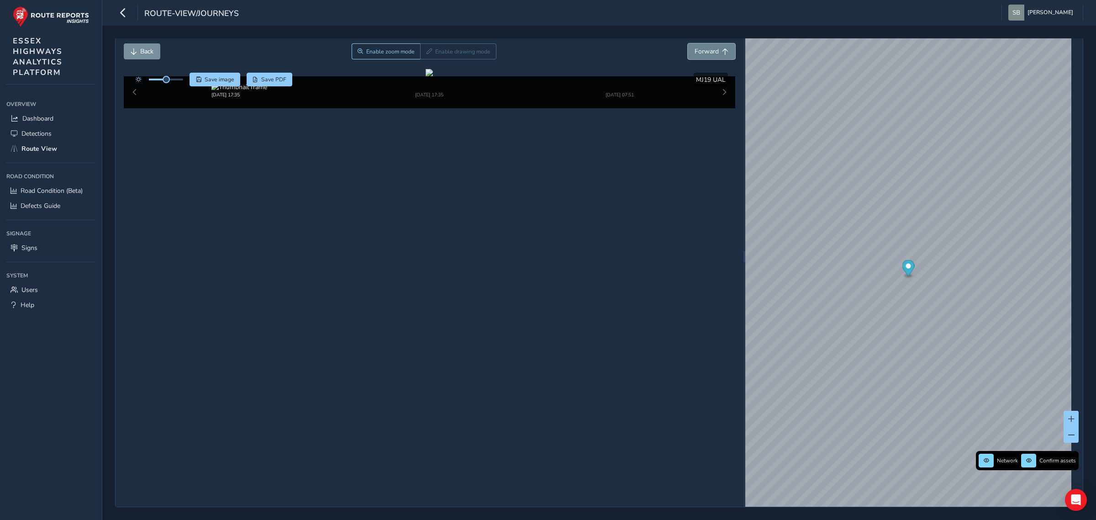
click at [426, 55] on span "Forward" at bounding box center [706, 51] width 24 height 9
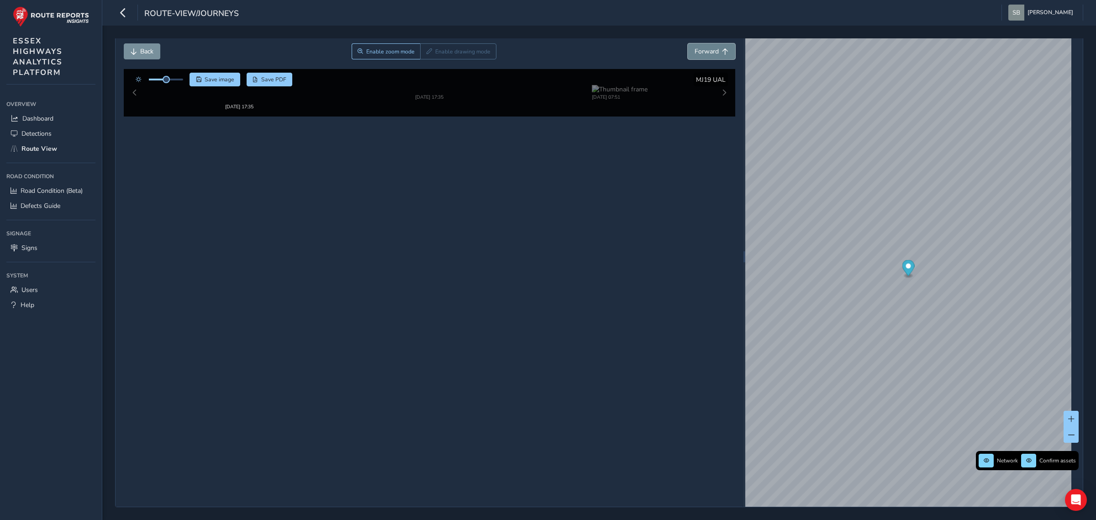
click at [426, 55] on span "Forward" at bounding box center [706, 51] width 24 height 9
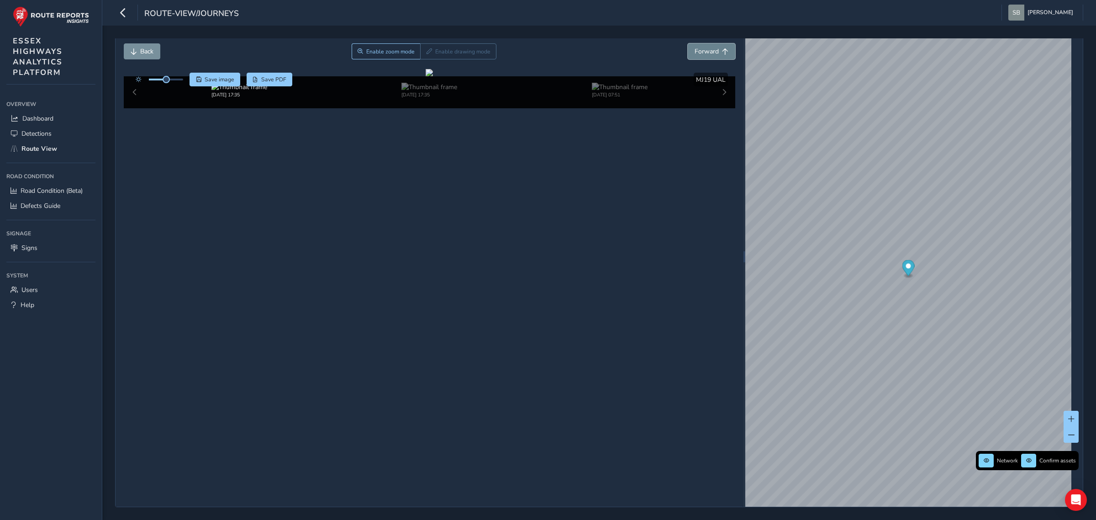
click at [426, 55] on span "Forward" at bounding box center [706, 51] width 24 height 9
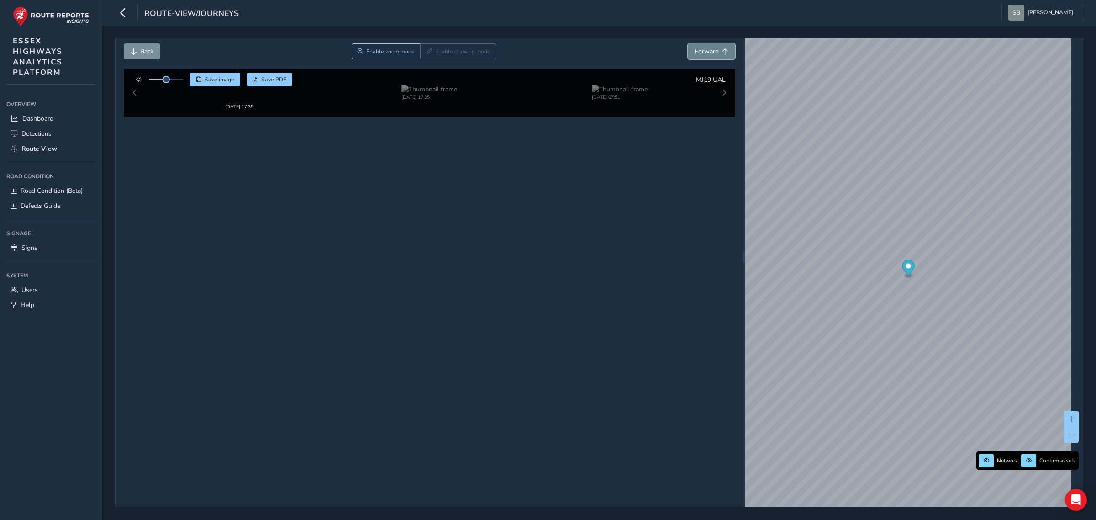
click at [426, 55] on span "Forward" at bounding box center [706, 51] width 24 height 9
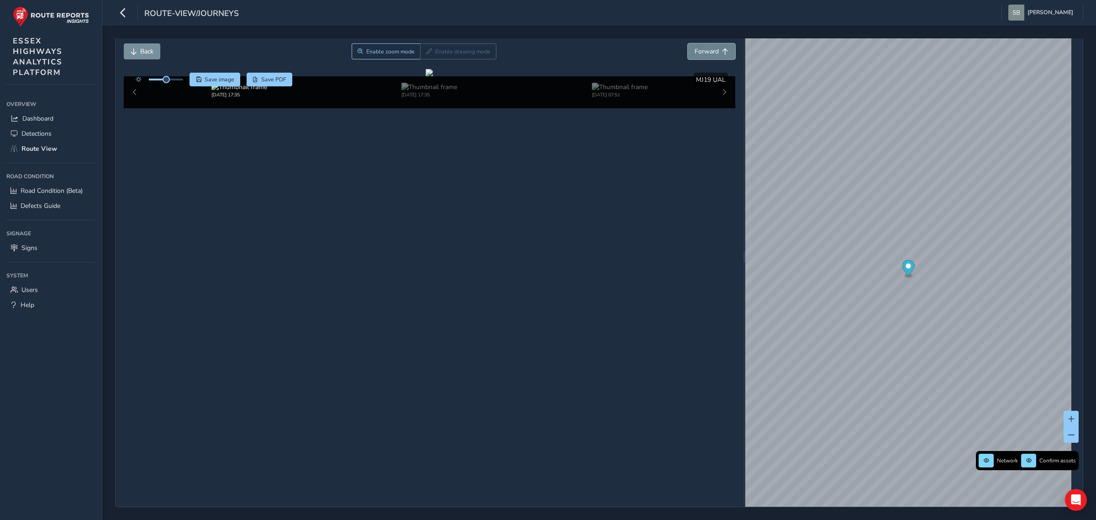
click at [426, 55] on span "Forward" at bounding box center [706, 51] width 24 height 9
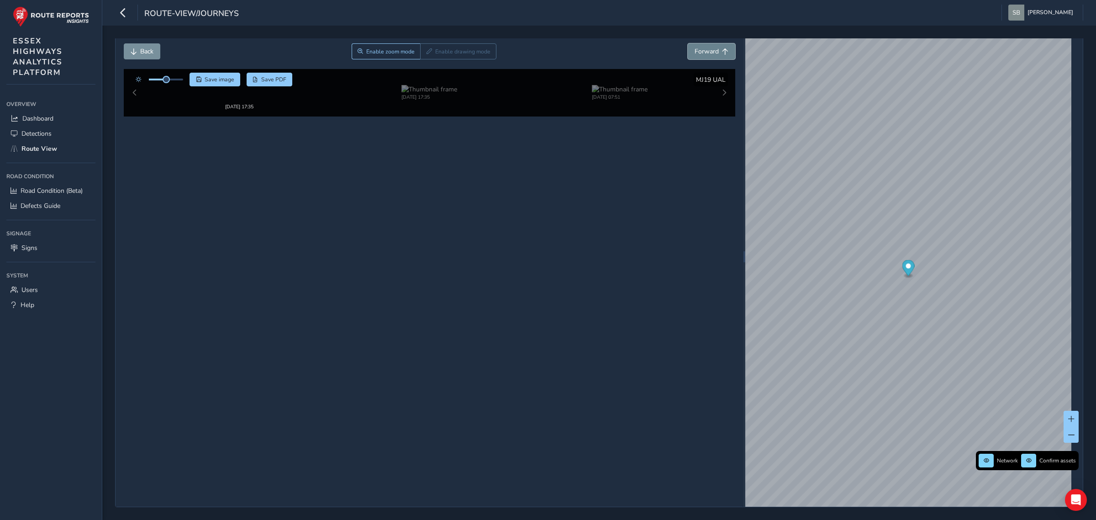
click at [426, 55] on span "Forward" at bounding box center [706, 51] width 24 height 9
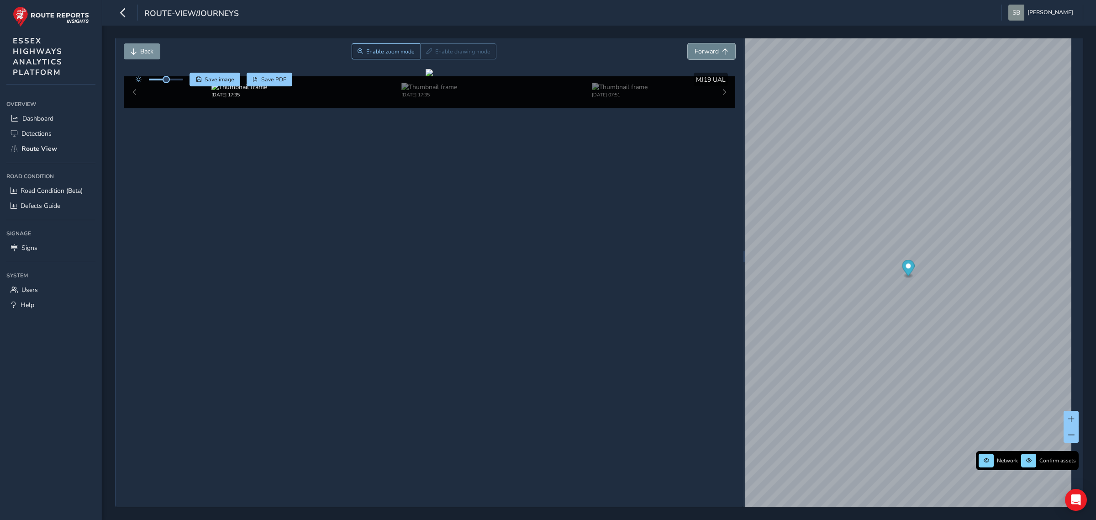
click at [426, 55] on span "Forward" at bounding box center [706, 51] width 24 height 9
click at [145, 53] on span "Back" at bounding box center [146, 51] width 13 height 9
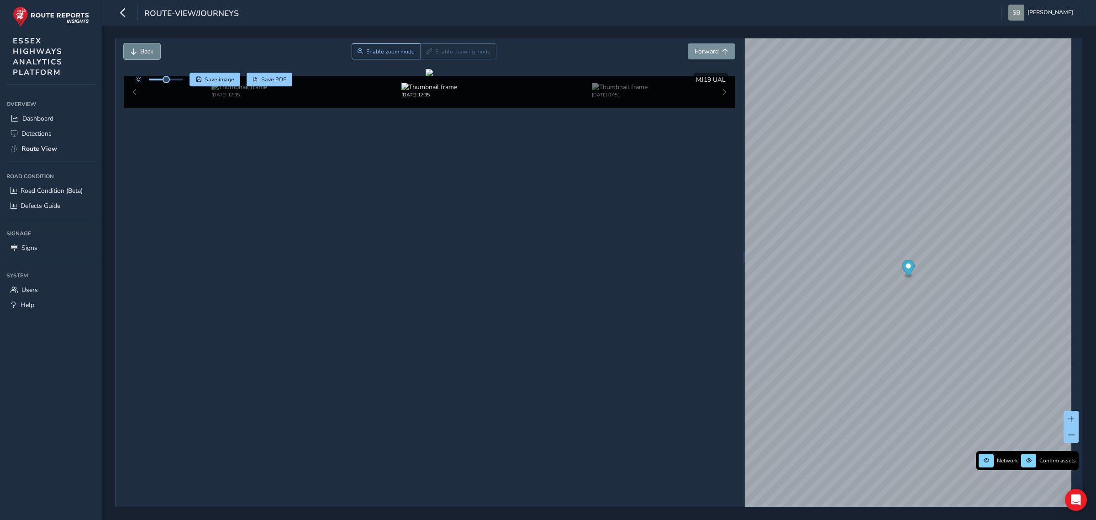
click at [147, 53] on span "Back" at bounding box center [146, 51] width 13 height 9
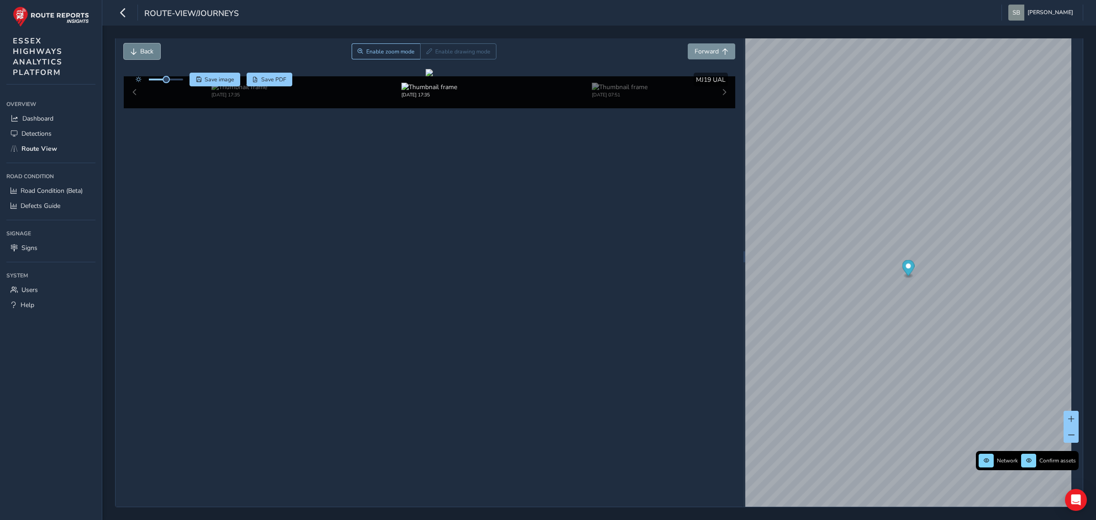
click at [147, 53] on span "Back" at bounding box center [146, 51] width 13 height 9
click at [149, 53] on span "Back" at bounding box center [146, 51] width 13 height 9
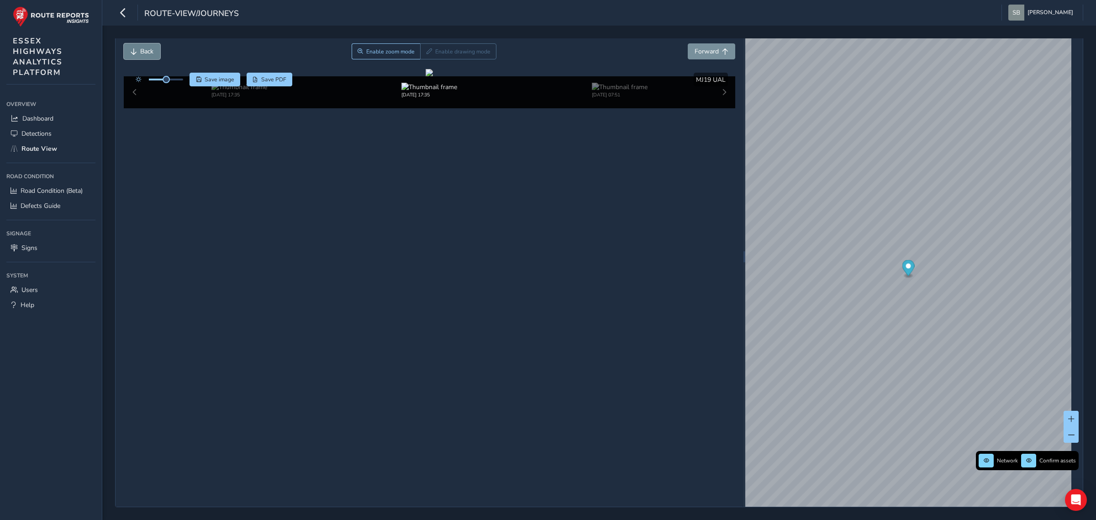
click at [149, 53] on span "Back" at bounding box center [146, 51] width 13 height 9
click at [151, 53] on span "Back" at bounding box center [146, 51] width 13 height 9
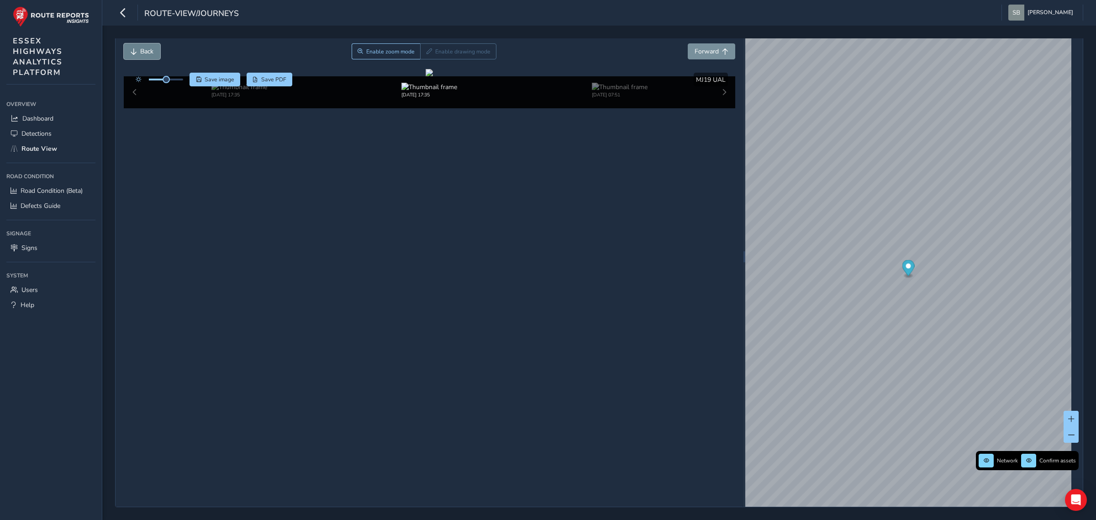
click at [151, 53] on span "Back" at bounding box center [146, 51] width 13 height 9
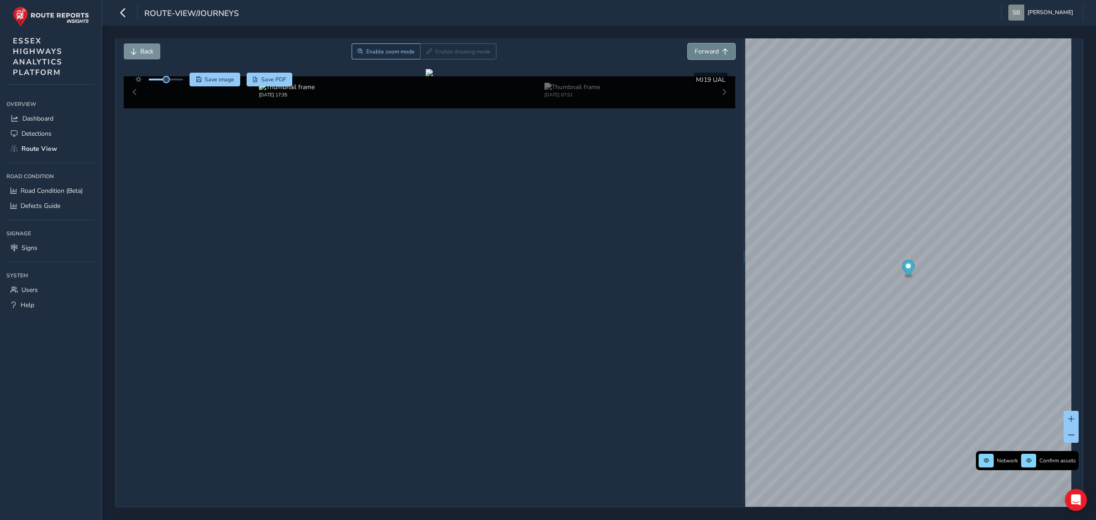
click at [426, 56] on span "Forward" at bounding box center [706, 51] width 24 height 9
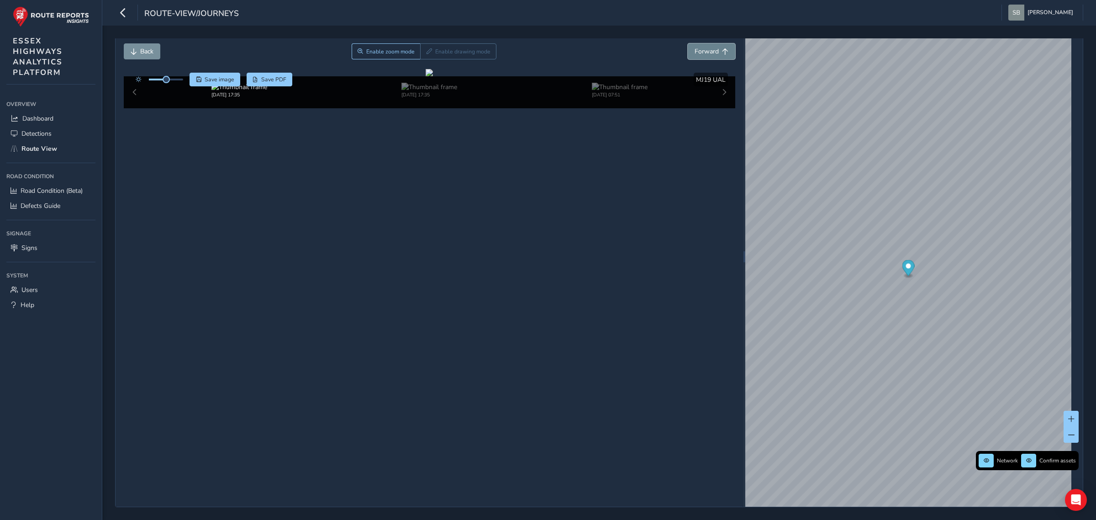
click at [426, 56] on span "Forward" at bounding box center [706, 51] width 24 height 9
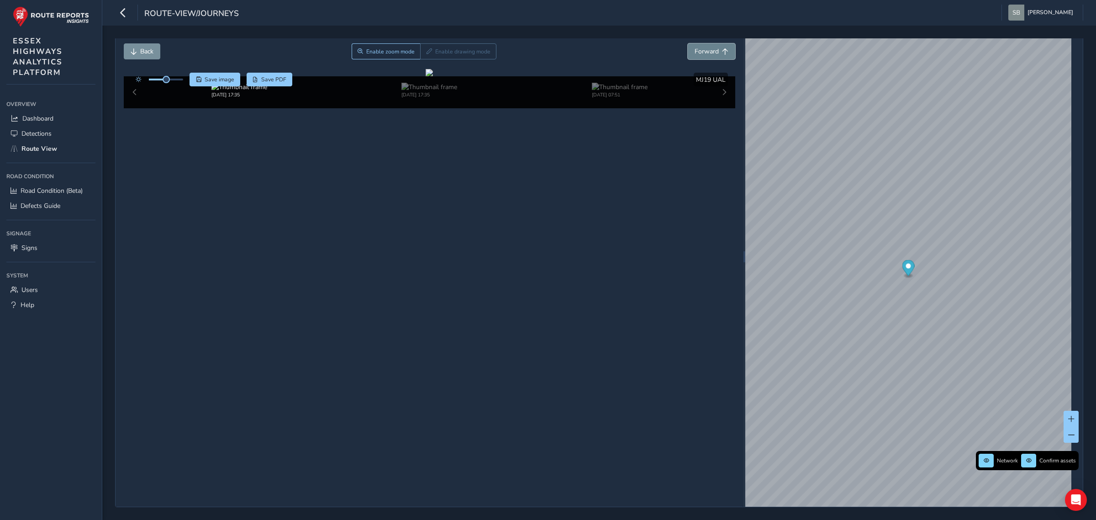
click at [426, 56] on span "Forward" at bounding box center [706, 51] width 24 height 9
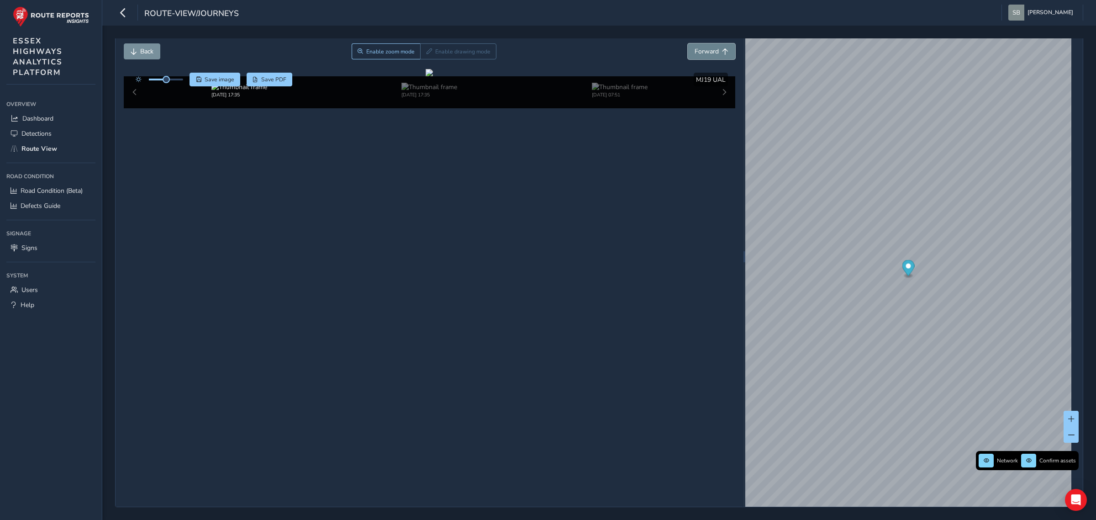
click at [426, 56] on span "Forward" at bounding box center [706, 51] width 24 height 9
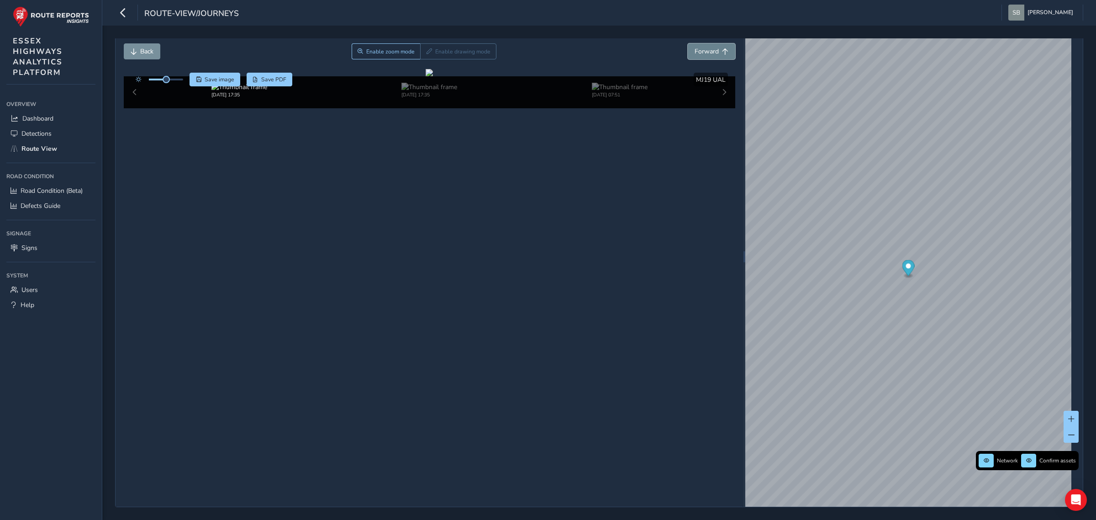
click at [426, 56] on span "Forward" at bounding box center [706, 51] width 24 height 9
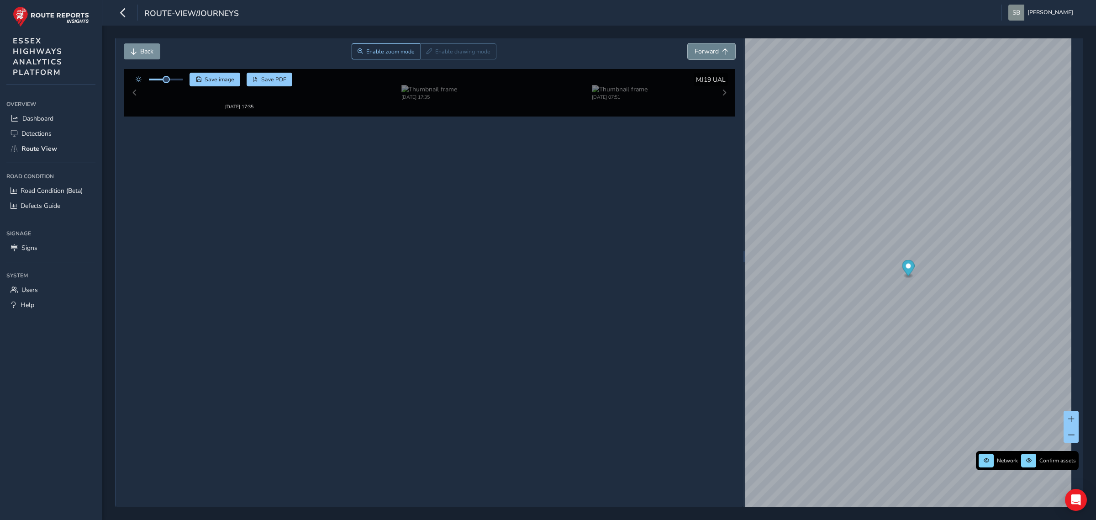
click at [426, 56] on span "Forward" at bounding box center [706, 51] width 24 height 9
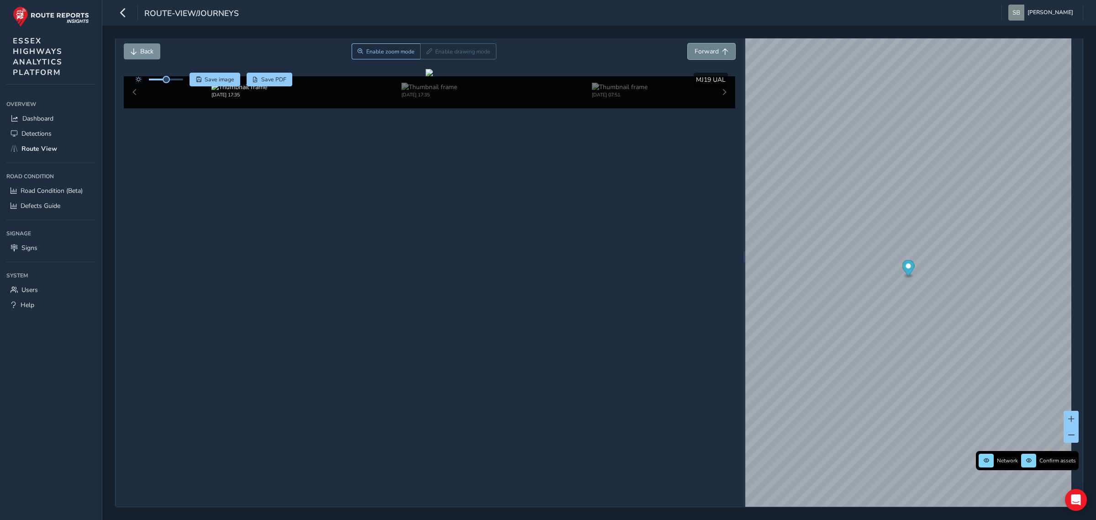
click at [426, 56] on span "Forward" at bounding box center [706, 51] width 24 height 9
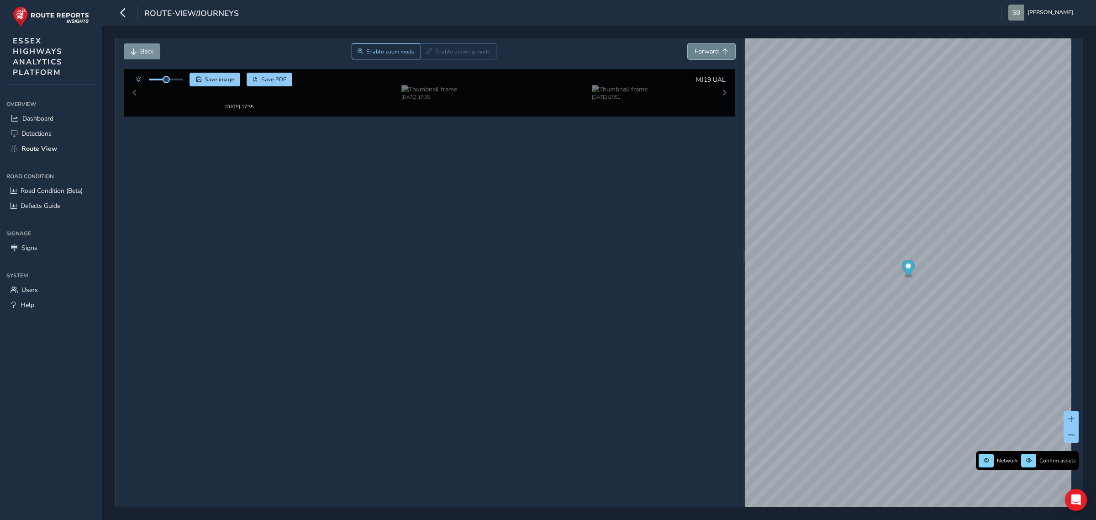
click at [426, 56] on button "Forward" at bounding box center [711, 51] width 47 height 16
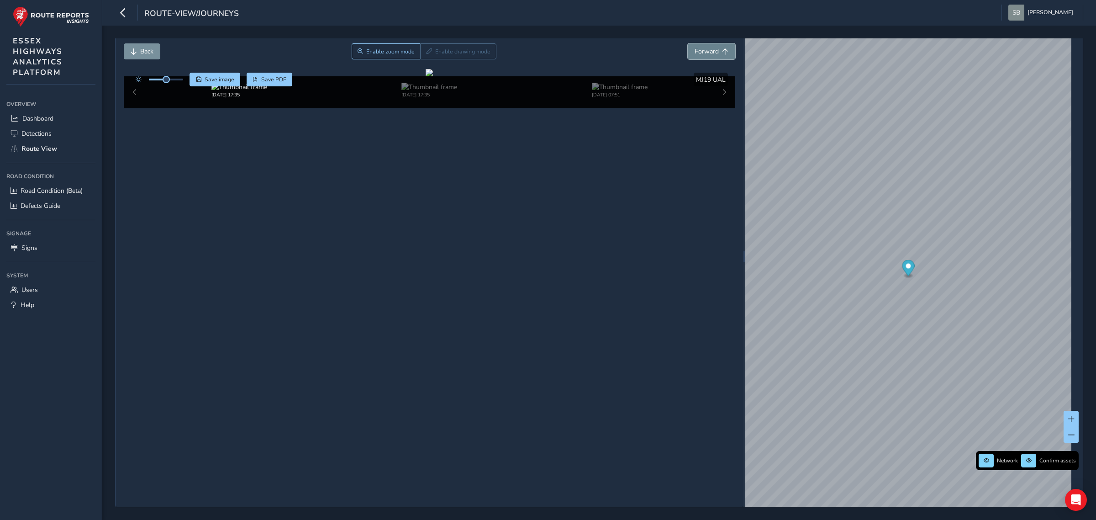
click at [426, 56] on button "Forward" at bounding box center [711, 51] width 47 height 16
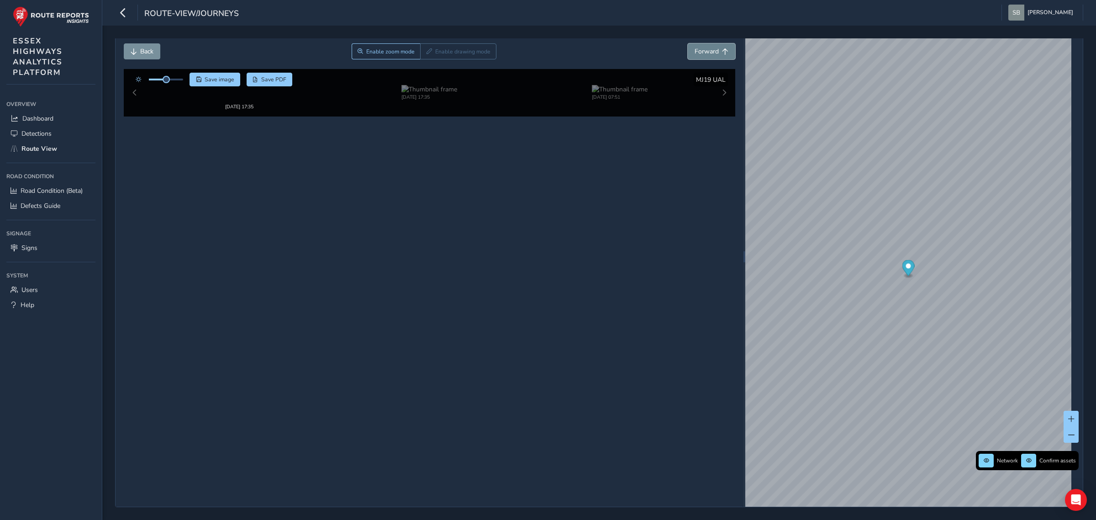
click at [426, 56] on button "Forward" at bounding box center [711, 51] width 47 height 16
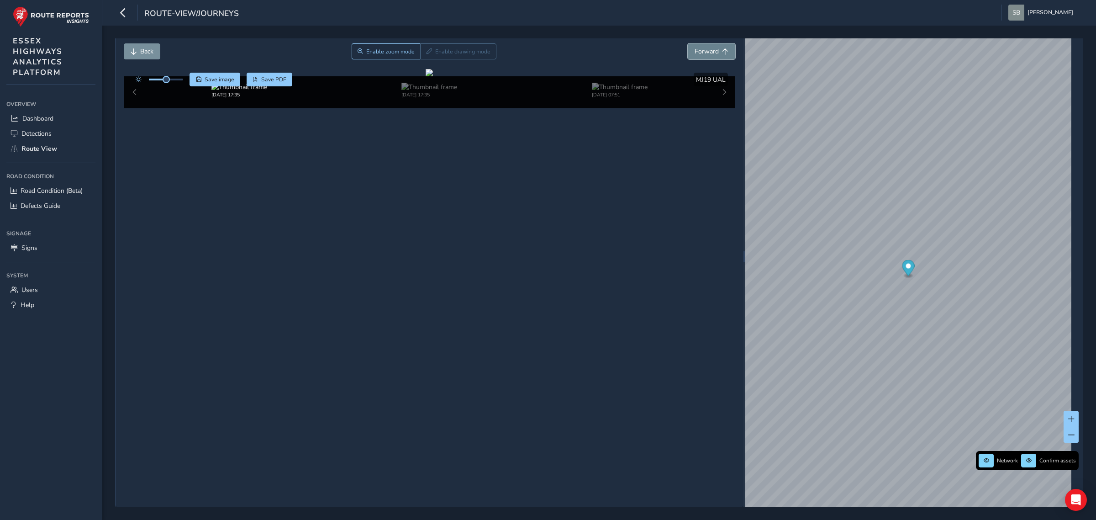
click at [426, 57] on button "Forward" at bounding box center [711, 51] width 47 height 16
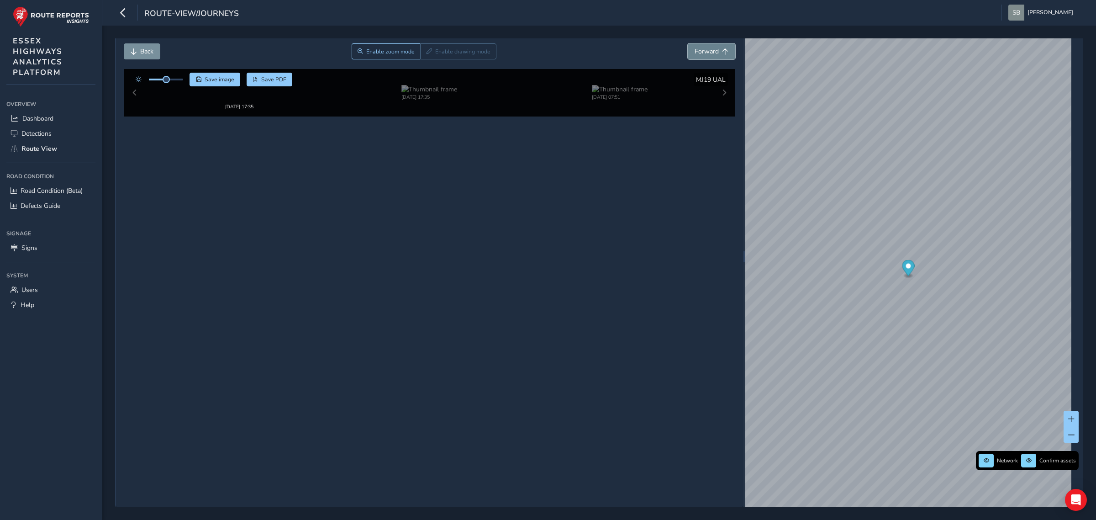
click at [426, 57] on button "Forward" at bounding box center [711, 51] width 47 height 16
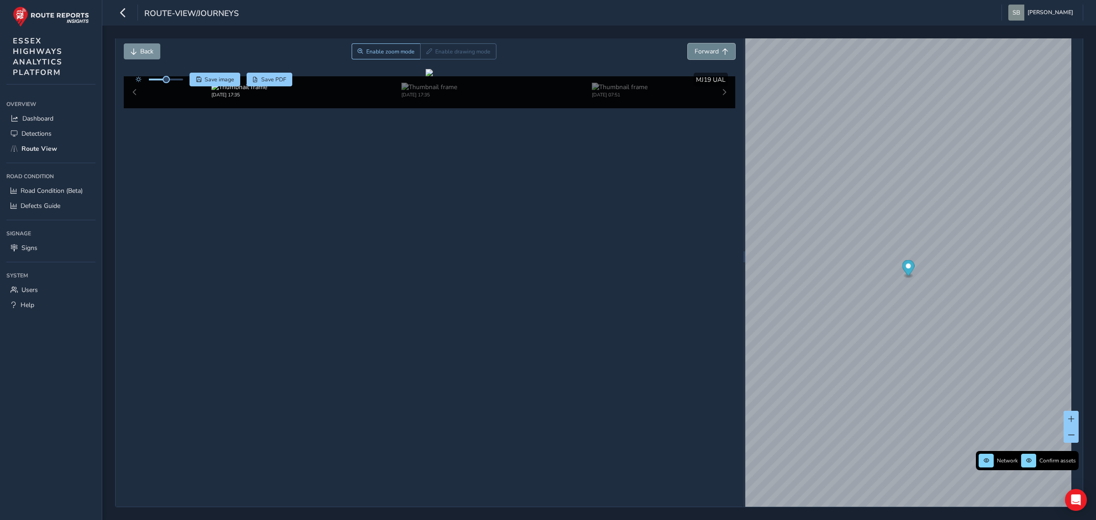
click at [426, 57] on button "Forward" at bounding box center [711, 51] width 47 height 16
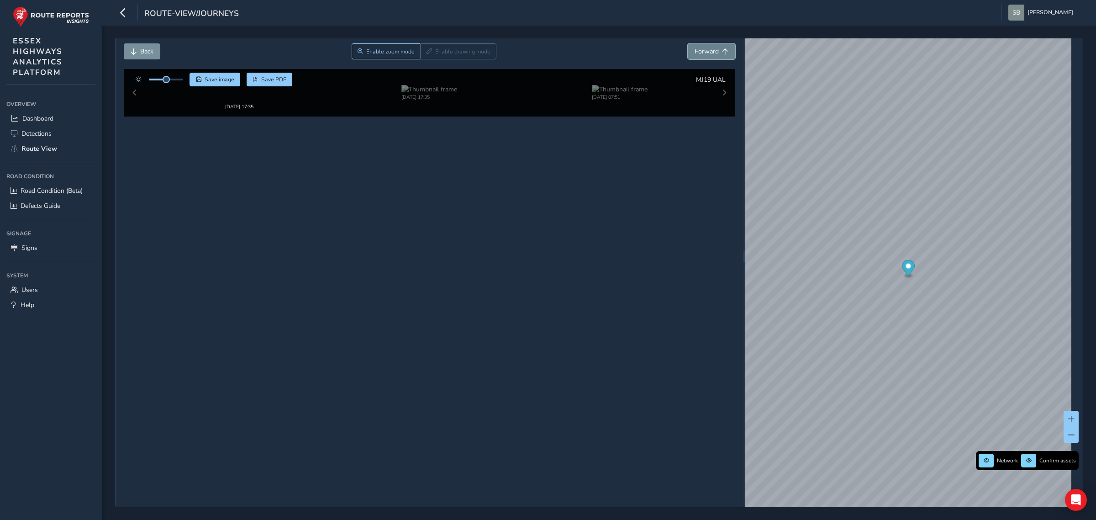
click at [426, 57] on button "Forward" at bounding box center [711, 51] width 47 height 16
click at [426, 58] on button "Forward" at bounding box center [711, 51] width 47 height 16
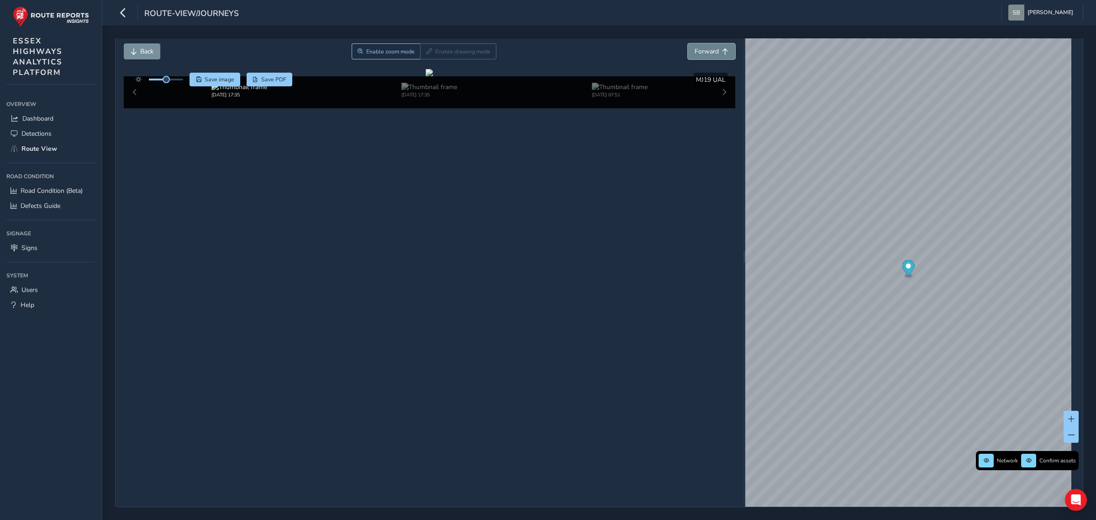
click at [426, 58] on button "Forward" at bounding box center [711, 51] width 47 height 16
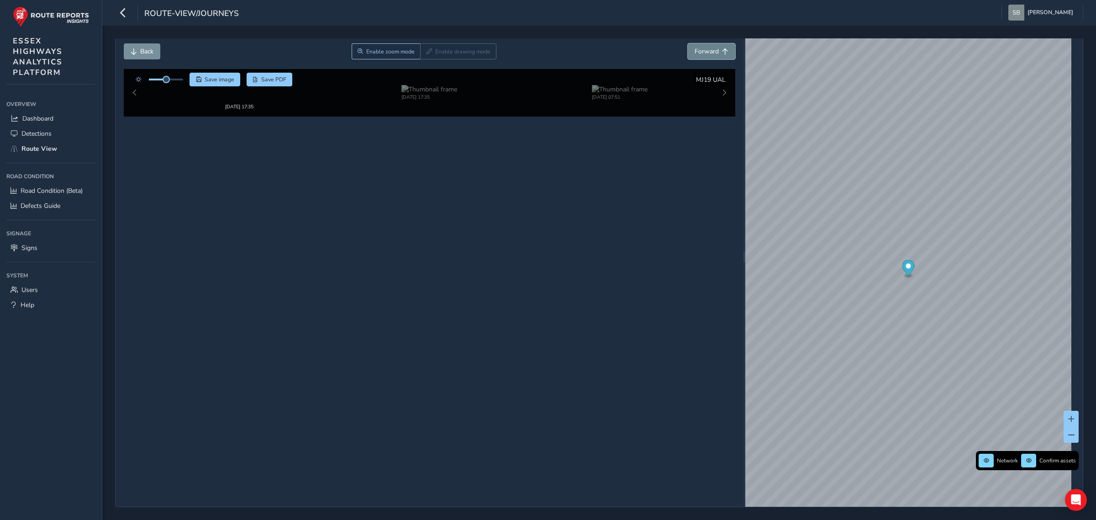
click at [426, 58] on button "Forward" at bounding box center [711, 51] width 47 height 16
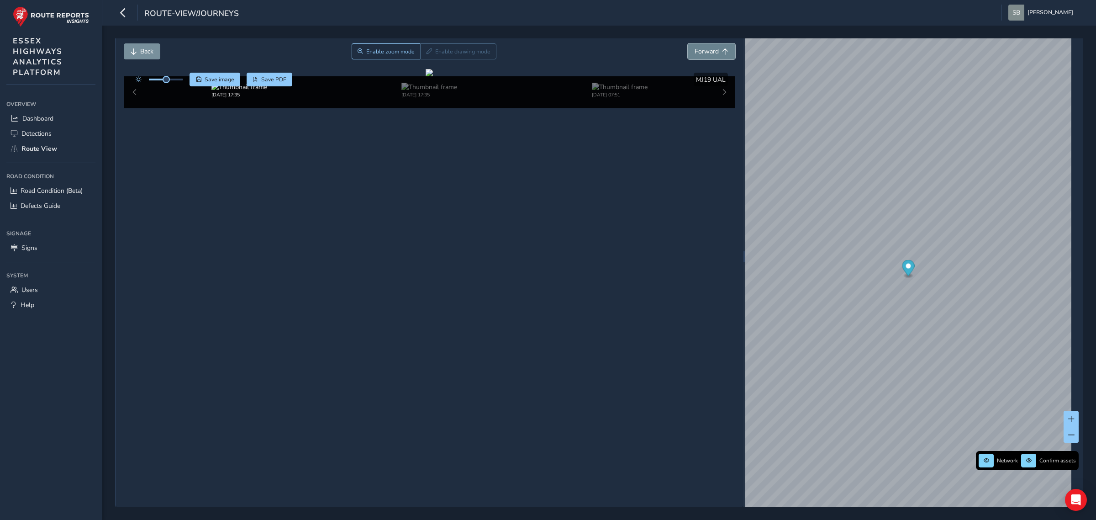
click at [426, 58] on button "Forward" at bounding box center [711, 51] width 47 height 16
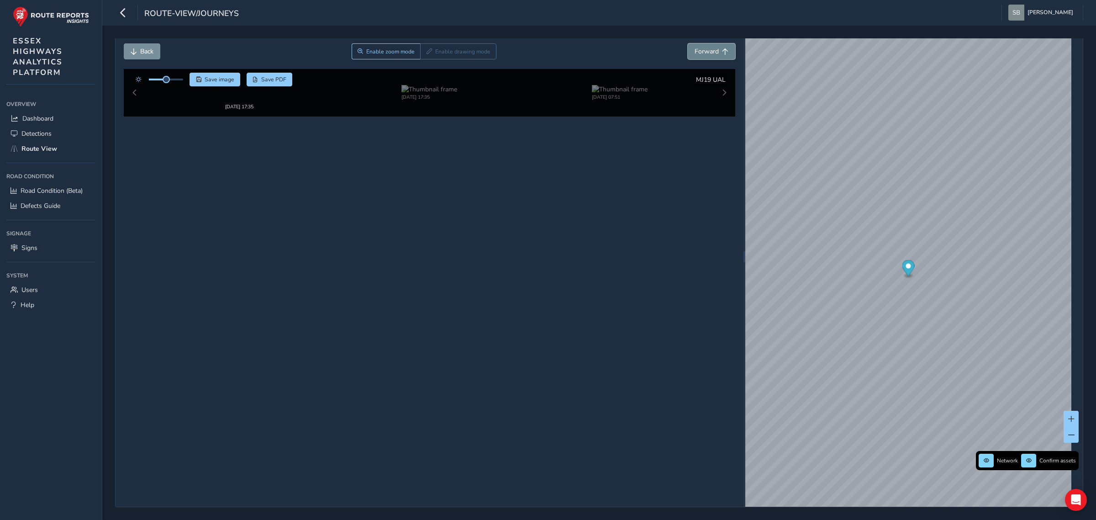
click at [426, 58] on button "Forward" at bounding box center [711, 51] width 47 height 16
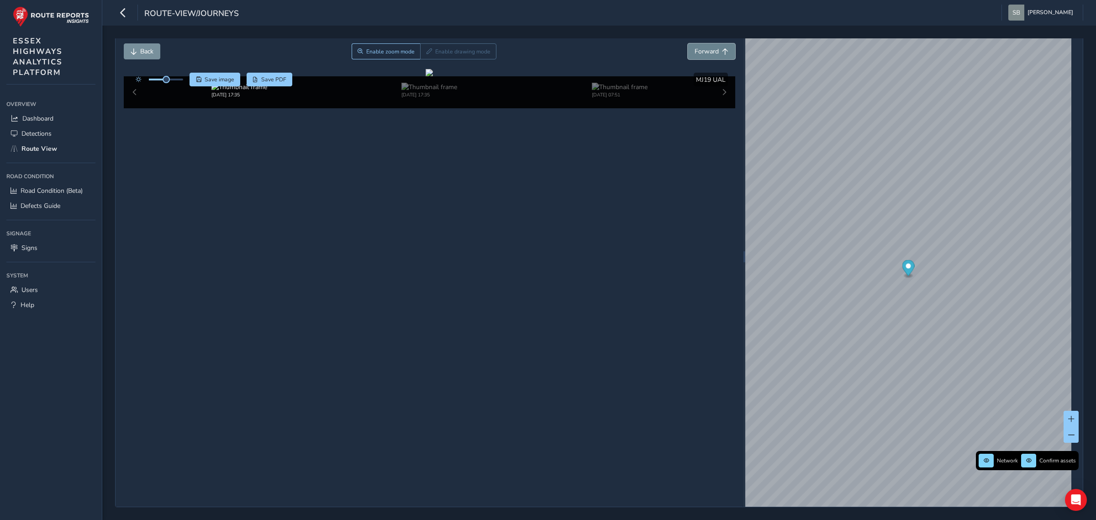
click at [426, 58] on button "Forward" at bounding box center [711, 51] width 47 height 16
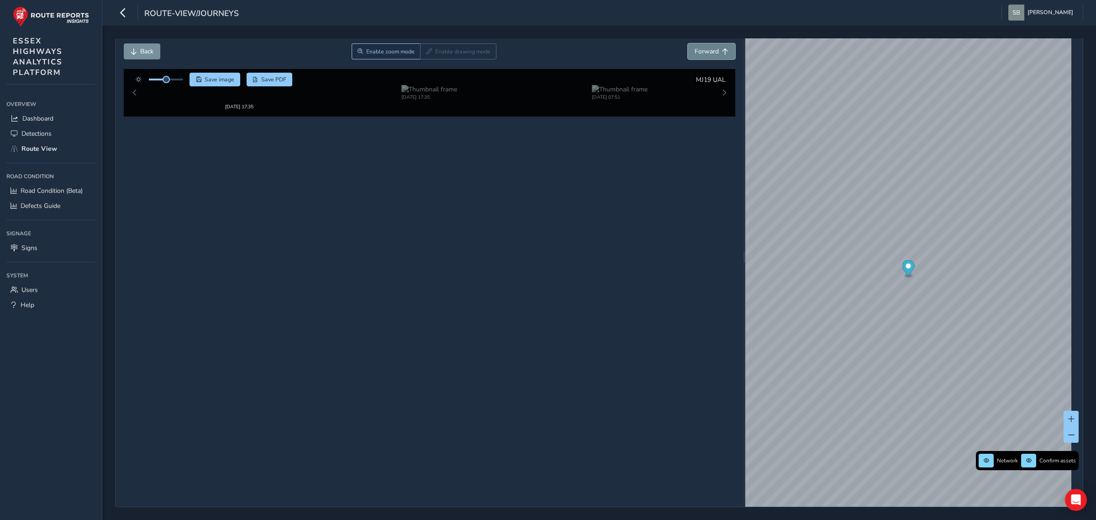
click at [426, 58] on button "Forward" at bounding box center [711, 51] width 47 height 16
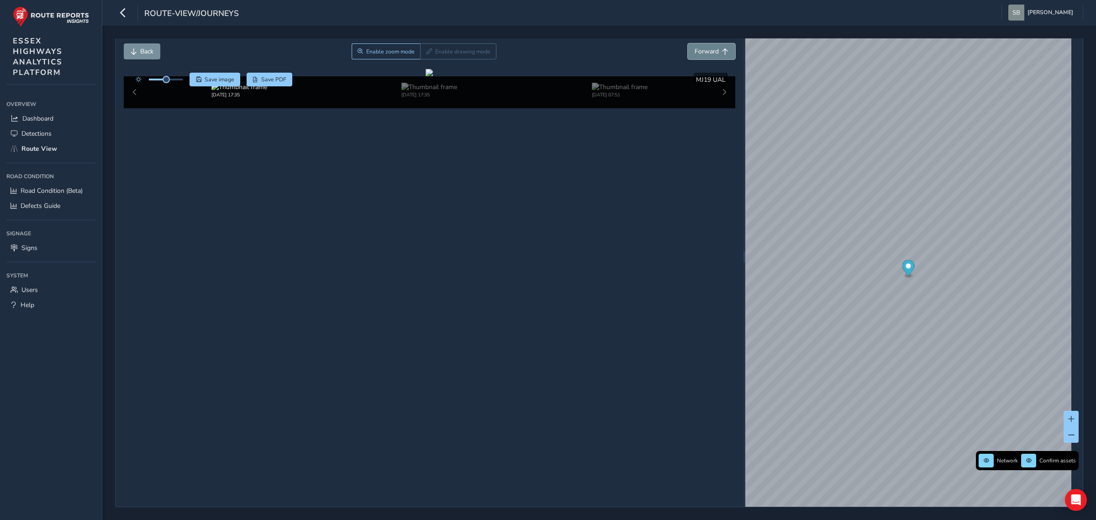
click at [426, 58] on button "Forward" at bounding box center [711, 51] width 47 height 16
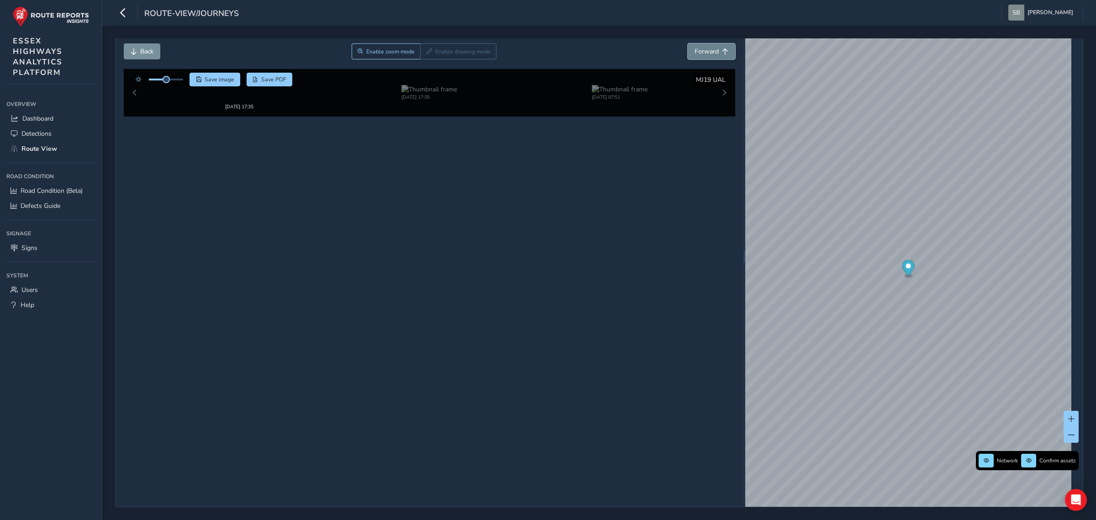
click at [426, 58] on button "Forward" at bounding box center [711, 51] width 47 height 16
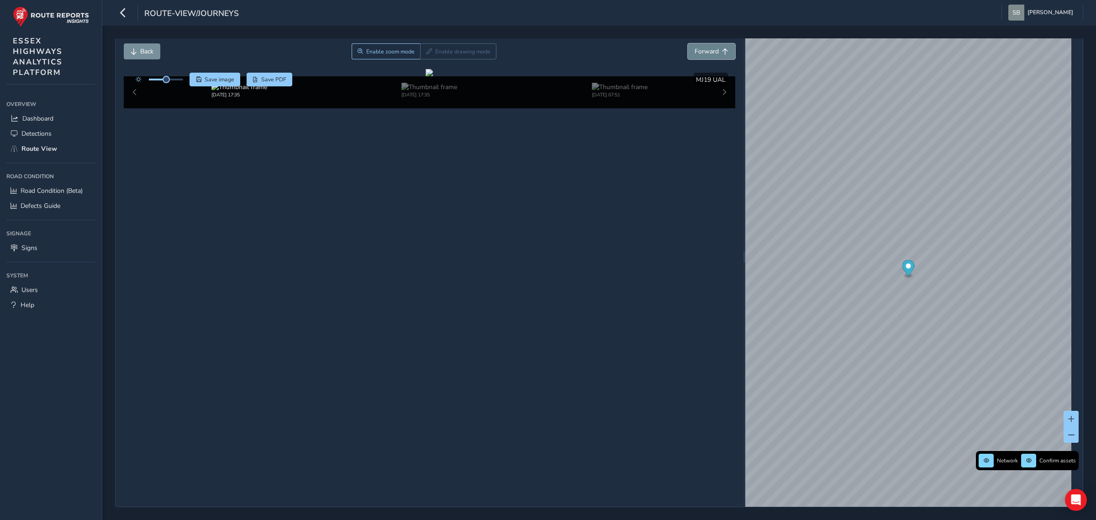
click at [426, 58] on button "Forward" at bounding box center [711, 51] width 47 height 16
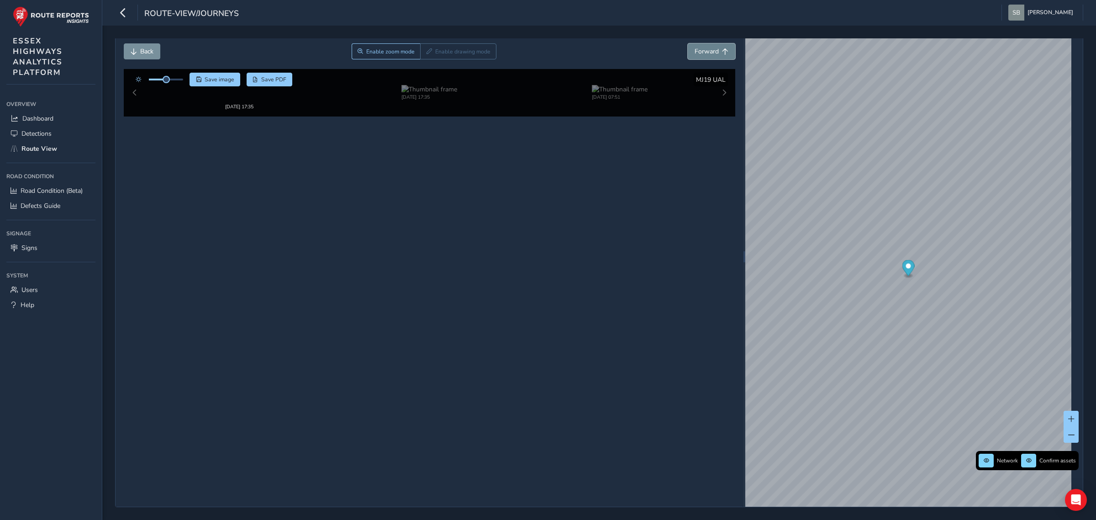
click at [426, 58] on button "Forward" at bounding box center [711, 51] width 47 height 16
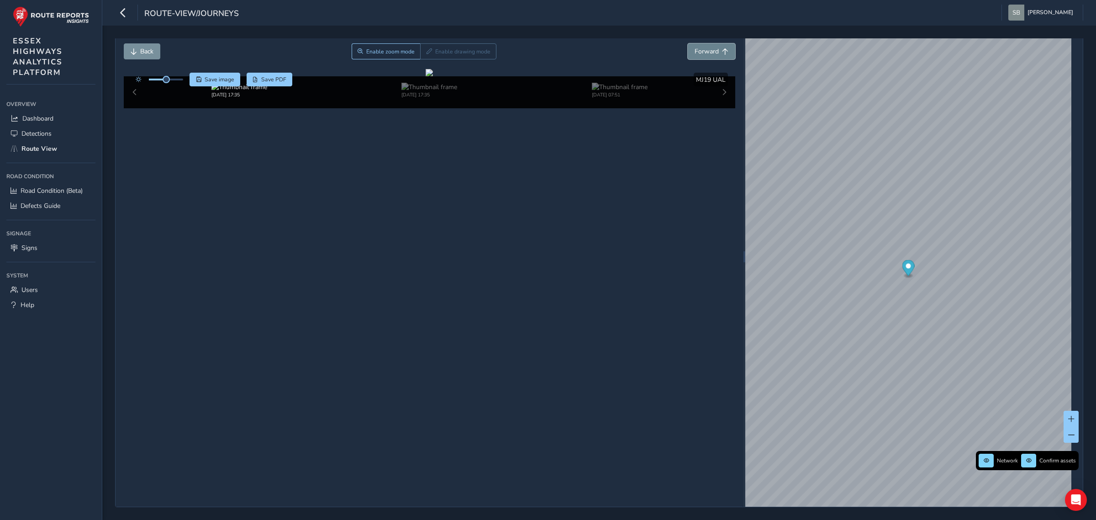
click at [426, 58] on button "Forward" at bounding box center [711, 51] width 47 height 16
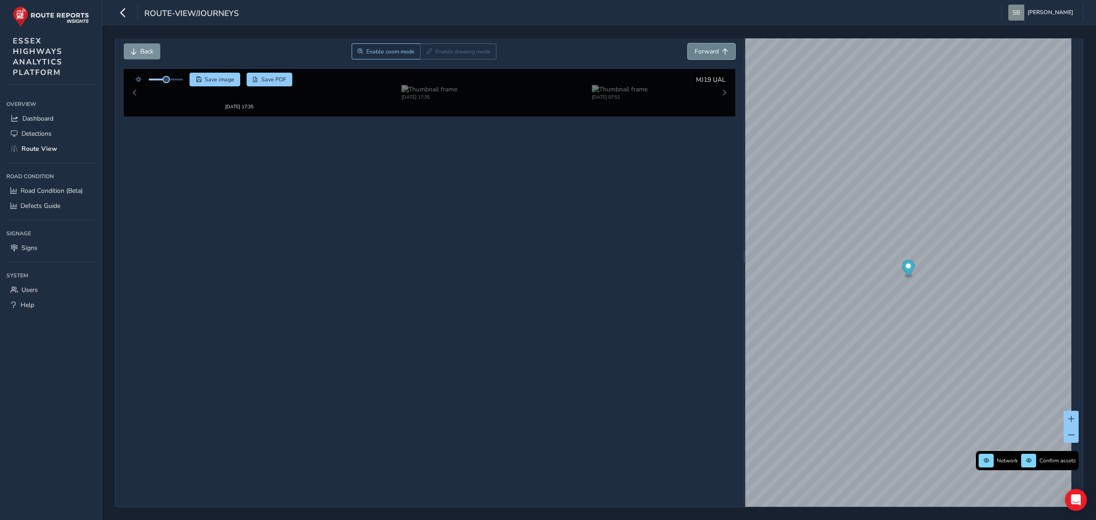
click at [426, 58] on button "Forward" at bounding box center [711, 51] width 47 height 16
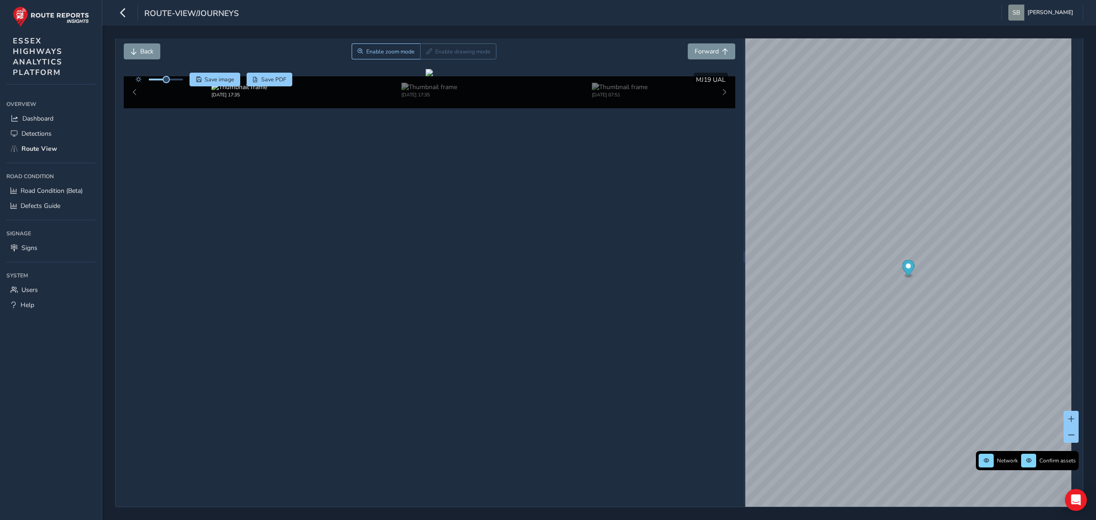
click at [426, 60] on div "Back Enable zoom mode Enable drawing mode Forward" at bounding box center [430, 56] width 612 height 26
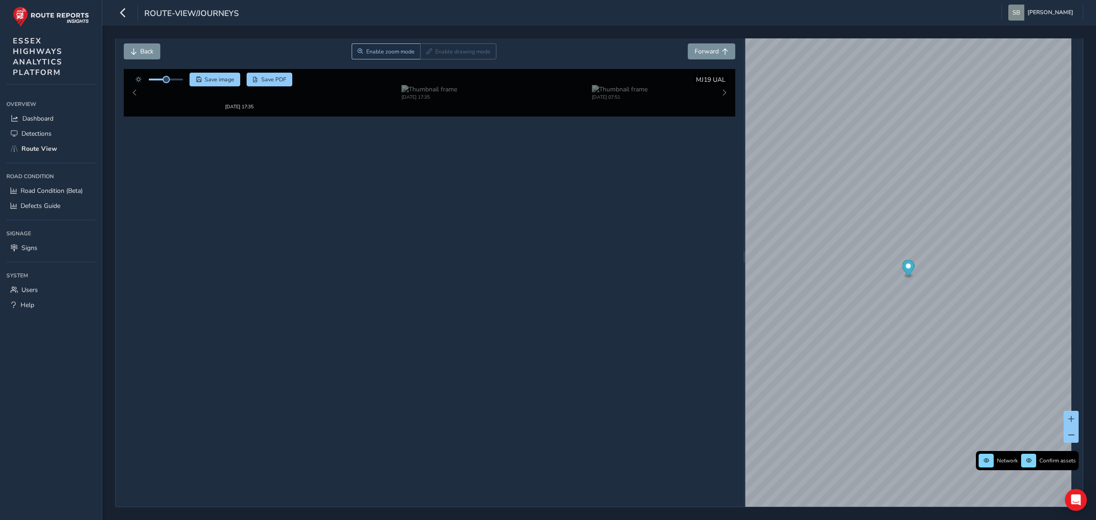
click at [426, 60] on div "Back Enable zoom mode Enable drawing mode Forward" at bounding box center [430, 56] width 612 height 26
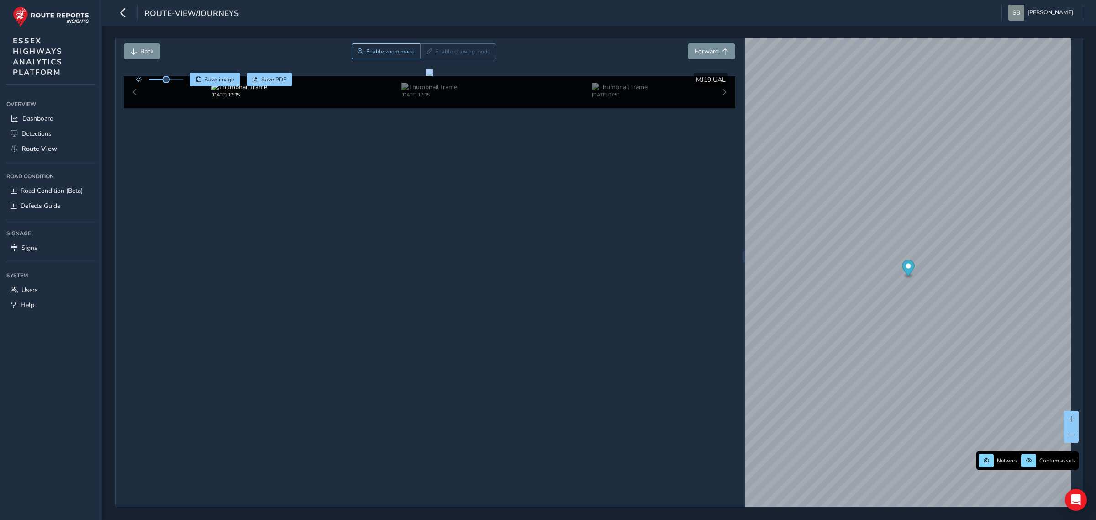
click at [426, 60] on div "Back Enable zoom mode Enable drawing mode Forward" at bounding box center [430, 56] width 612 height 26
click at [426, 53] on span "Forward" at bounding box center [706, 51] width 24 height 9
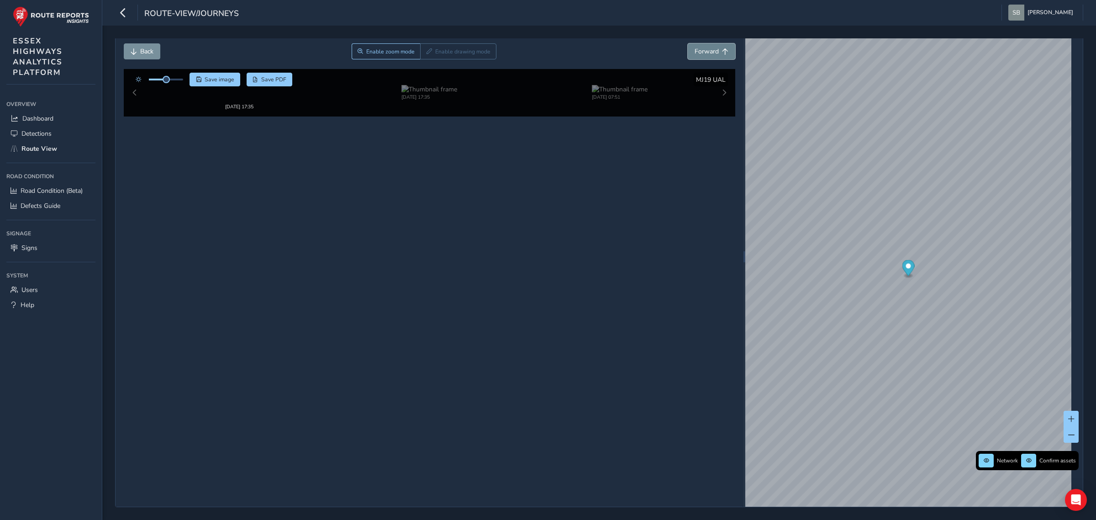
click at [426, 53] on span "Forward" at bounding box center [706, 51] width 24 height 9
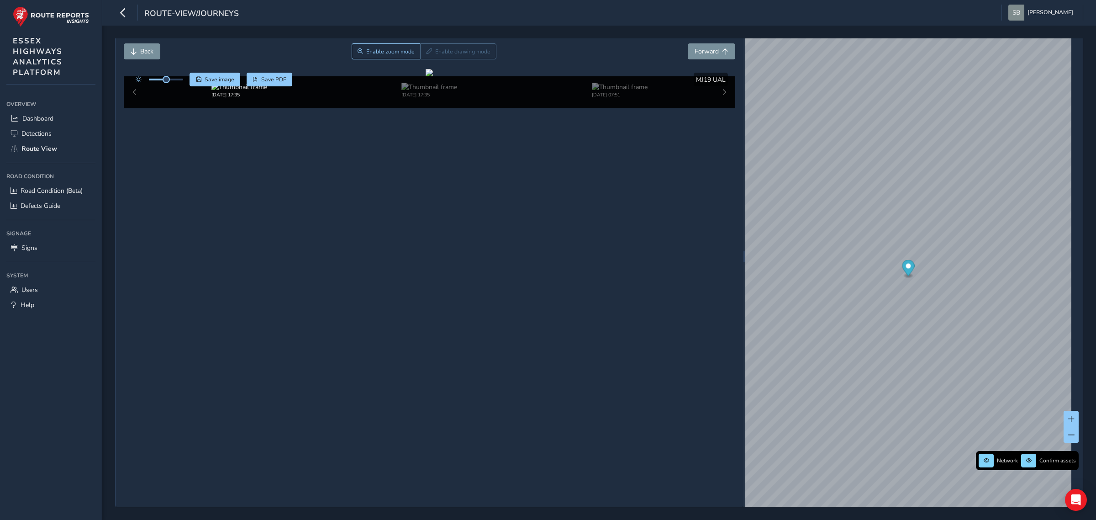
click at [426, 60] on div "Back Enable zoom mode Enable drawing mode Forward" at bounding box center [430, 56] width 612 height 26
click at [426, 53] on button "Forward" at bounding box center [711, 51] width 47 height 16
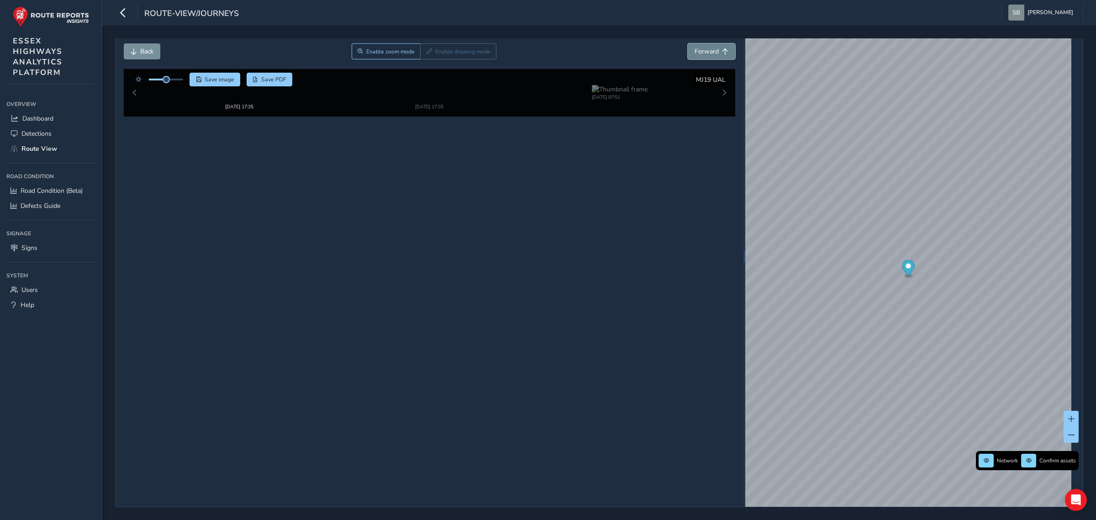
click at [426, 53] on button "Forward" at bounding box center [711, 51] width 47 height 16
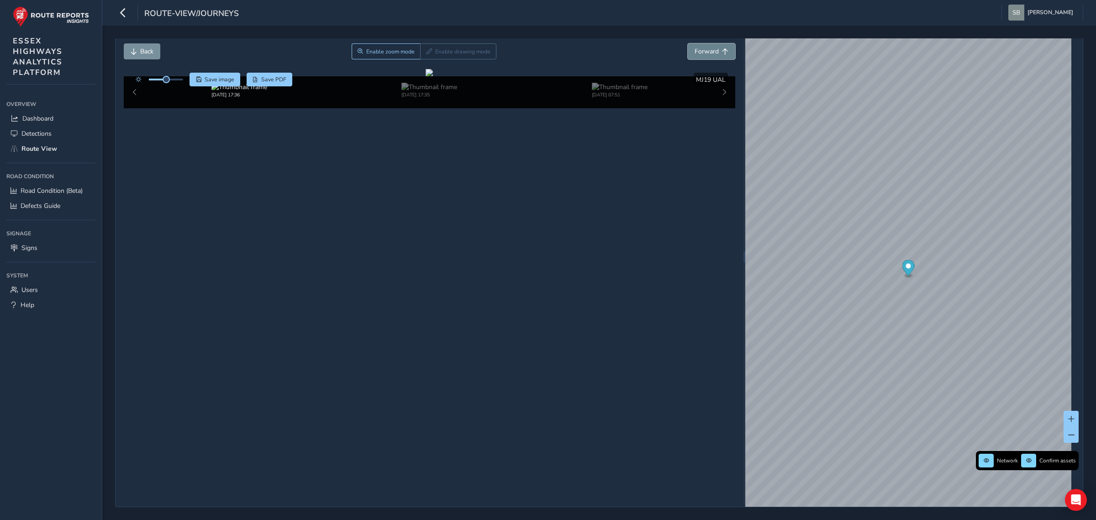
click at [426, 53] on button "Forward" at bounding box center [711, 51] width 47 height 16
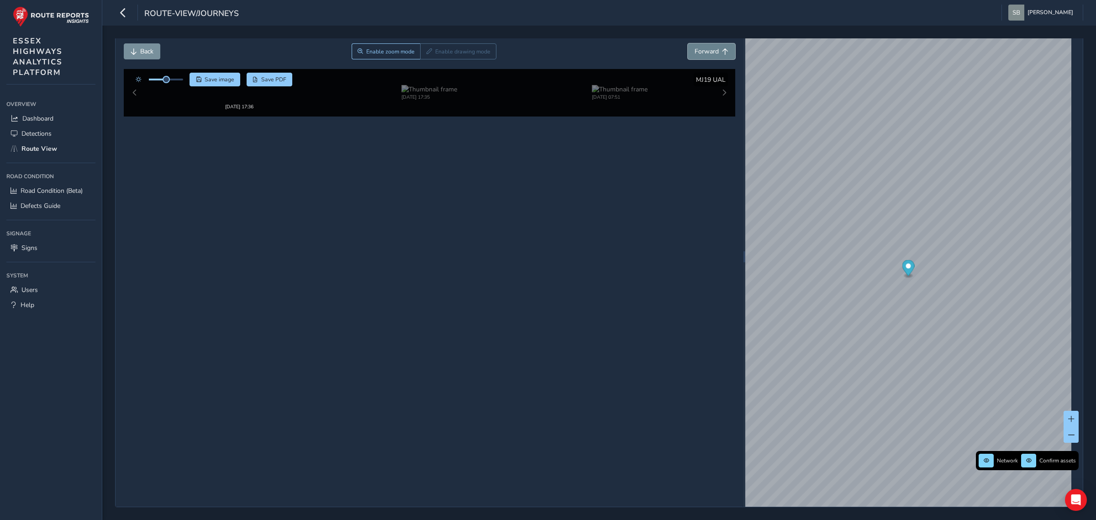
click at [426, 53] on button "Forward" at bounding box center [711, 51] width 47 height 16
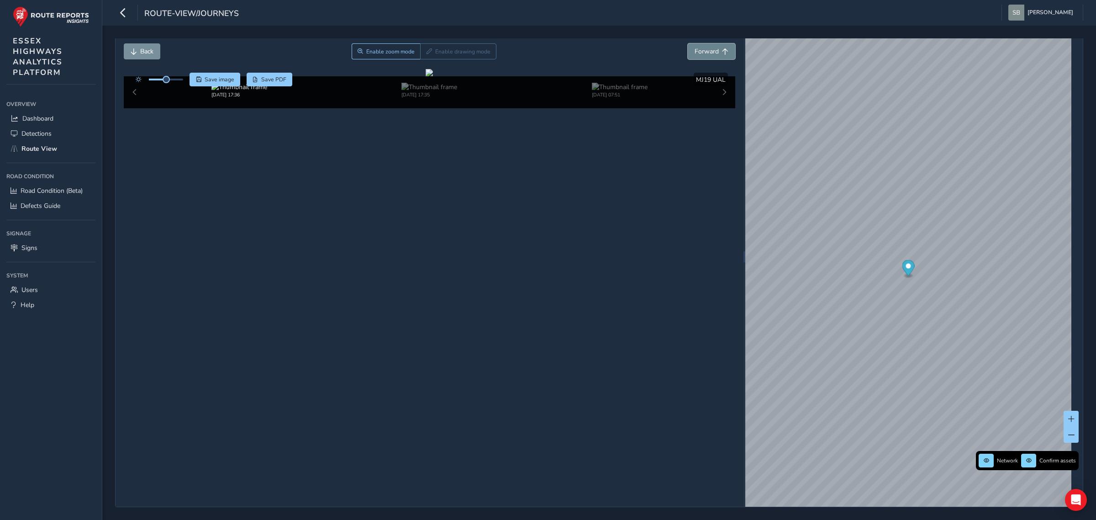
click at [426, 53] on button "Forward" at bounding box center [711, 51] width 47 height 16
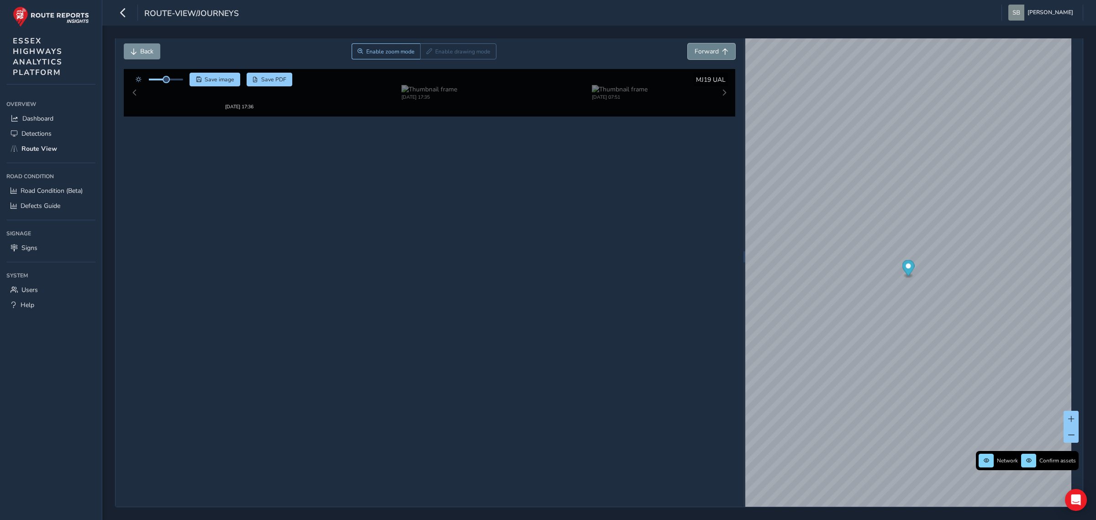
click at [426, 53] on button "Forward" at bounding box center [711, 51] width 47 height 16
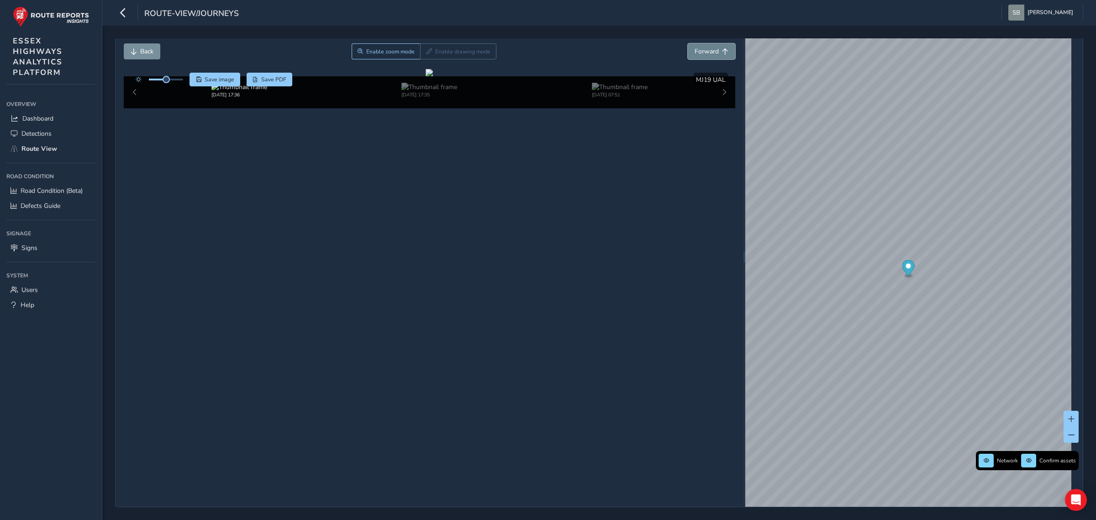
click at [426, 53] on button "Forward" at bounding box center [711, 51] width 47 height 16
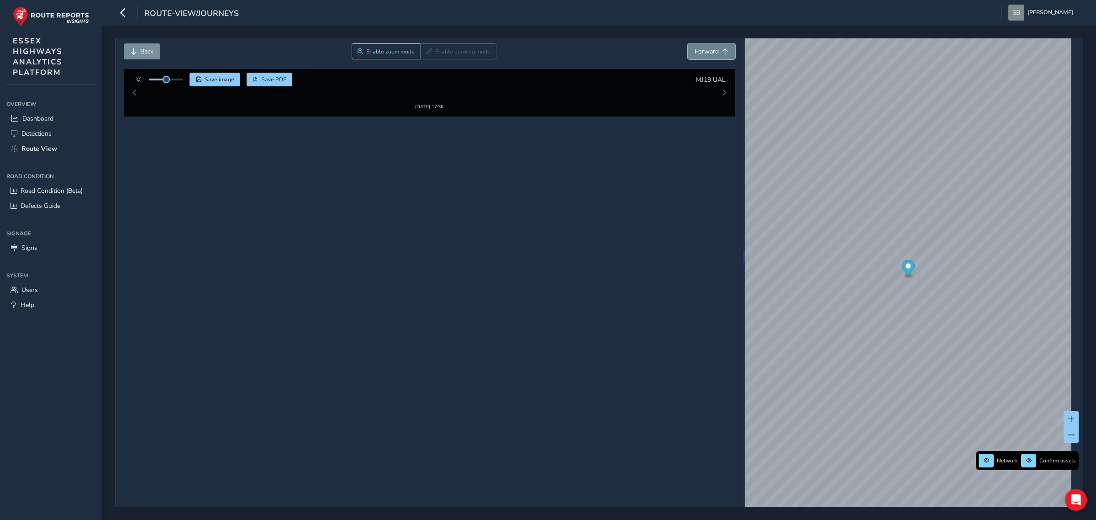
click at [426, 53] on span "Forward" at bounding box center [706, 51] width 24 height 9
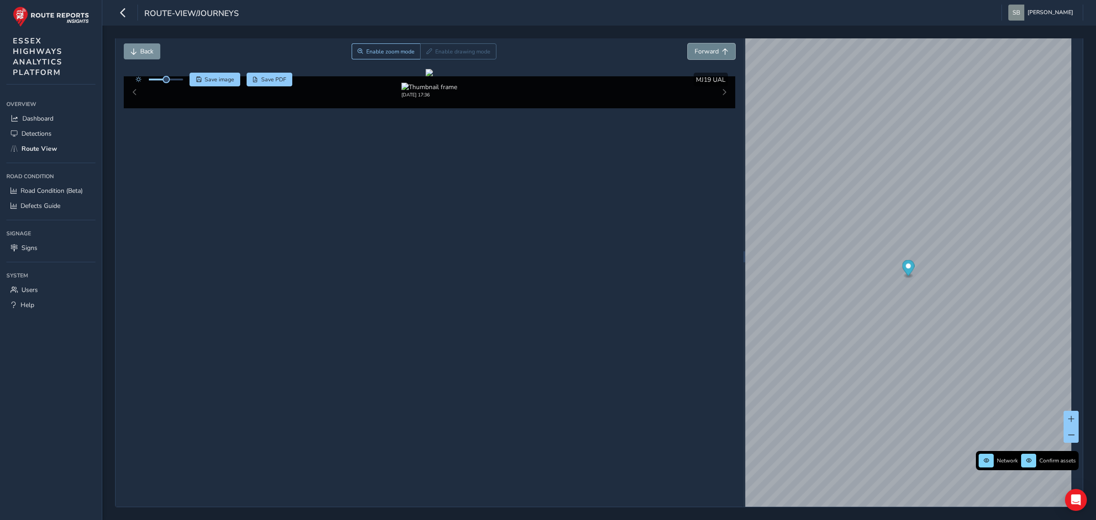
click at [426, 52] on span "Forward" at bounding box center [706, 51] width 24 height 9
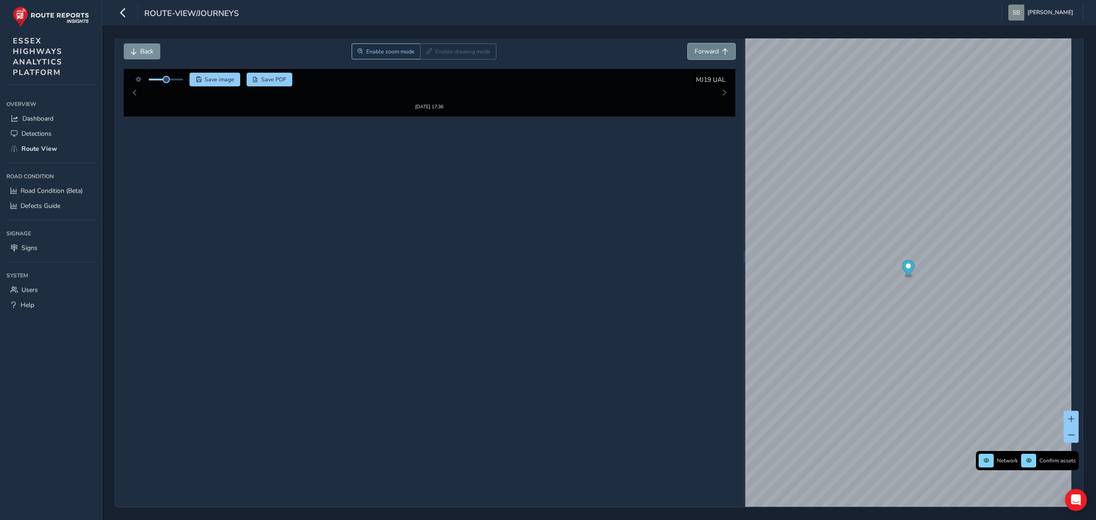
click at [426, 52] on span "Forward" at bounding box center [706, 51] width 24 height 9
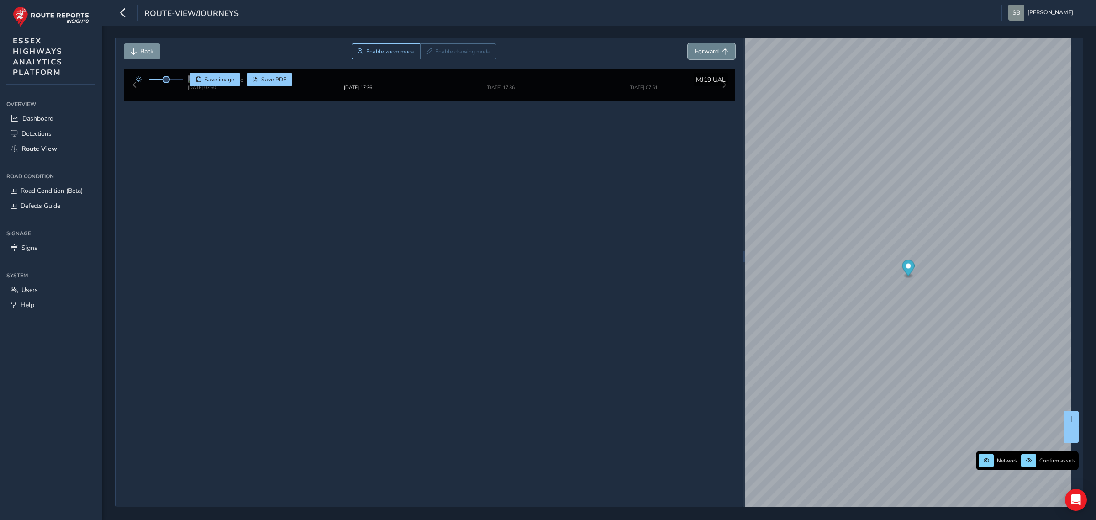
click at [426, 52] on span "Forward" at bounding box center [706, 51] width 24 height 9
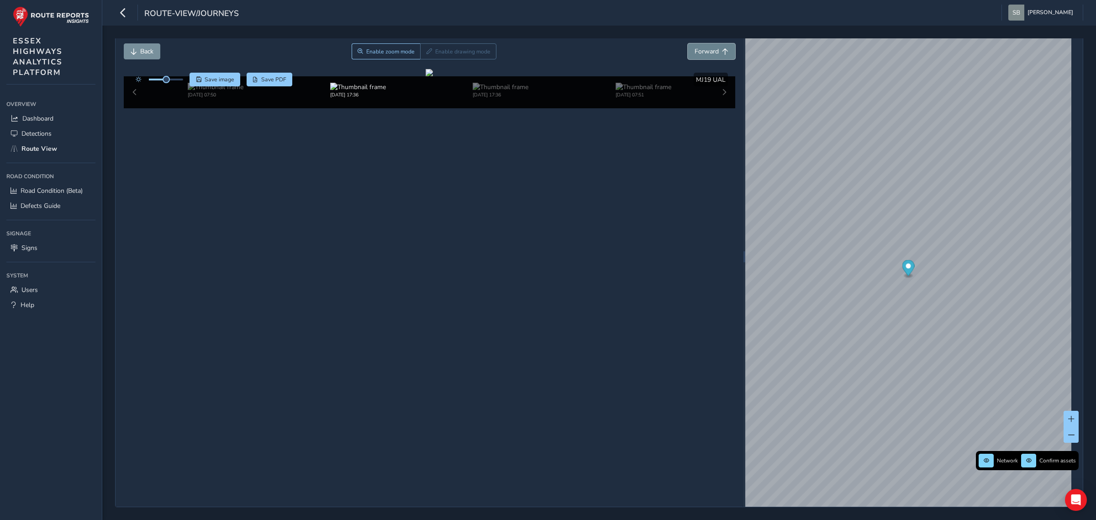
click at [426, 52] on span "Forward" at bounding box center [706, 51] width 24 height 9
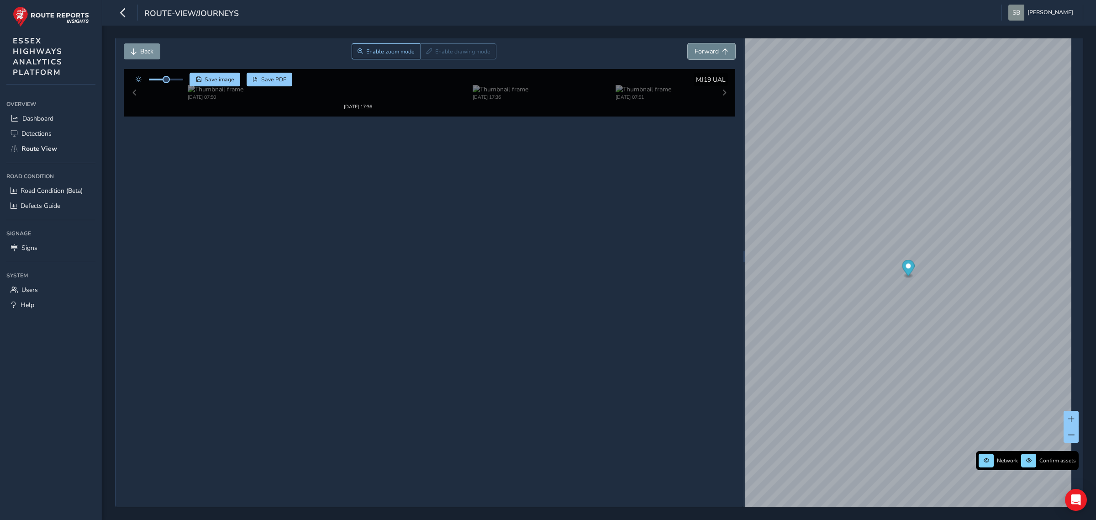
click at [426, 52] on button "Forward" at bounding box center [711, 51] width 47 height 16
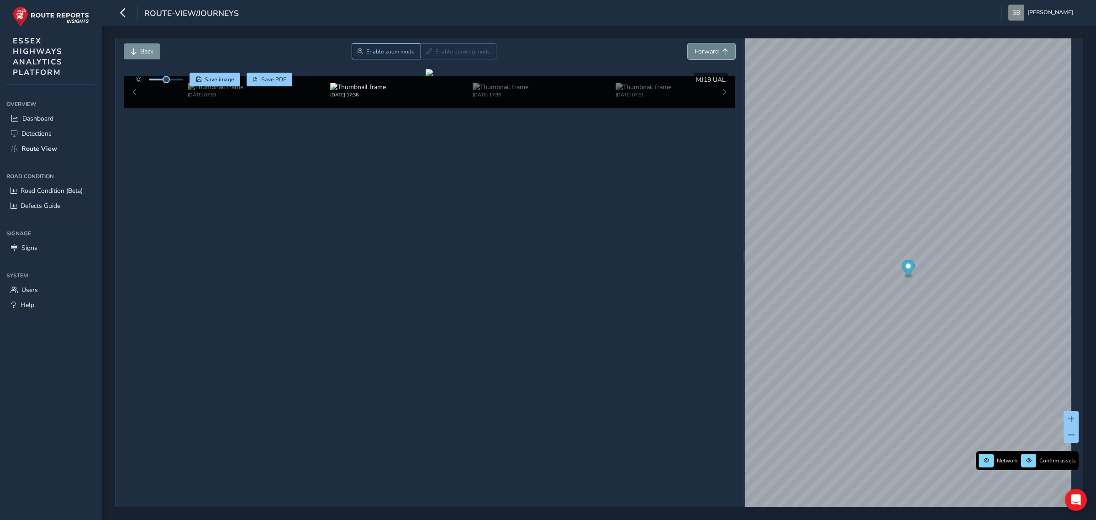
click at [426, 52] on button "Forward" at bounding box center [711, 51] width 47 height 16
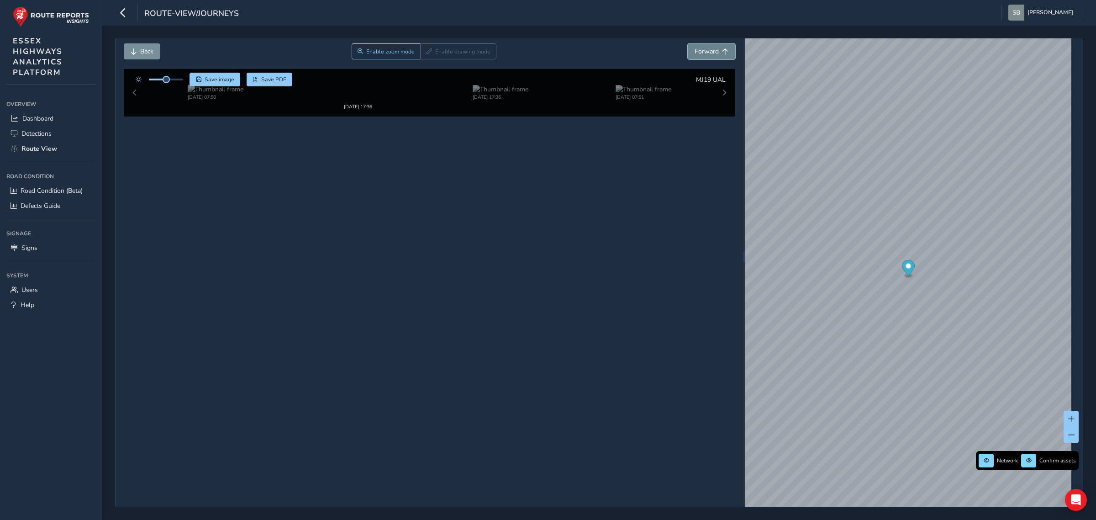
click at [426, 52] on button "Forward" at bounding box center [711, 51] width 47 height 16
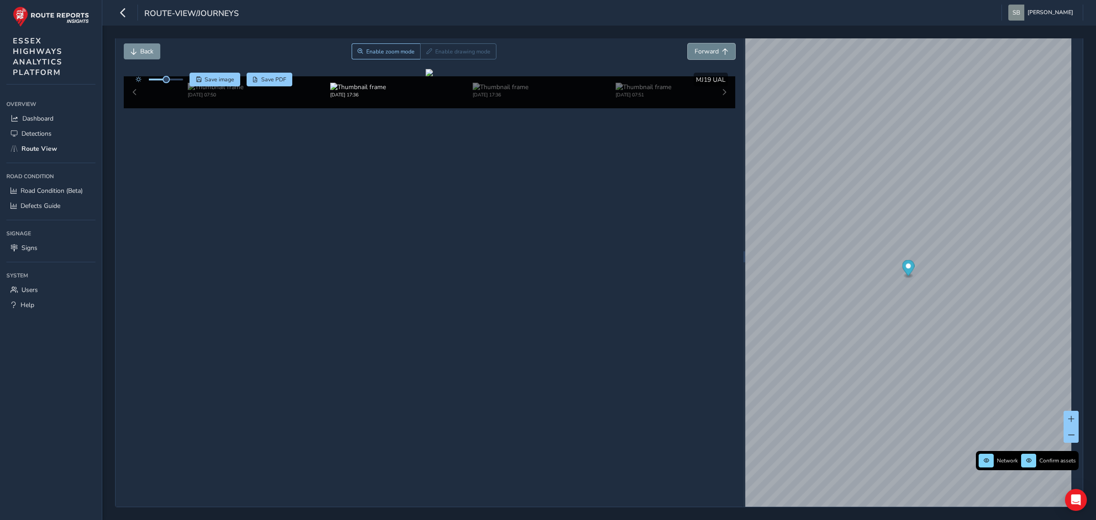
click at [426, 52] on button "Forward" at bounding box center [711, 51] width 47 height 16
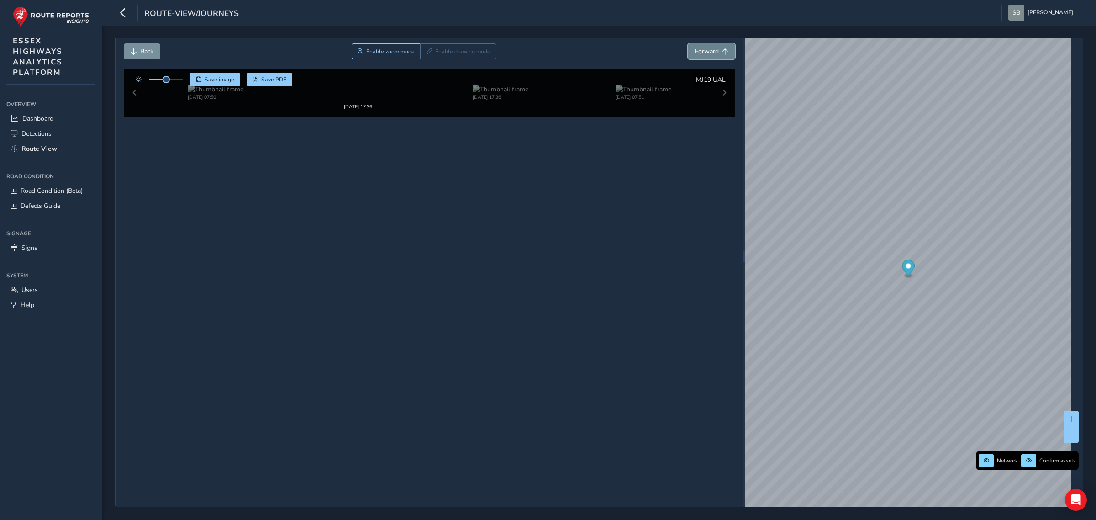
click at [426, 52] on button "Forward" at bounding box center [711, 51] width 47 height 16
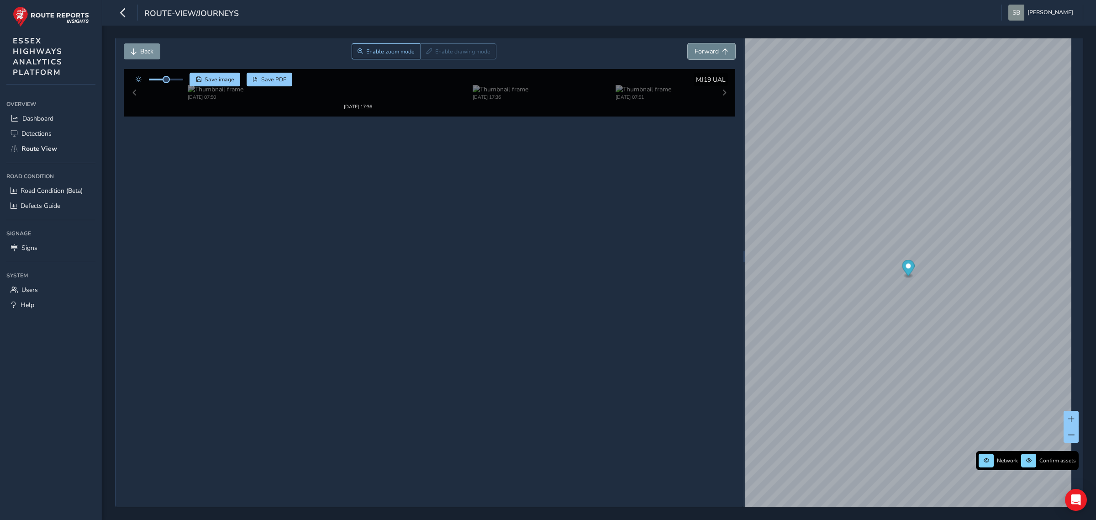
click at [426, 52] on button "Forward" at bounding box center [711, 51] width 47 height 16
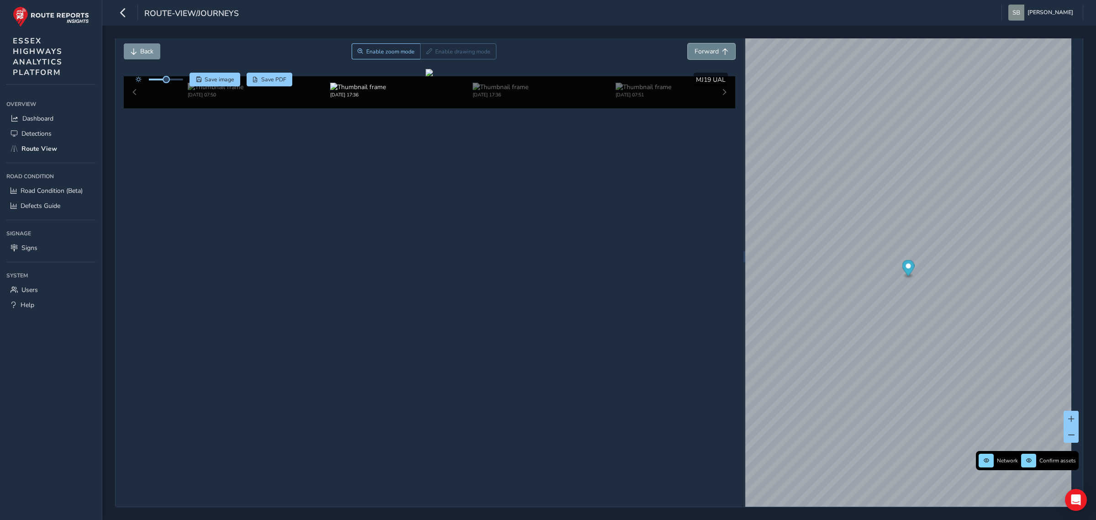
click at [426, 52] on button "Forward" at bounding box center [711, 51] width 47 height 16
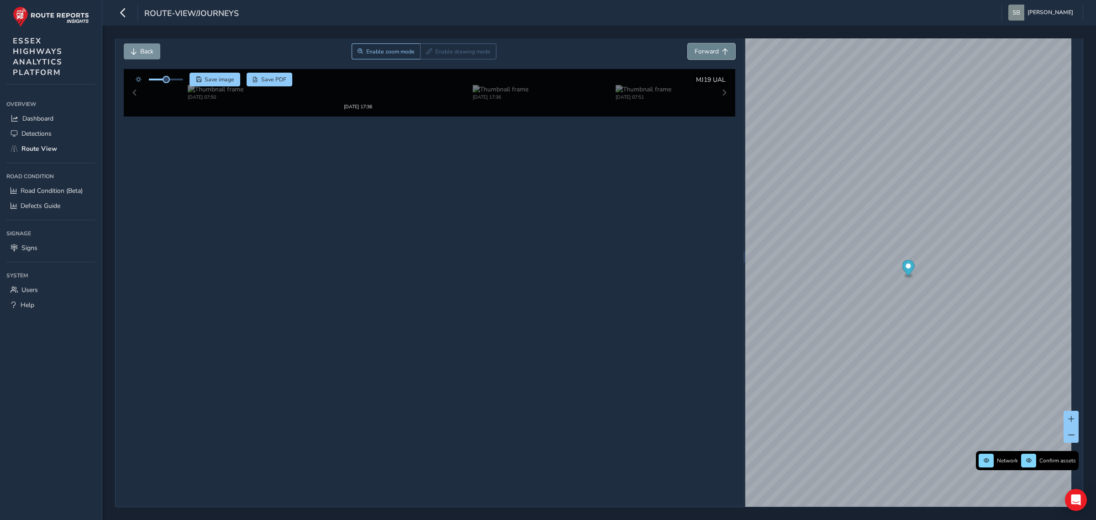
click at [426, 52] on button "Forward" at bounding box center [711, 51] width 47 height 16
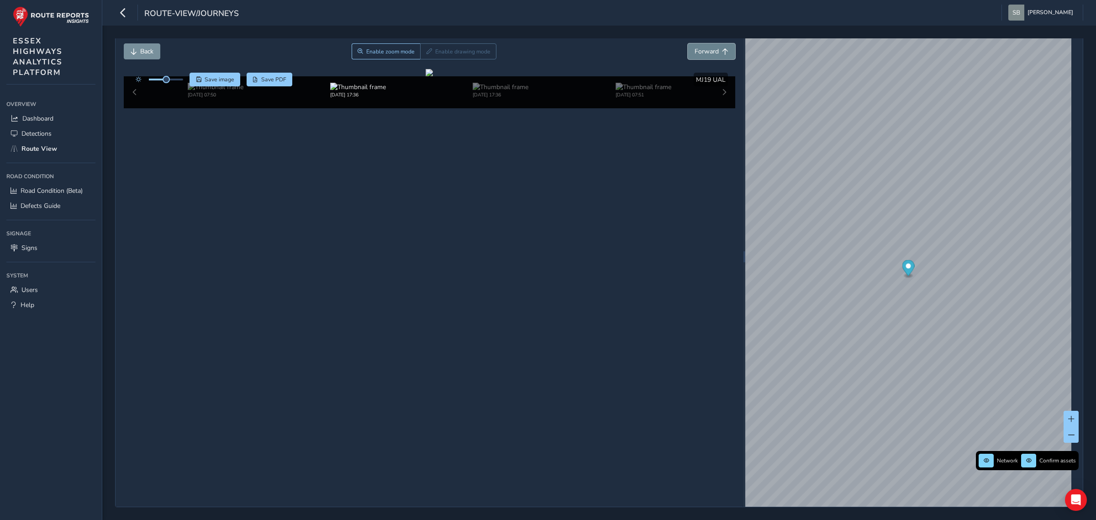
click at [426, 52] on button "Forward" at bounding box center [711, 51] width 47 height 16
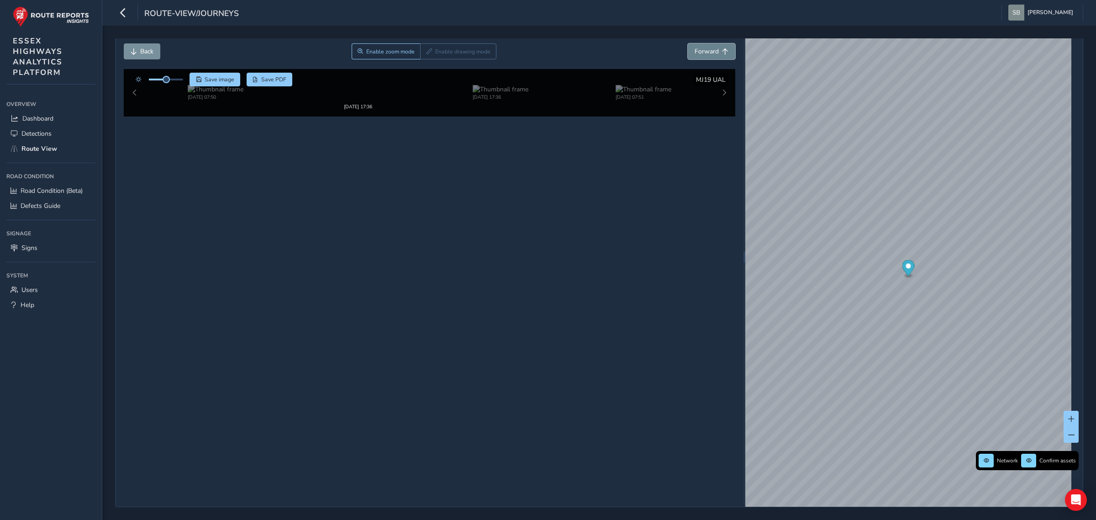
click at [426, 52] on button "Forward" at bounding box center [711, 51] width 47 height 16
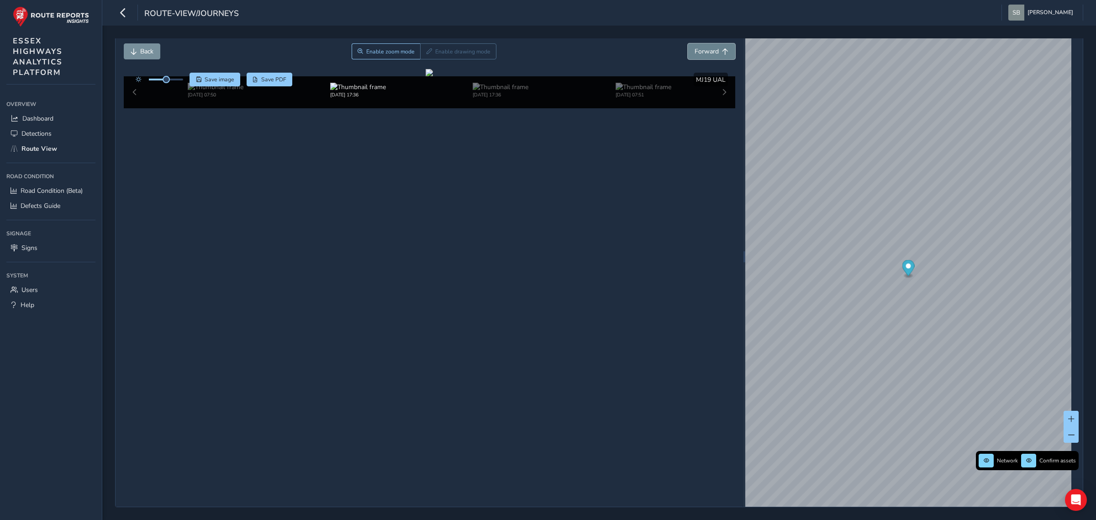
click at [426, 52] on button "Forward" at bounding box center [711, 51] width 47 height 16
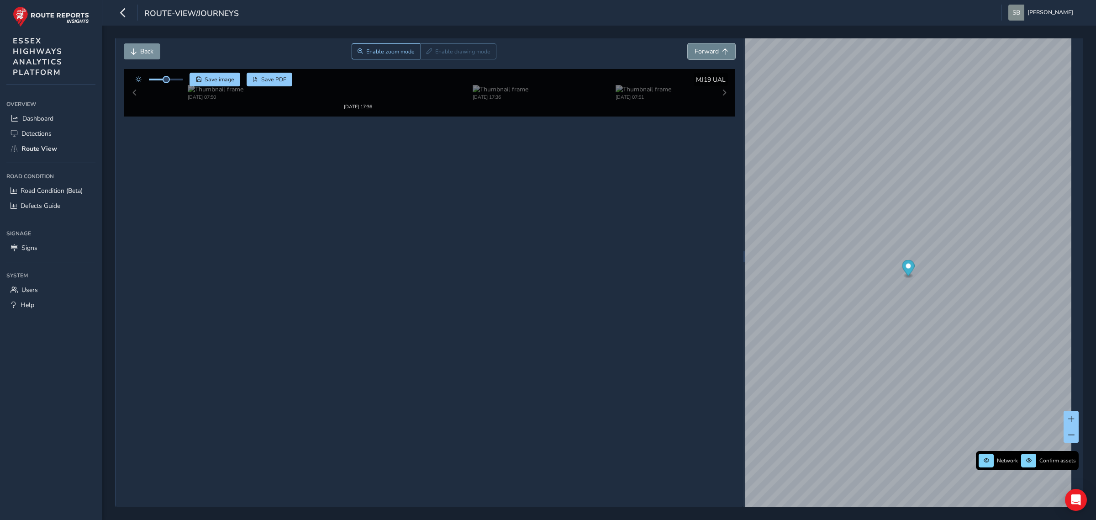
click at [426, 52] on button "Forward" at bounding box center [711, 51] width 47 height 16
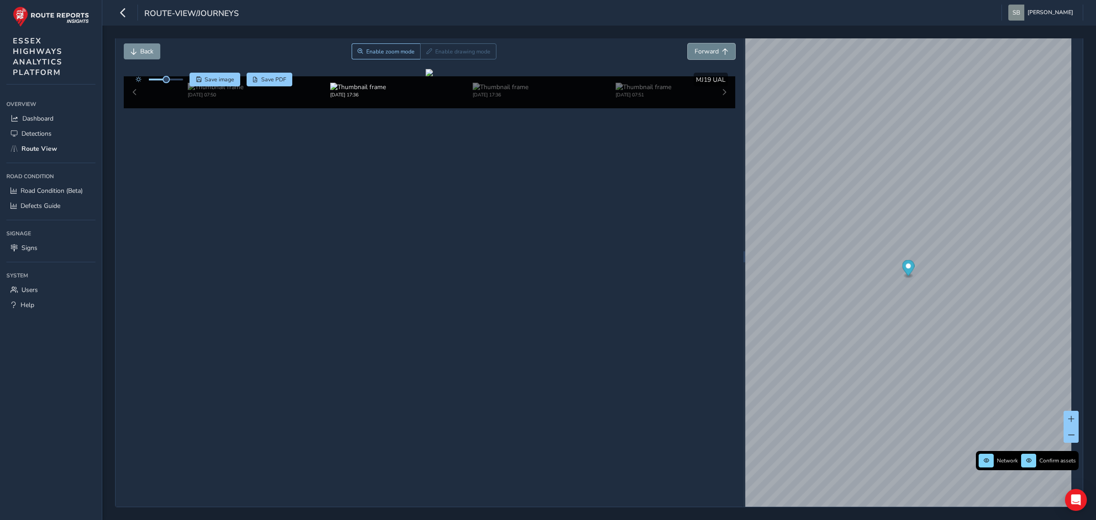
click at [426, 52] on button "Forward" at bounding box center [711, 51] width 47 height 16
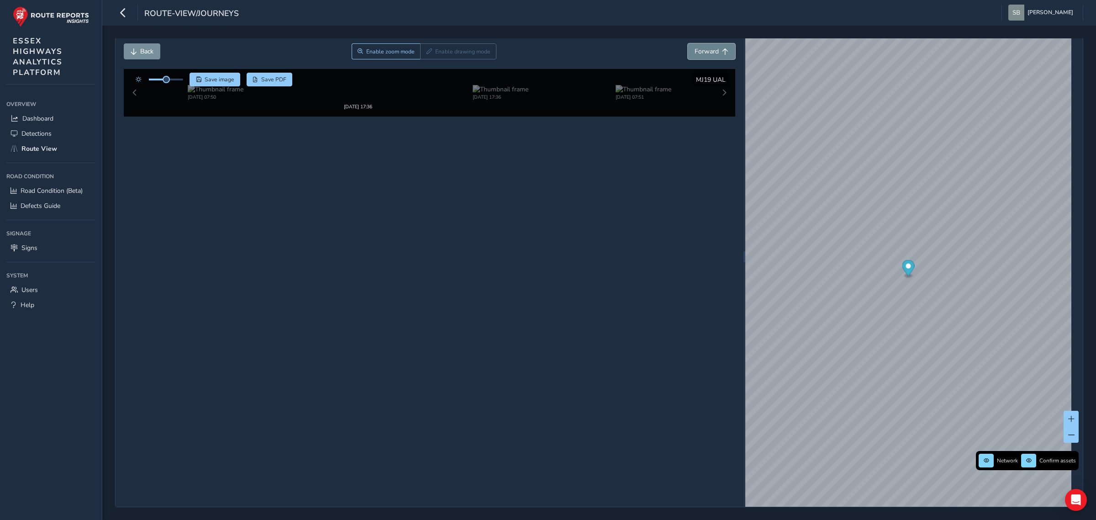
click at [426, 52] on button "Forward" at bounding box center [711, 51] width 47 height 16
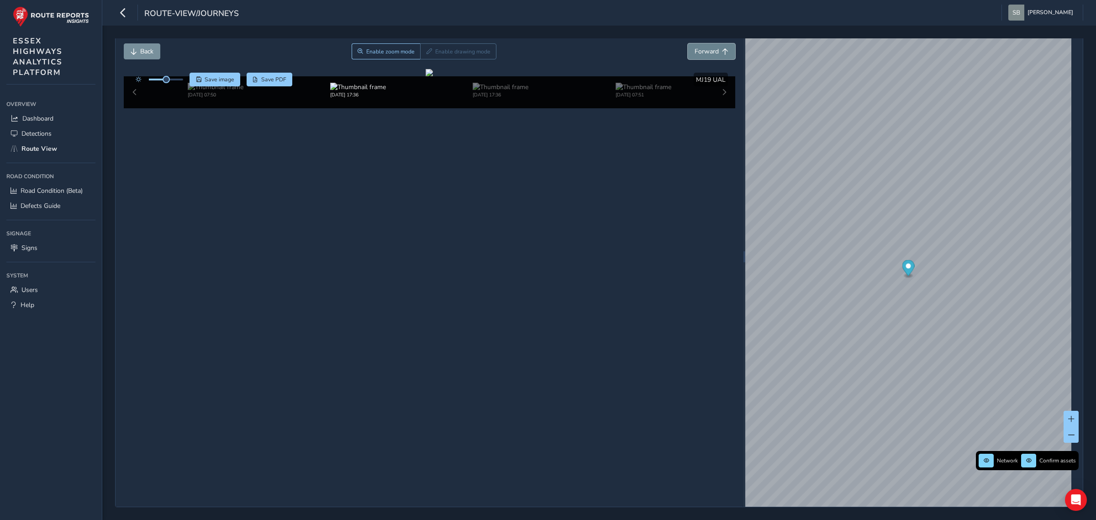
click at [426, 52] on button "Forward" at bounding box center [711, 51] width 47 height 16
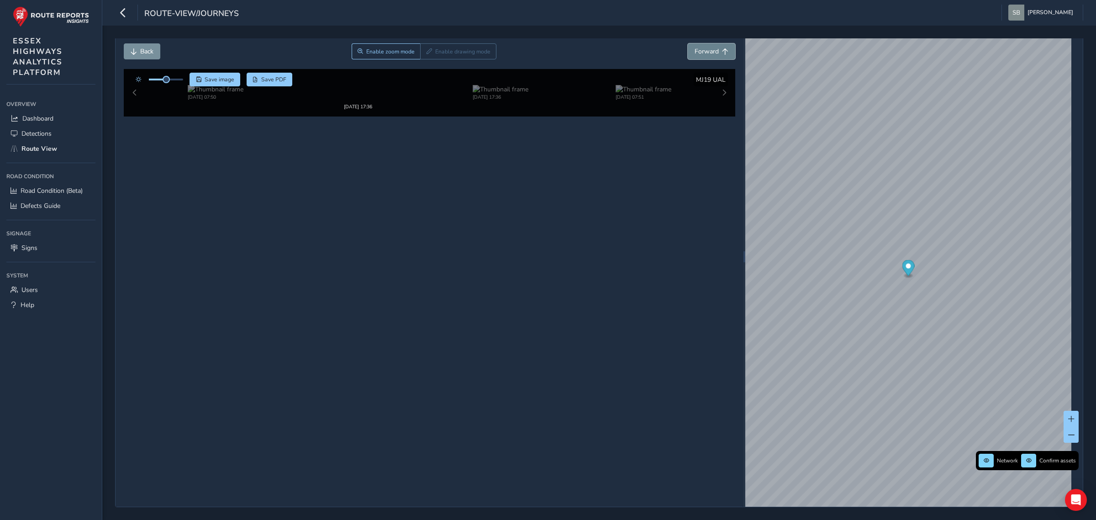
click at [426, 52] on button "Forward" at bounding box center [711, 51] width 47 height 16
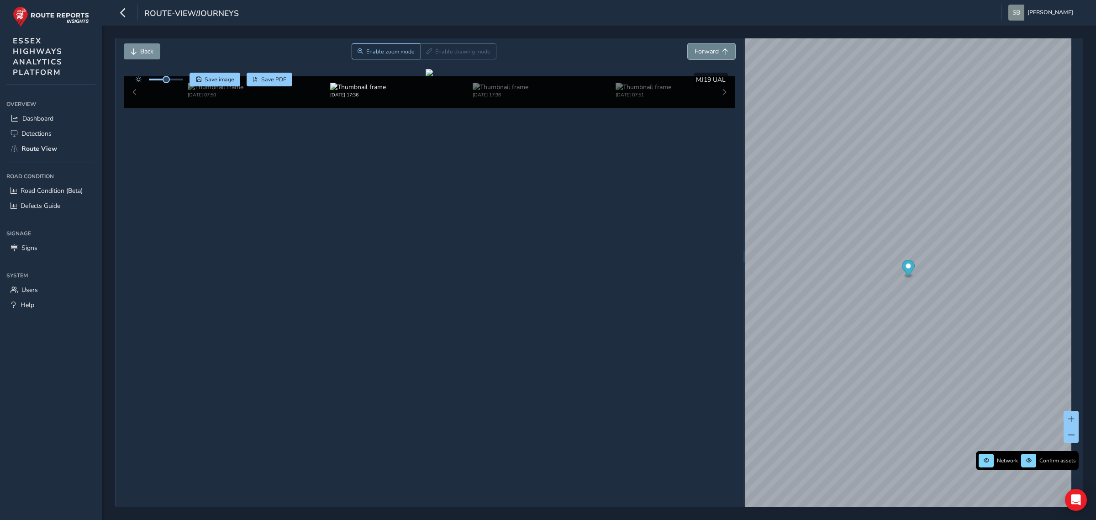
click at [426, 52] on button "Forward" at bounding box center [711, 51] width 47 height 16
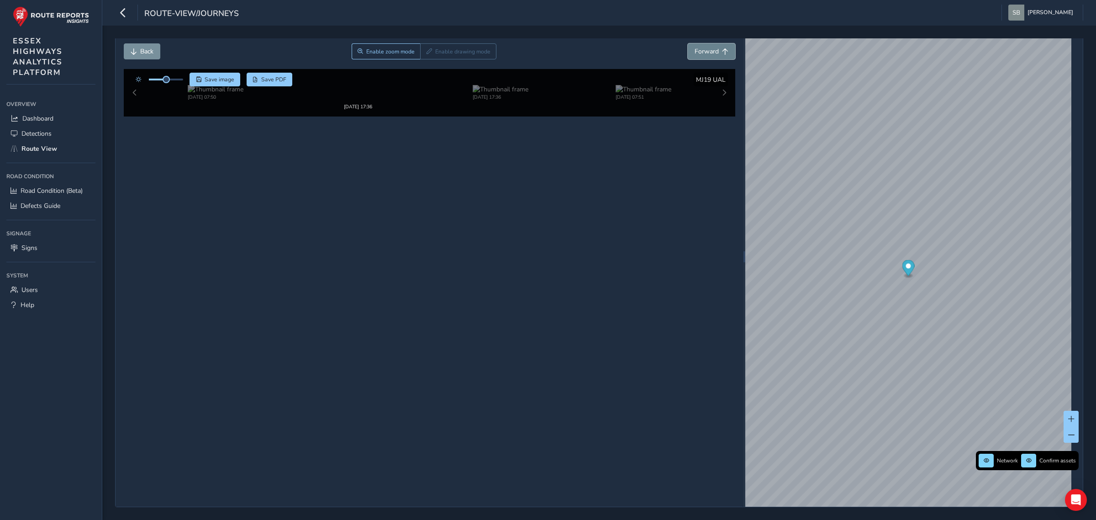
click at [426, 52] on button "Forward" at bounding box center [711, 51] width 47 height 16
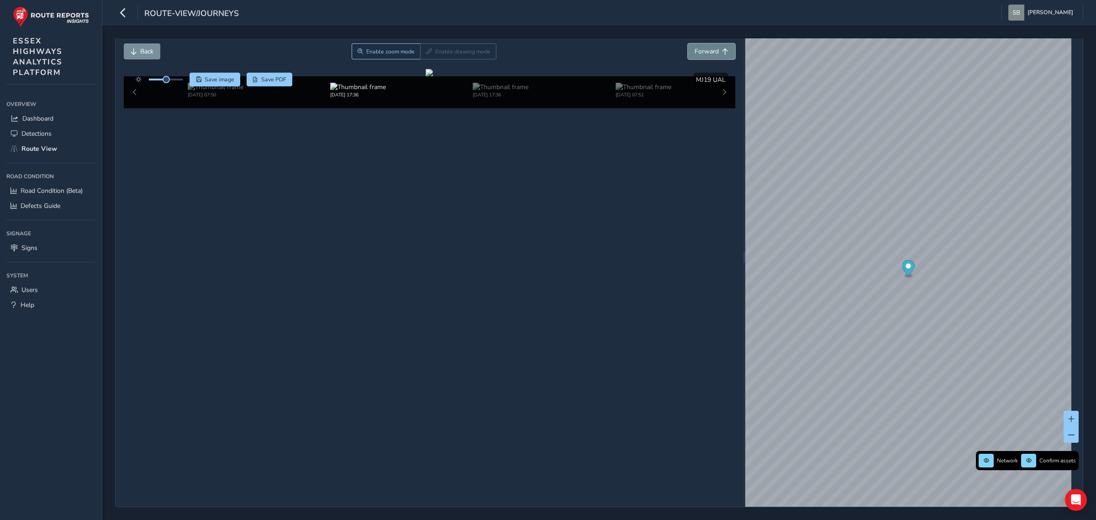
click at [426, 52] on button "Forward" at bounding box center [711, 51] width 47 height 16
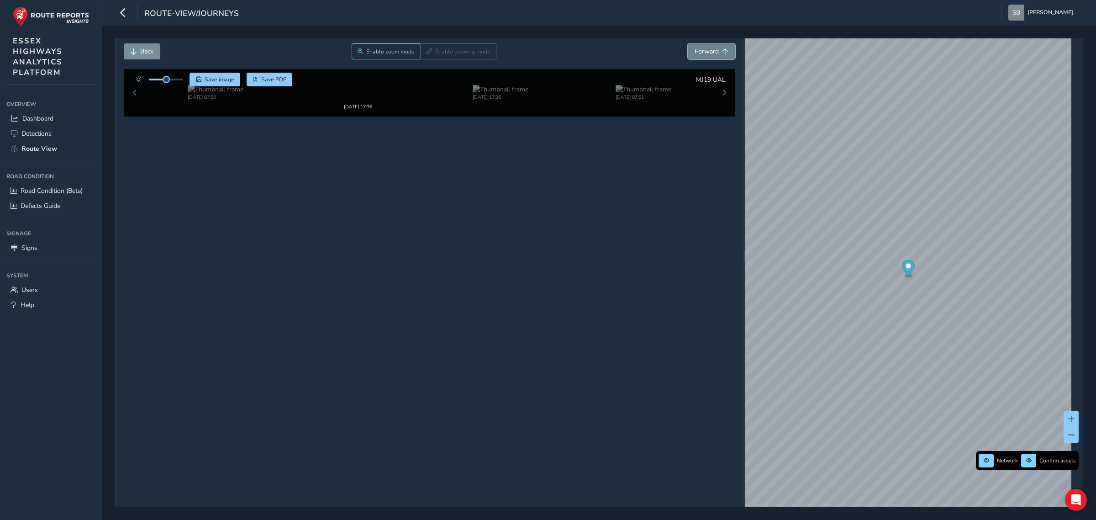
click at [426, 52] on button "Forward" at bounding box center [711, 51] width 47 height 16
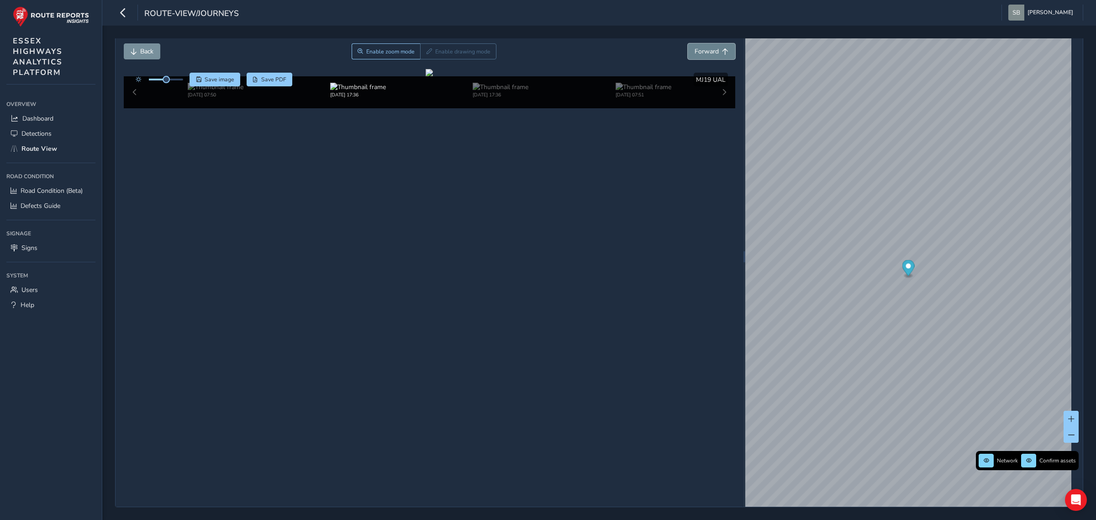
click at [426, 53] on button "Forward" at bounding box center [711, 51] width 47 height 16
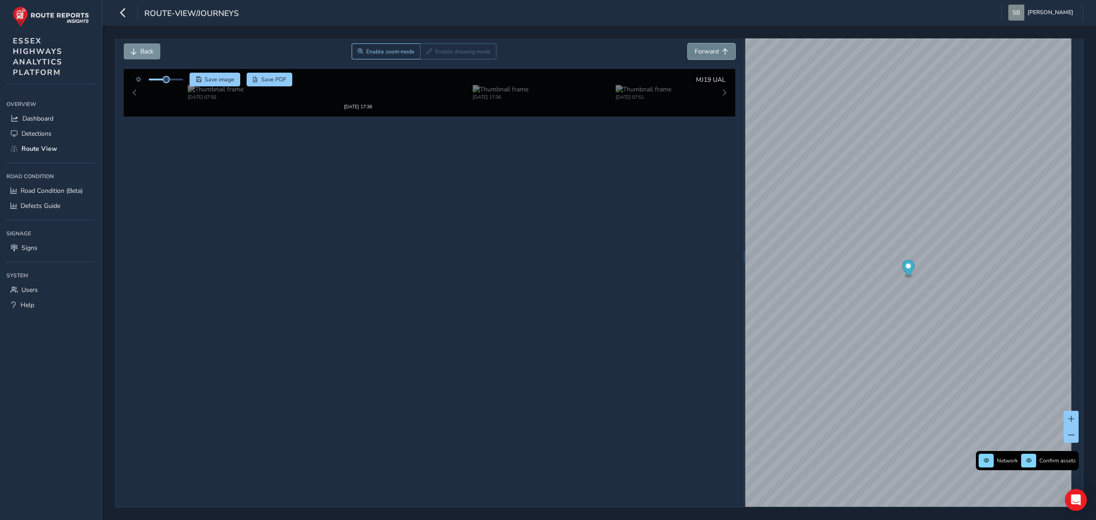
click at [426, 53] on button "Forward" at bounding box center [711, 51] width 47 height 16
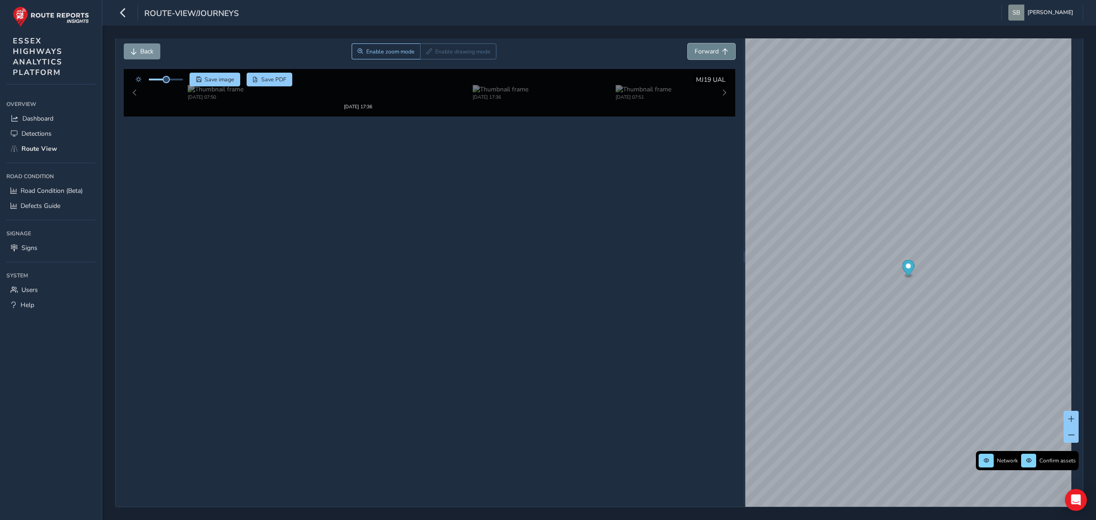
click at [426, 53] on button "Forward" at bounding box center [711, 51] width 47 height 16
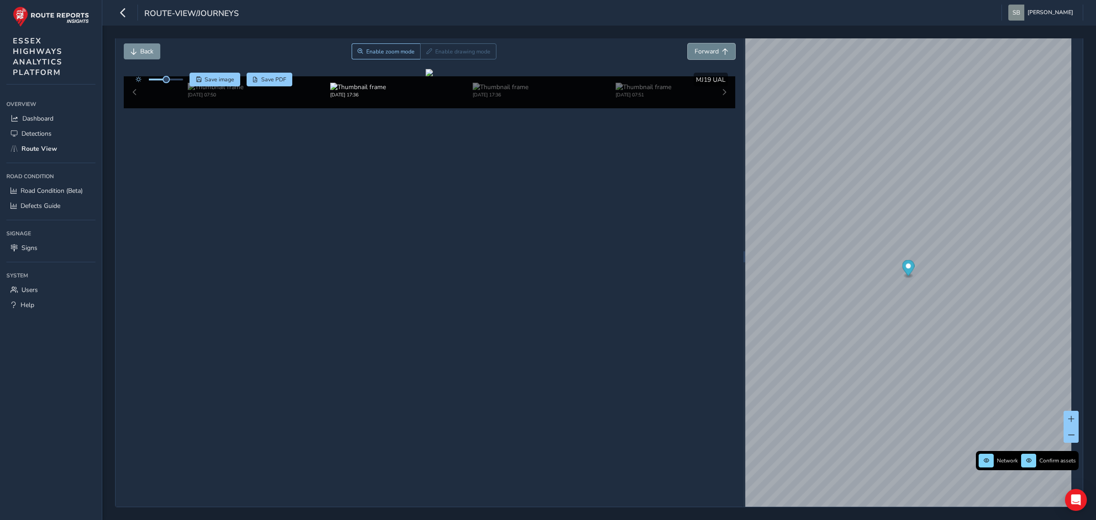
click at [426, 53] on button "Forward" at bounding box center [711, 51] width 47 height 16
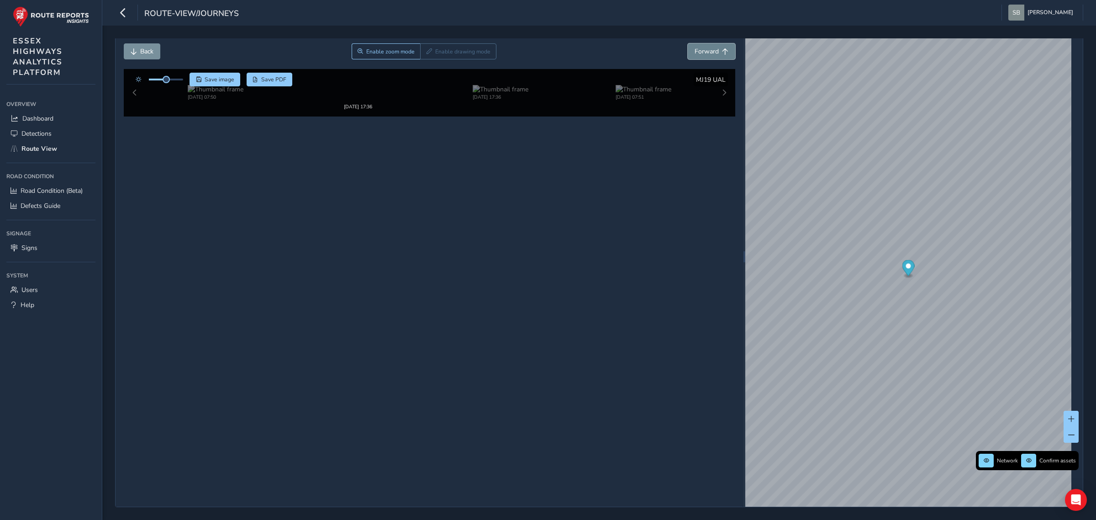
click at [426, 53] on button "Forward" at bounding box center [711, 51] width 47 height 16
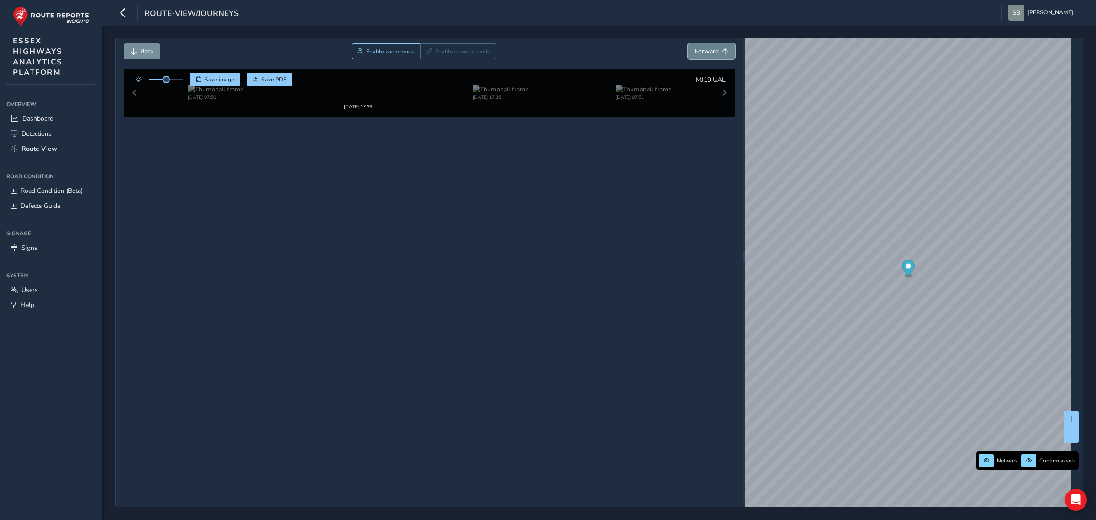
click at [426, 53] on button "Forward" at bounding box center [711, 51] width 47 height 16
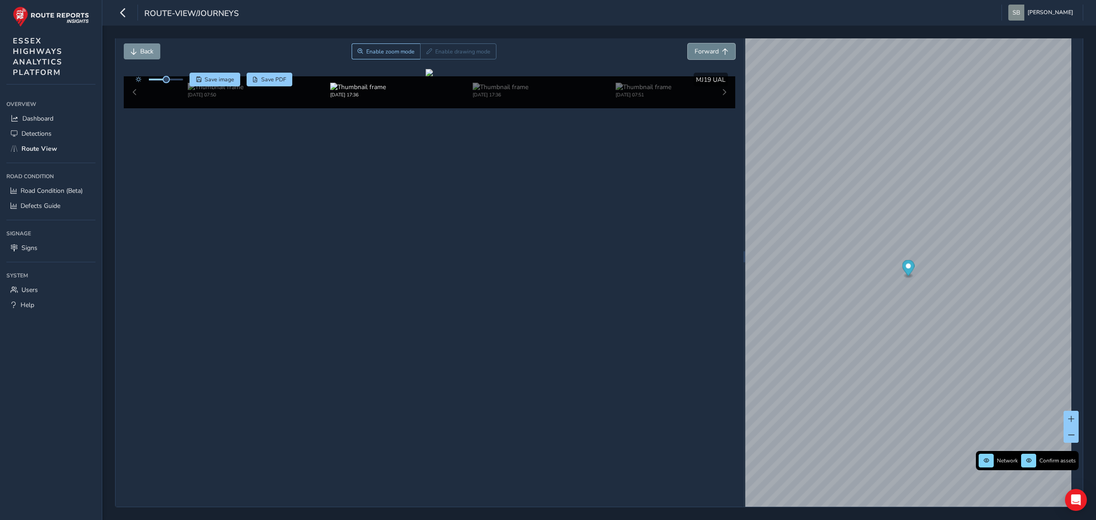
click at [426, 53] on button "Forward" at bounding box center [711, 51] width 47 height 16
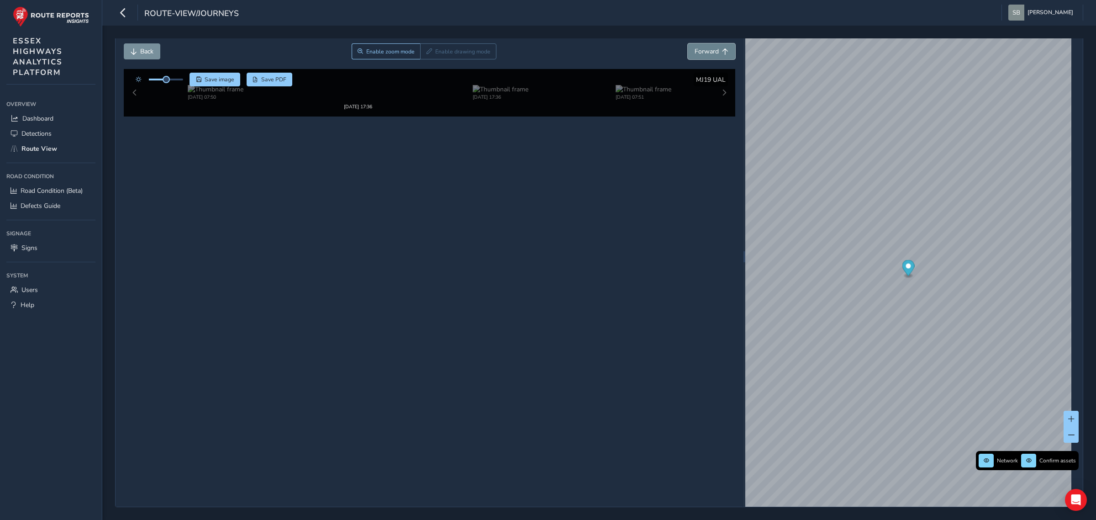
click at [426, 53] on button "Forward" at bounding box center [711, 51] width 47 height 16
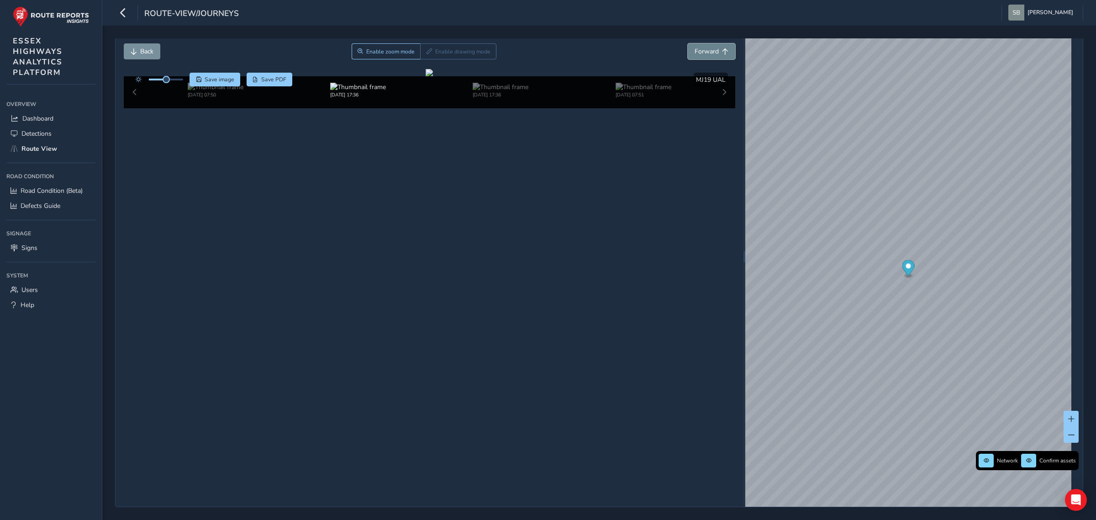
click at [426, 53] on button "Forward" at bounding box center [711, 51] width 47 height 16
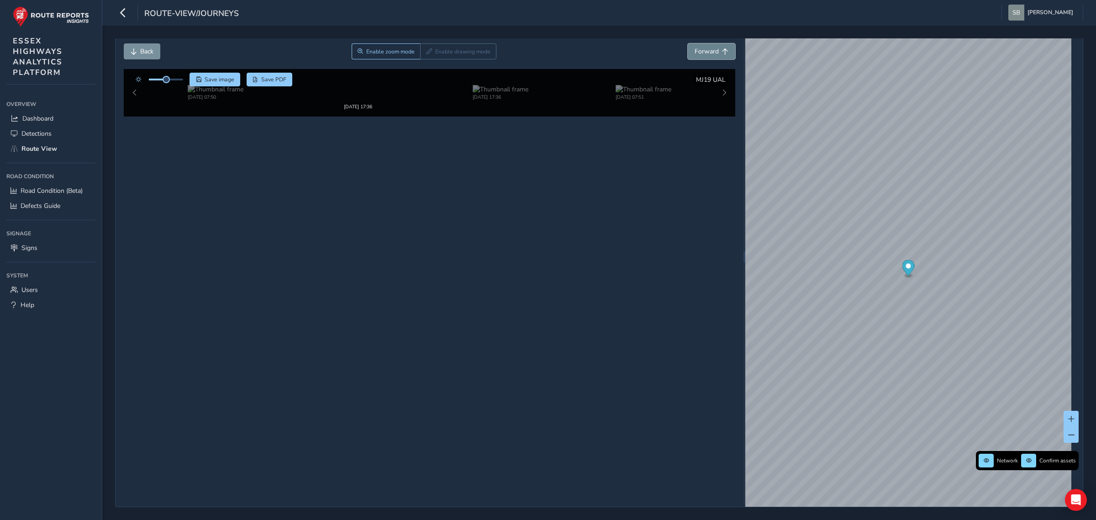
click at [426, 53] on span "Forward" at bounding box center [725, 51] width 6 height 6
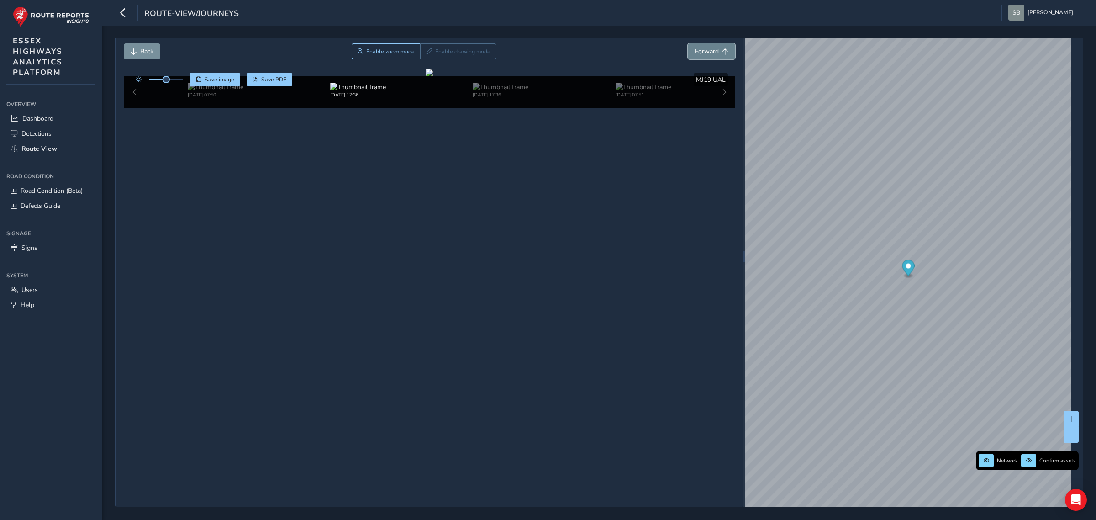
click at [426, 53] on span "Forward" at bounding box center [725, 51] width 6 height 6
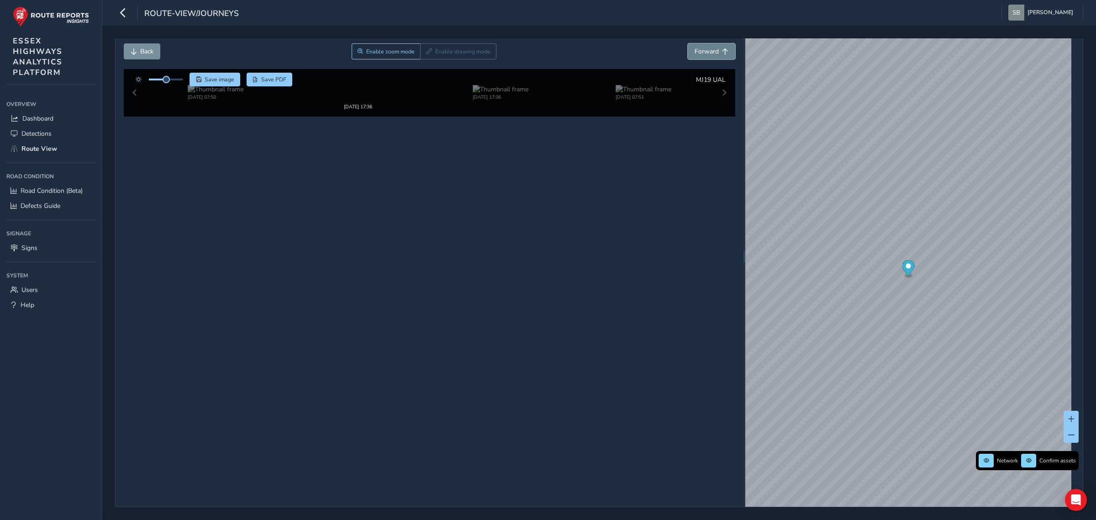
click at [426, 53] on span "Forward" at bounding box center [725, 51] width 6 height 6
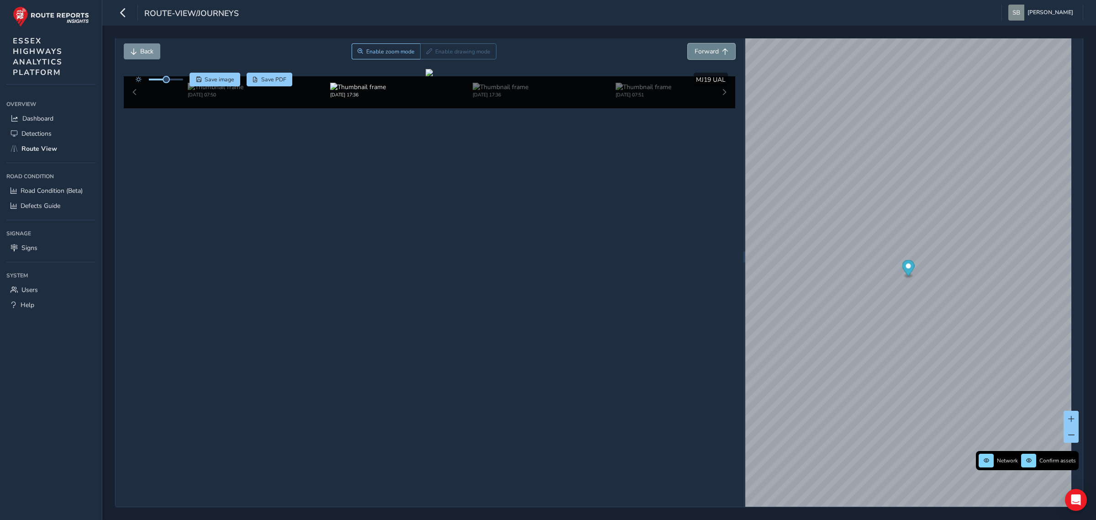
click at [426, 53] on span "Forward" at bounding box center [725, 51] width 6 height 6
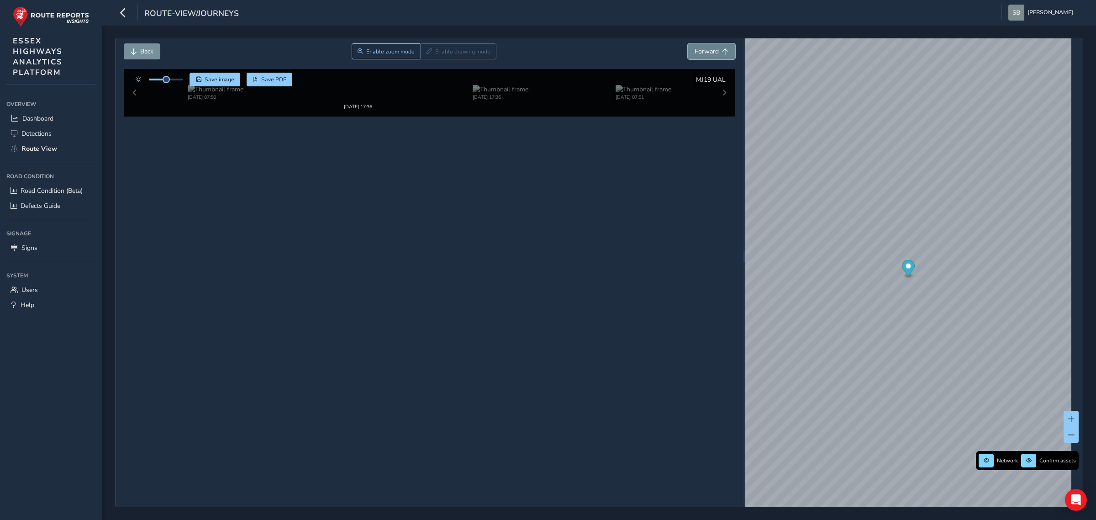
click at [426, 53] on span "Forward" at bounding box center [725, 51] width 6 height 6
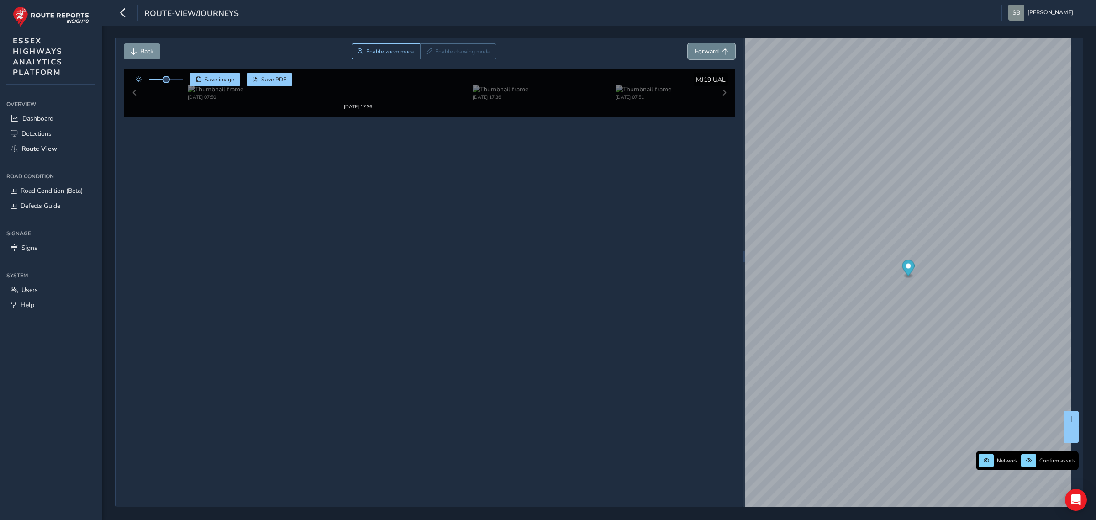
click at [426, 53] on span "Forward" at bounding box center [725, 51] width 6 height 6
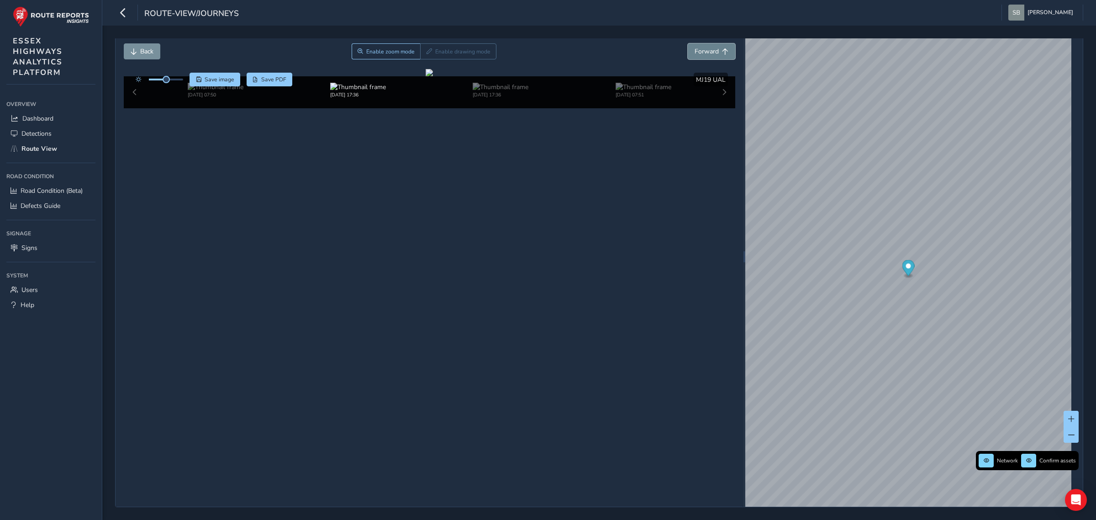
click at [426, 53] on span "Forward" at bounding box center [725, 51] width 6 height 6
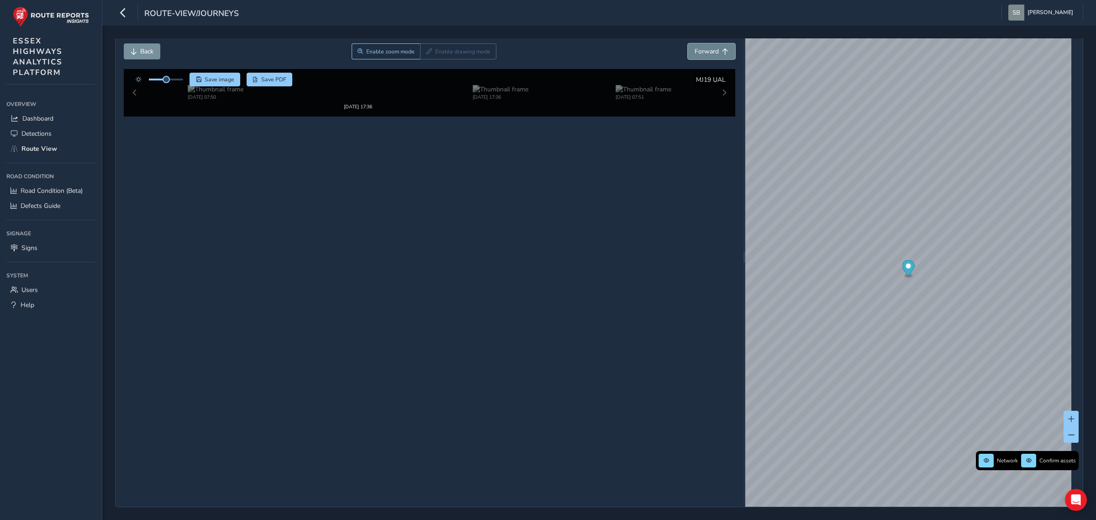
click at [426, 53] on span "Forward" at bounding box center [725, 51] width 6 height 6
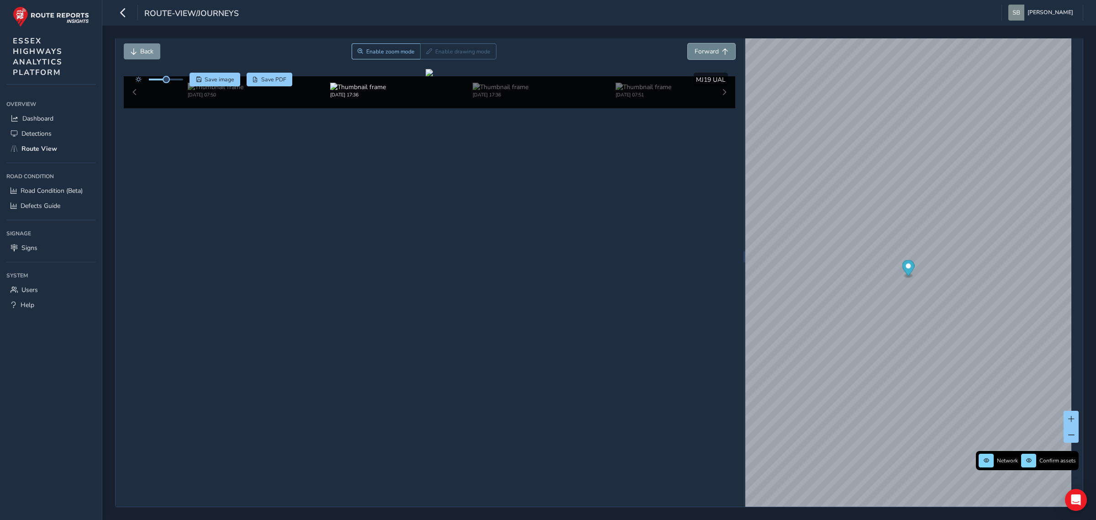
click at [426, 53] on span "Forward" at bounding box center [725, 51] width 6 height 6
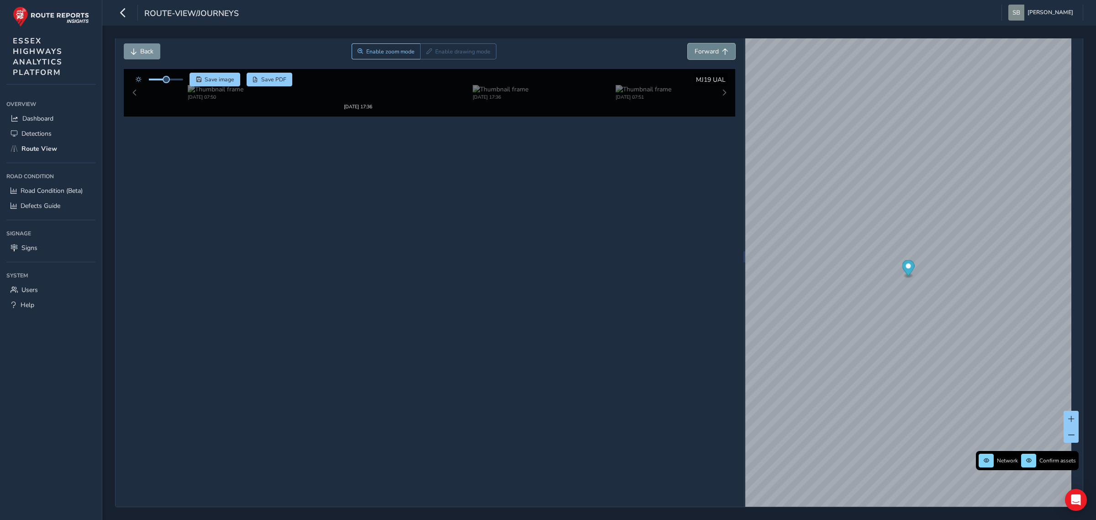
click at [426, 53] on span "Forward" at bounding box center [725, 51] width 6 height 6
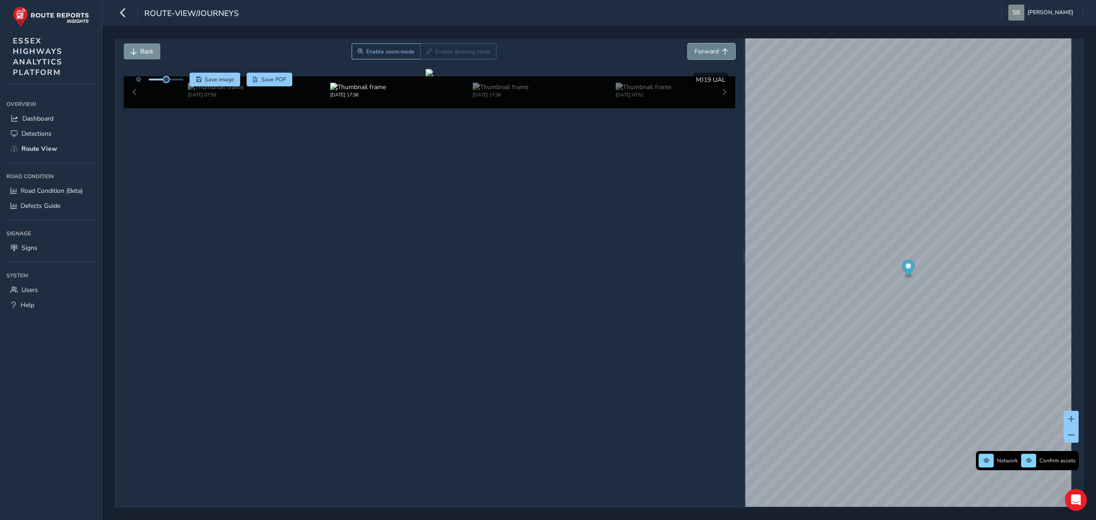
click at [426, 53] on span "Forward" at bounding box center [725, 51] width 6 height 6
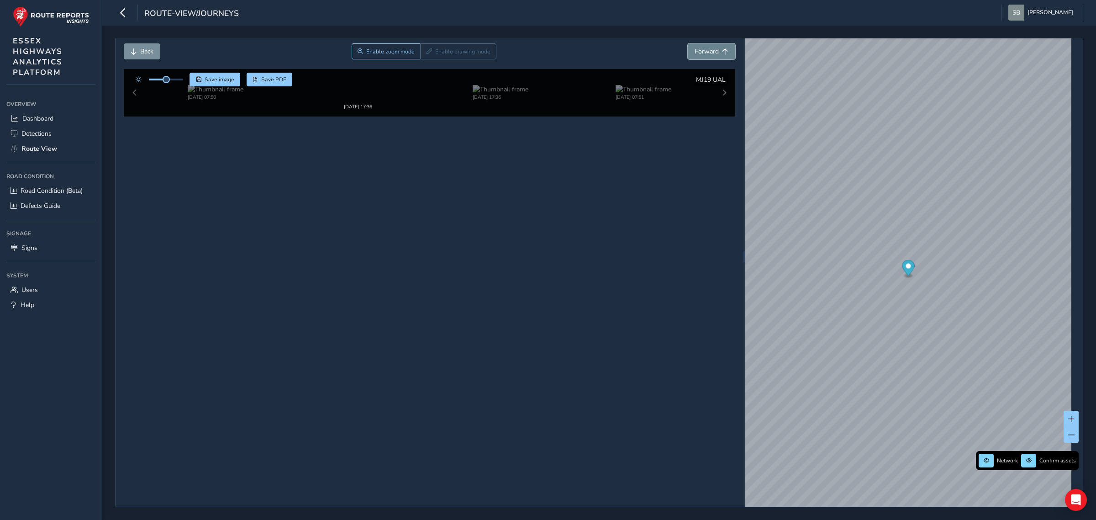
click at [426, 53] on span "Forward" at bounding box center [725, 51] width 6 height 6
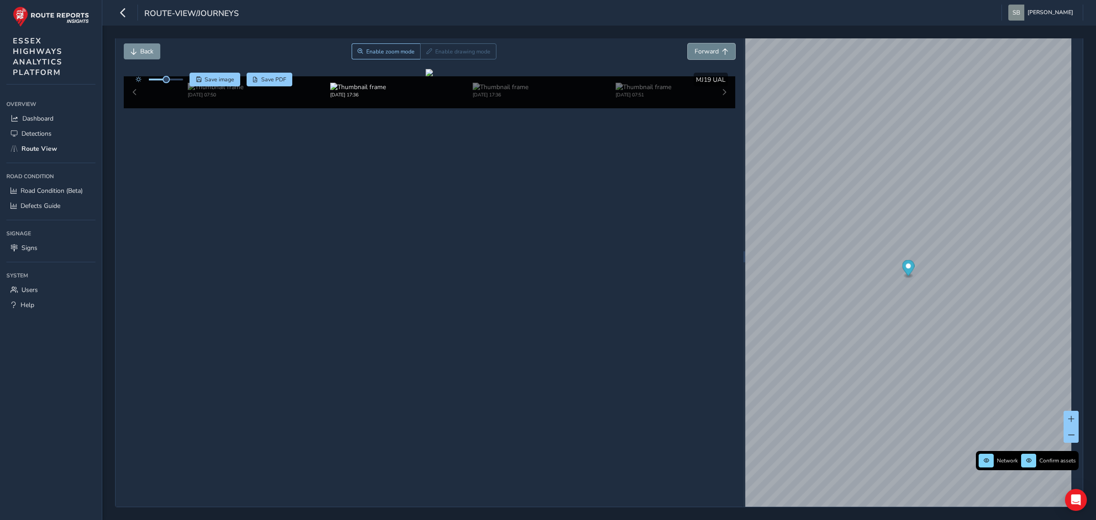
click at [426, 53] on span "Forward" at bounding box center [725, 51] width 6 height 6
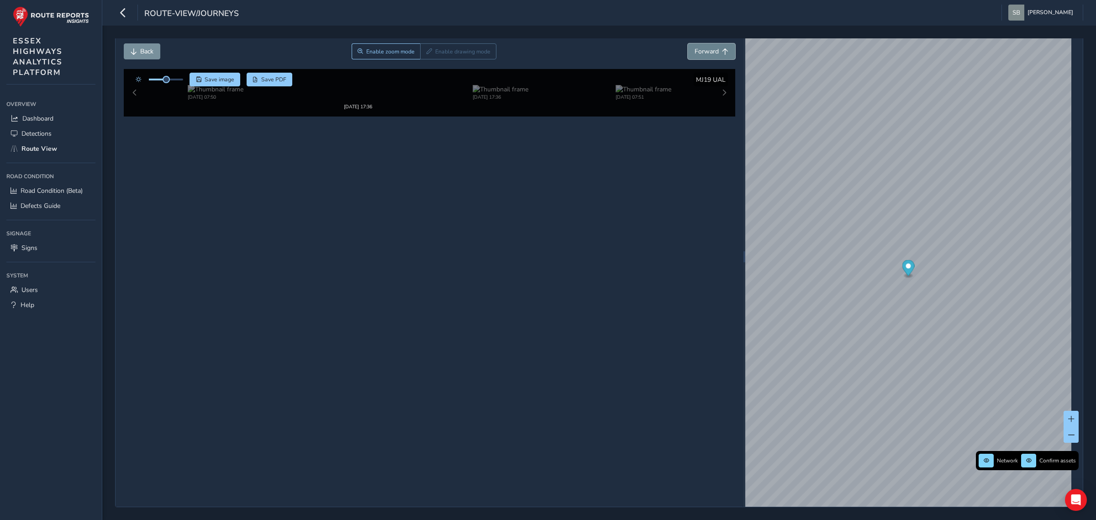
click at [426, 53] on span "Forward" at bounding box center [725, 51] width 6 height 6
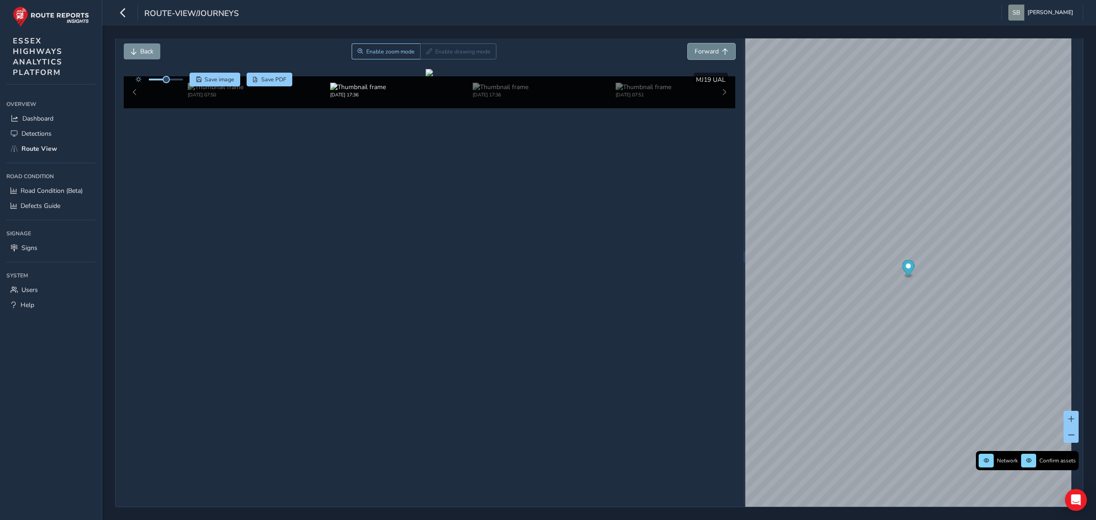
click at [426, 53] on span "Forward" at bounding box center [725, 51] width 6 height 6
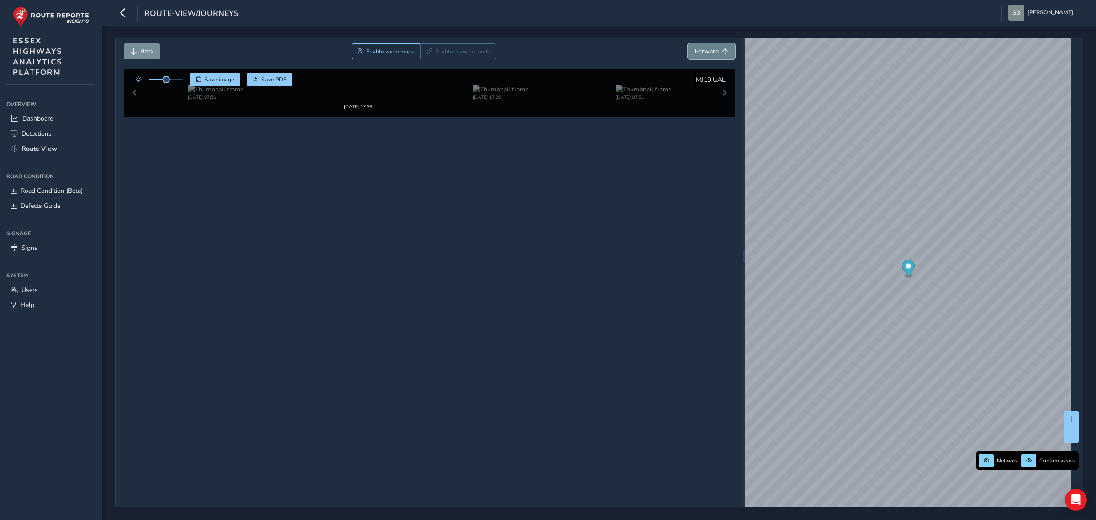
click at [426, 53] on span "Forward" at bounding box center [725, 51] width 6 height 6
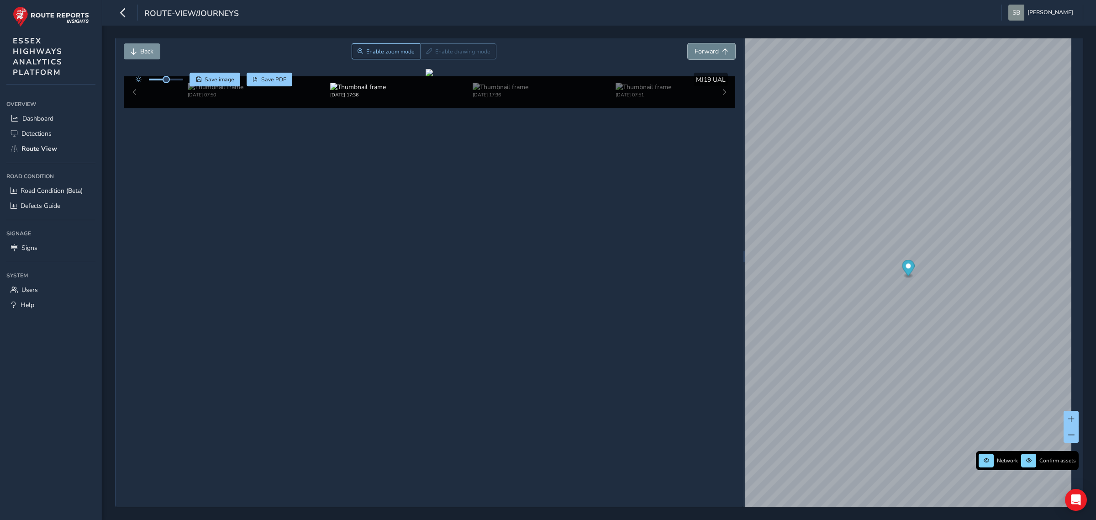
click at [426, 53] on span "Forward" at bounding box center [725, 51] width 6 height 6
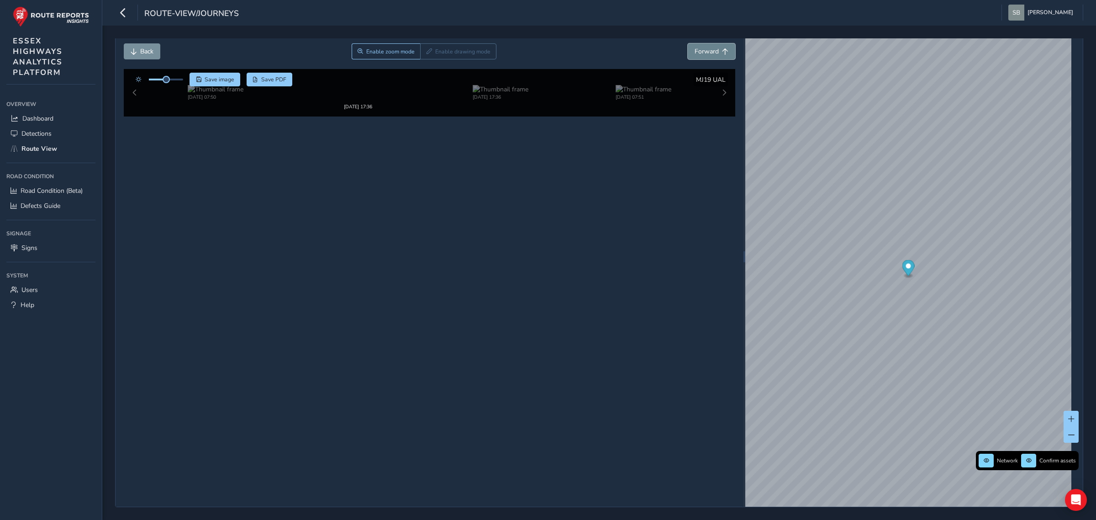
click at [426, 53] on span "Forward" at bounding box center [725, 51] width 6 height 6
